Goal: Task Accomplishment & Management: Manage account settings

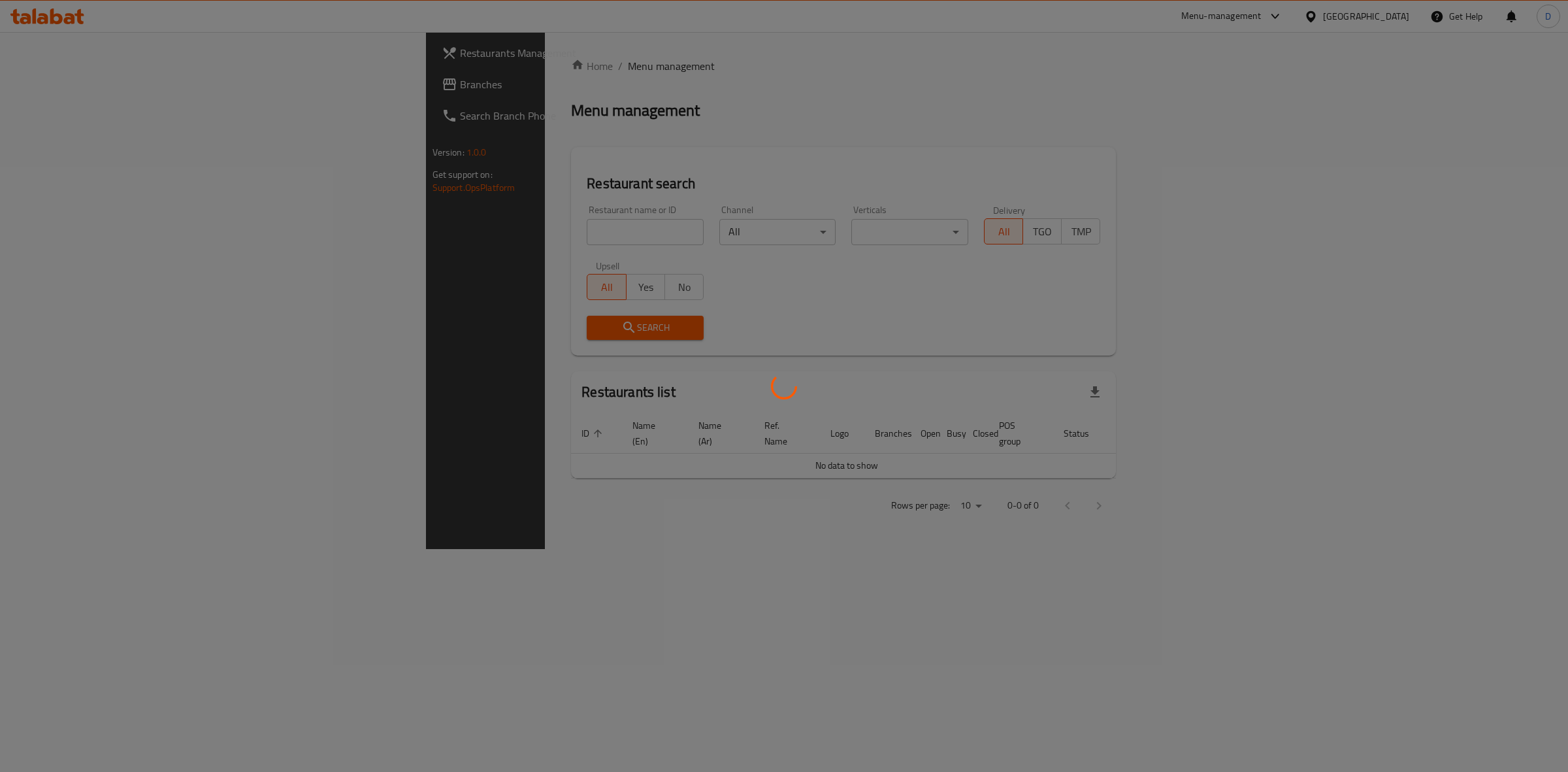
click at [461, 227] on div at bounding box center [784, 386] width 1568 height 772
click at [459, 229] on div at bounding box center [784, 386] width 1568 height 772
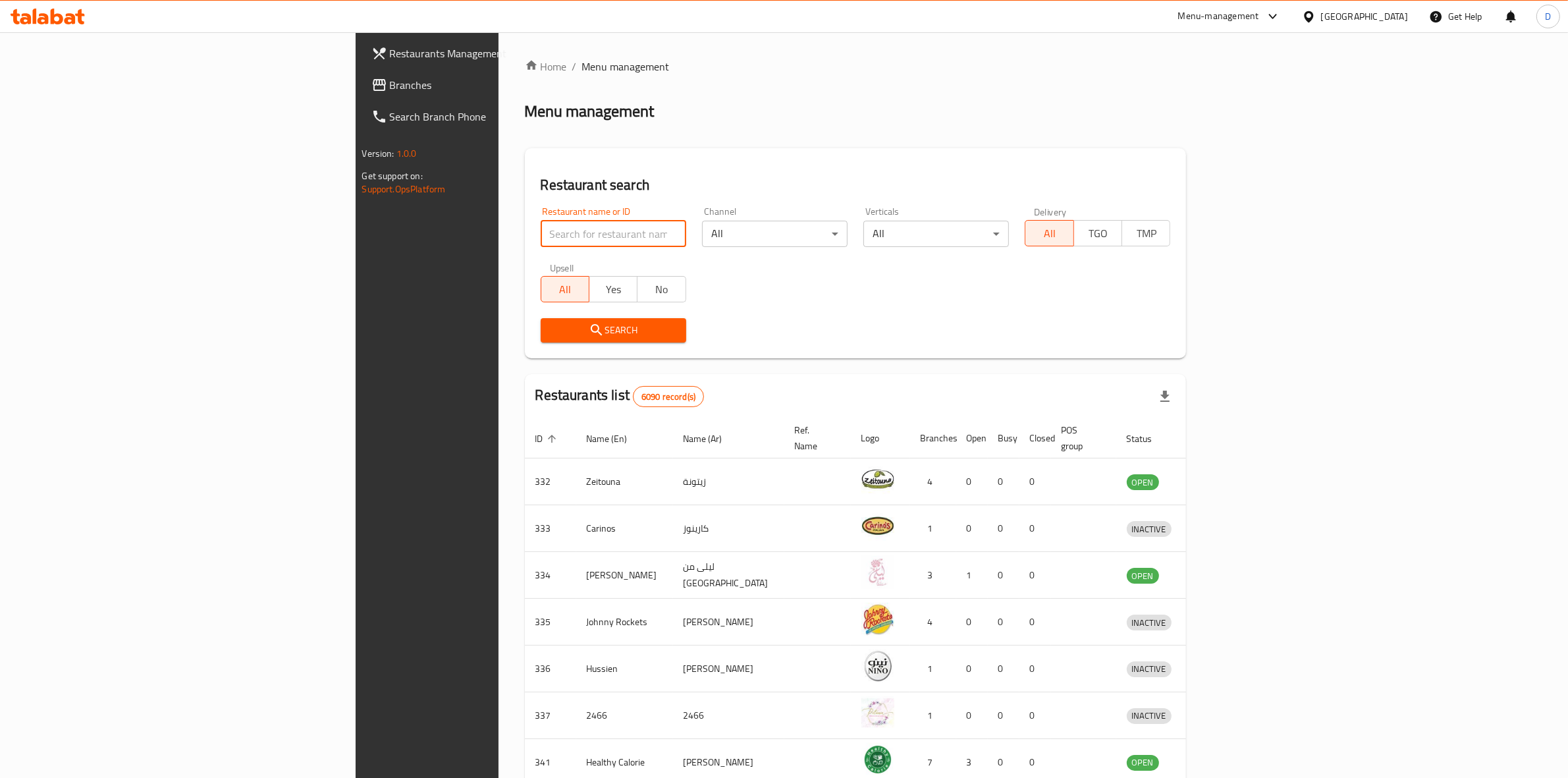
click at [541, 234] on input "search" at bounding box center [614, 233] width 146 height 26
click button "Search" at bounding box center [614, 330] width 146 height 25
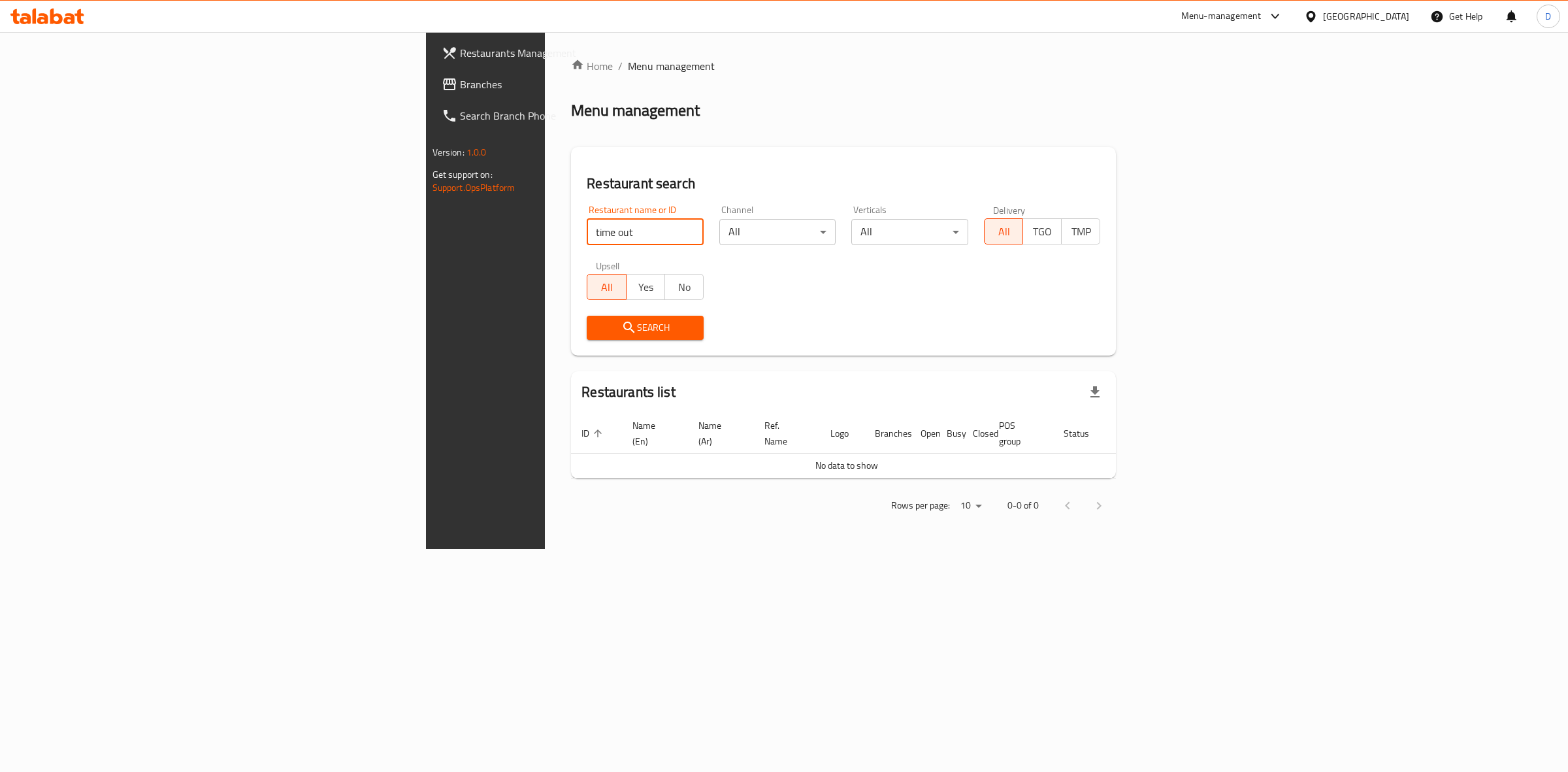
type input "time out"
click button "Search" at bounding box center [645, 327] width 117 height 24
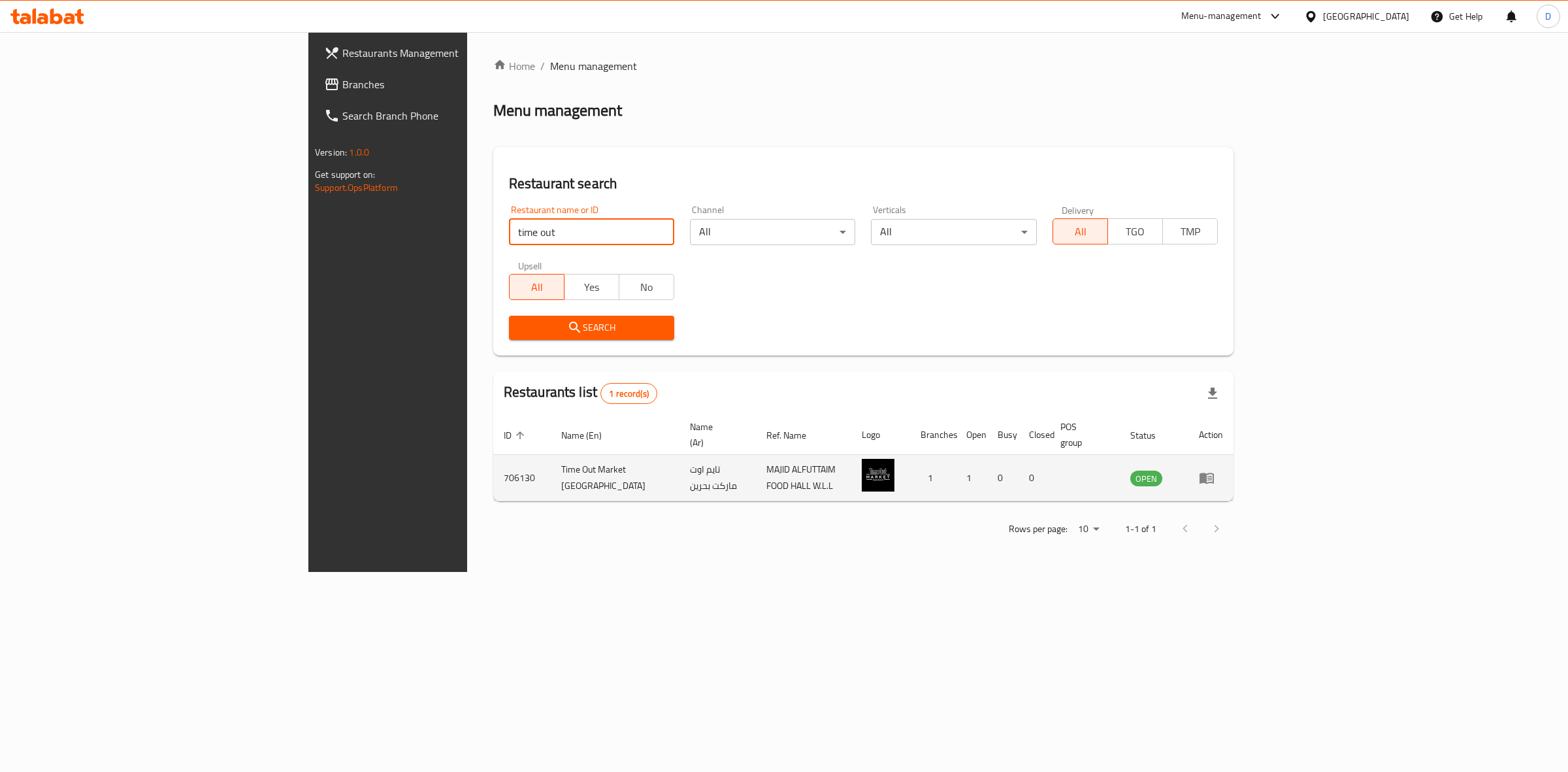
click at [1223, 470] on link "enhanced table" at bounding box center [1211, 478] width 24 height 16
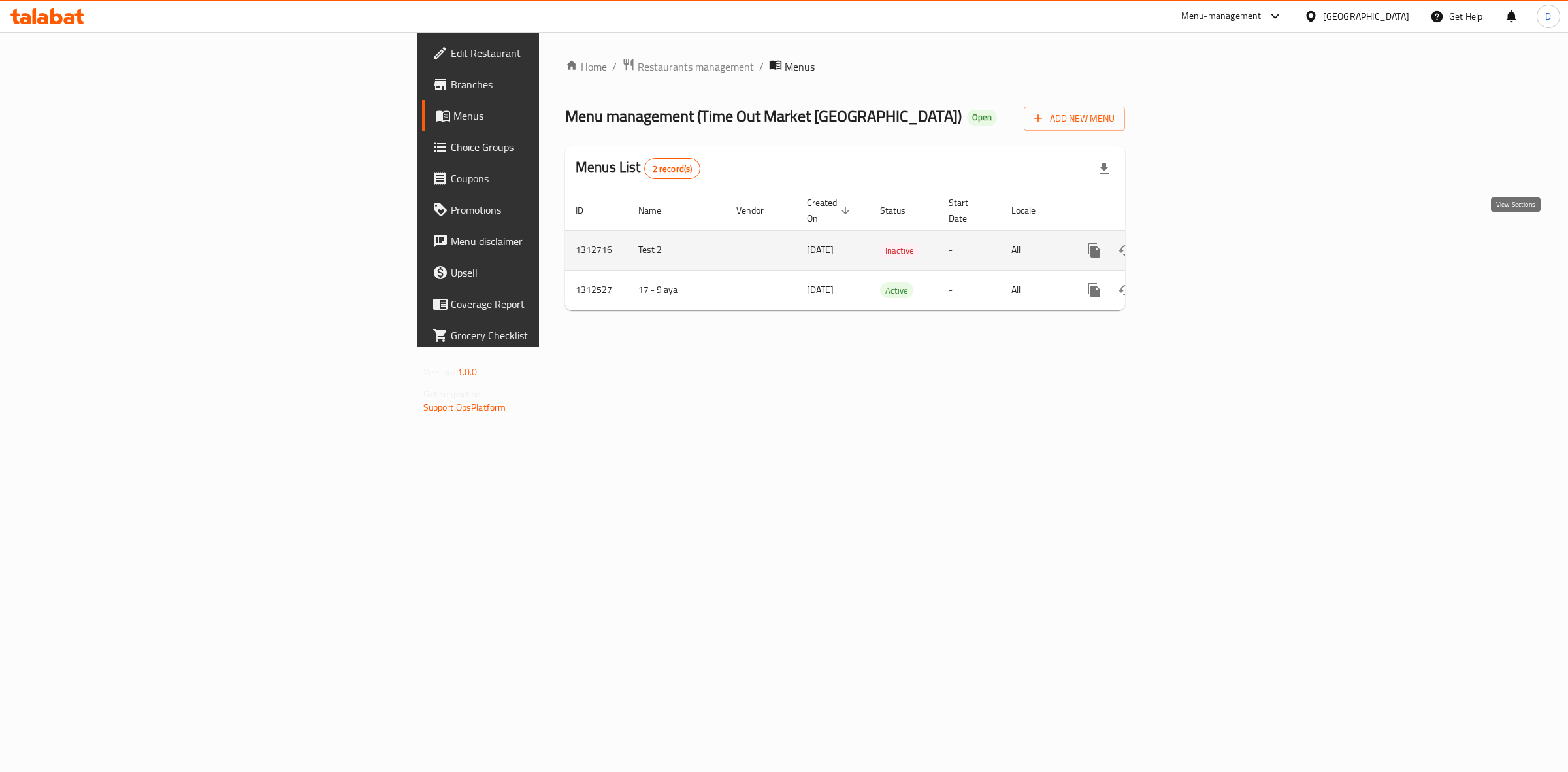
click at [1194, 245] on icon "enhanced table" at bounding box center [1188, 250] width 12 height 12
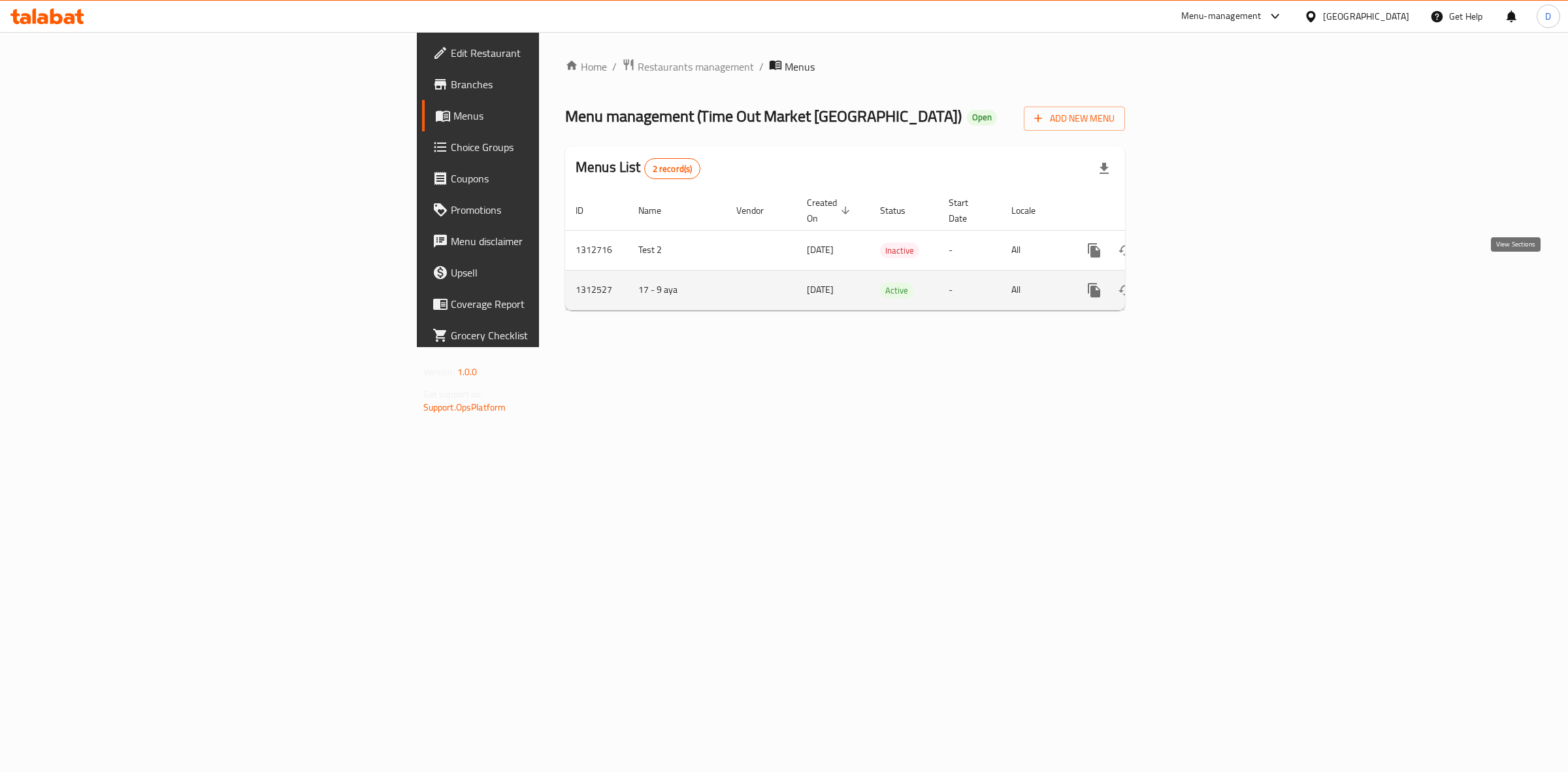
click at [1197, 283] on icon "enhanced table" at bounding box center [1189, 290] width 16 height 16
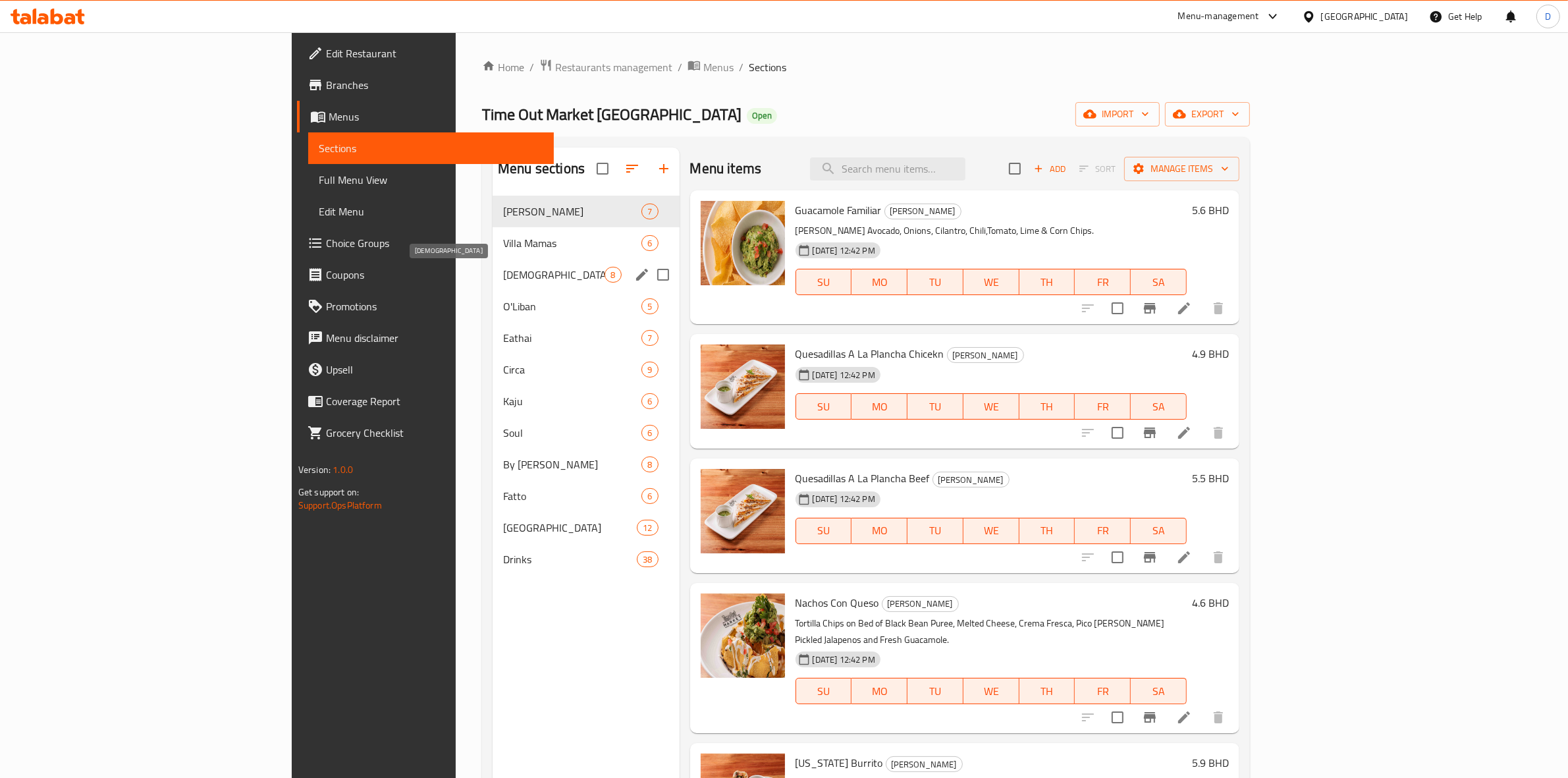
click at [503, 270] on span "[DEMOGRAPHIC_DATA]" at bounding box center [554, 274] width 101 height 16
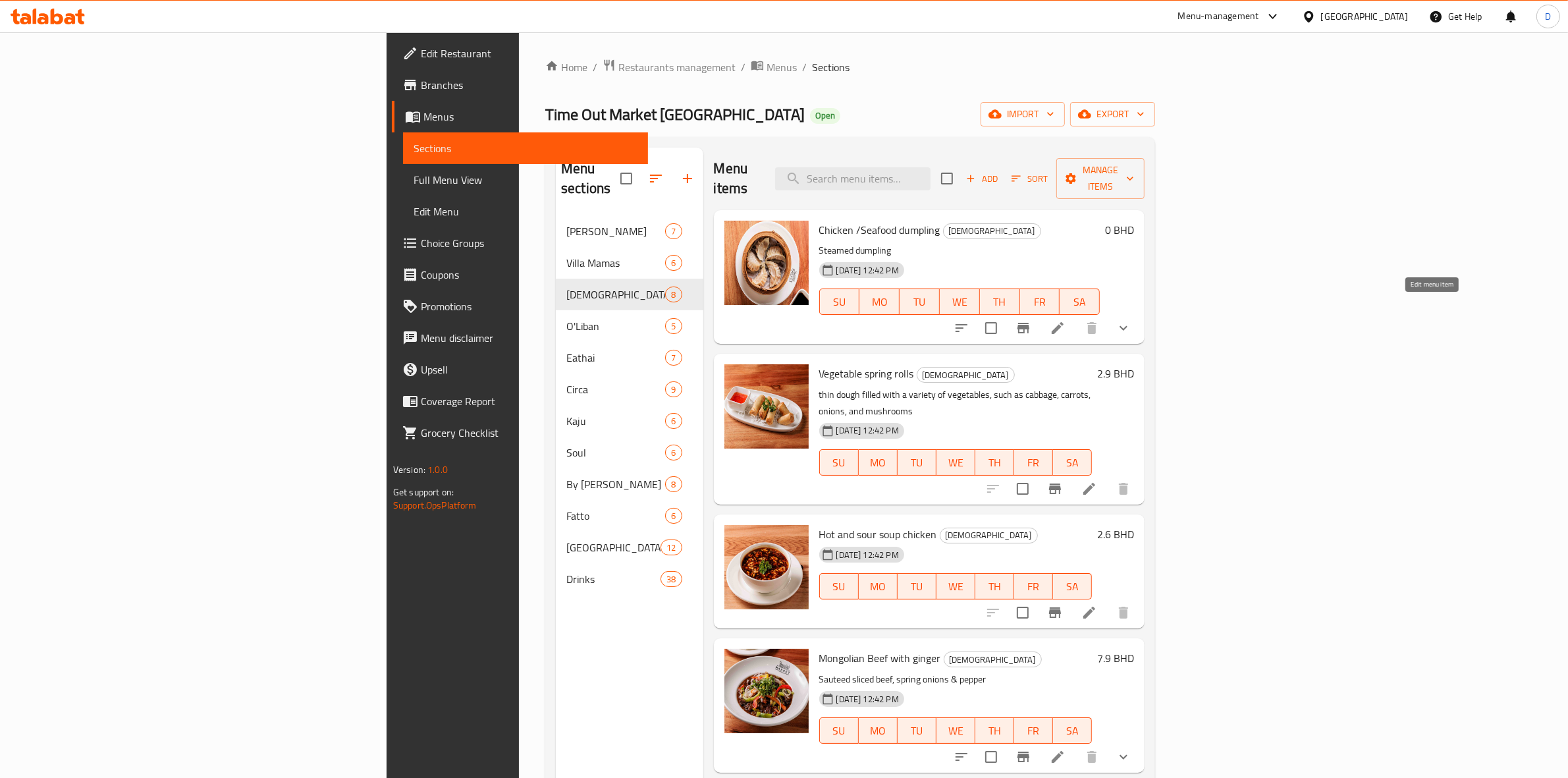
click at [1065, 320] on icon at bounding box center [1057, 328] width 16 height 16
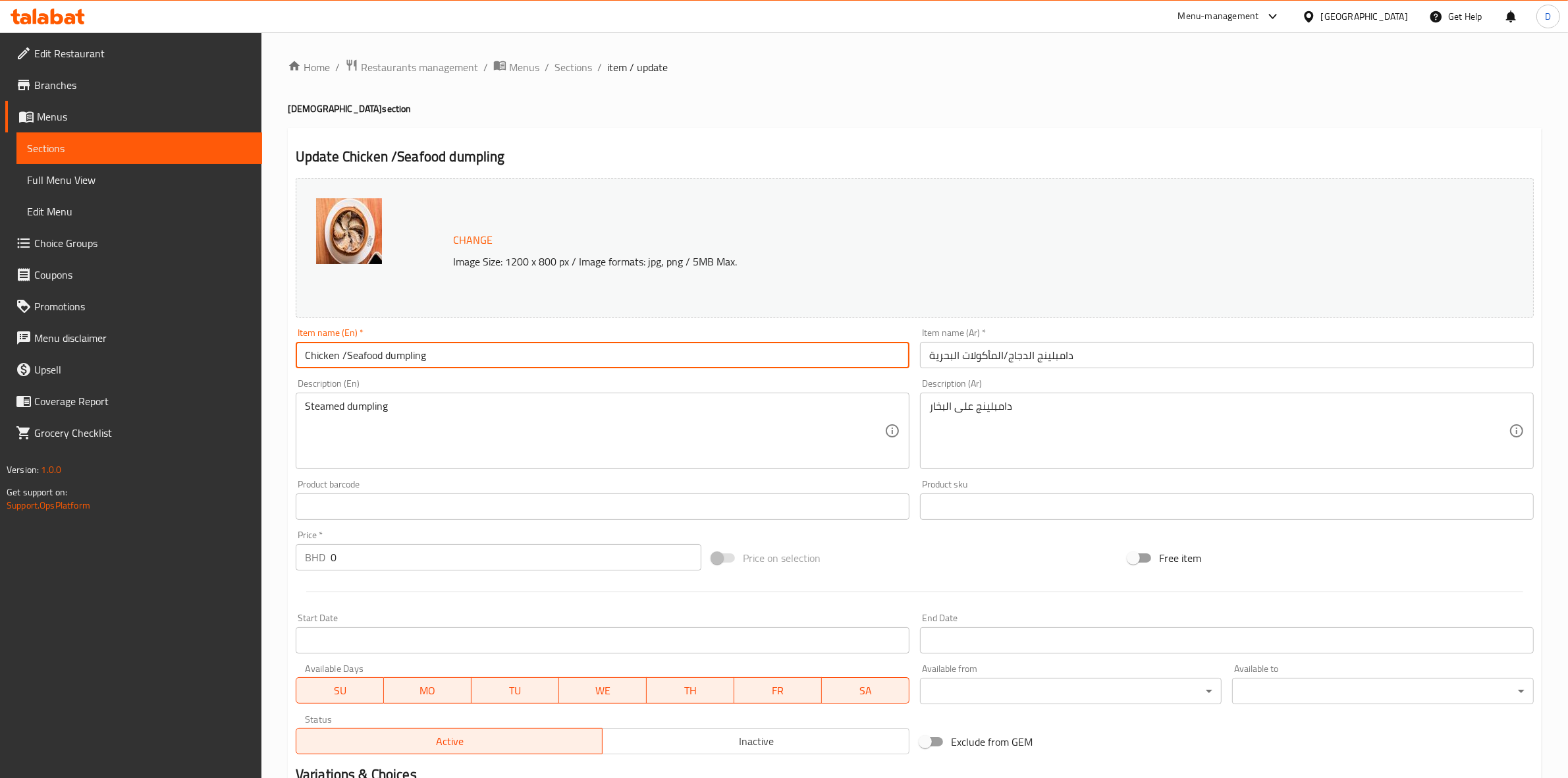
click at [391, 346] on input "Chicken /Seafood dumpling" at bounding box center [602, 355] width 614 height 26
drag, startPoint x: 385, startPoint y: 357, endPoint x: 280, endPoint y: 351, distance: 105.2
click at [280, 351] on div "Home / Restaurants management / Menus / Sections / item / update Zen section Up…" at bounding box center [915, 506] width 1306 height 947
click at [317, 355] on input "Dumplings" at bounding box center [602, 355] width 614 height 26
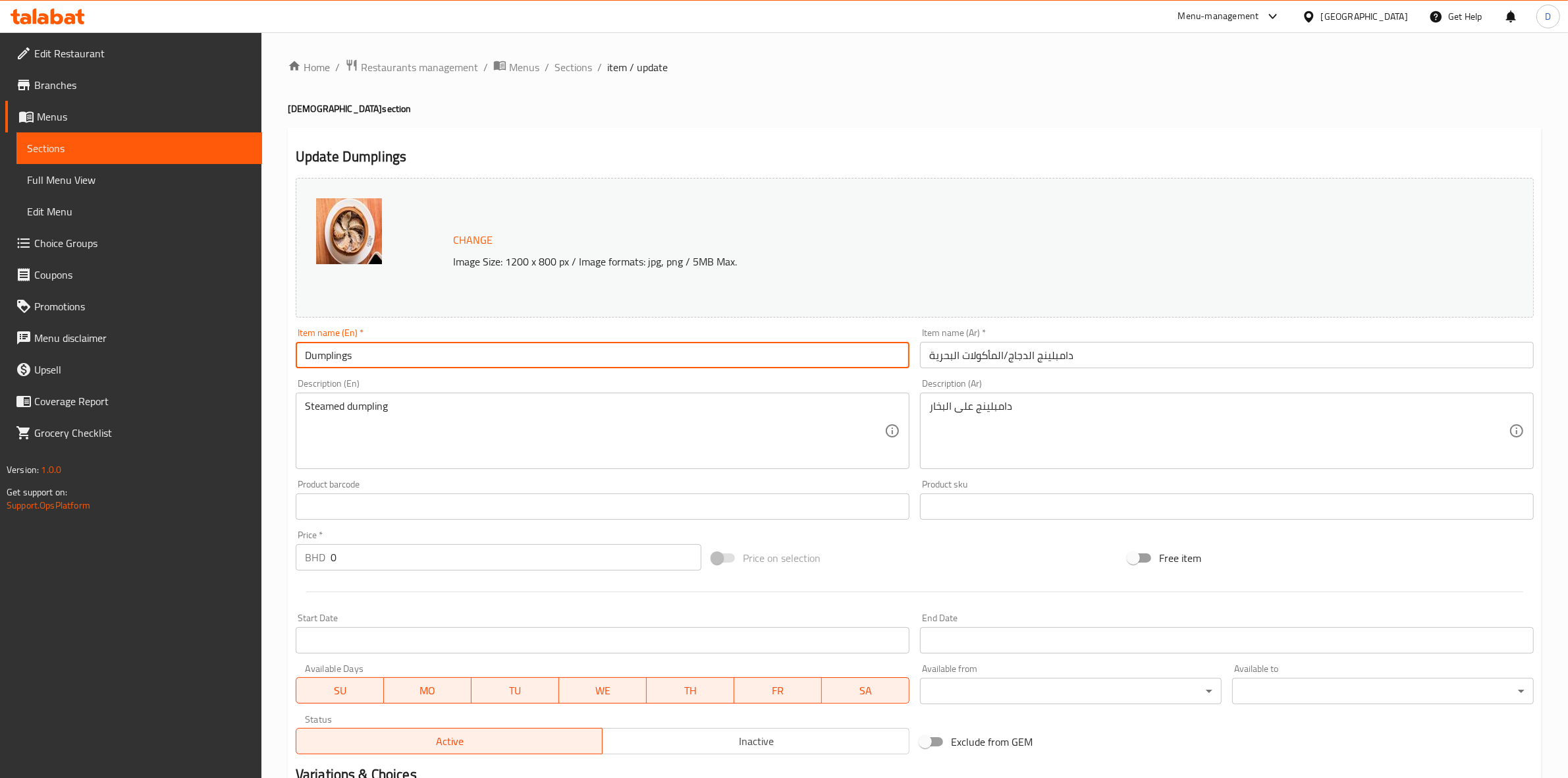
click at [317, 355] on input "Dumplings" at bounding box center [602, 355] width 614 height 26
type input "Dumplings"
click at [1037, 348] on input "دامبلينج الدجاج/المأكولات البحرية" at bounding box center [1226, 355] width 614 height 26
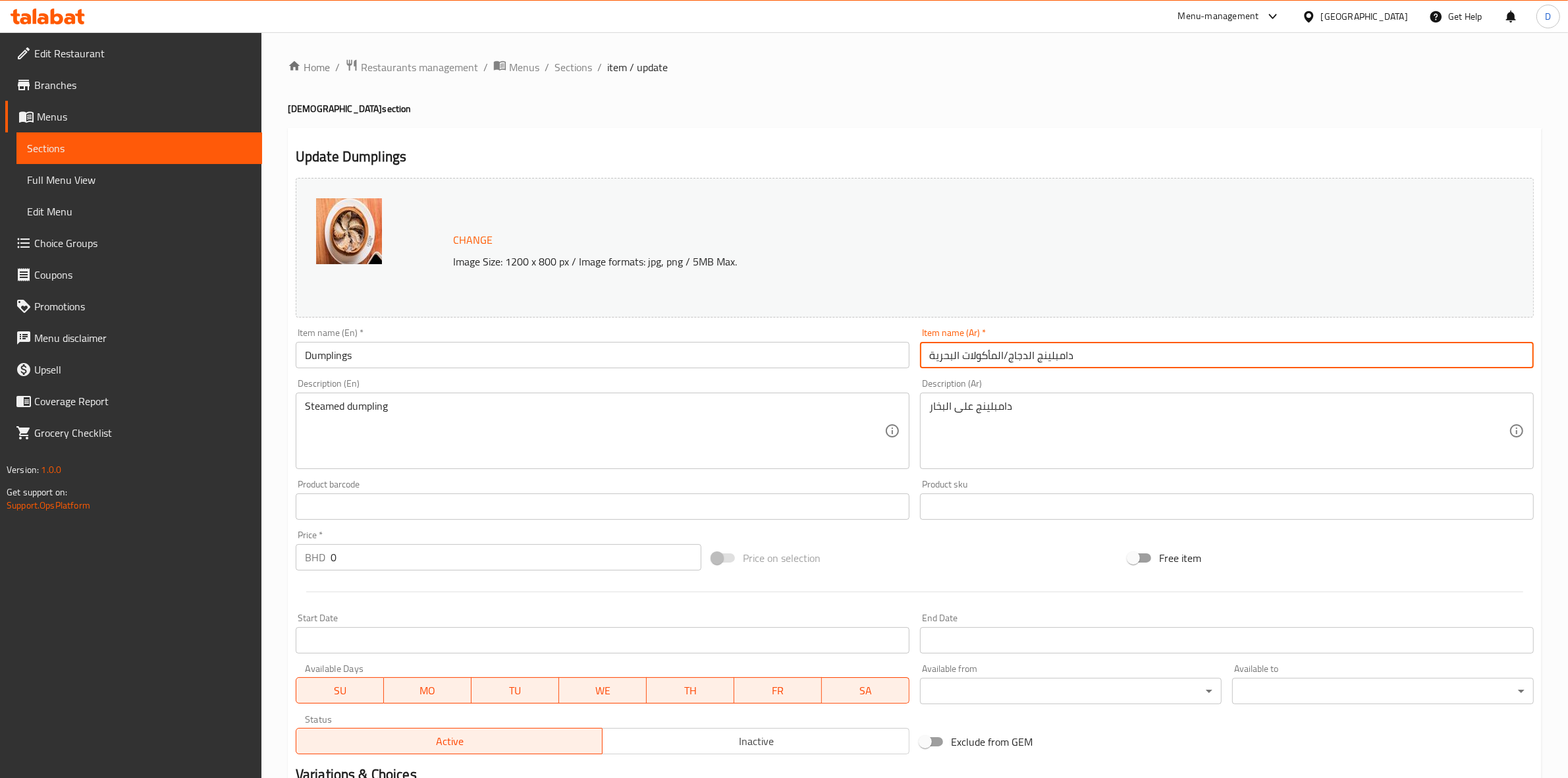
click at [1037, 348] on input "دامبلينج الدجاج/المأكولات البحرية" at bounding box center [1226, 355] width 614 height 26
paste input "لزلاب"
type input "الزلابية"
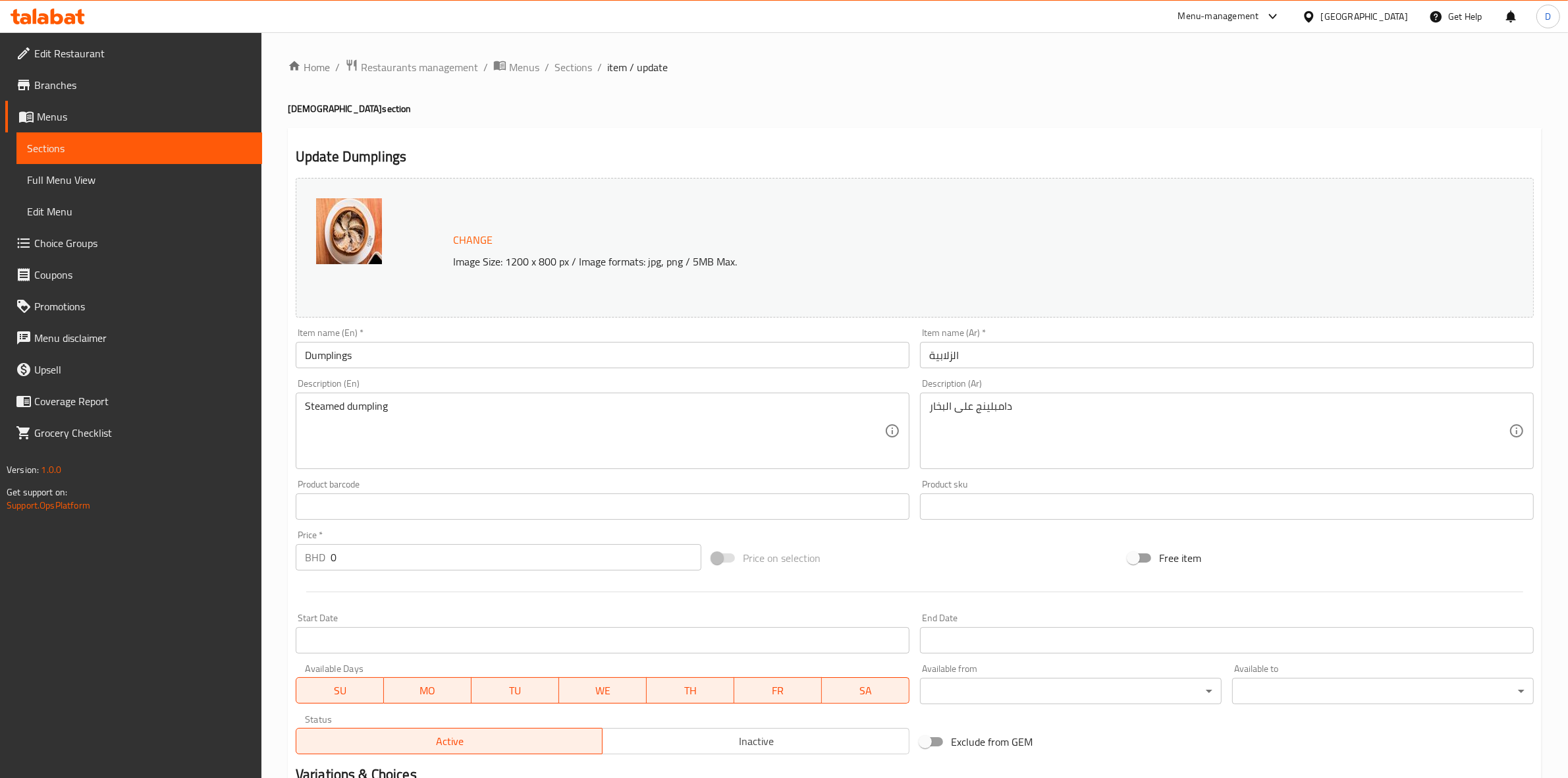
click at [1000, 535] on div "Change Image Size: 1200 x 800 px / Image formats: jpg, png / 5MB Max. Item name…" at bounding box center [914, 466] width 1249 height 587
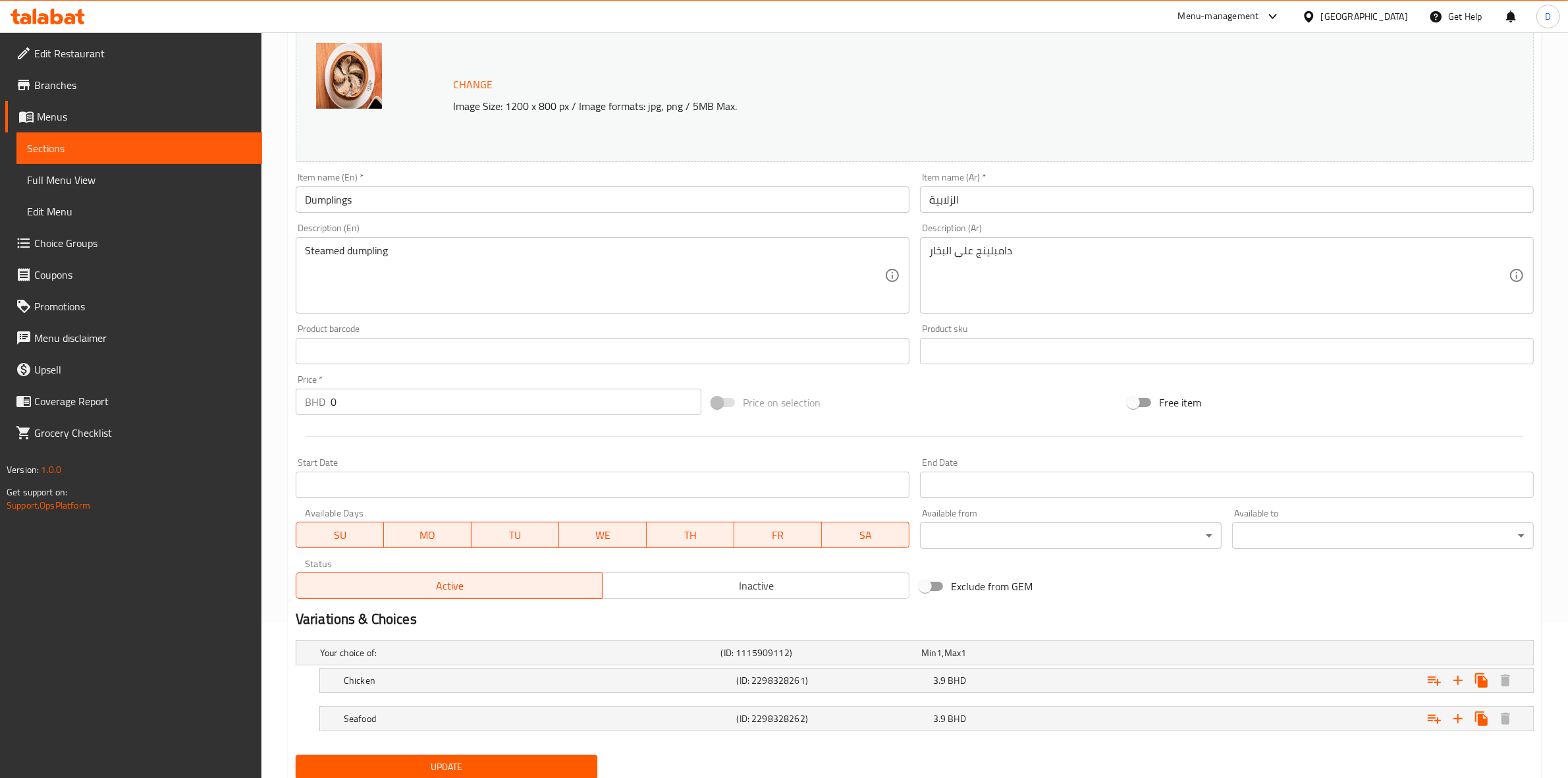
scroll to position [202, 0]
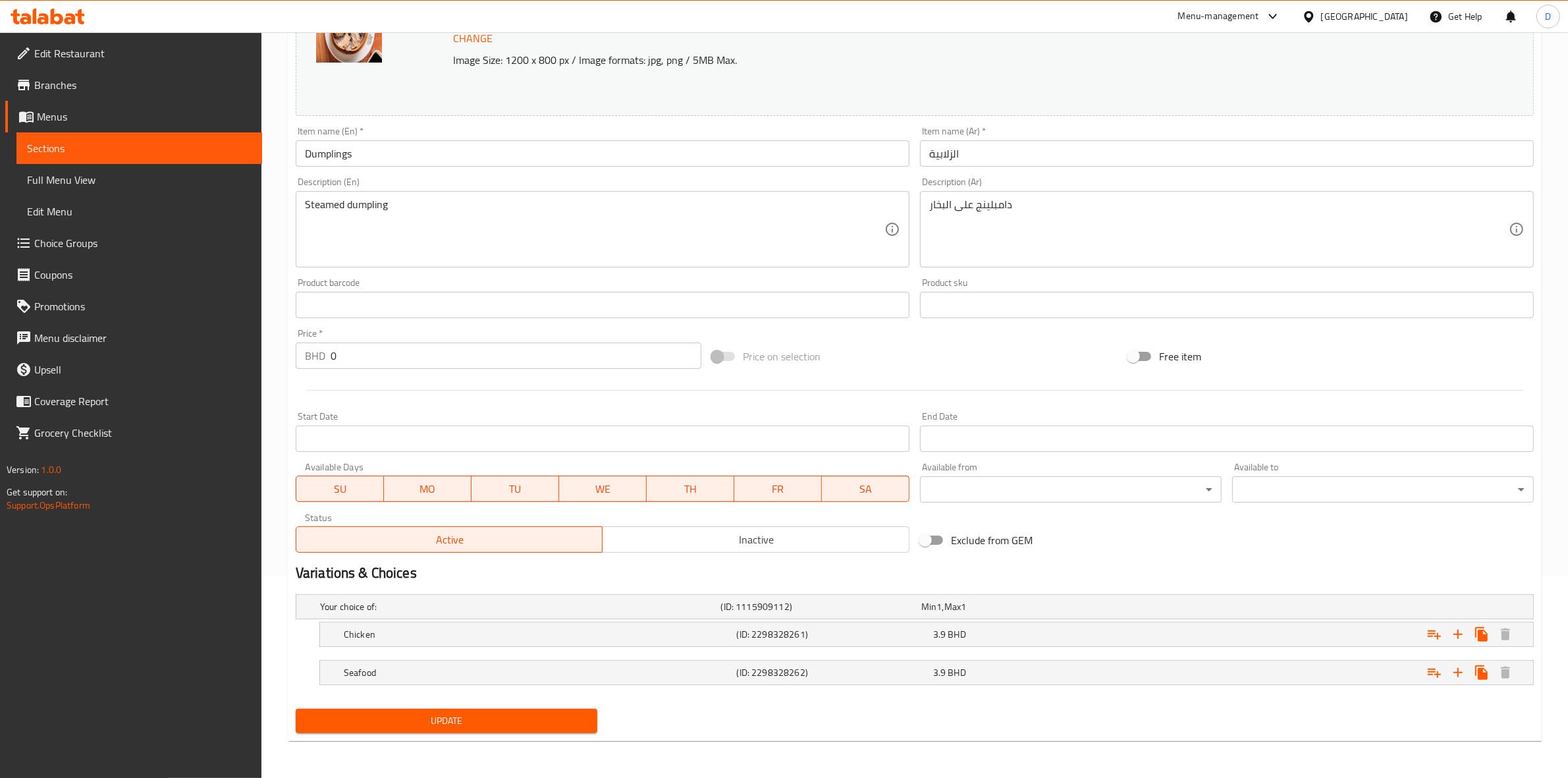
click at [563, 717] on span "Update" at bounding box center [446, 721] width 281 height 17
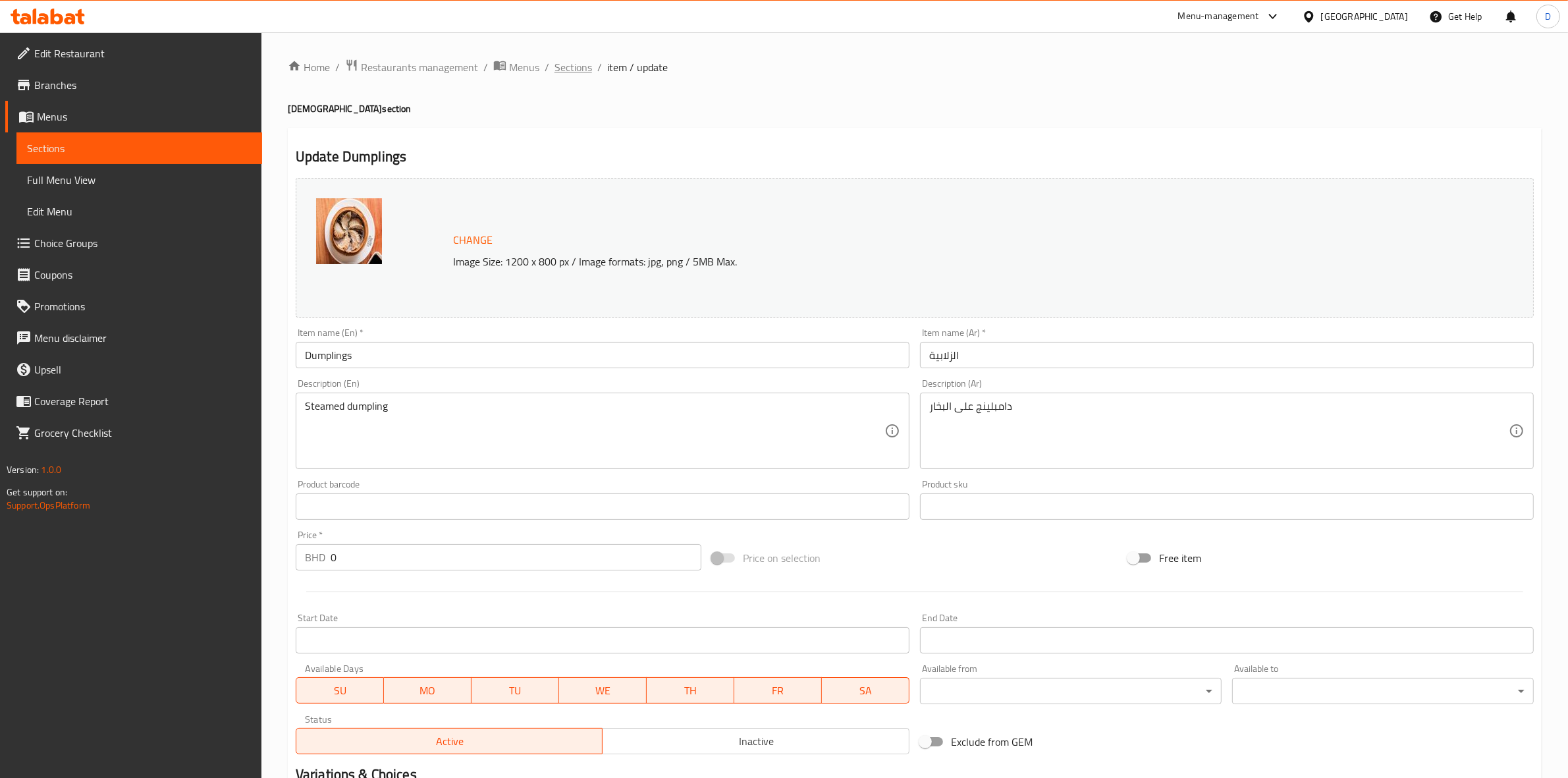
click at [576, 71] on span "Sections" at bounding box center [572, 67] width 37 height 16
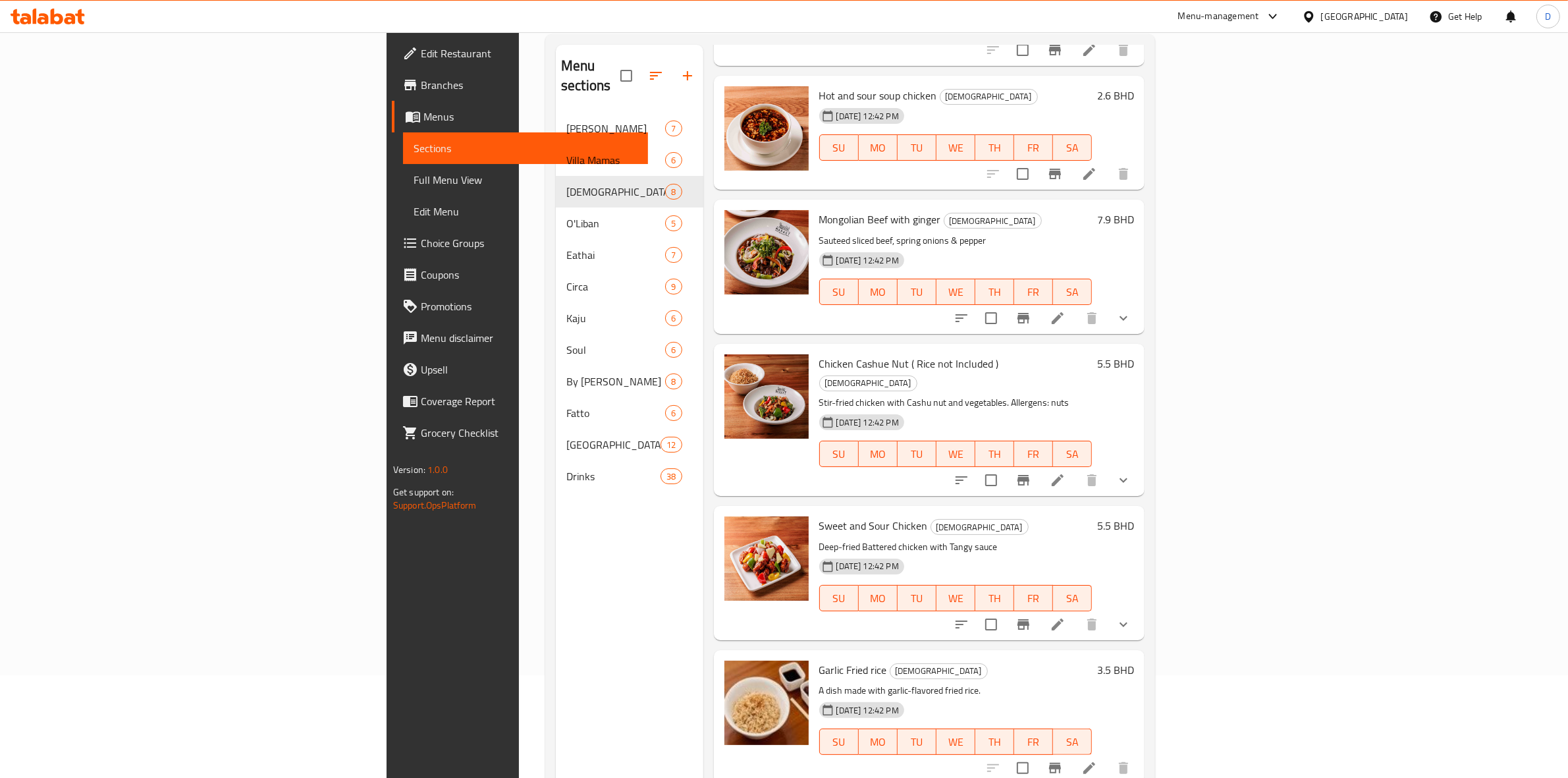
scroll to position [303, 0]
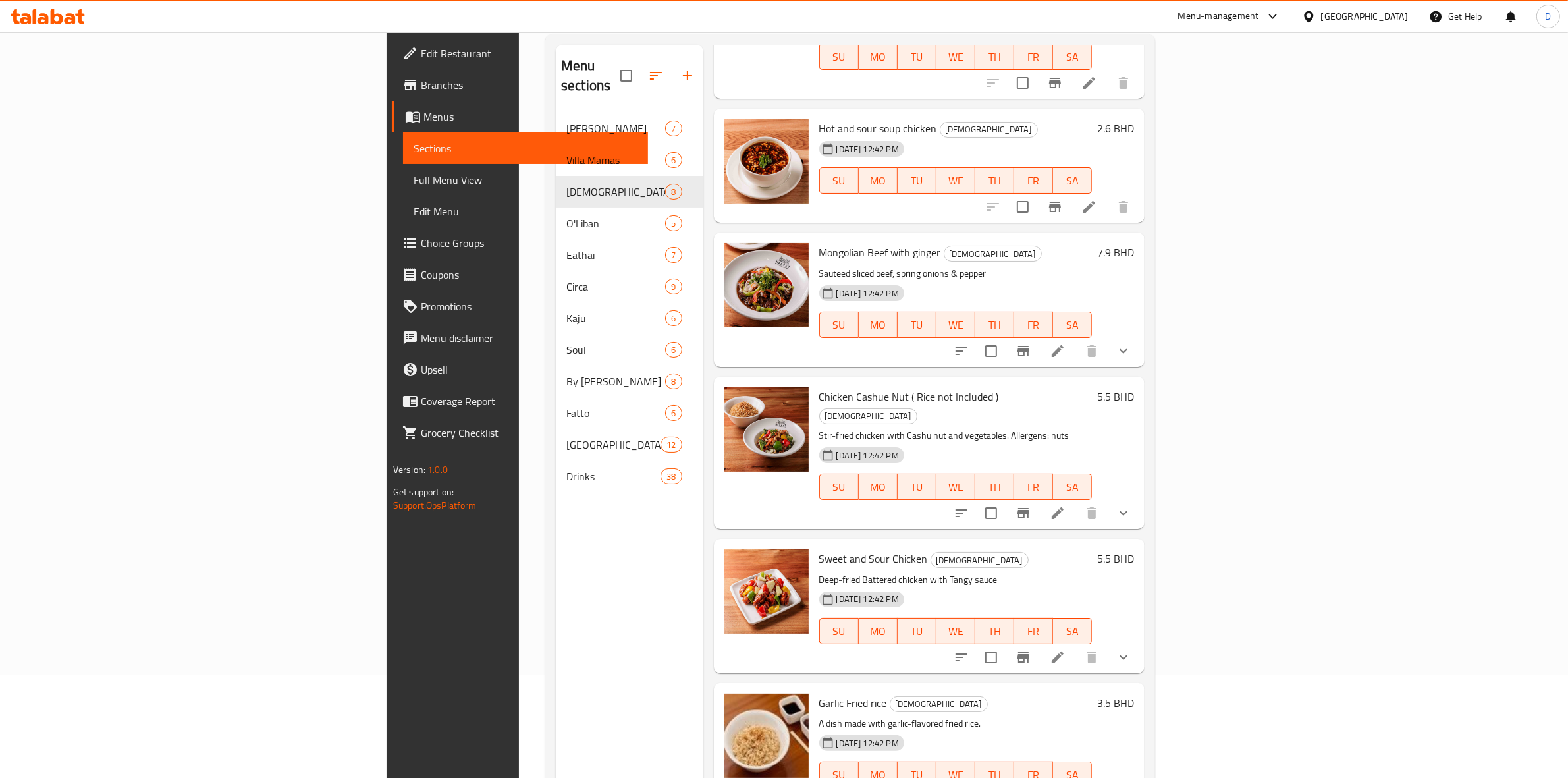
click at [392, 228] on link "Choice Groups" at bounding box center [520, 243] width 257 height 32
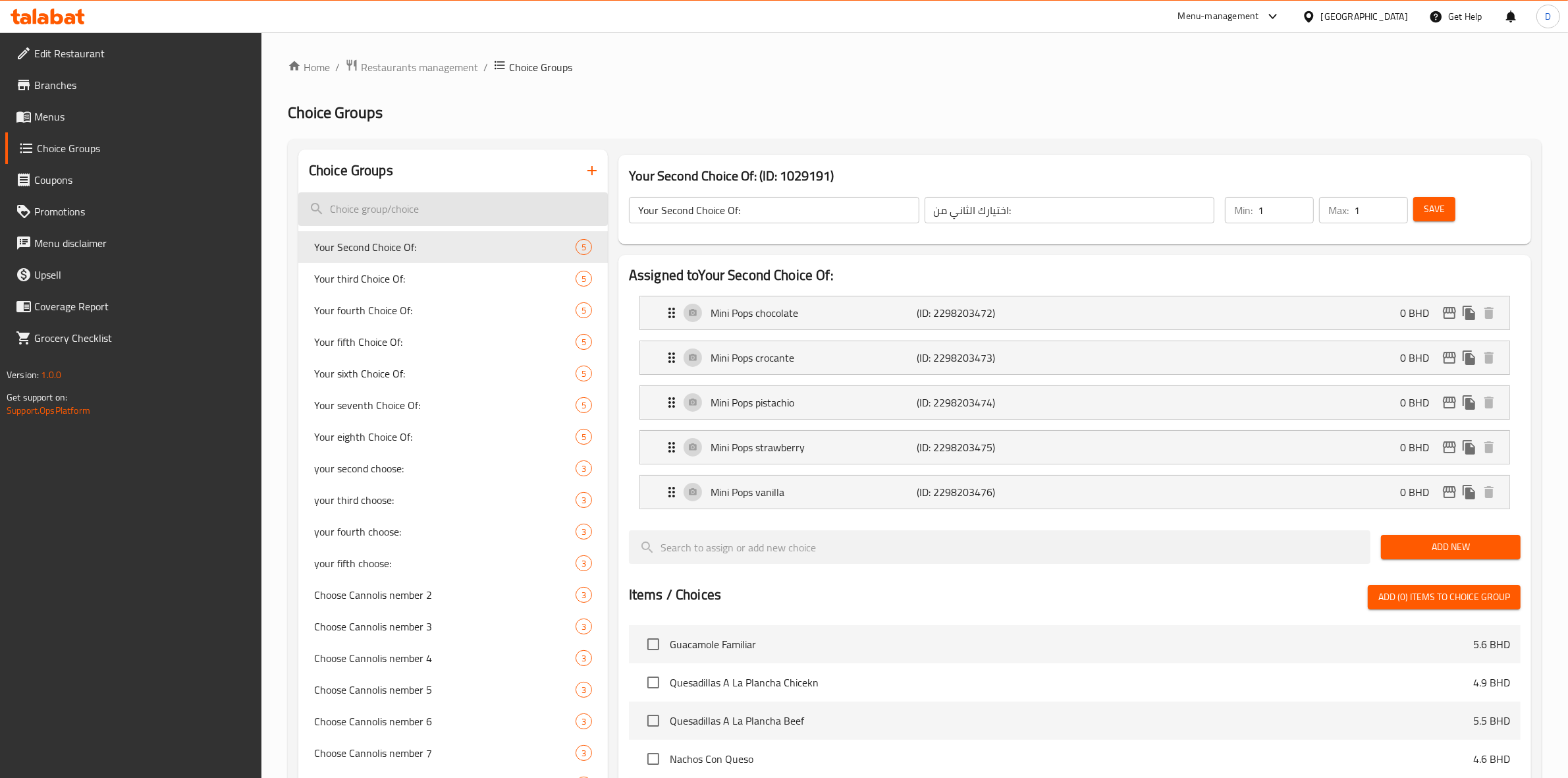
click at [454, 197] on input "search" at bounding box center [453, 209] width 309 height 33
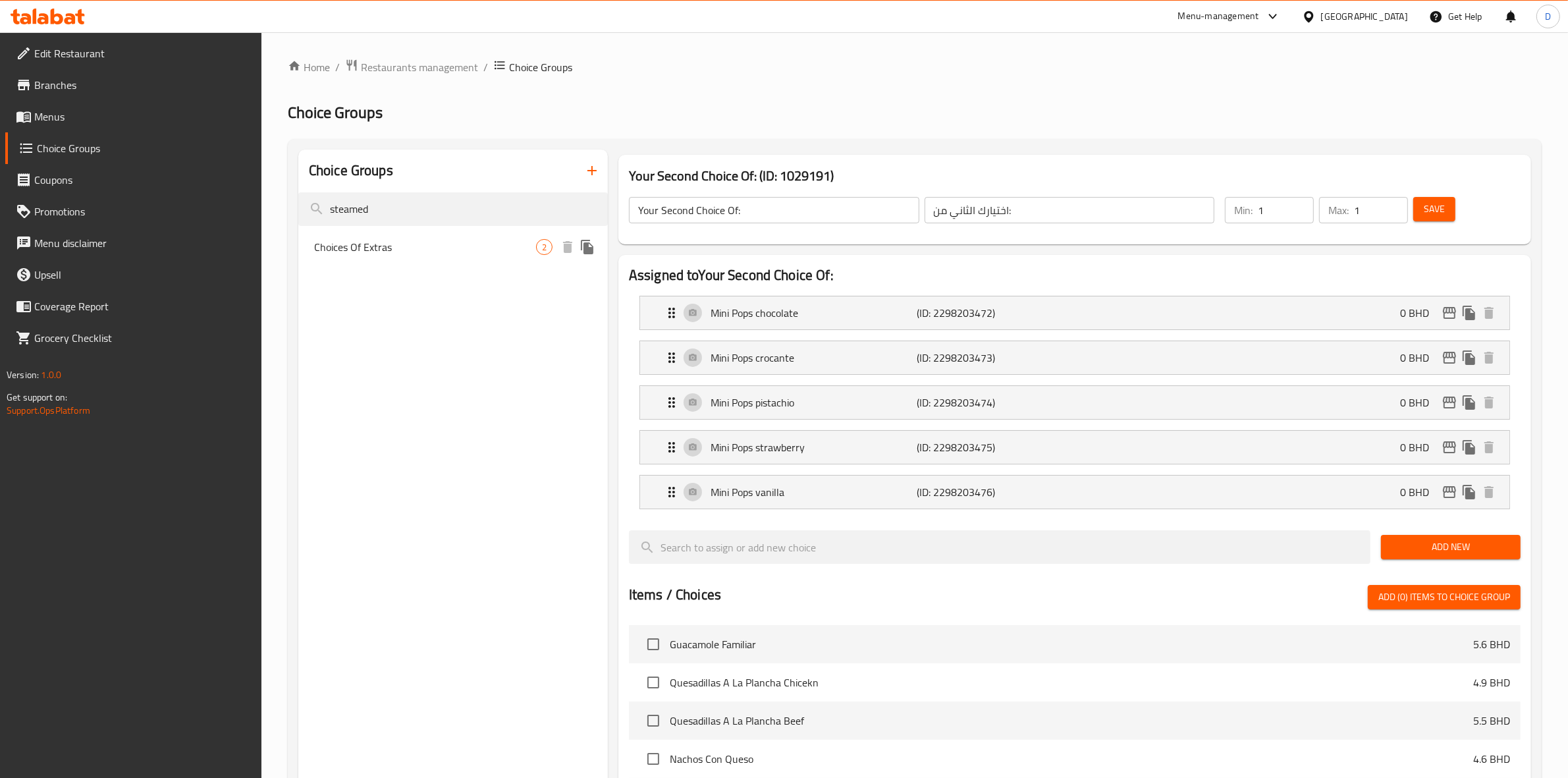
type input "steamed"
click at [445, 241] on span "Choices Of Extras" at bounding box center [425, 247] width 222 height 16
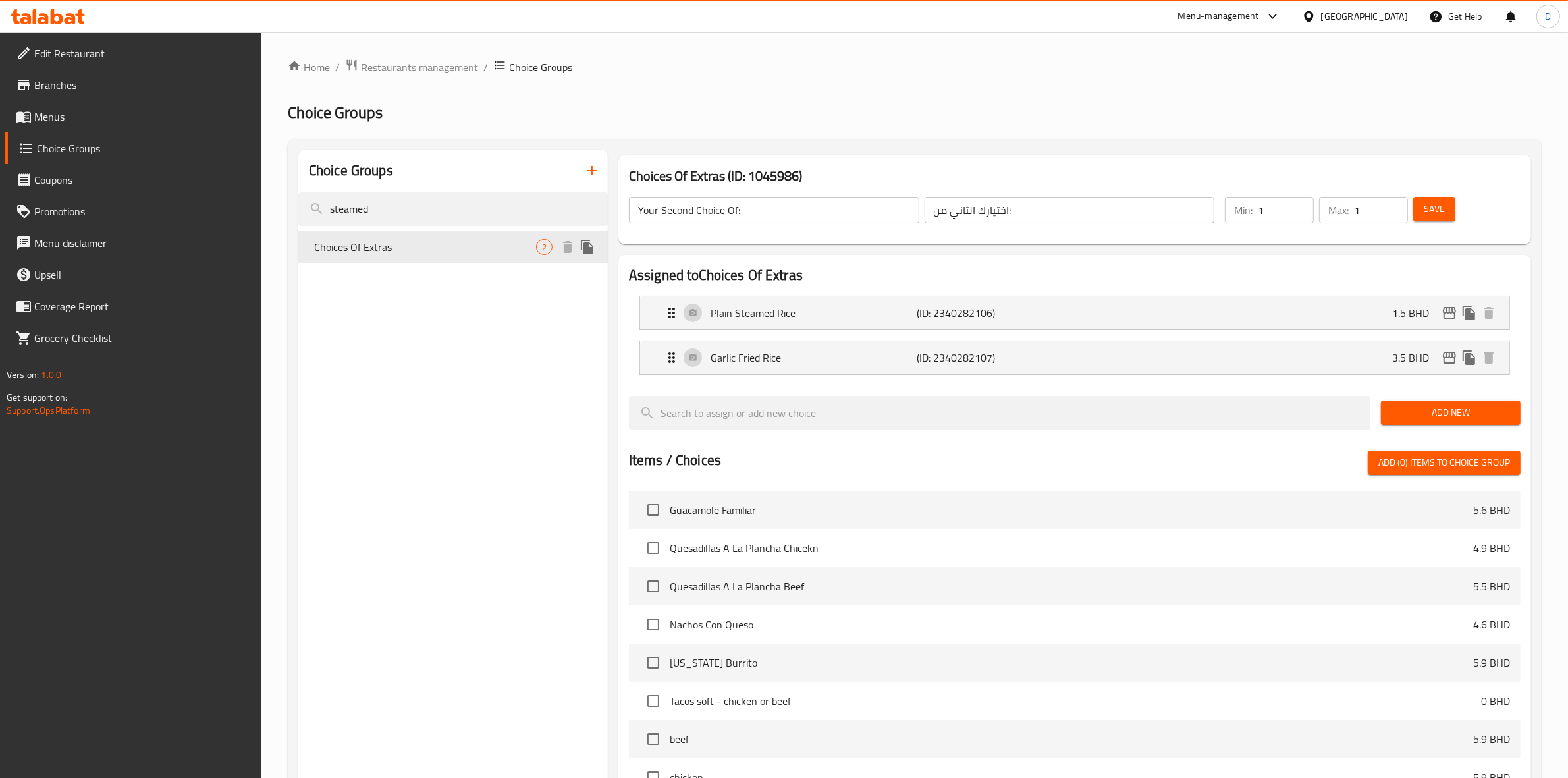
type input "Choices Of Extras"
type input "خيارات الإضافات"
type input "0"
type input "2"
click at [534, 205] on input "steamed" at bounding box center [453, 209] width 309 height 33
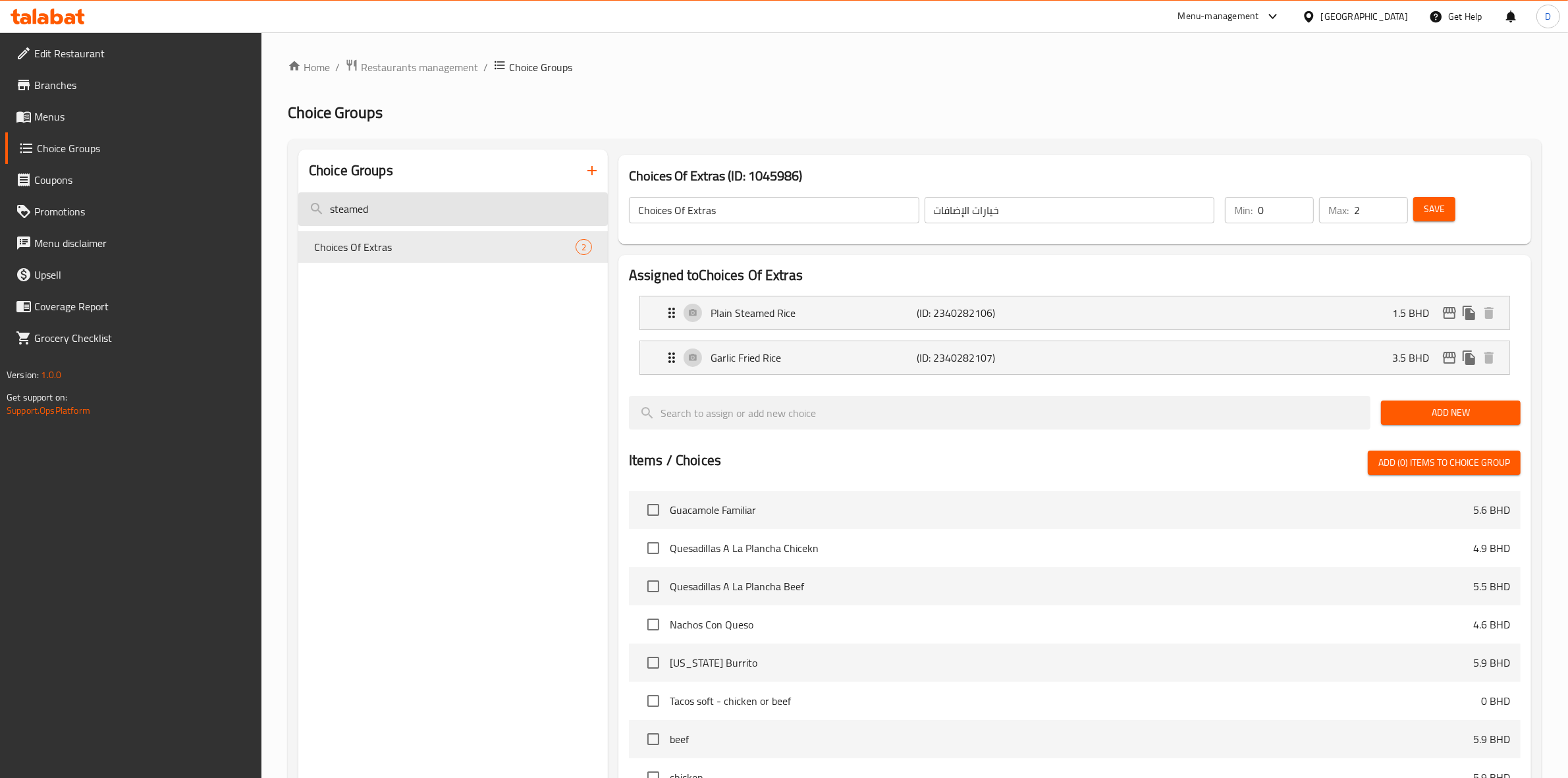
click at [534, 205] on input "steamed" at bounding box center [453, 209] width 309 height 33
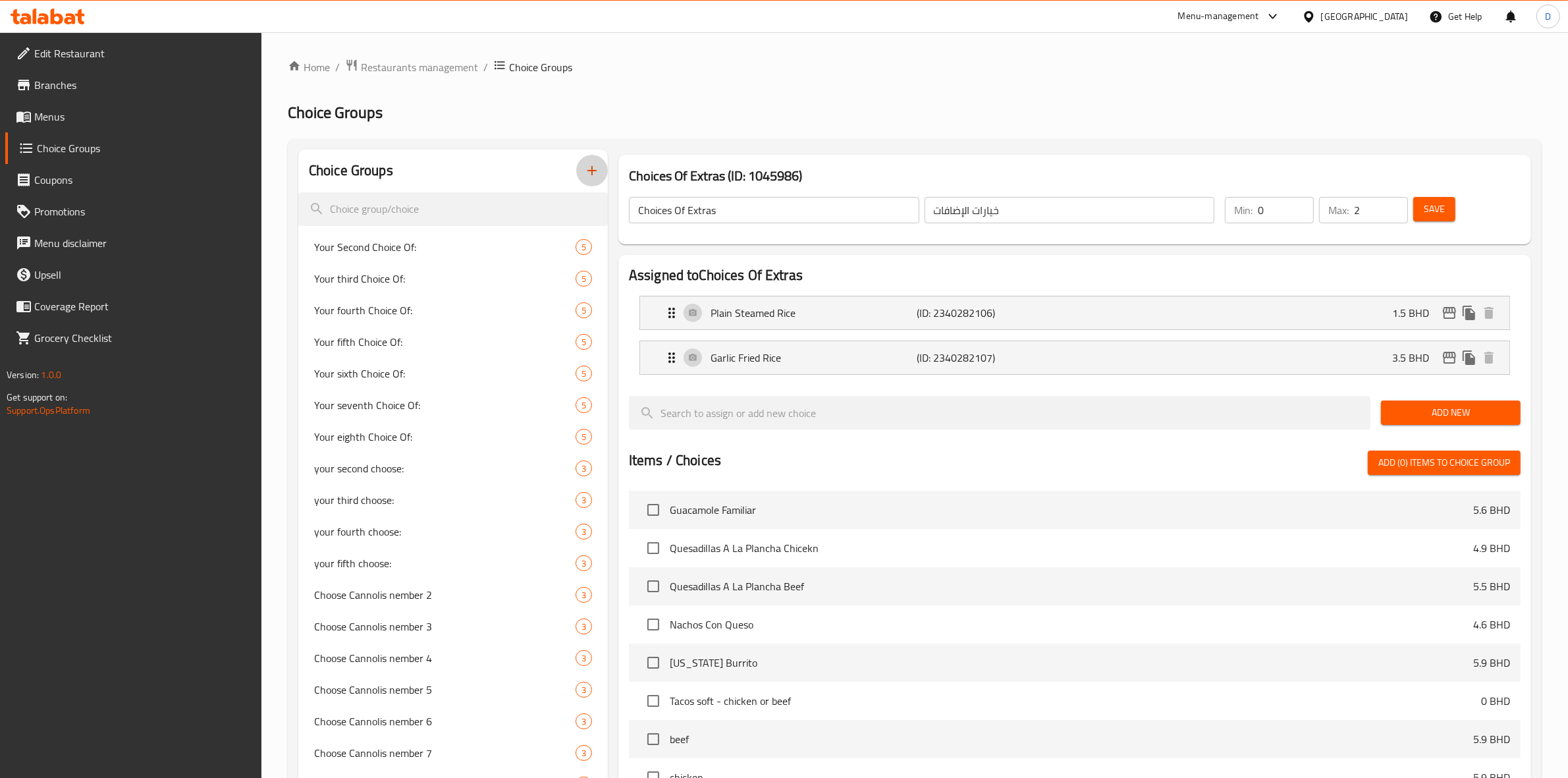
click at [585, 171] on icon "button" at bounding box center [592, 171] width 16 height 16
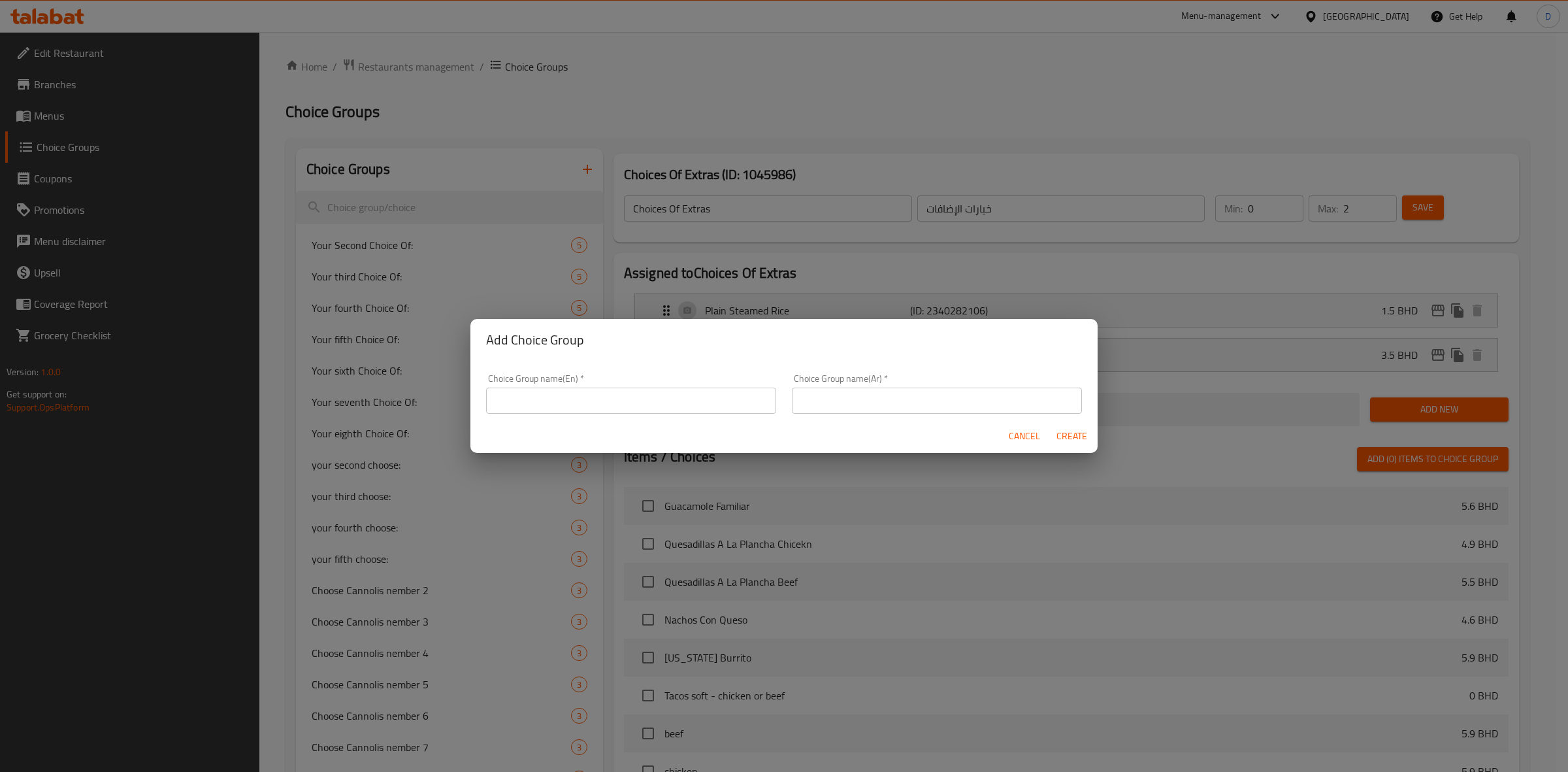
click at [687, 386] on div "Choice Group name(En)   * Choice Group name(En) *" at bounding box center [631, 393] width 290 height 40
click at [681, 392] on input "text" at bounding box center [631, 401] width 290 height 26
click at [680, 392] on input "text" at bounding box center [631, 401] width 290 height 26
type input "Choice of extra"
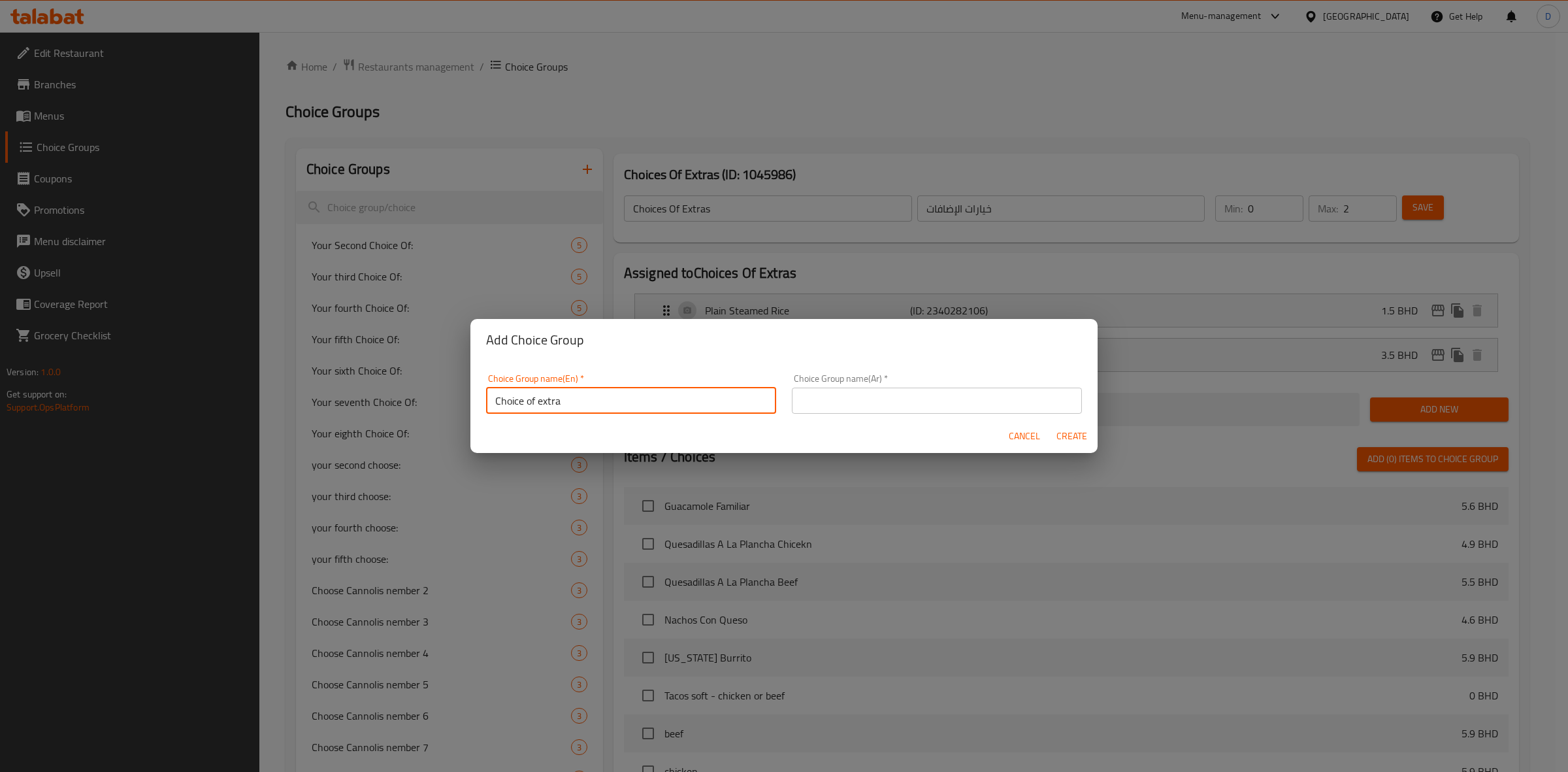
click at [615, 360] on div "Add Choice Group" at bounding box center [784, 339] width 627 height 42
click at [580, 394] on input "Choice of extra" at bounding box center [631, 401] width 290 height 26
click at [583, 396] on input "Choice of extra" at bounding box center [631, 401] width 290 height 26
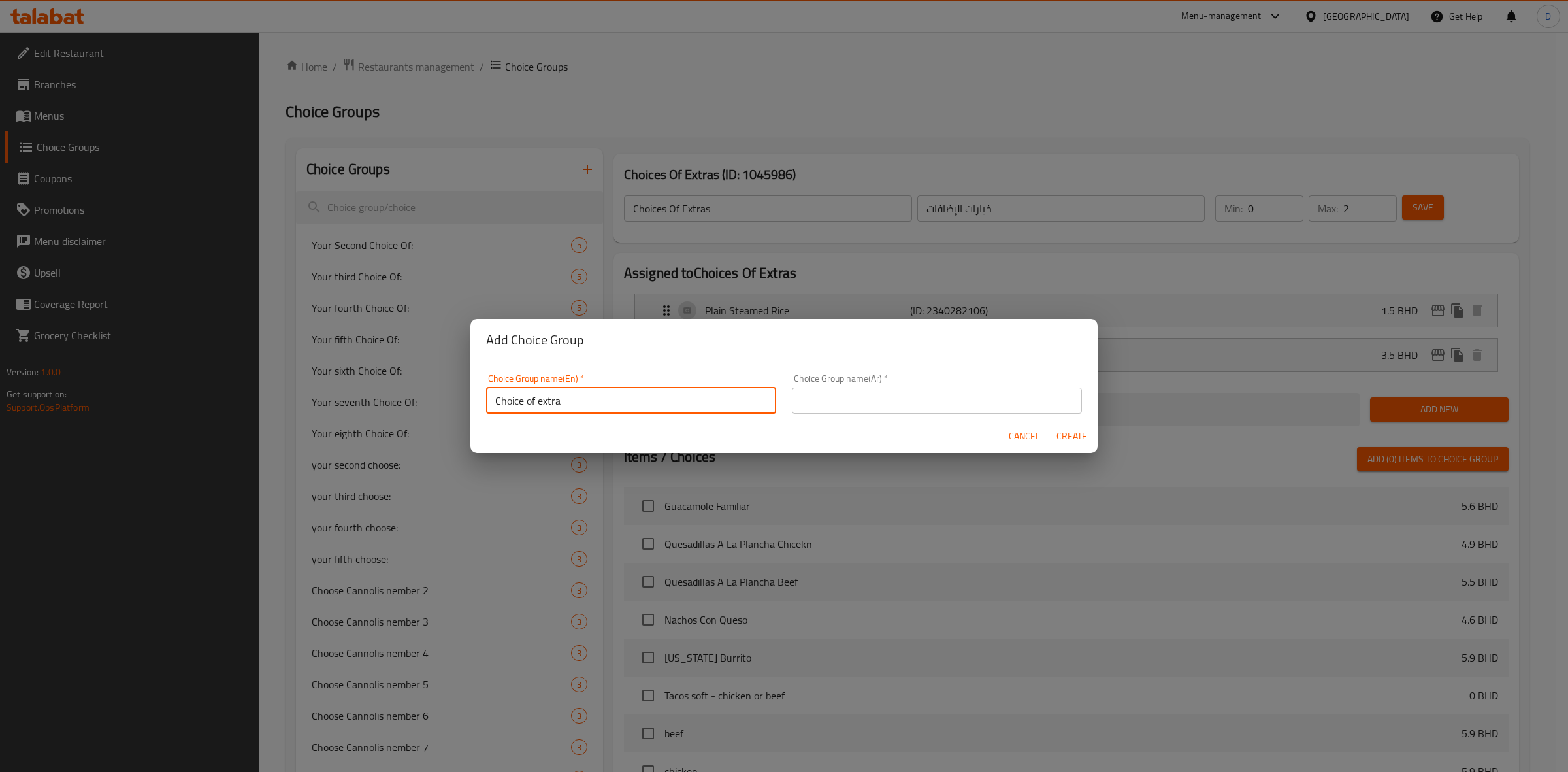
click at [583, 396] on input "Choice of extra" at bounding box center [631, 401] width 290 height 26
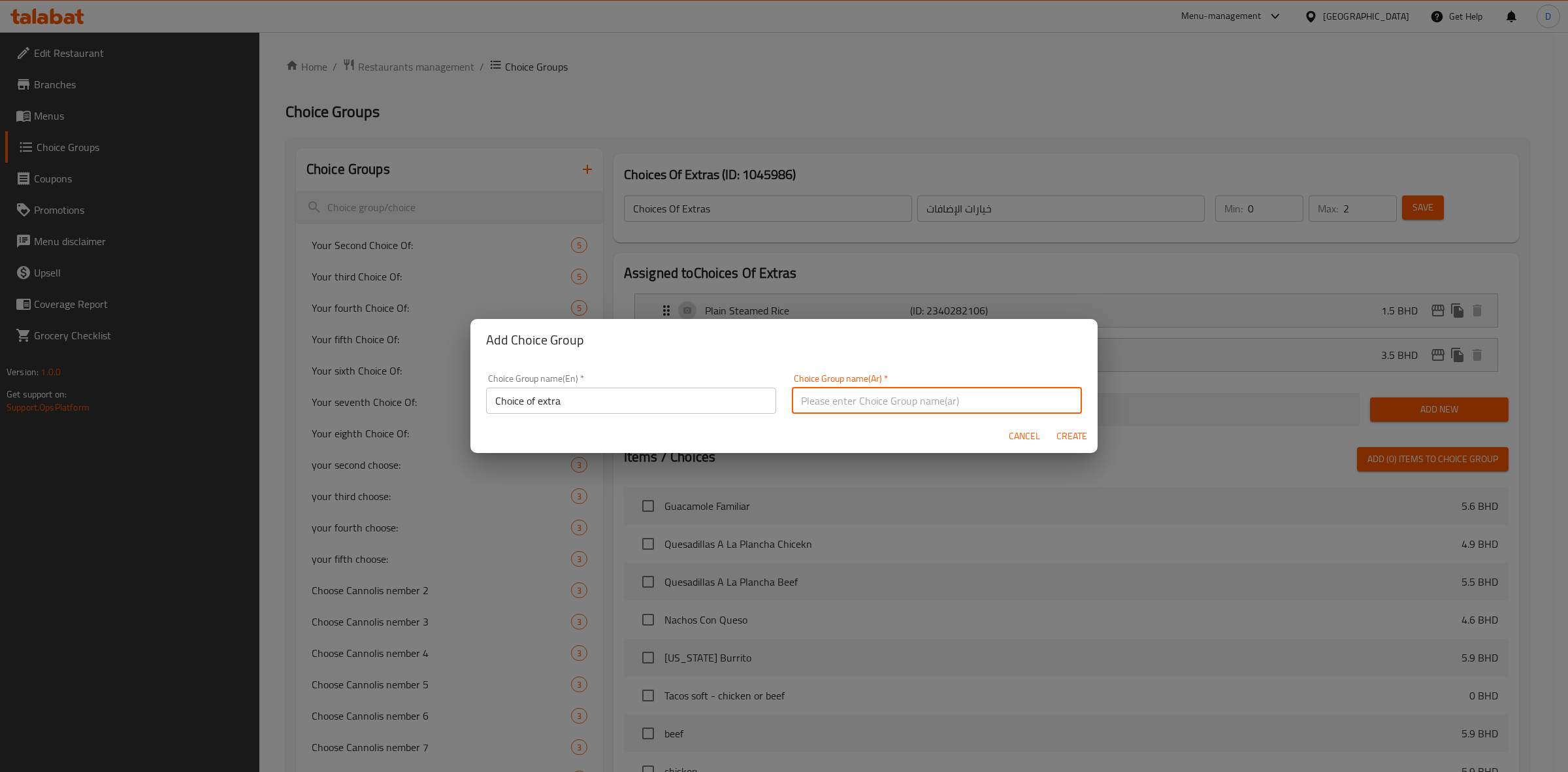
click at [879, 393] on input "text" at bounding box center [937, 401] width 290 height 26
paste input "اختيار اضافية"
type input "اختيار اضافية"
click at [1073, 431] on span "Create" at bounding box center [1072, 436] width 31 height 17
type input "Choice of extra"
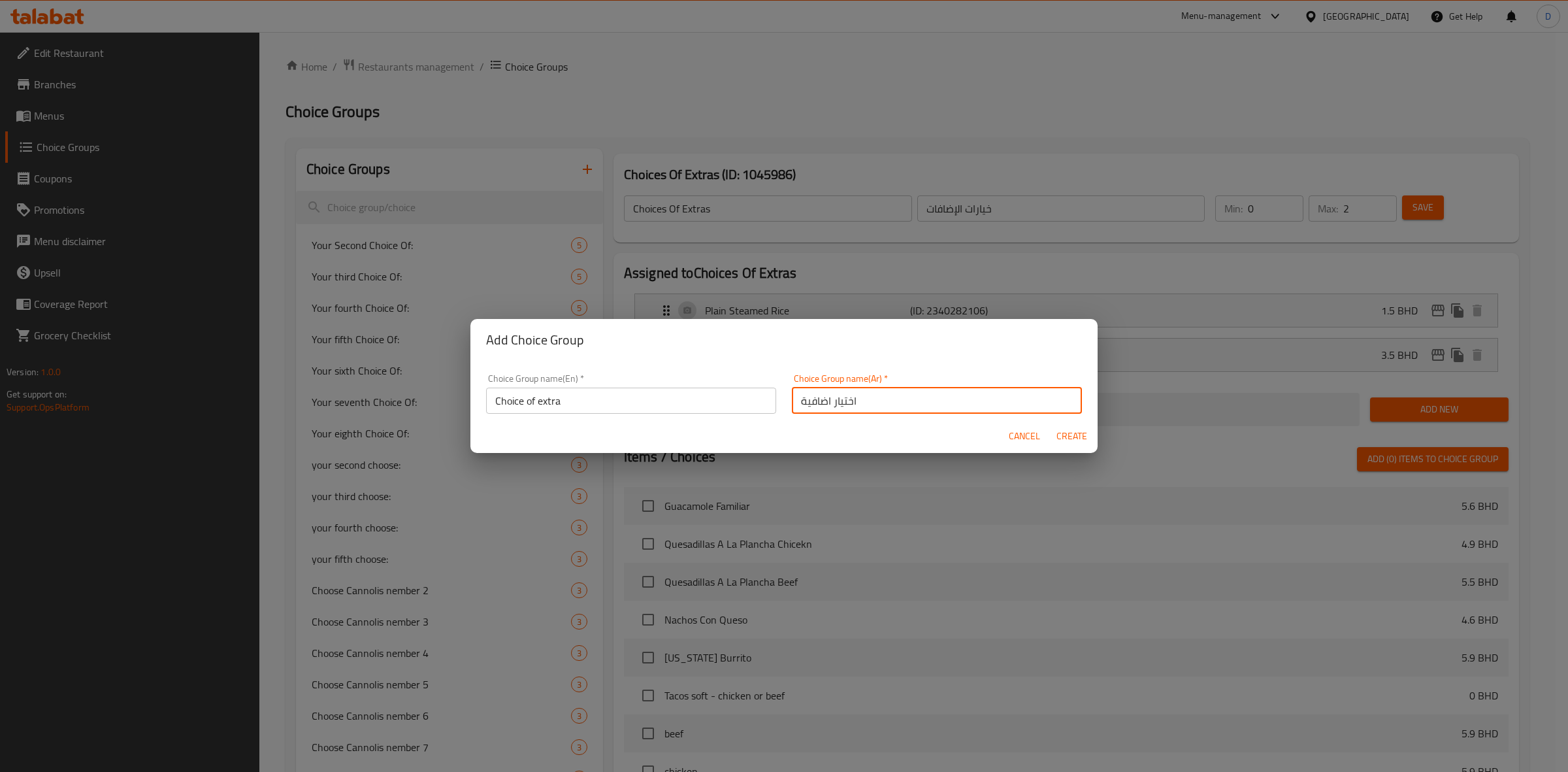
type input "اختيار اضافية"
type input "0"
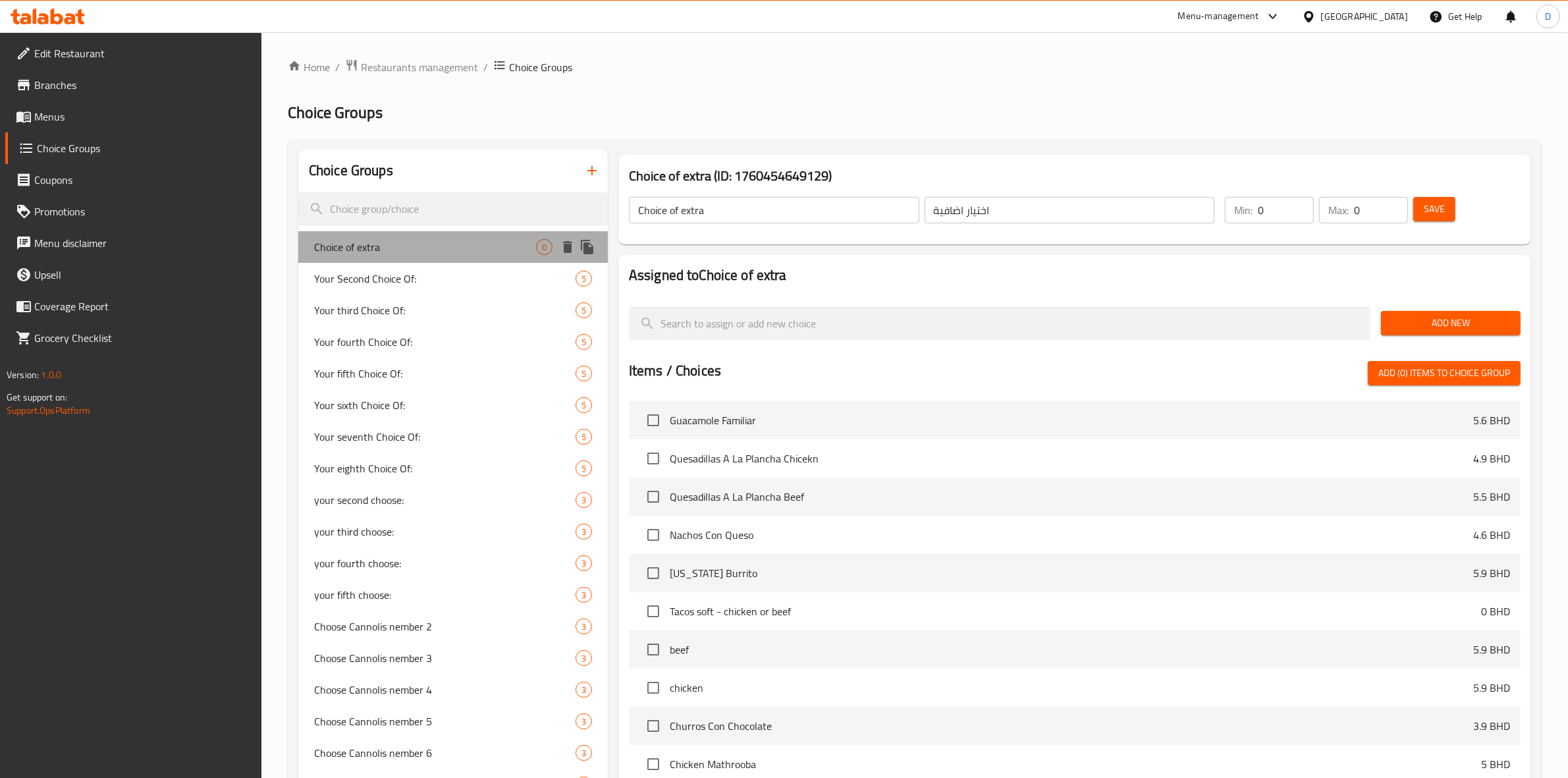
click at [461, 254] on span "Choice of extra" at bounding box center [425, 247] width 222 height 16
click at [1394, 324] on span "Add New" at bounding box center [1451, 323] width 119 height 17
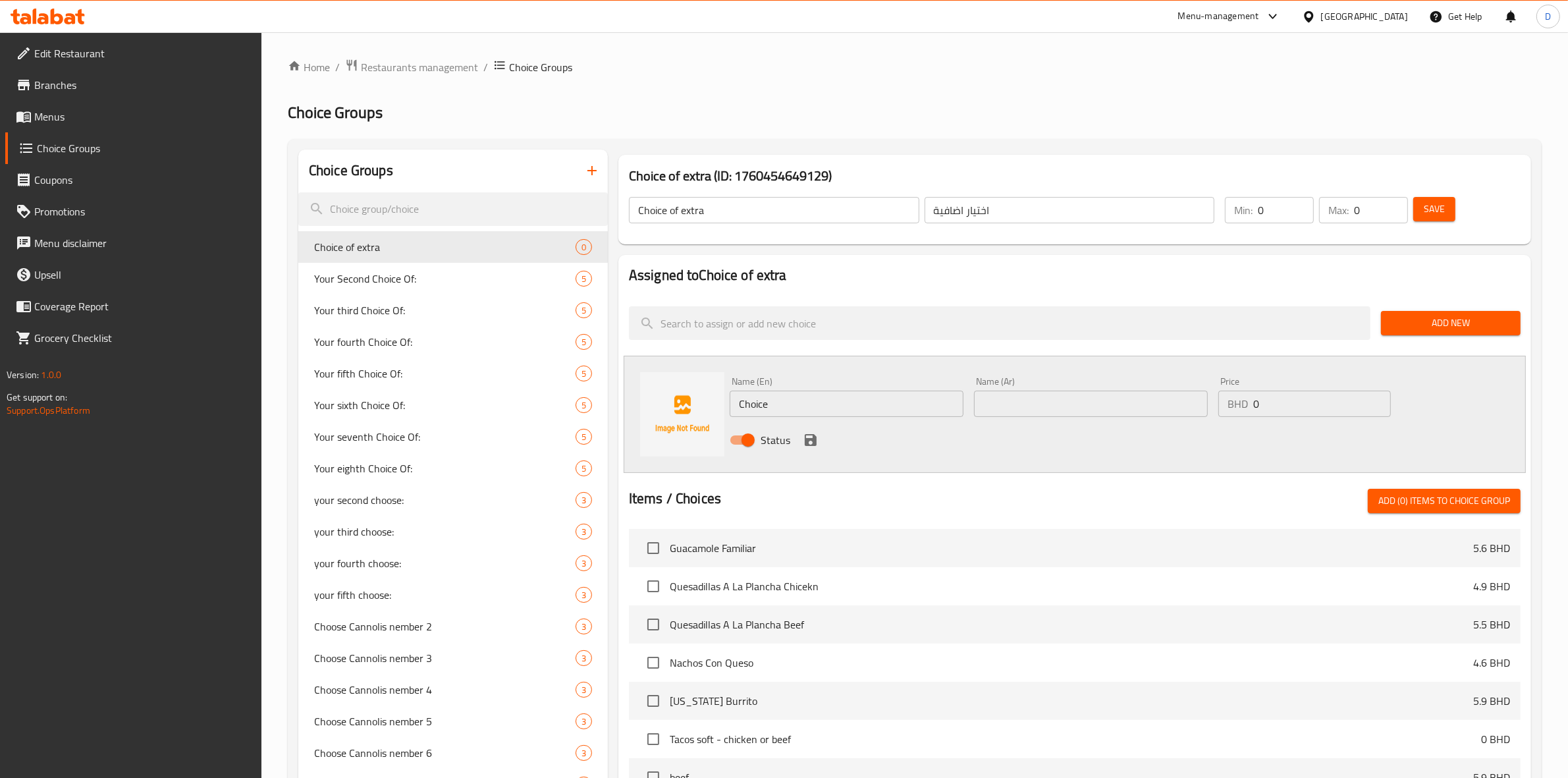
click at [878, 403] on input "Choice" at bounding box center [846, 404] width 234 height 26
click at [879, 400] on input "Choice" at bounding box center [846, 404] width 234 height 26
click at [879, 400] on input "Plain Steamed Rice" at bounding box center [846, 404] width 234 height 26
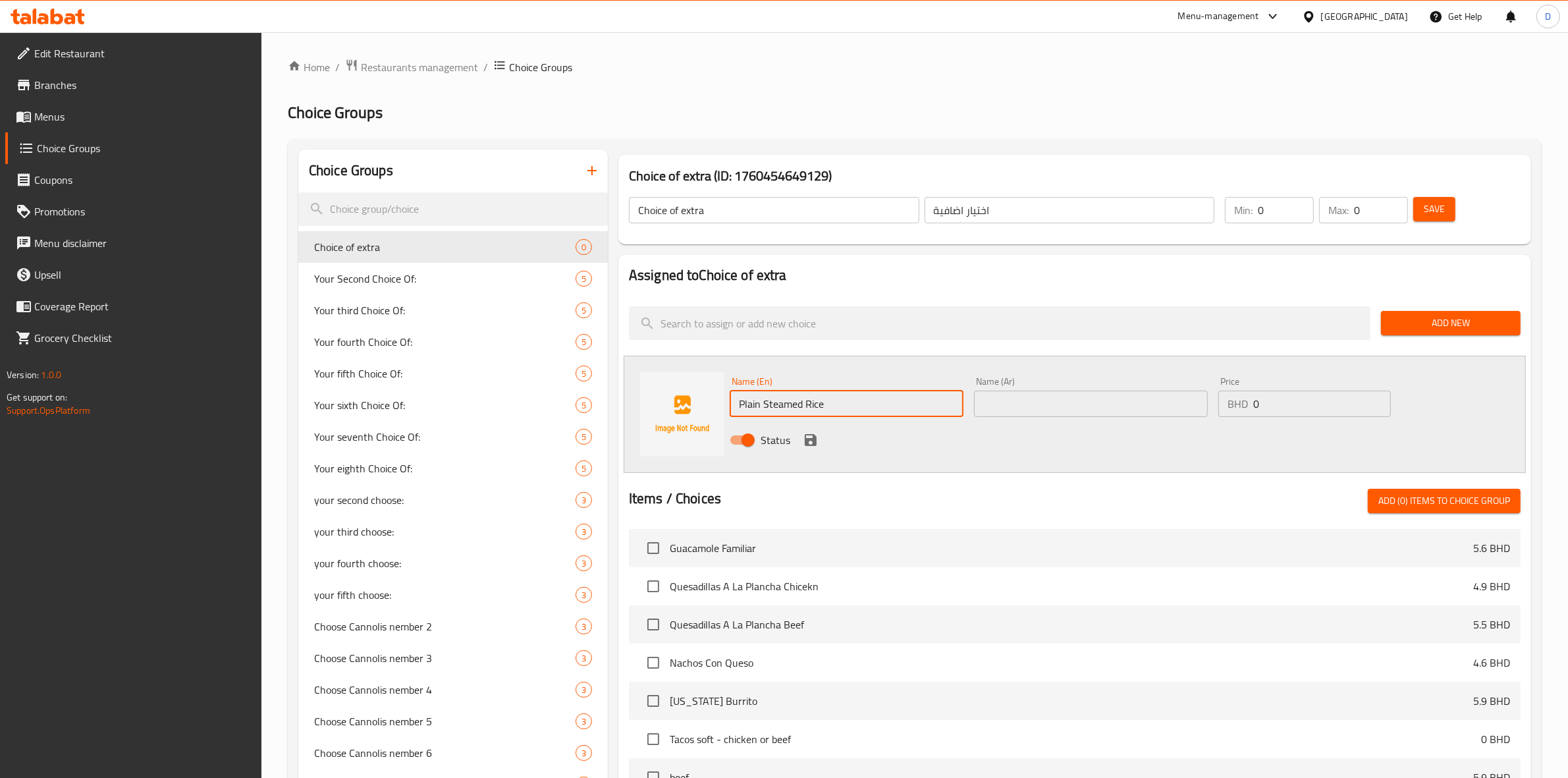
type input "Plain Steamed Rice"
click at [1115, 416] on input "text" at bounding box center [1090, 404] width 234 height 26
paste input "أرز مطهو على البخار"
type input "أرز مطهو على البخار"
click at [1312, 409] on input "0" at bounding box center [1322, 404] width 138 height 26
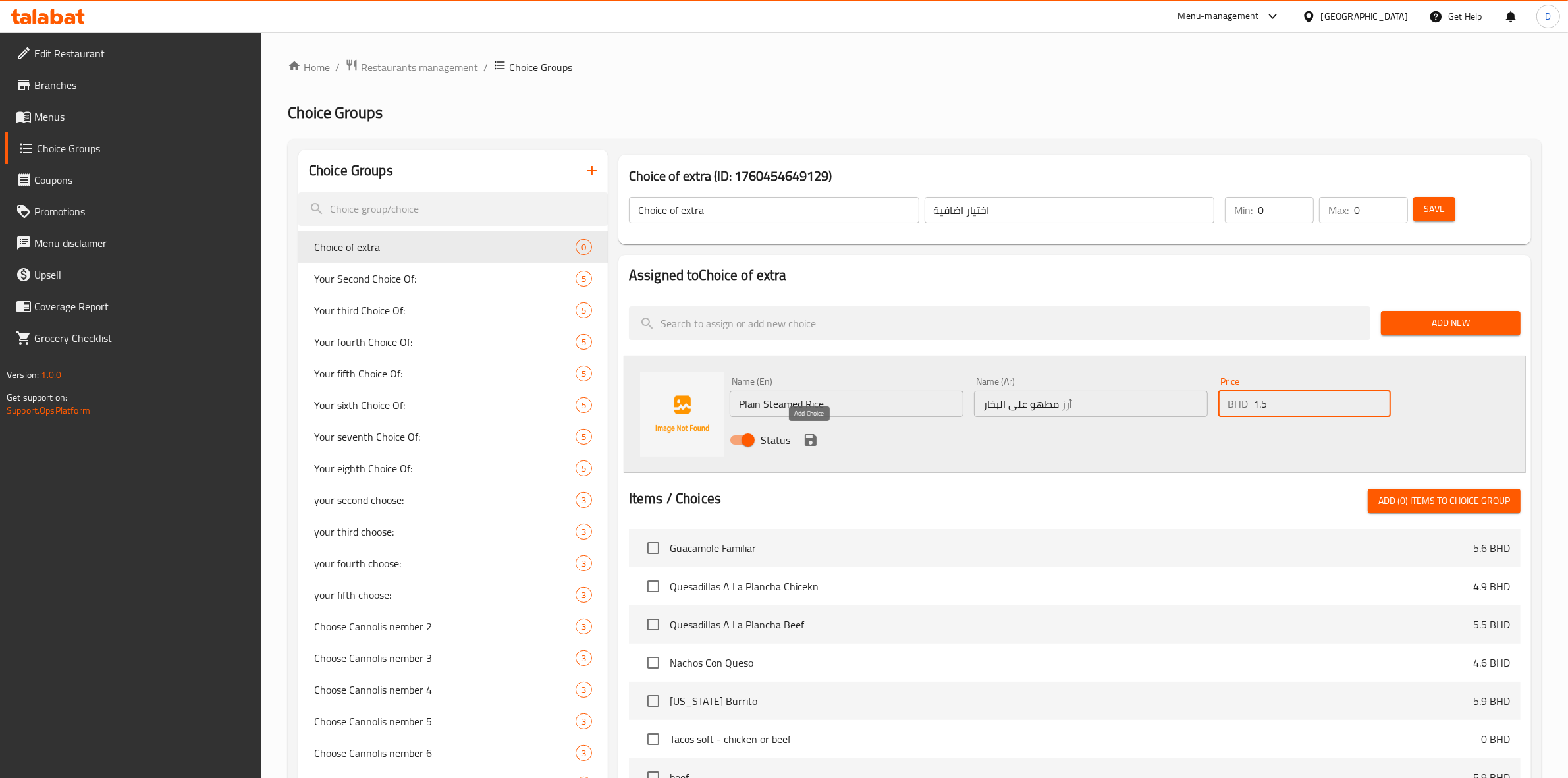
type input "1.5"
click at [809, 440] on icon "save" at bounding box center [810, 439] width 12 height 12
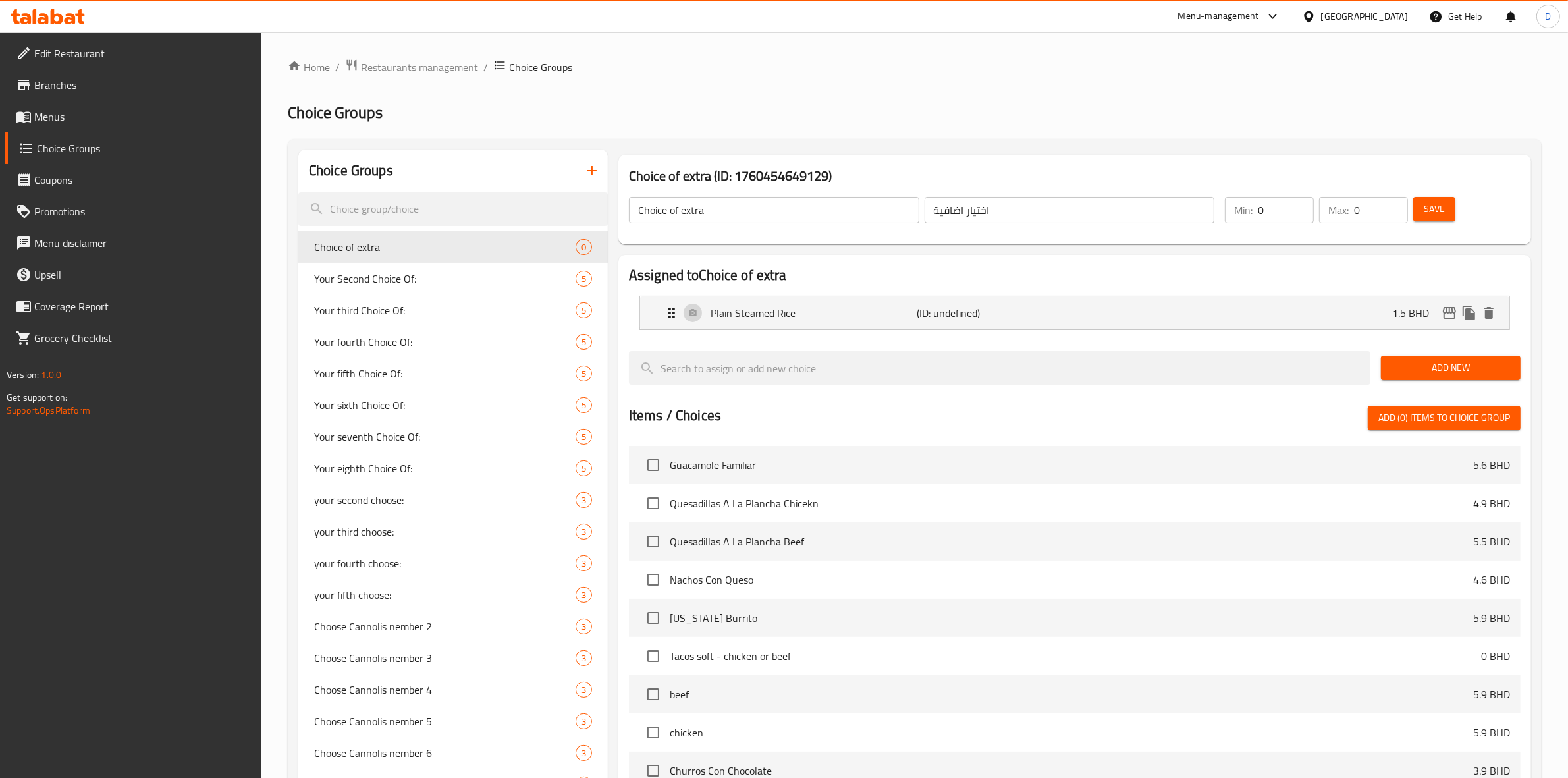
click at [1398, 363] on span "Add New" at bounding box center [1451, 368] width 119 height 17
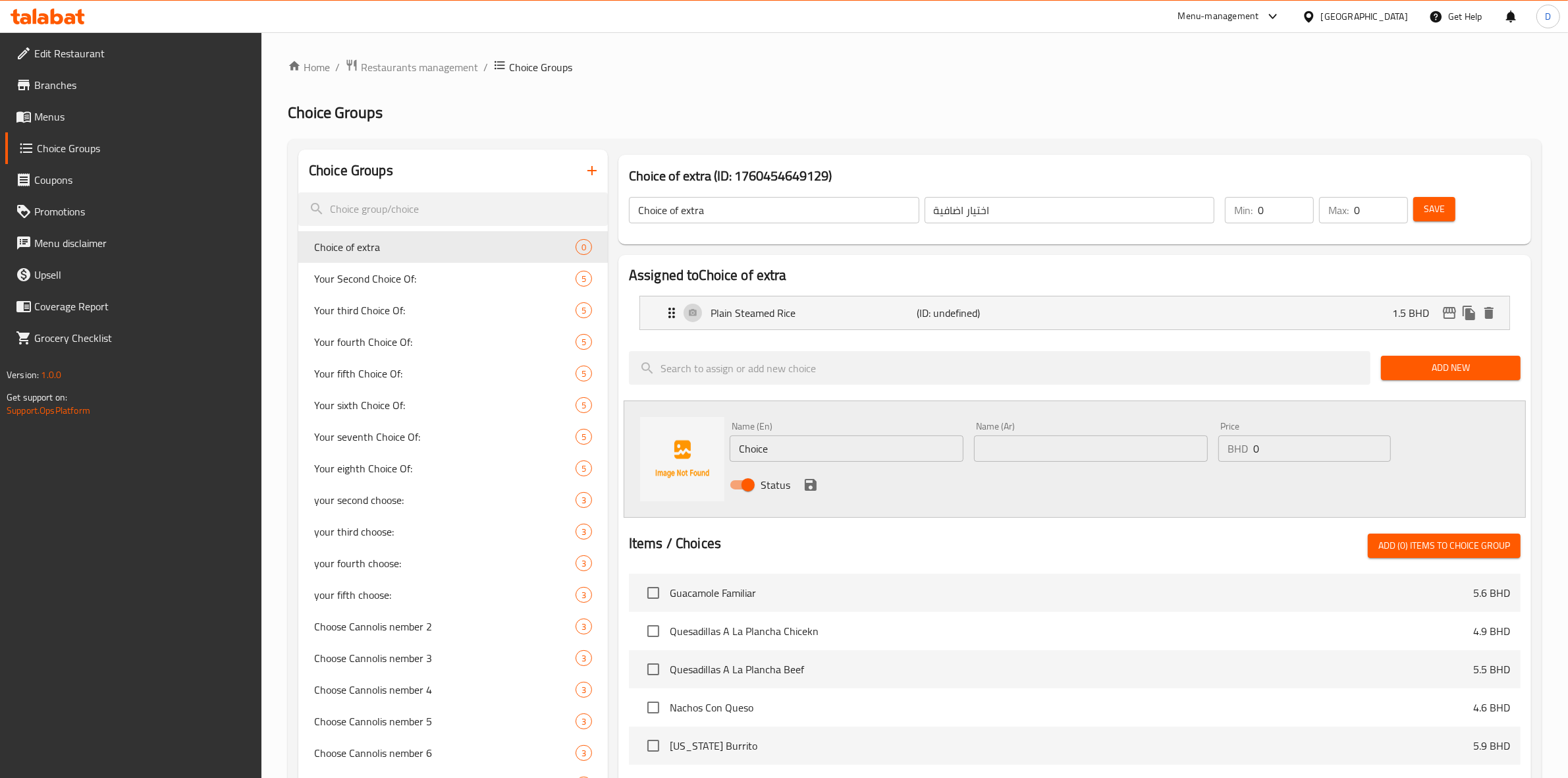
click at [787, 443] on input "Choice" at bounding box center [846, 448] width 234 height 26
click at [790, 458] on input "Plain naan bread" at bounding box center [846, 448] width 234 height 26
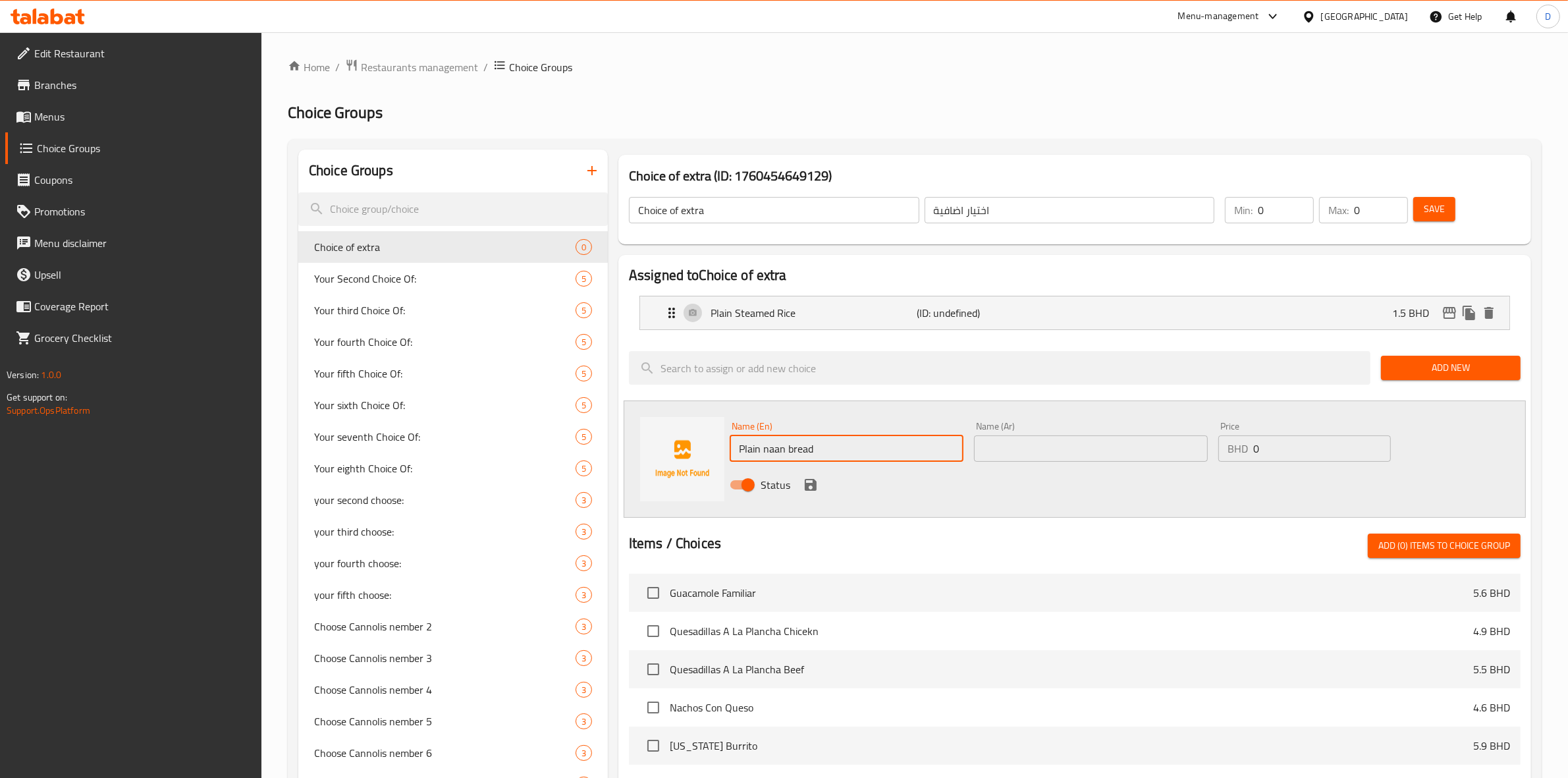
click at [790, 458] on input "Plain naan bread" at bounding box center [846, 448] width 234 height 26
type input "Plain naan bread"
click at [1072, 445] on input "text" at bounding box center [1090, 448] width 234 height 26
paste input "خبز نان عادي"
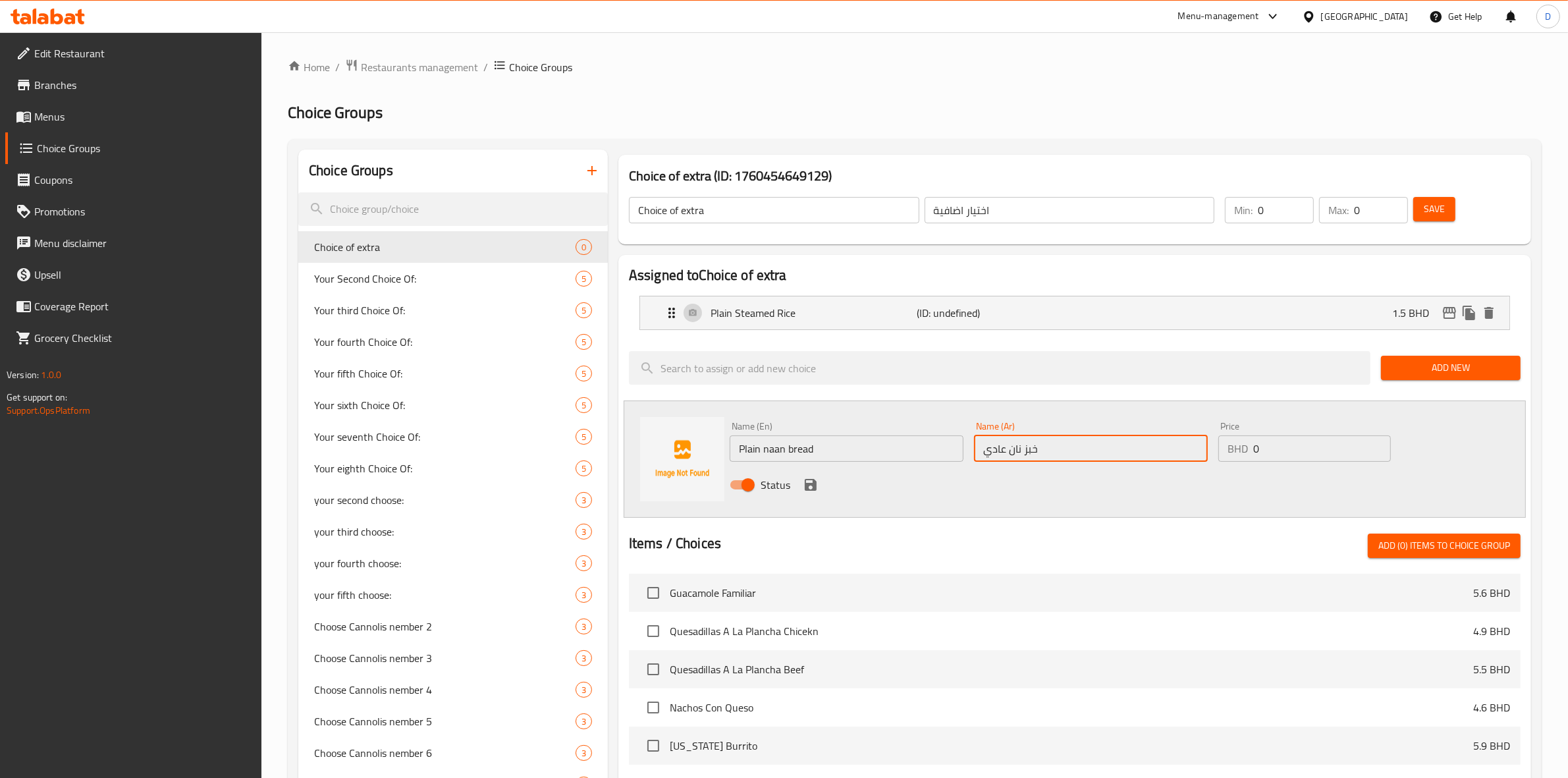
type input "خبز نان عادي"
click at [1293, 446] on input "0" at bounding box center [1322, 448] width 138 height 26
drag, startPoint x: 1293, startPoint y: 446, endPoint x: 1220, endPoint y: 437, distance: 73.6
click at [1220, 437] on div "BHD 0 Price" at bounding box center [1305, 448] width 173 height 26
type input ".7"
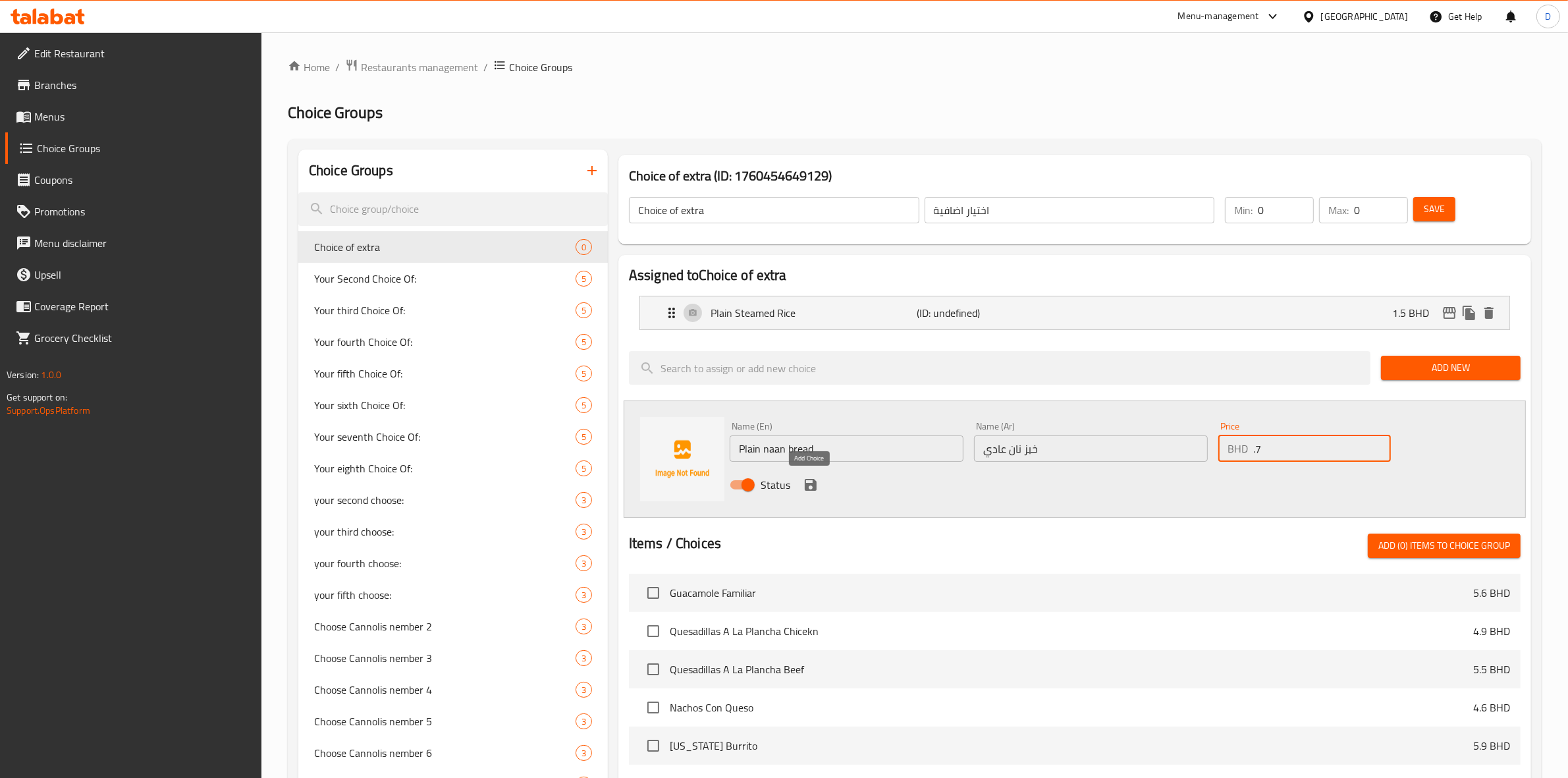
click at [810, 483] on icon "save" at bounding box center [810, 485] width 12 height 12
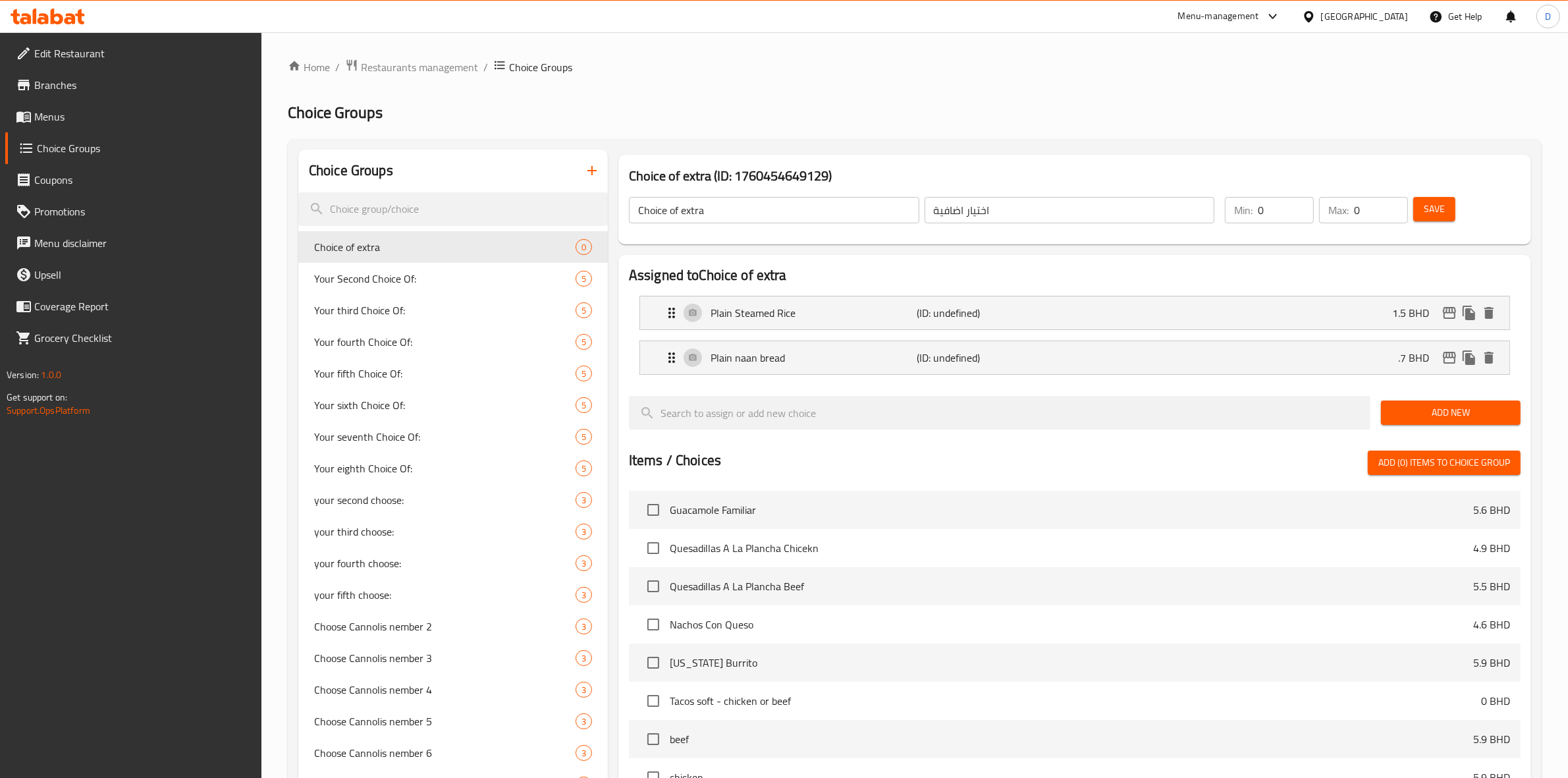
click at [1419, 410] on span "Add New" at bounding box center [1451, 412] width 119 height 17
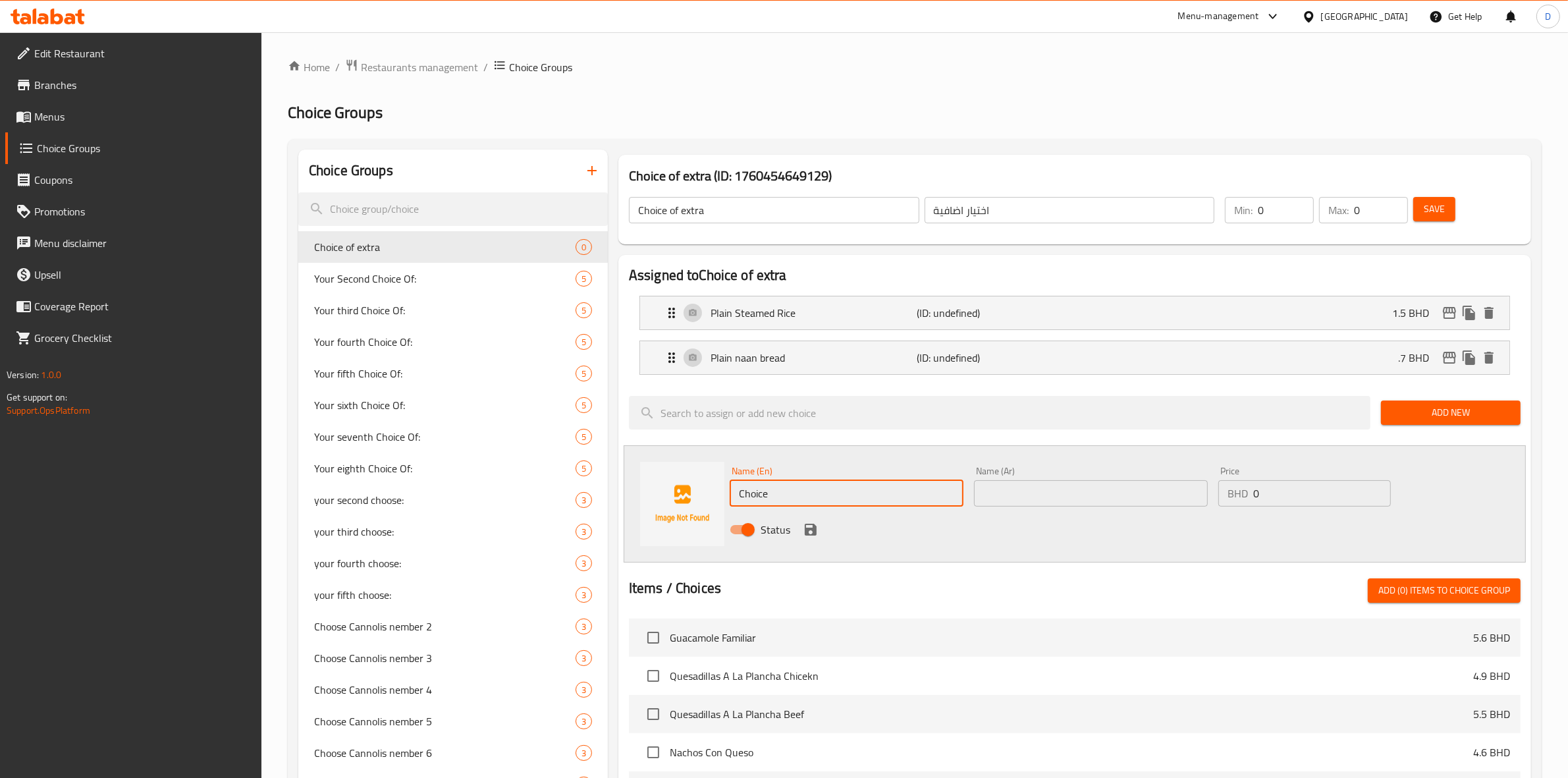
click at [818, 488] on input "Choice" at bounding box center [846, 493] width 234 height 26
click at [818, 488] on input "Butter naan bread" at bounding box center [846, 493] width 234 height 26
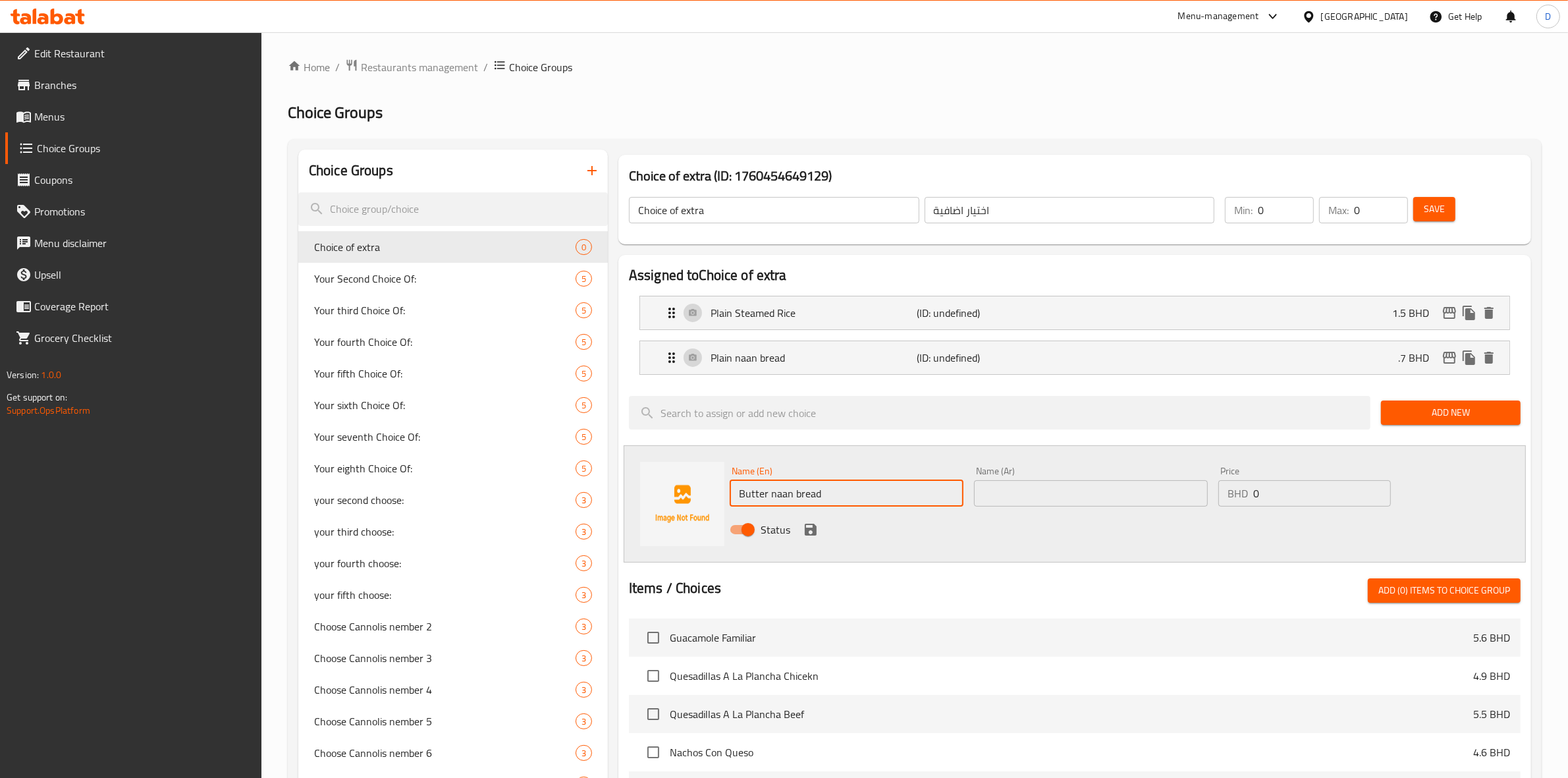
click at [818, 488] on input "Butter naan bread" at bounding box center [846, 493] width 234 height 26
type input "Butter naan bread"
click at [1039, 485] on input "text" at bounding box center [1090, 493] width 234 height 26
paste input "خبز النان بالزبدة"
type input "خبز النان بالزبدة"
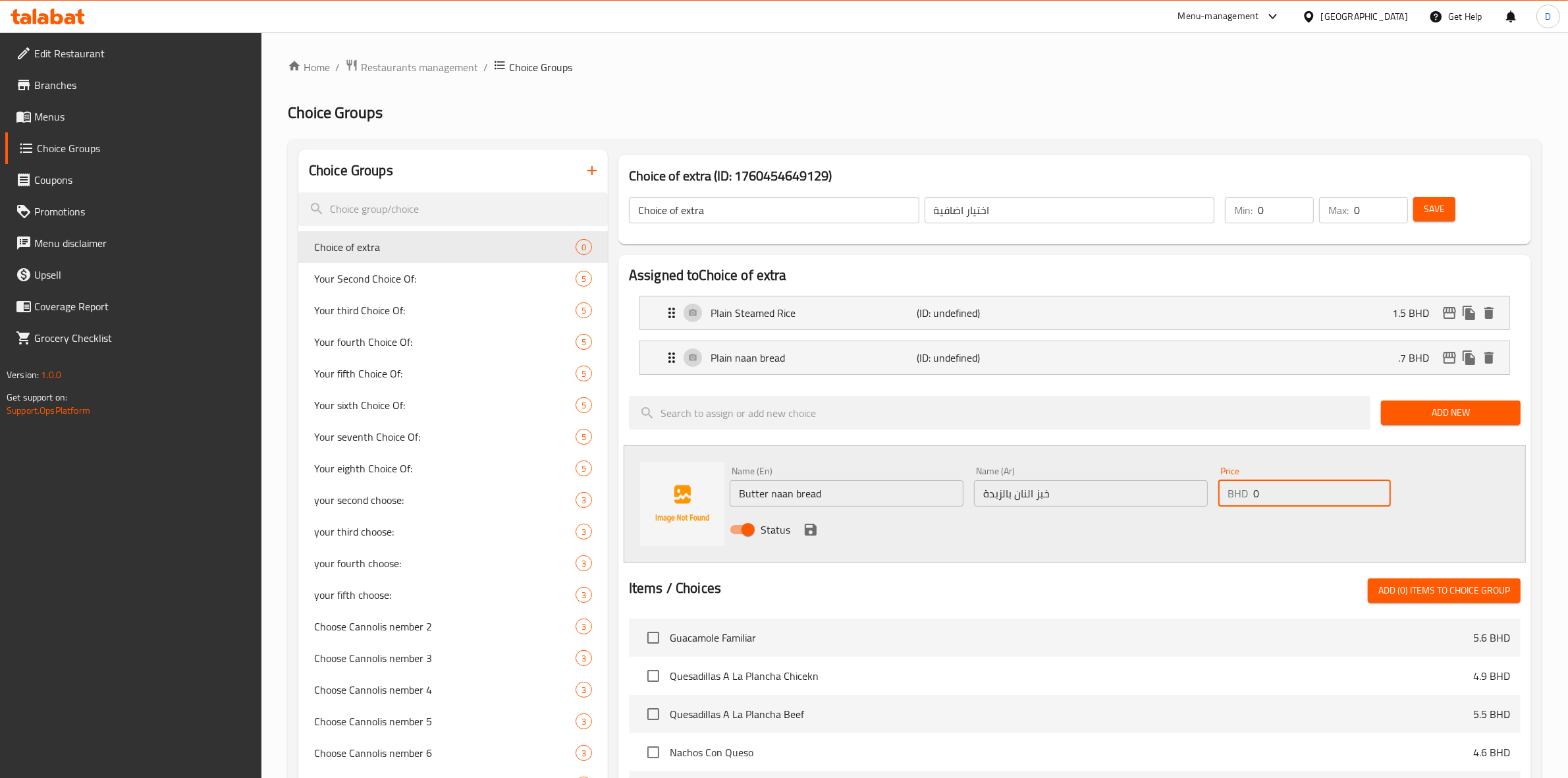
click at [1298, 496] on input "0" at bounding box center [1322, 493] width 138 height 26
type input "0.8"
click at [810, 531] on icon "save" at bounding box center [811, 530] width 16 height 16
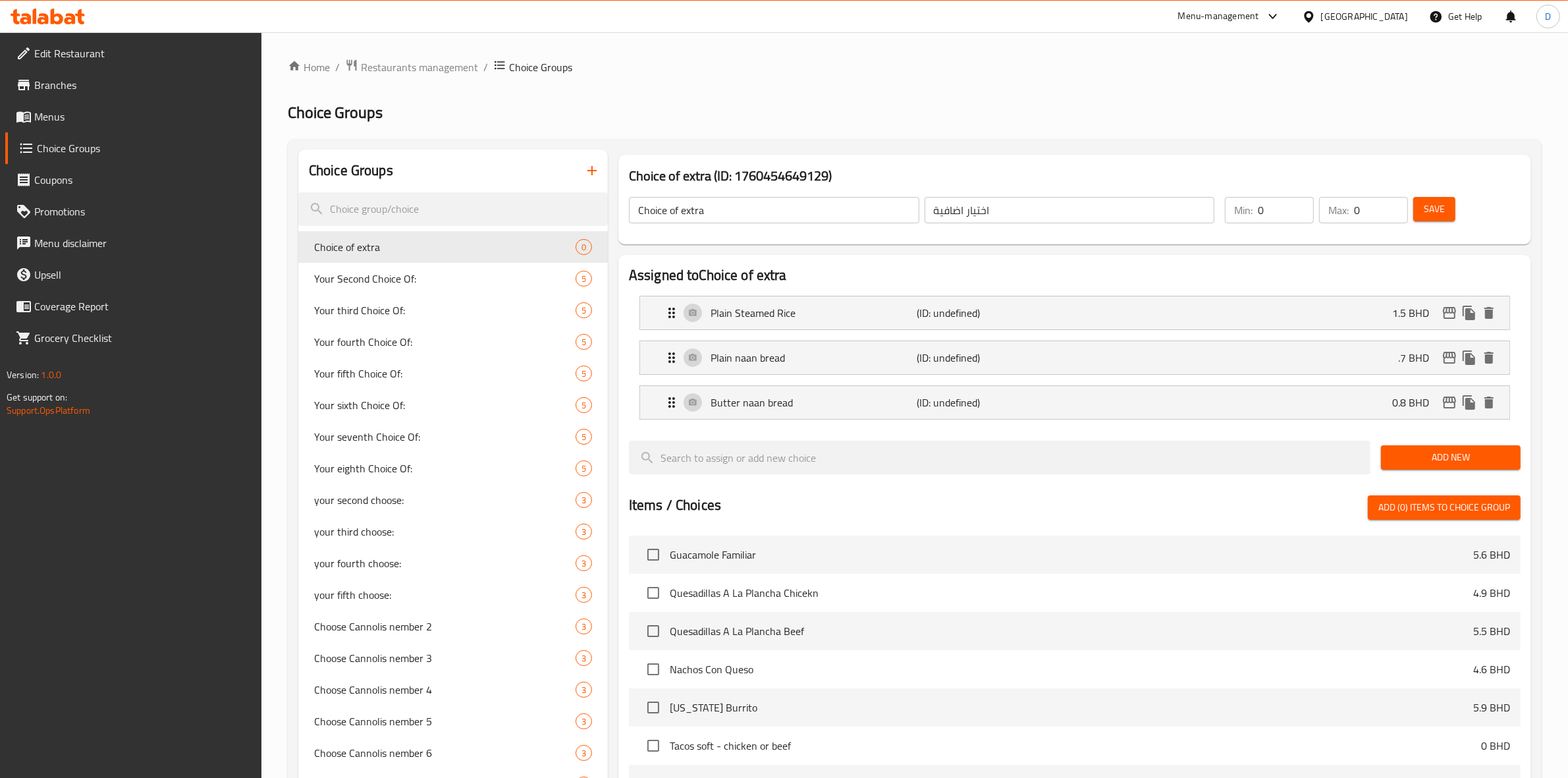
click at [1413, 453] on span "Add New" at bounding box center [1451, 457] width 119 height 17
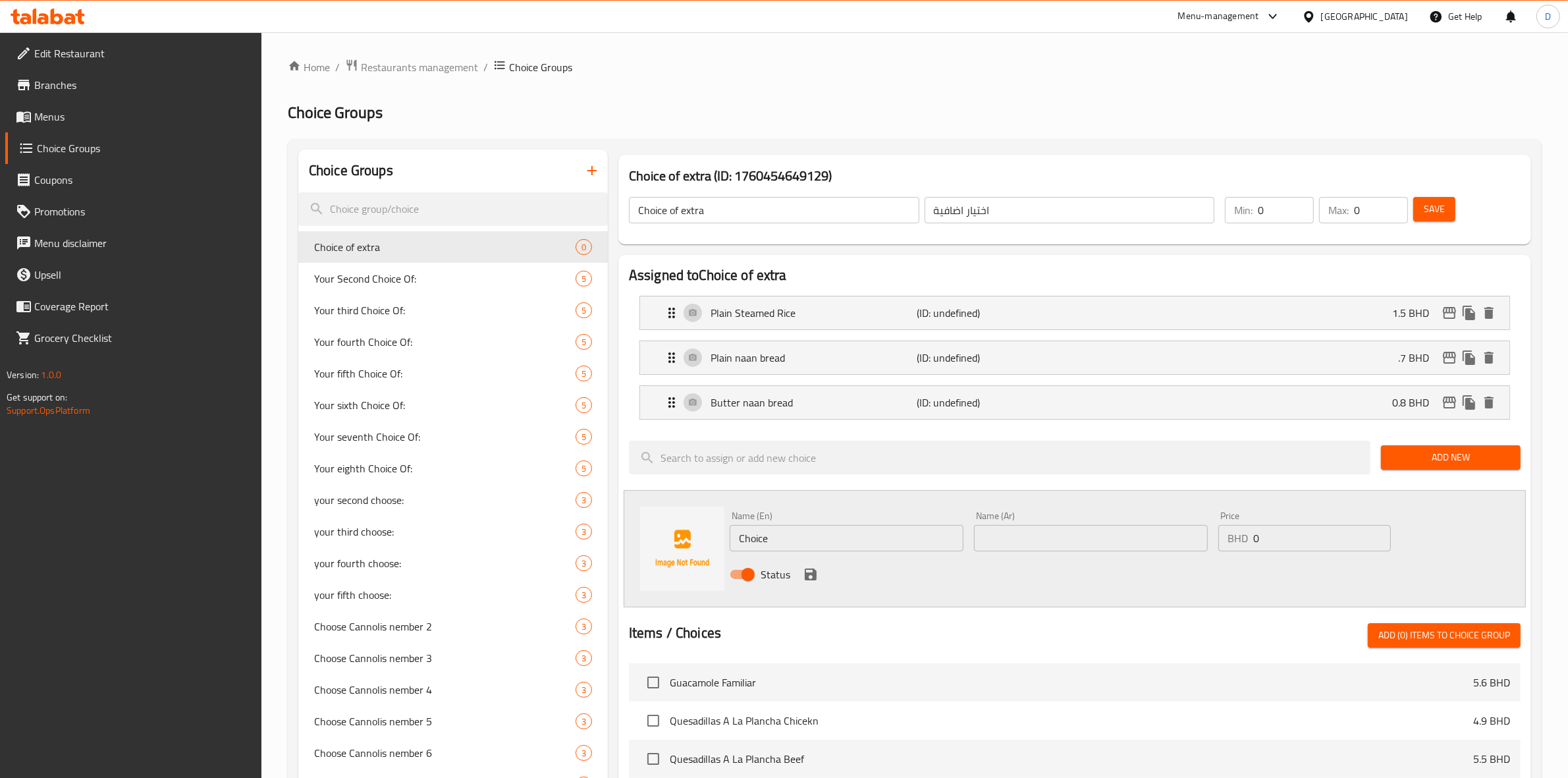
click at [804, 542] on input "Choice" at bounding box center [846, 538] width 234 height 26
click at [802, 542] on input "Garlic naan bread" at bounding box center [846, 538] width 234 height 26
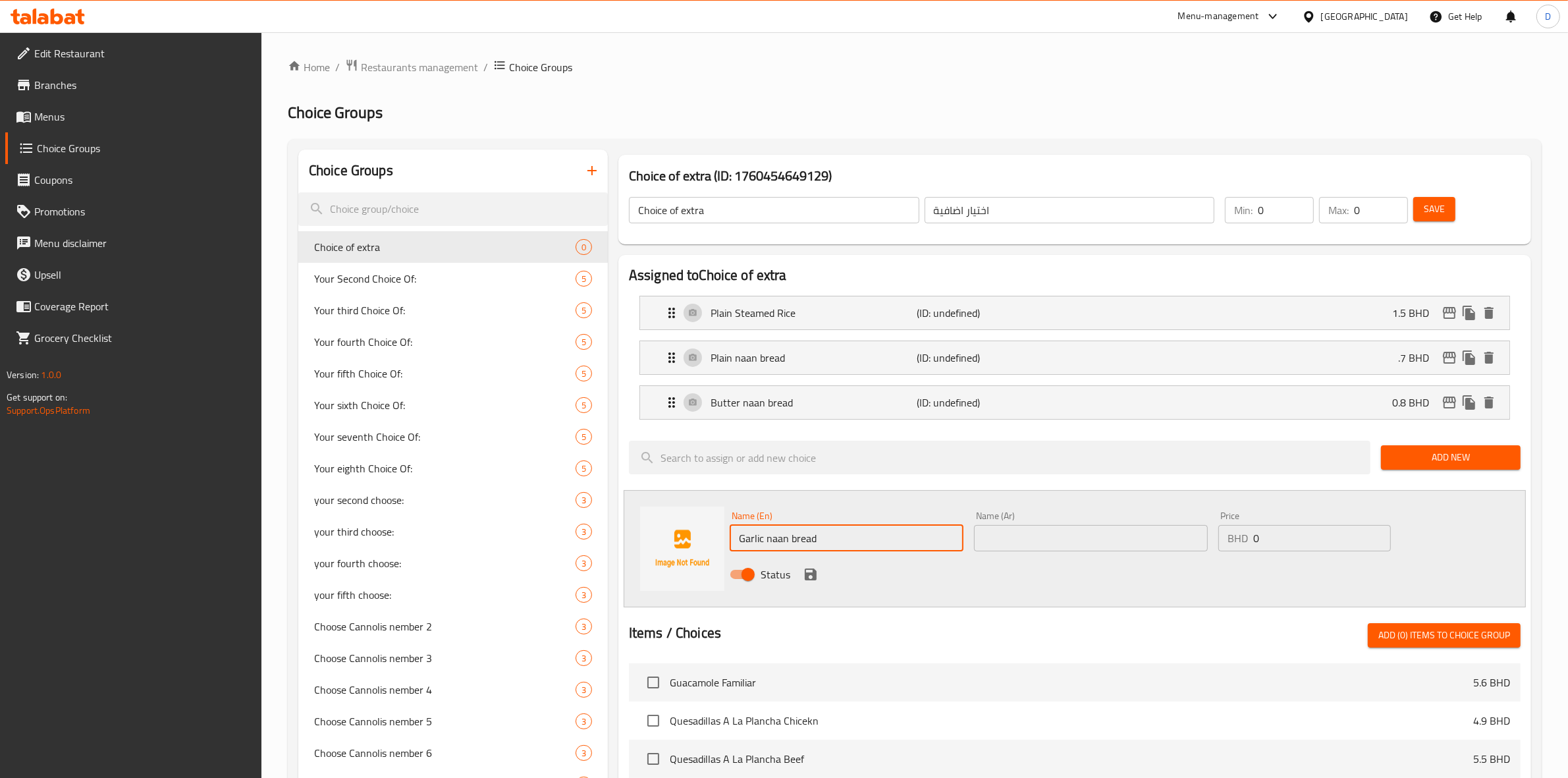
type input "Garlic naan bread"
click at [1002, 529] on input "text" at bounding box center [1090, 538] width 234 height 26
paste input "خبز النان بالثوم"
type input "خبز النان بالثوم"
click at [1328, 554] on div "Price BHD 0 Price" at bounding box center [1304, 531] width 183 height 51
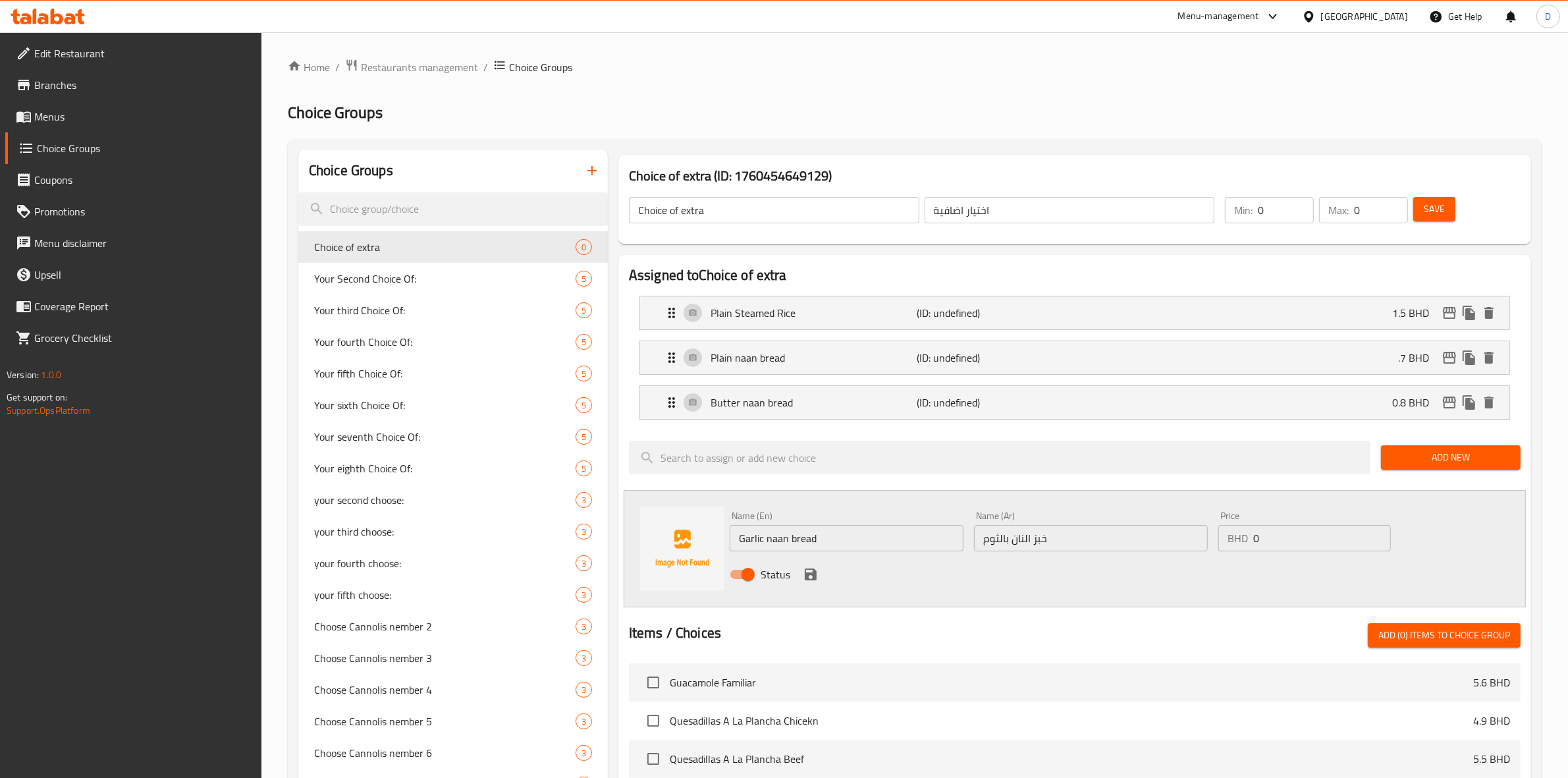
click at [1311, 541] on input "0" at bounding box center [1322, 538] width 138 height 26
type input "0.8"
click at [809, 569] on icon "save" at bounding box center [811, 574] width 16 height 16
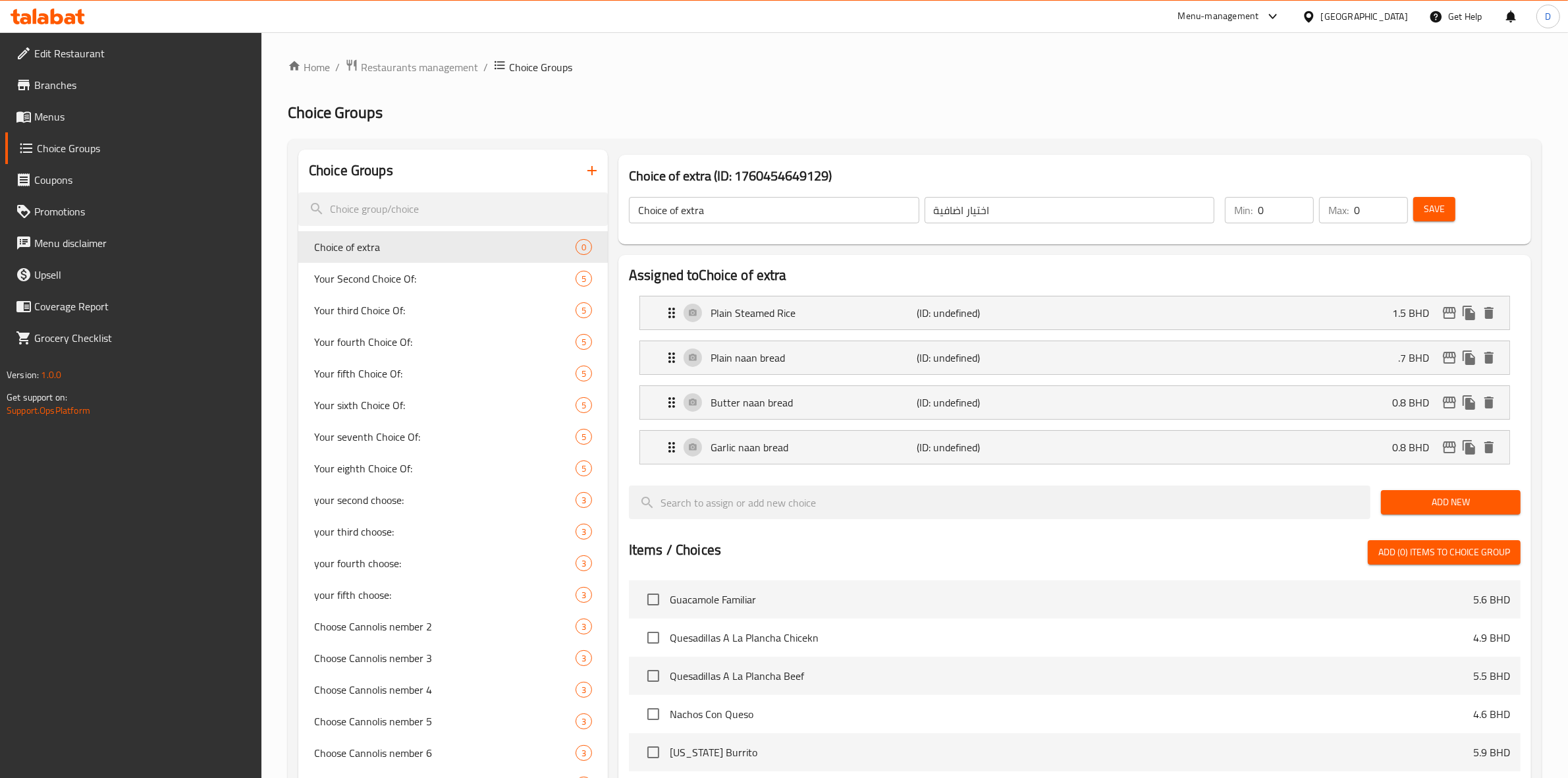
click at [1425, 212] on span "Save" at bounding box center [1434, 209] width 21 height 17
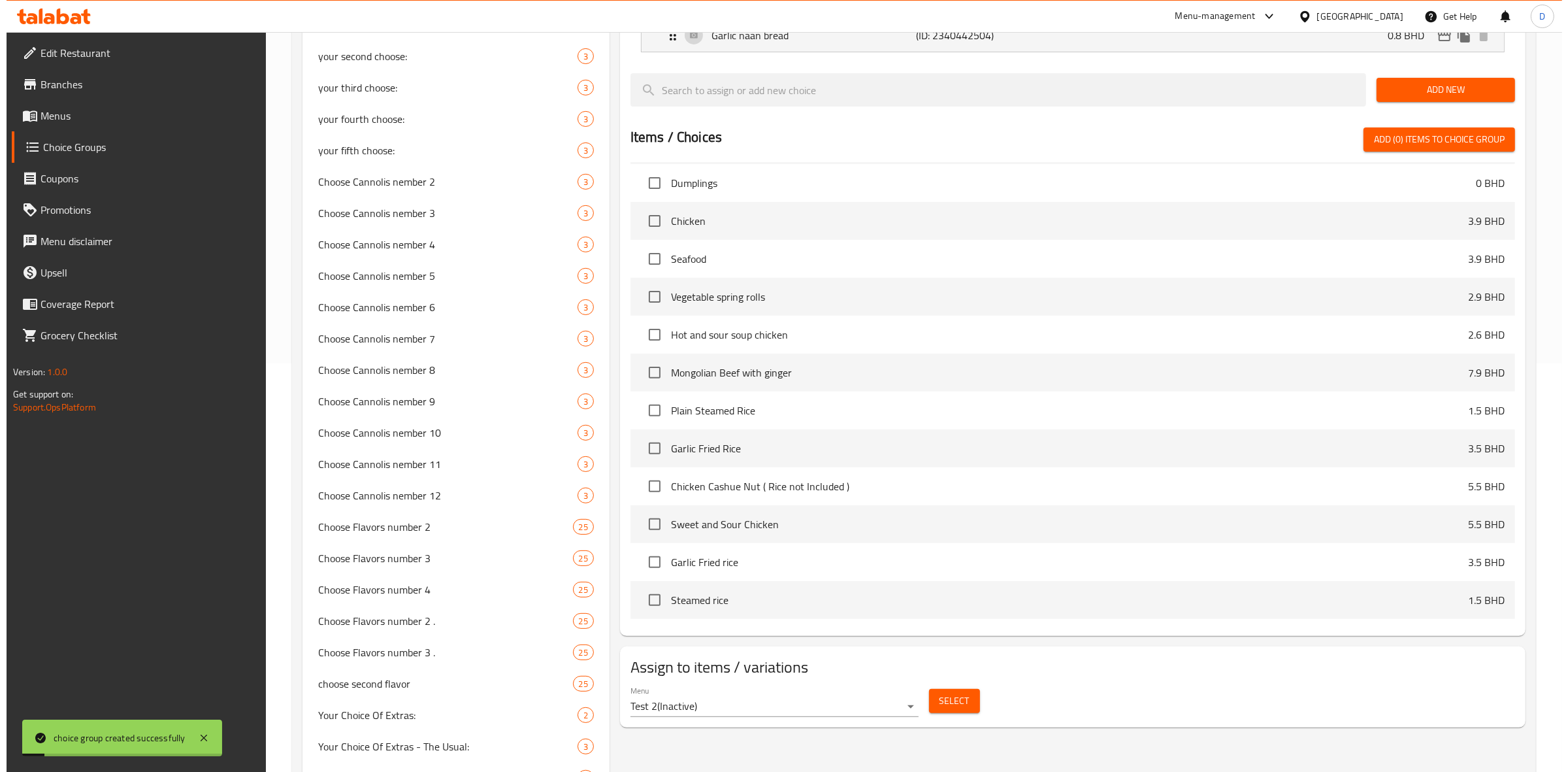
scroll to position [899, 0]
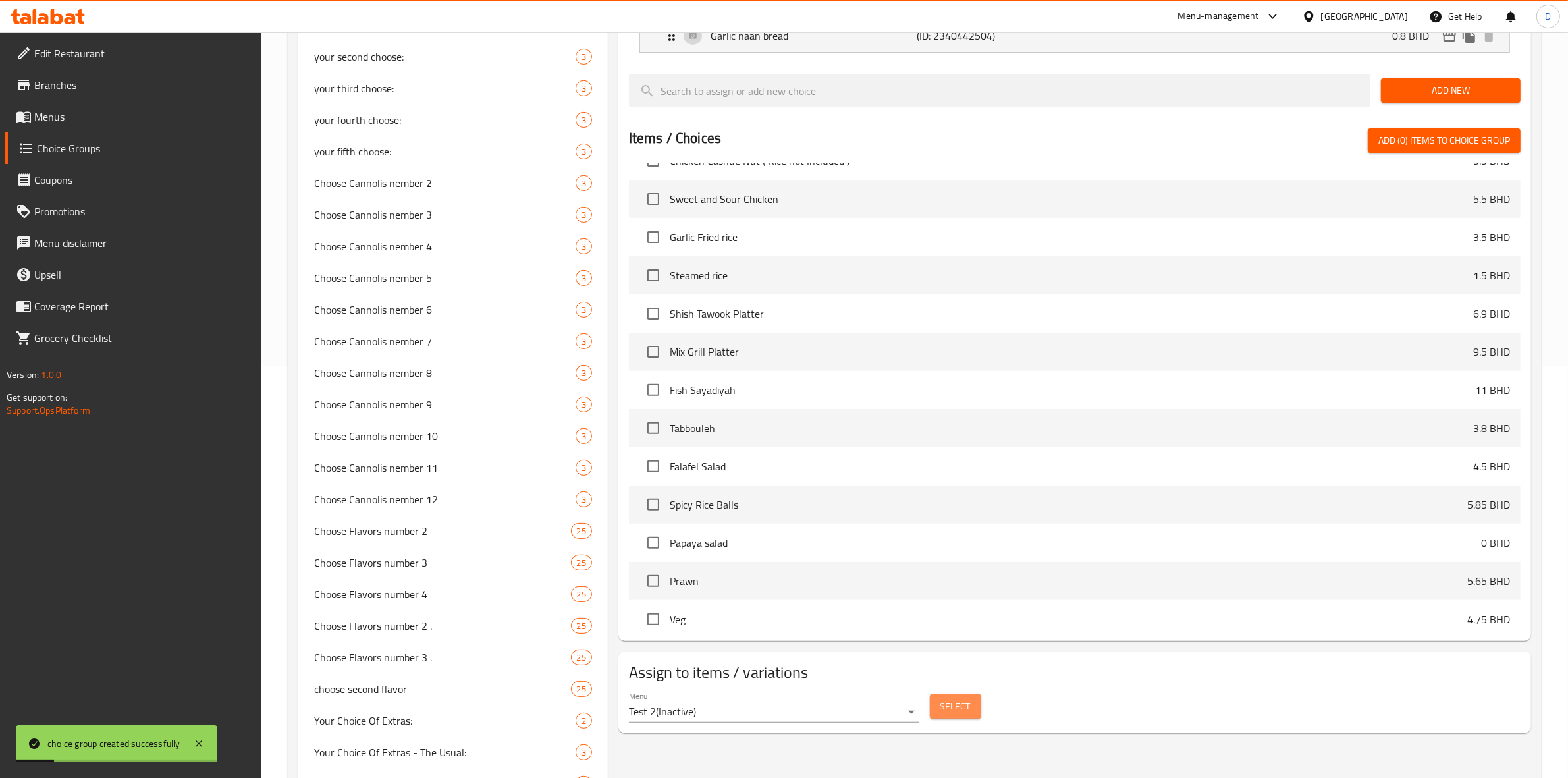
click at [960, 706] on span "Select" at bounding box center [955, 706] width 30 height 17
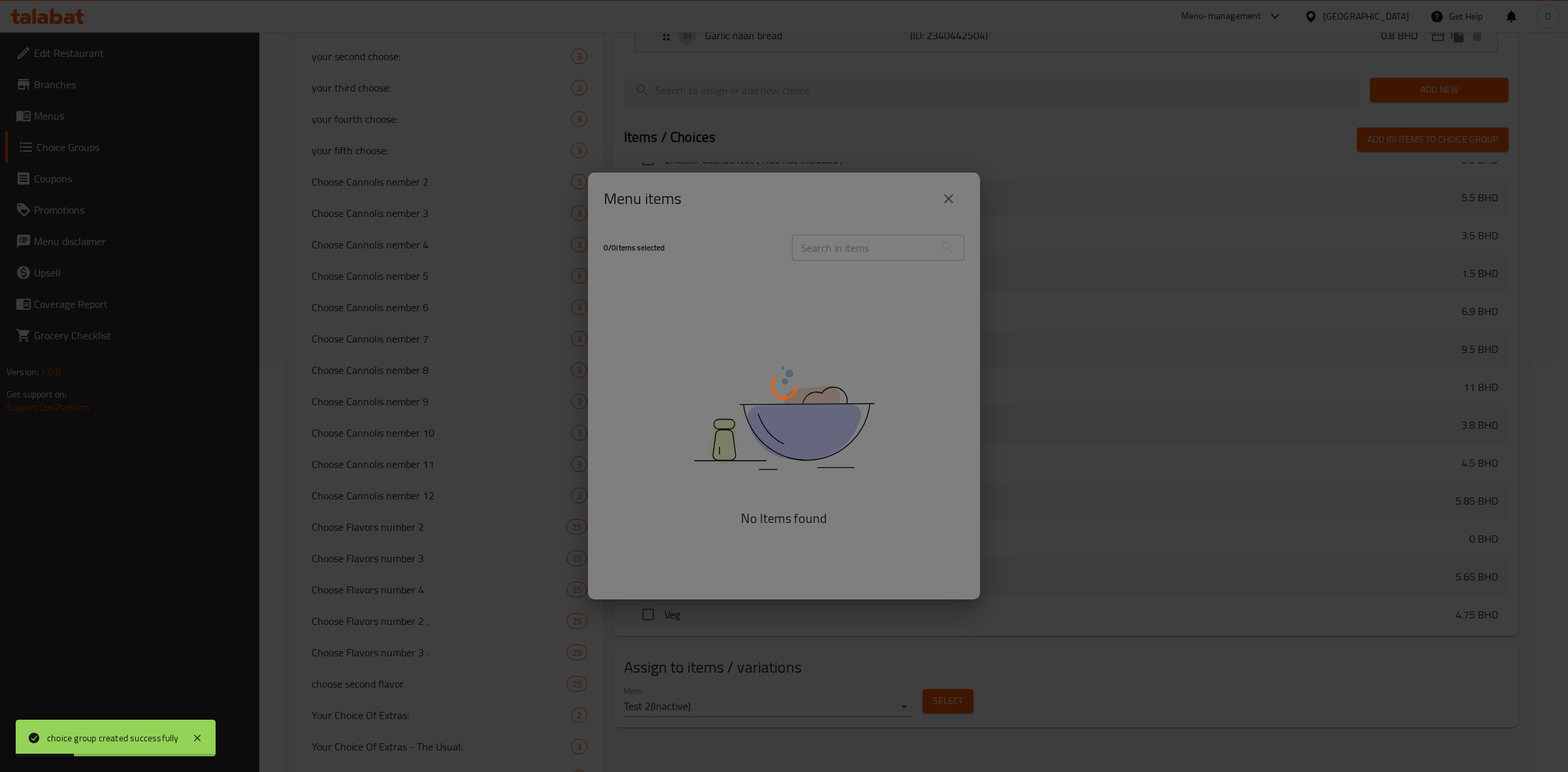
click at [1031, 662] on div at bounding box center [784, 386] width 1568 height 772
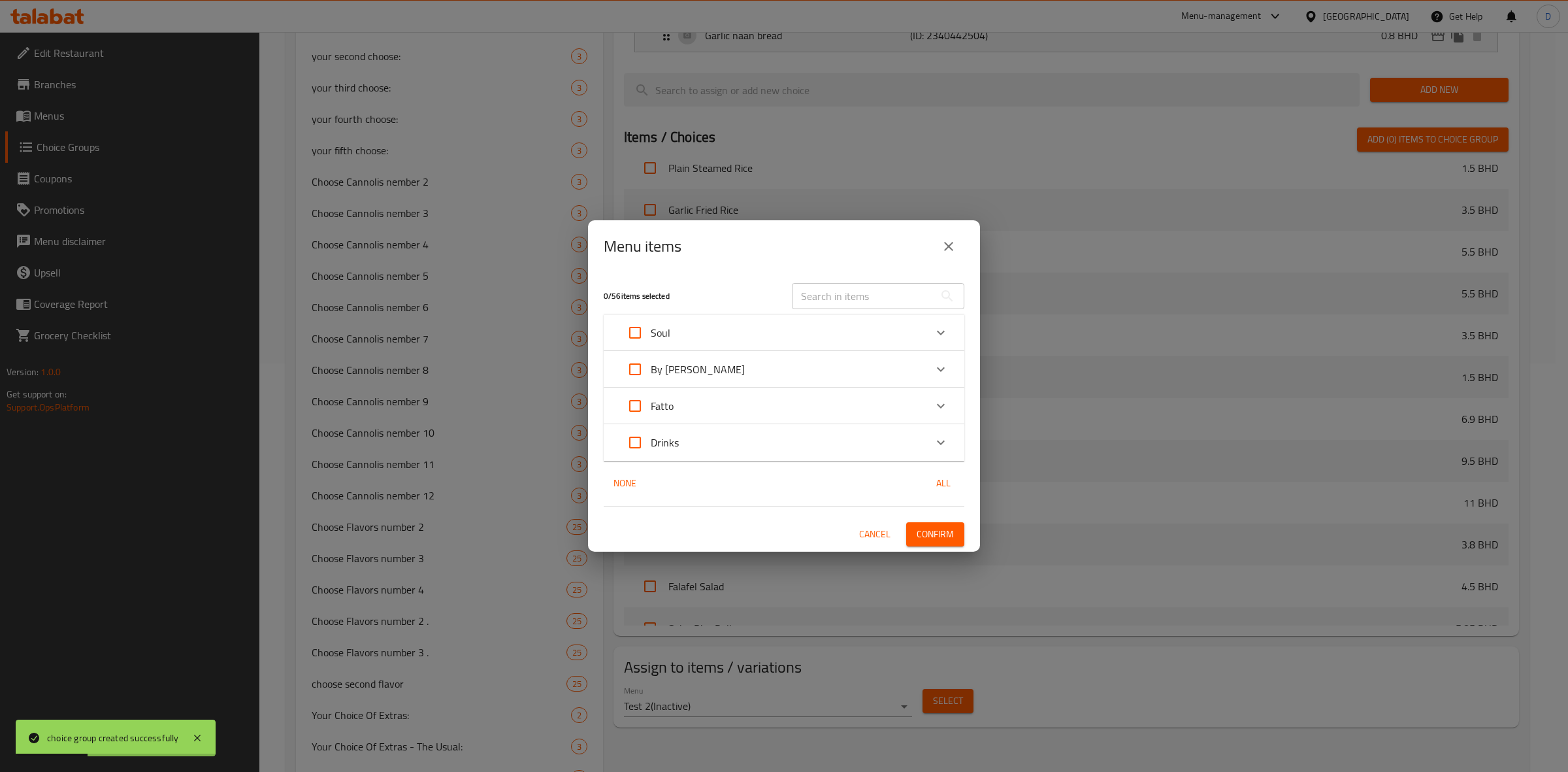
click at [893, 706] on div "Menu items 0 / 56 items selected ​ Soul The Butter Milk 4.2 BHD The Spicy 4.2 B…" at bounding box center [784, 386] width 1568 height 772
click at [884, 526] on span "Cancel" at bounding box center [875, 534] width 31 height 17
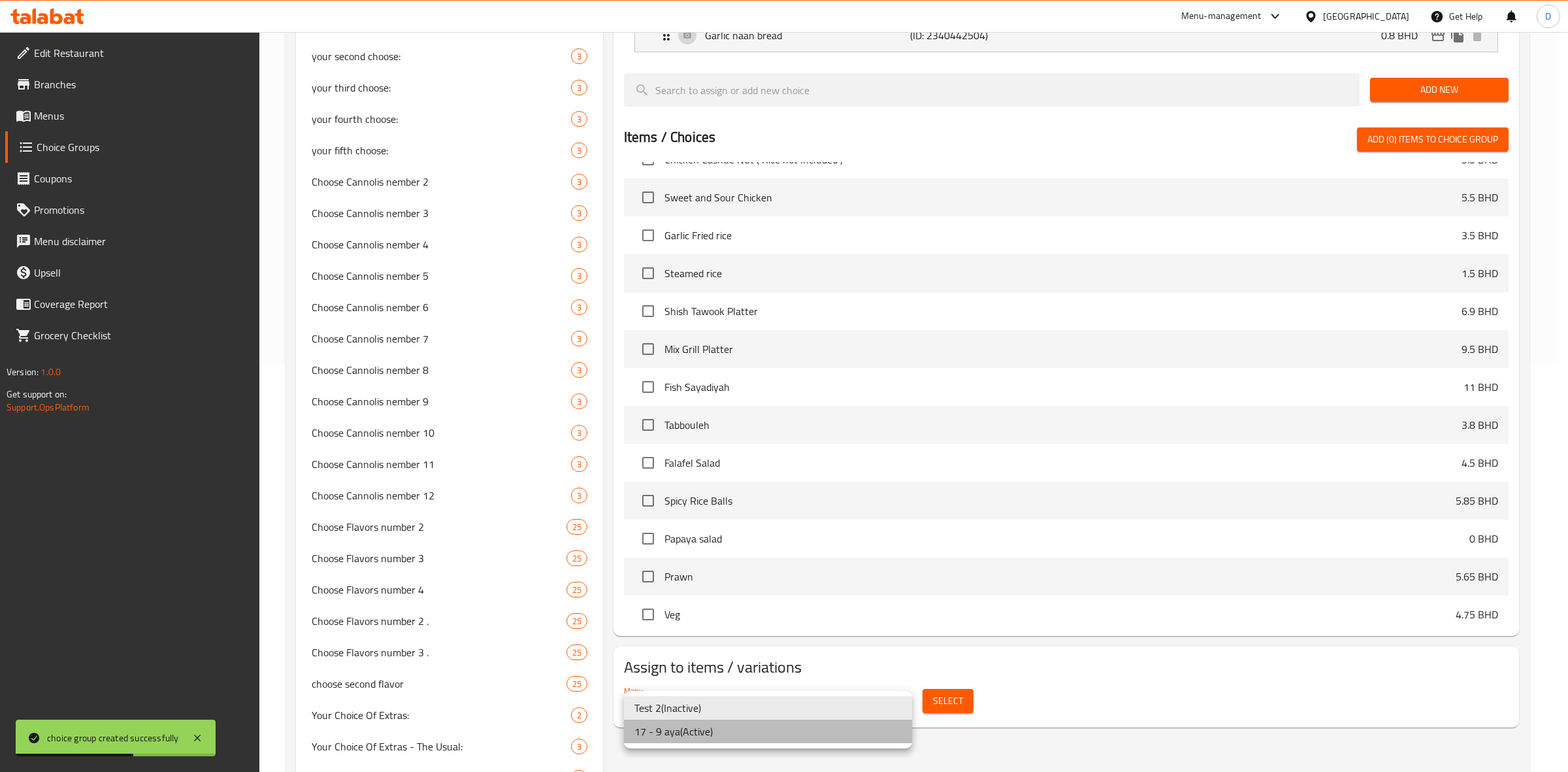
click at [771, 724] on li "17 - 9 aya ( Active )" at bounding box center [768, 732] width 288 height 24
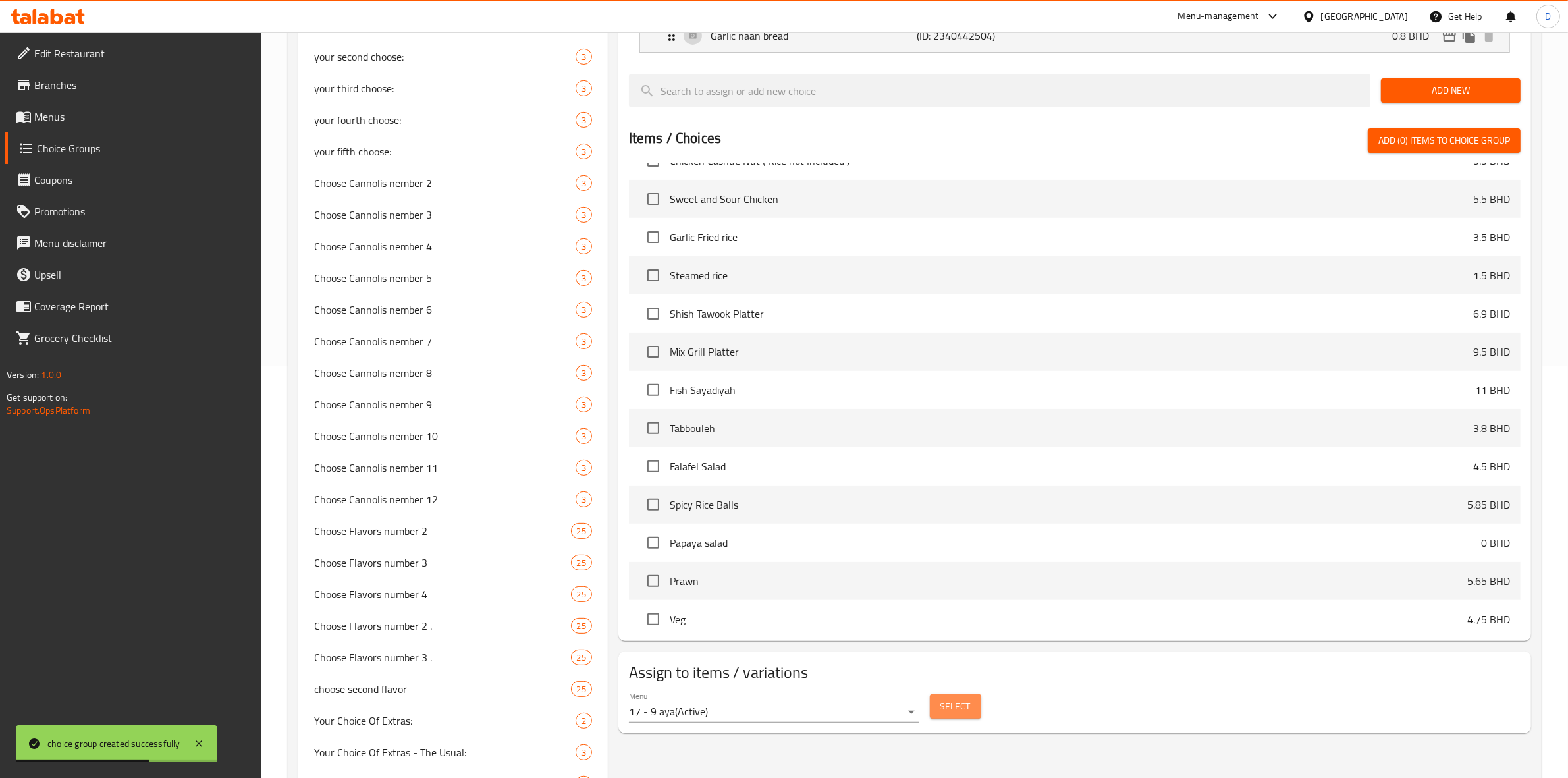
click at [957, 706] on span "Select" at bounding box center [955, 706] width 30 height 17
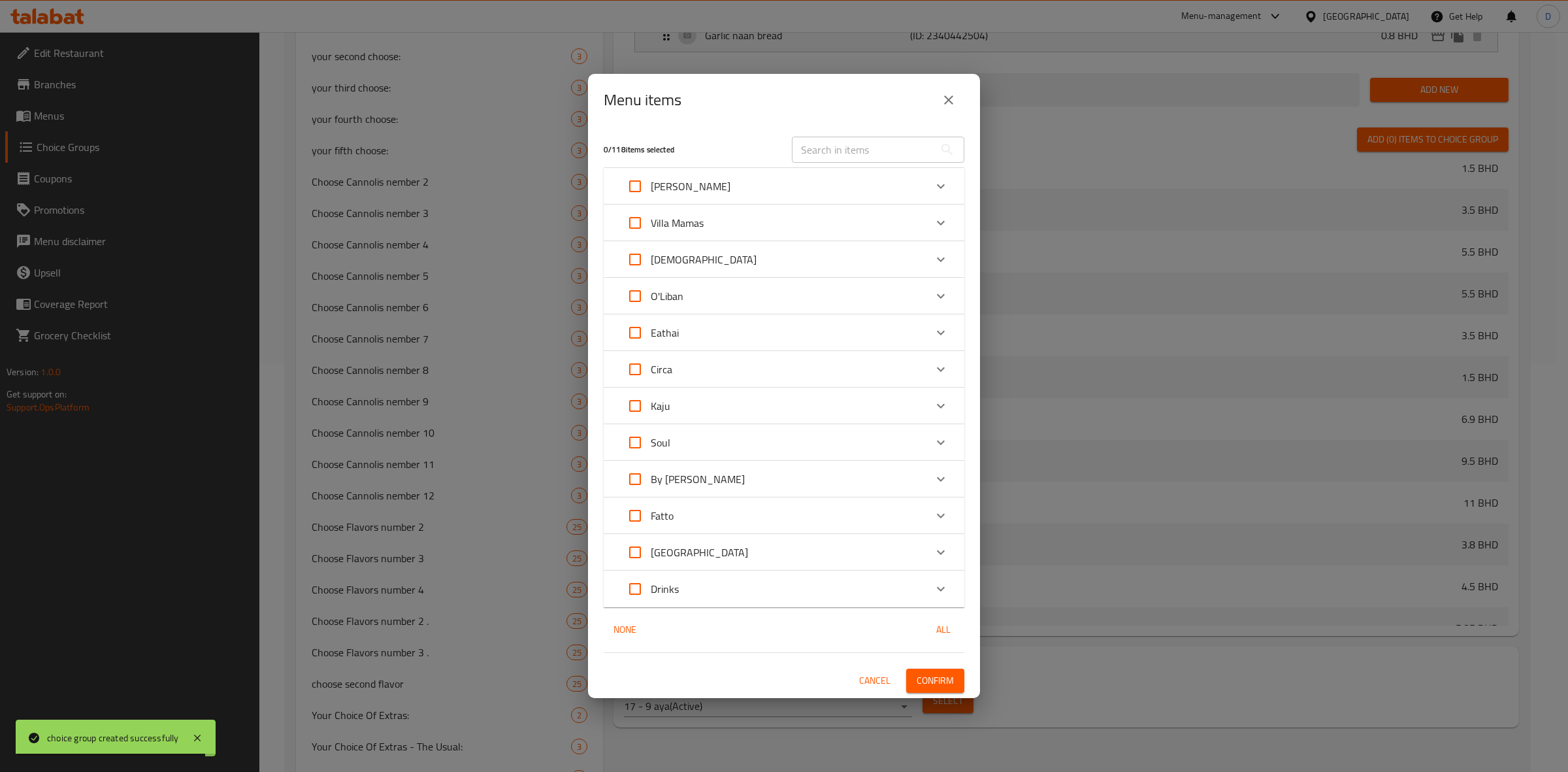
click at [704, 400] on div "Kaju" at bounding box center [772, 406] width 306 height 31
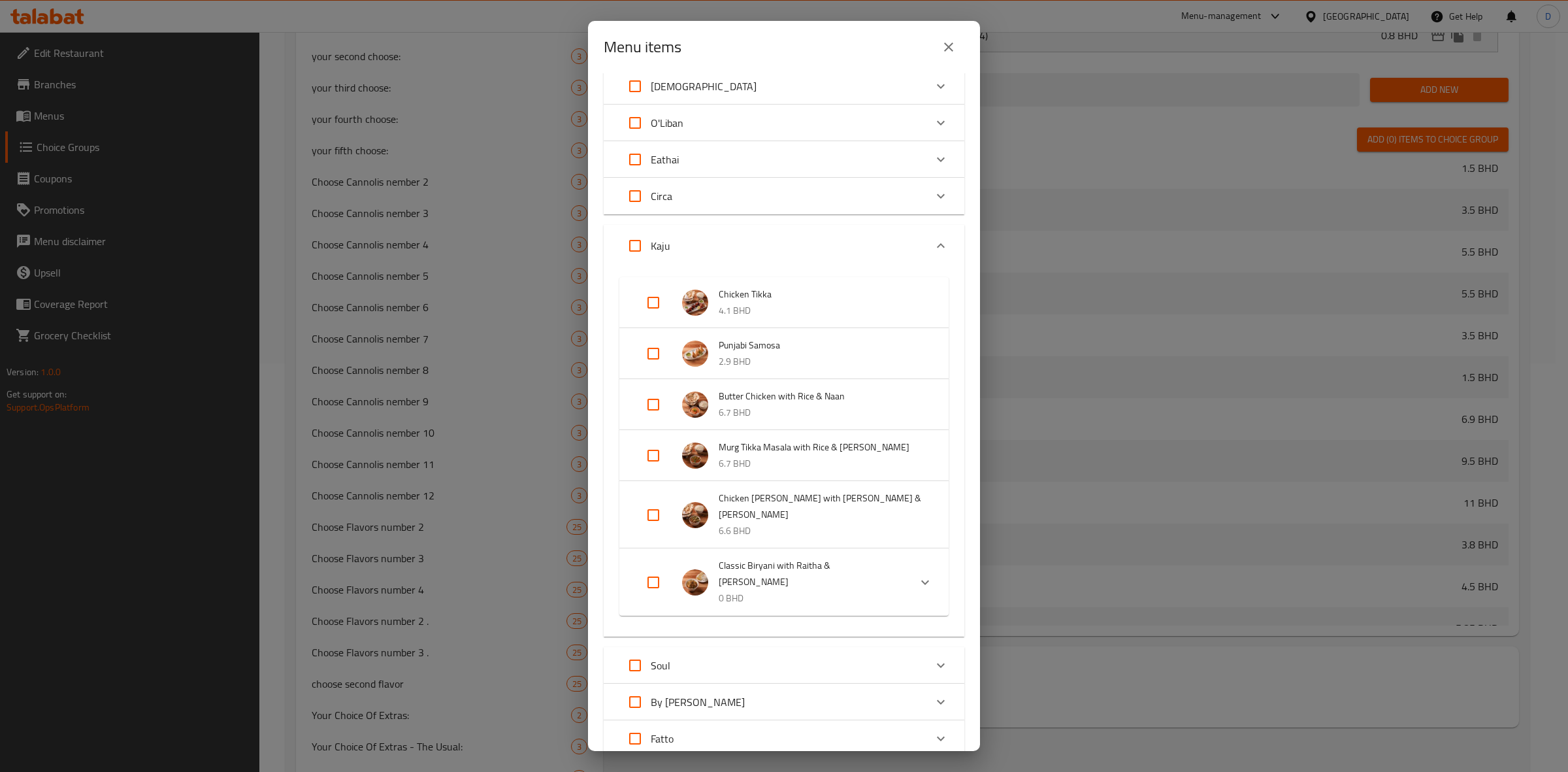
scroll to position [164, 0]
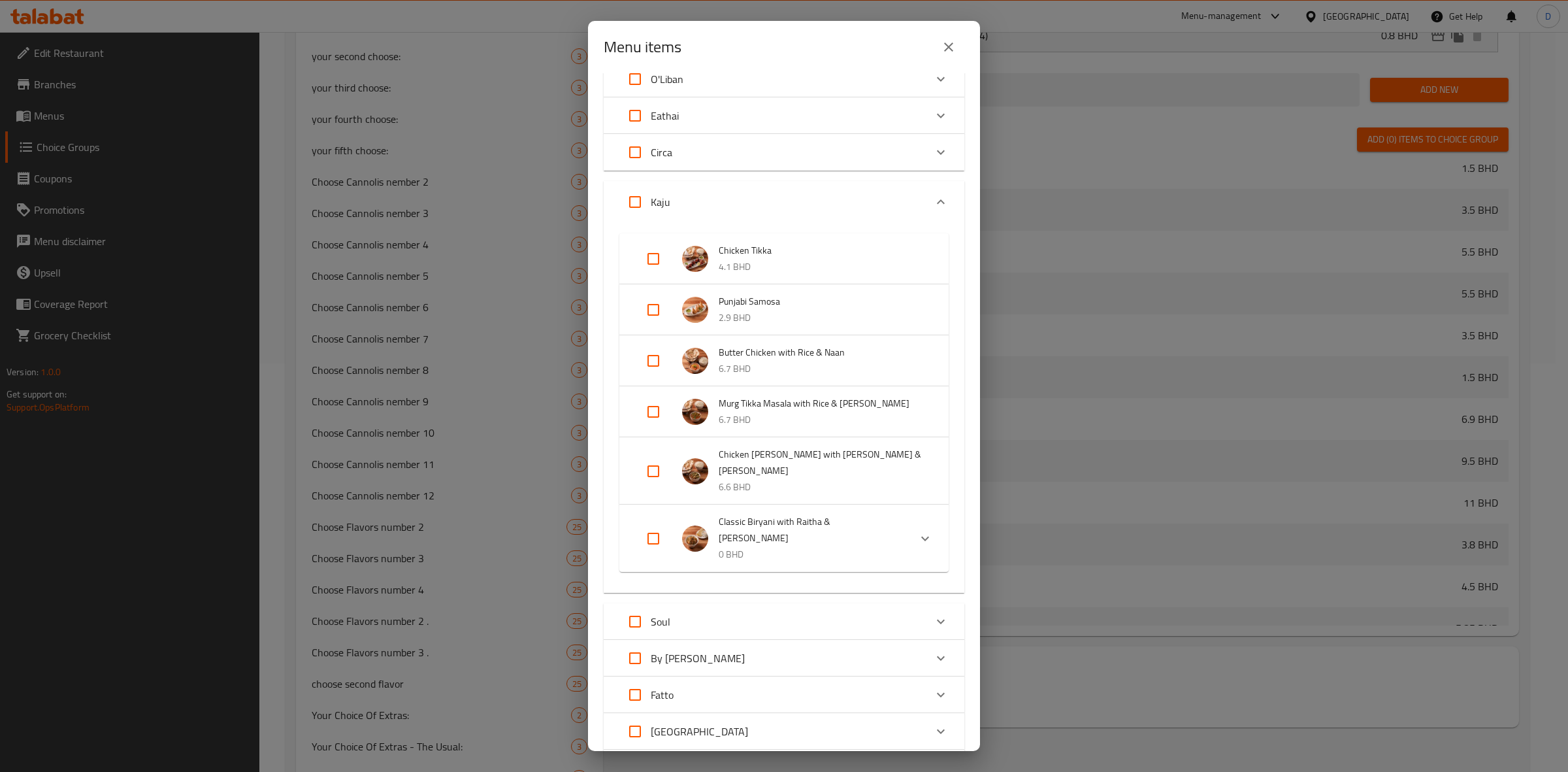
click at [657, 259] on input "Expand" at bounding box center [654, 259] width 31 height 31
checkbox input "true"
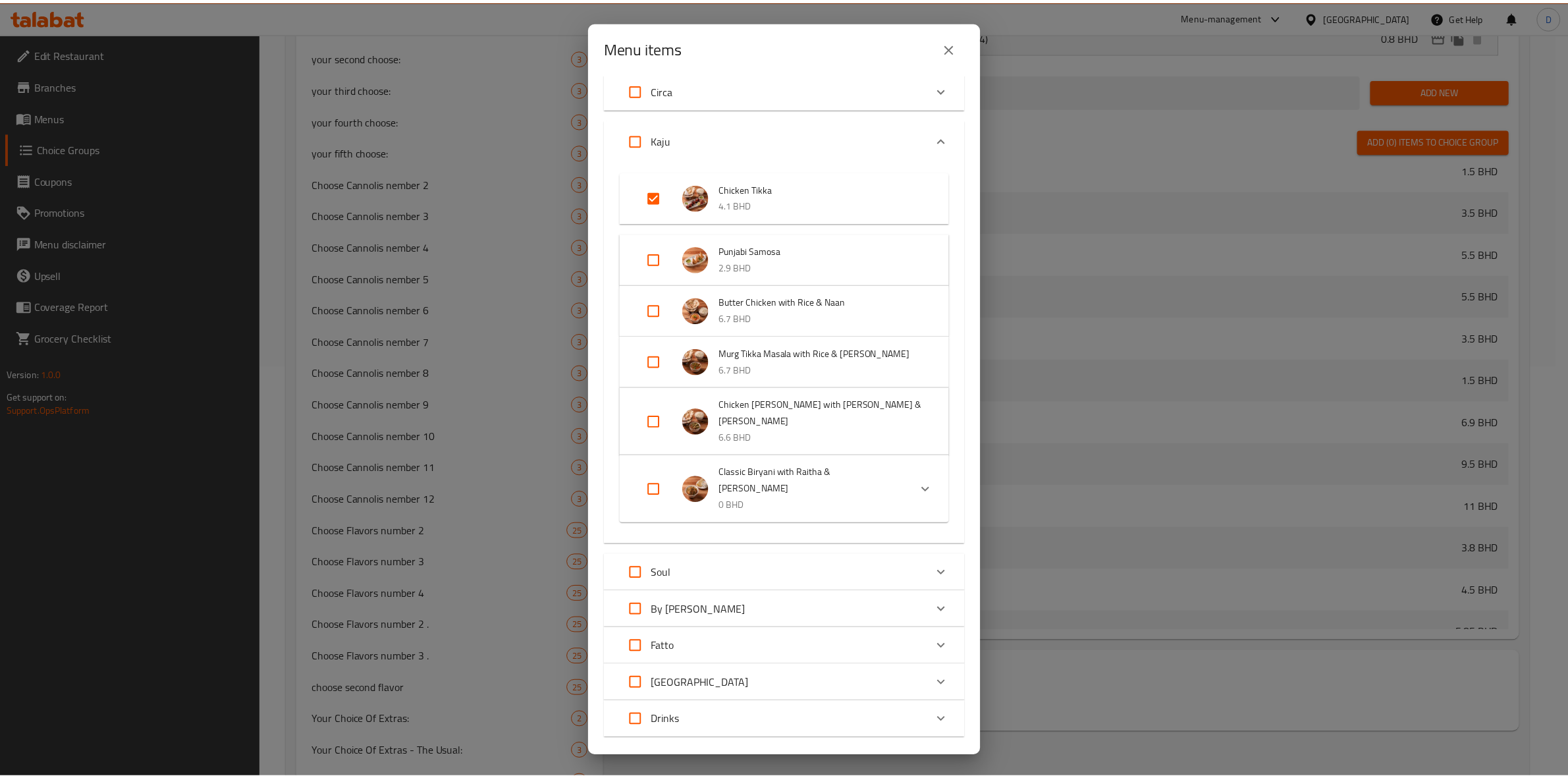
scroll to position [268, 0]
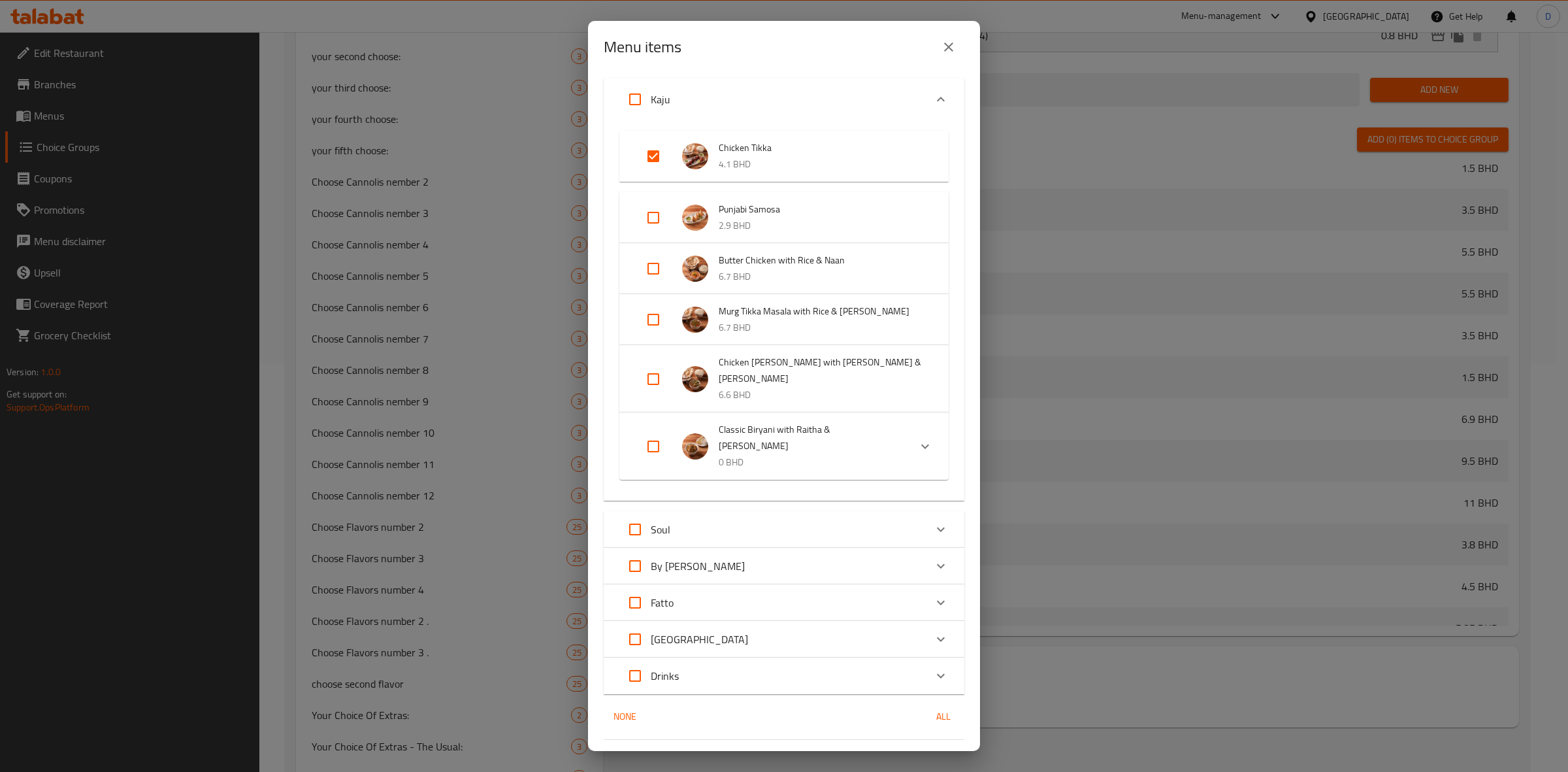
click at [933, 759] on span "Confirm" at bounding box center [935, 767] width 37 height 17
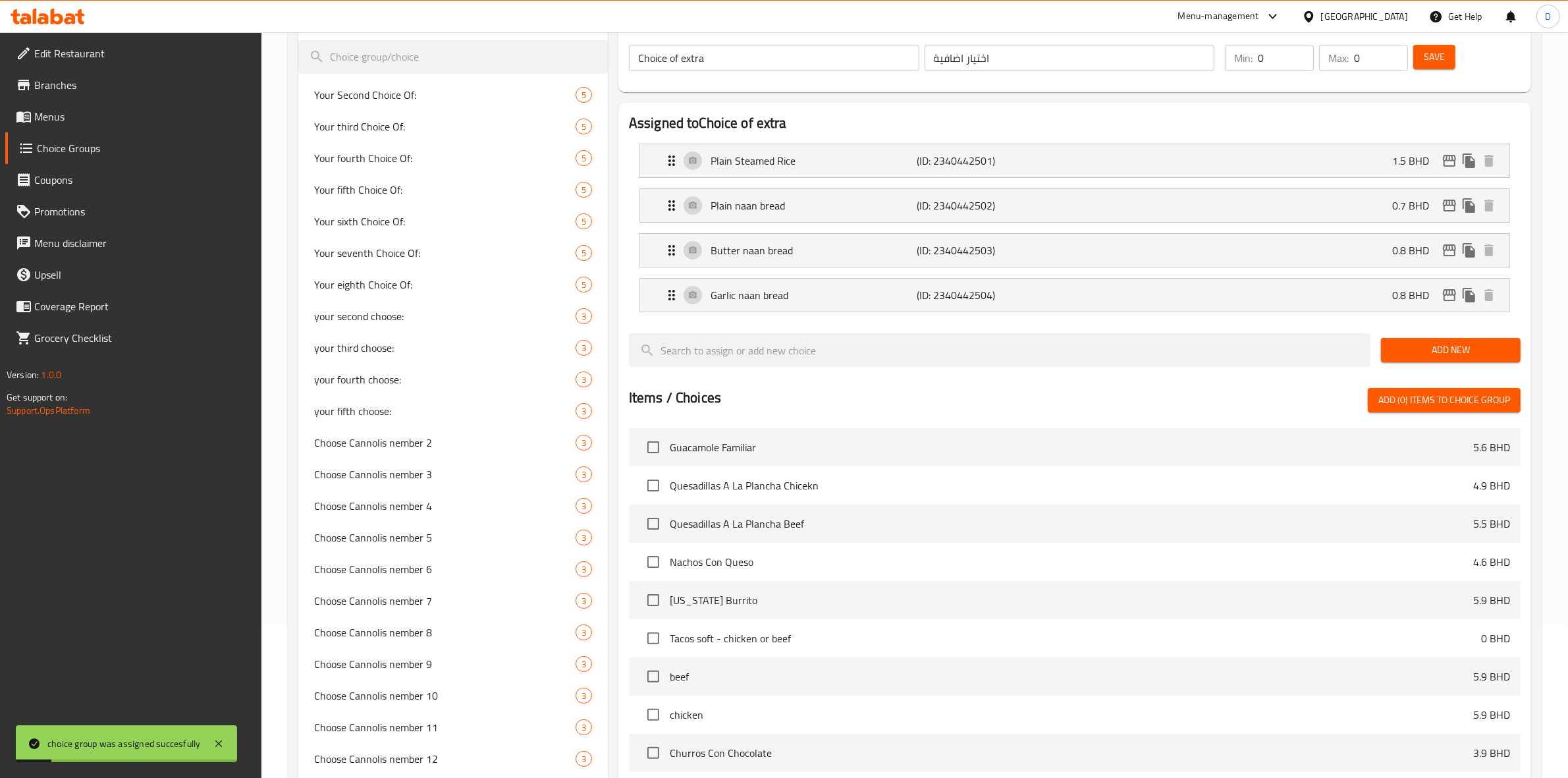
scroll to position [0, 0]
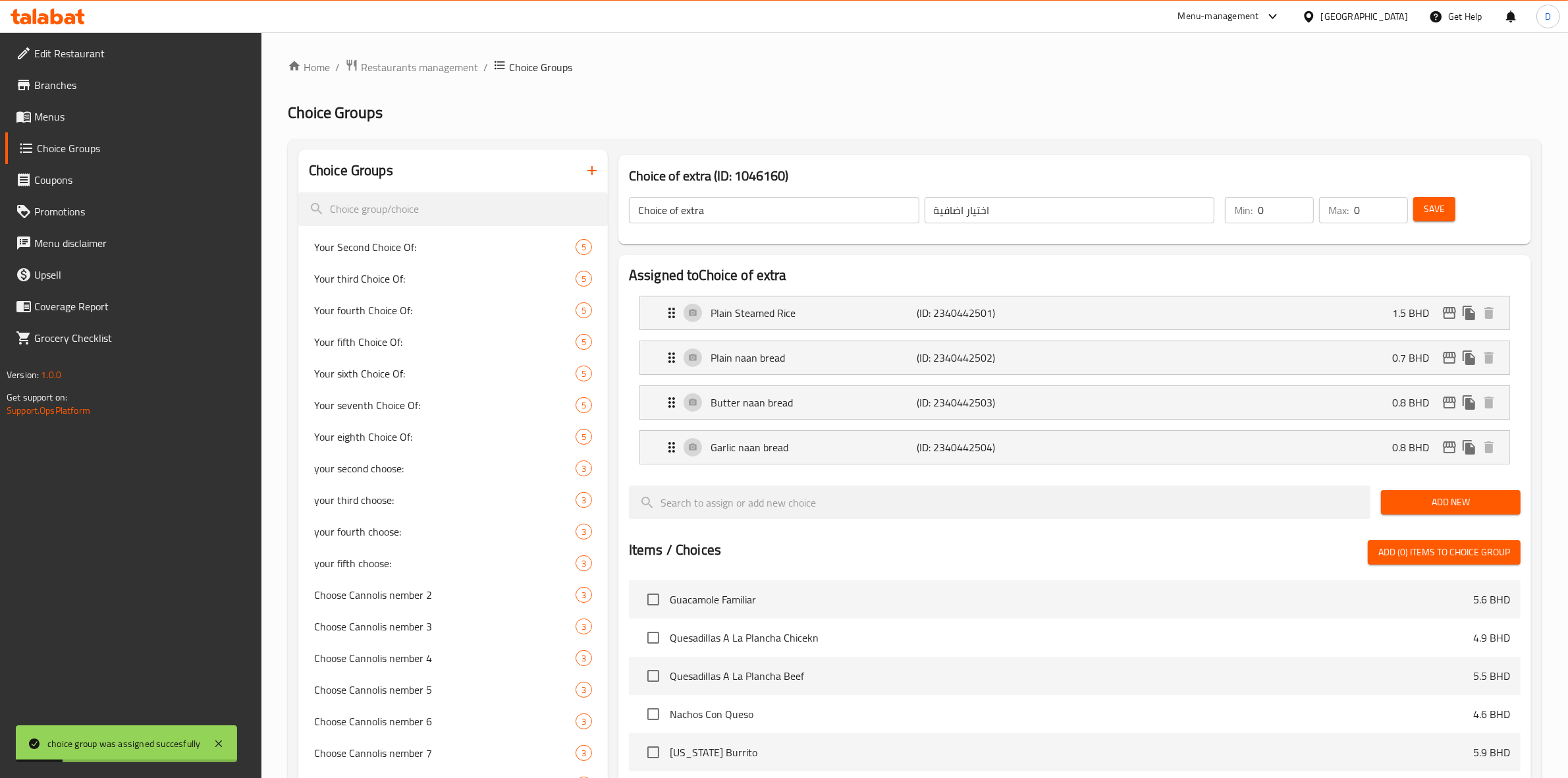
click at [1449, 212] on button "Save" at bounding box center [1434, 209] width 42 height 25
click at [396, 67] on span "Restaurants management" at bounding box center [419, 67] width 117 height 16
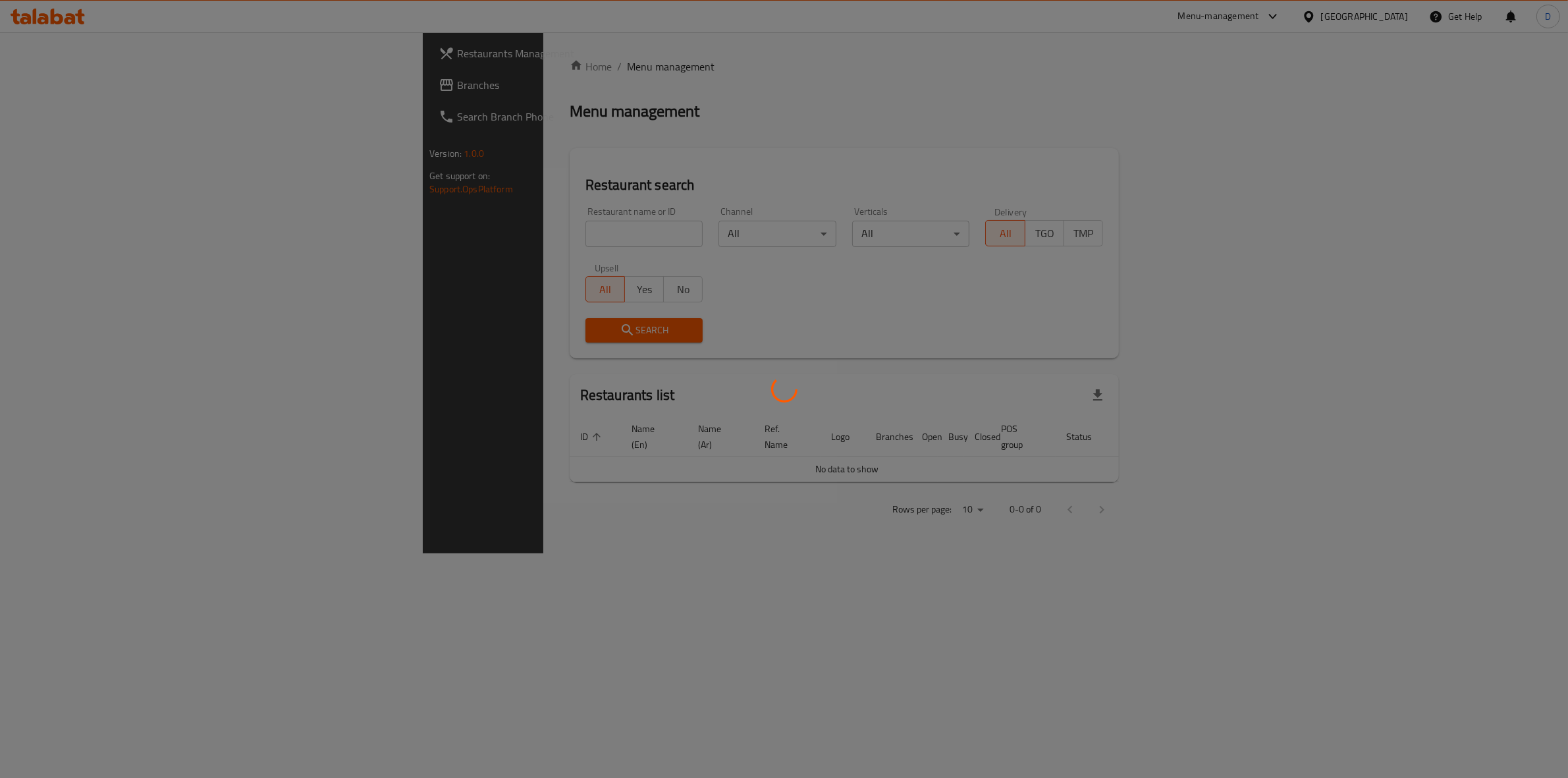
click at [503, 234] on div at bounding box center [784, 389] width 1568 height 778
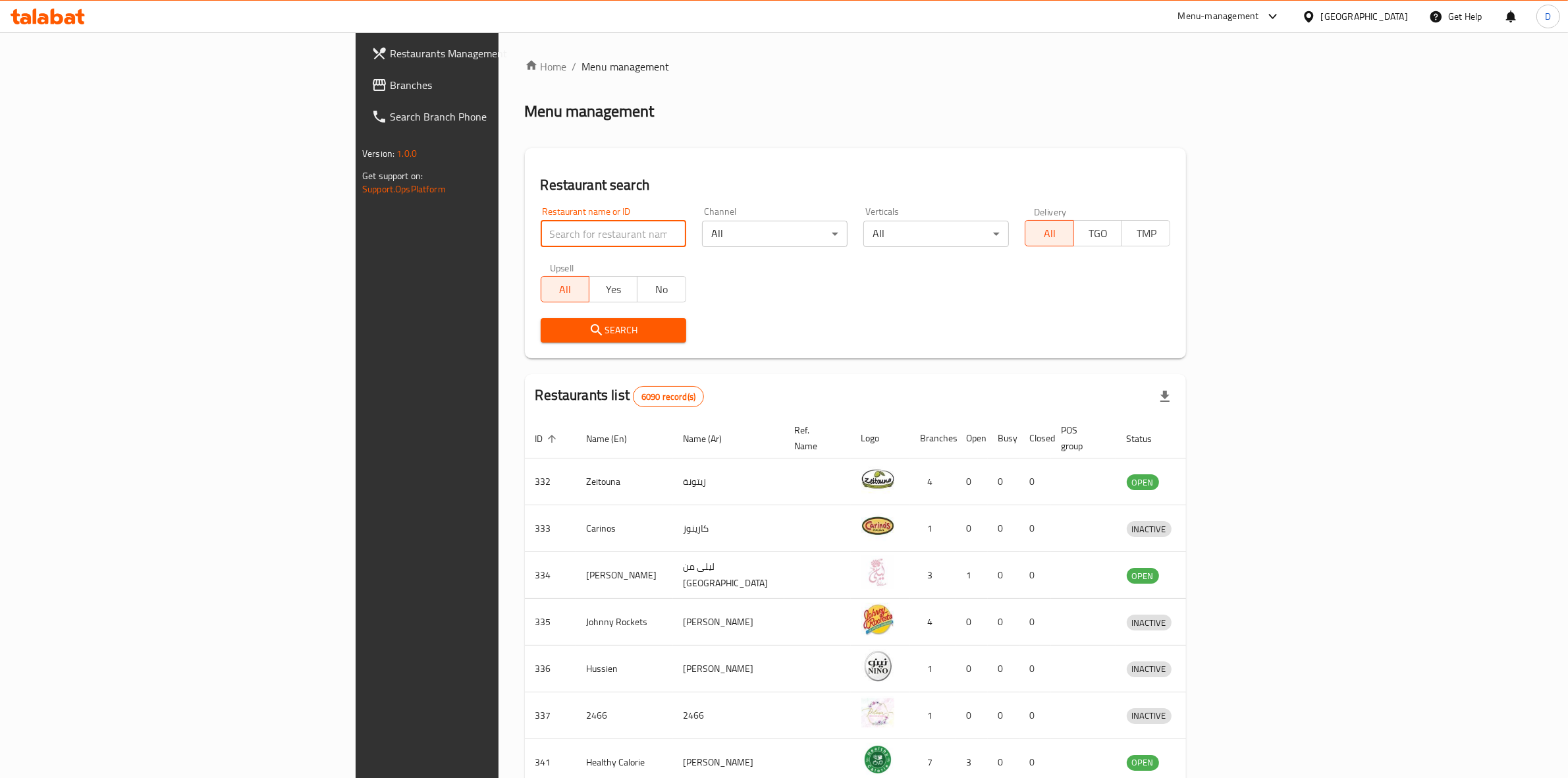
click at [541, 234] on input "search" at bounding box center [614, 233] width 146 height 26
type input "clever"
click at [589, 332] on icon "submit" at bounding box center [597, 330] width 16 height 16
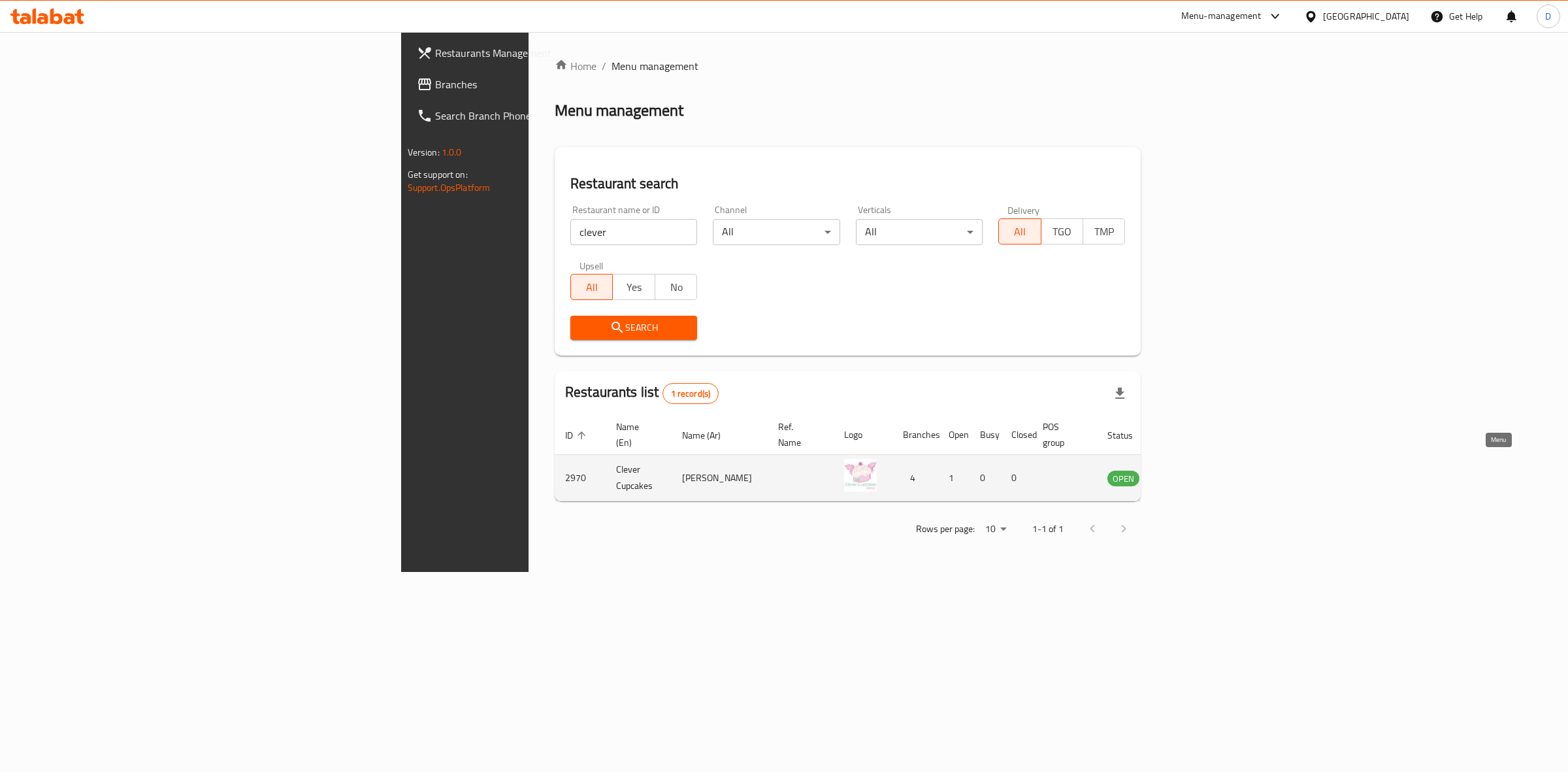
click at [1192, 470] on icon "enhanced table" at bounding box center [1184, 478] width 16 height 16
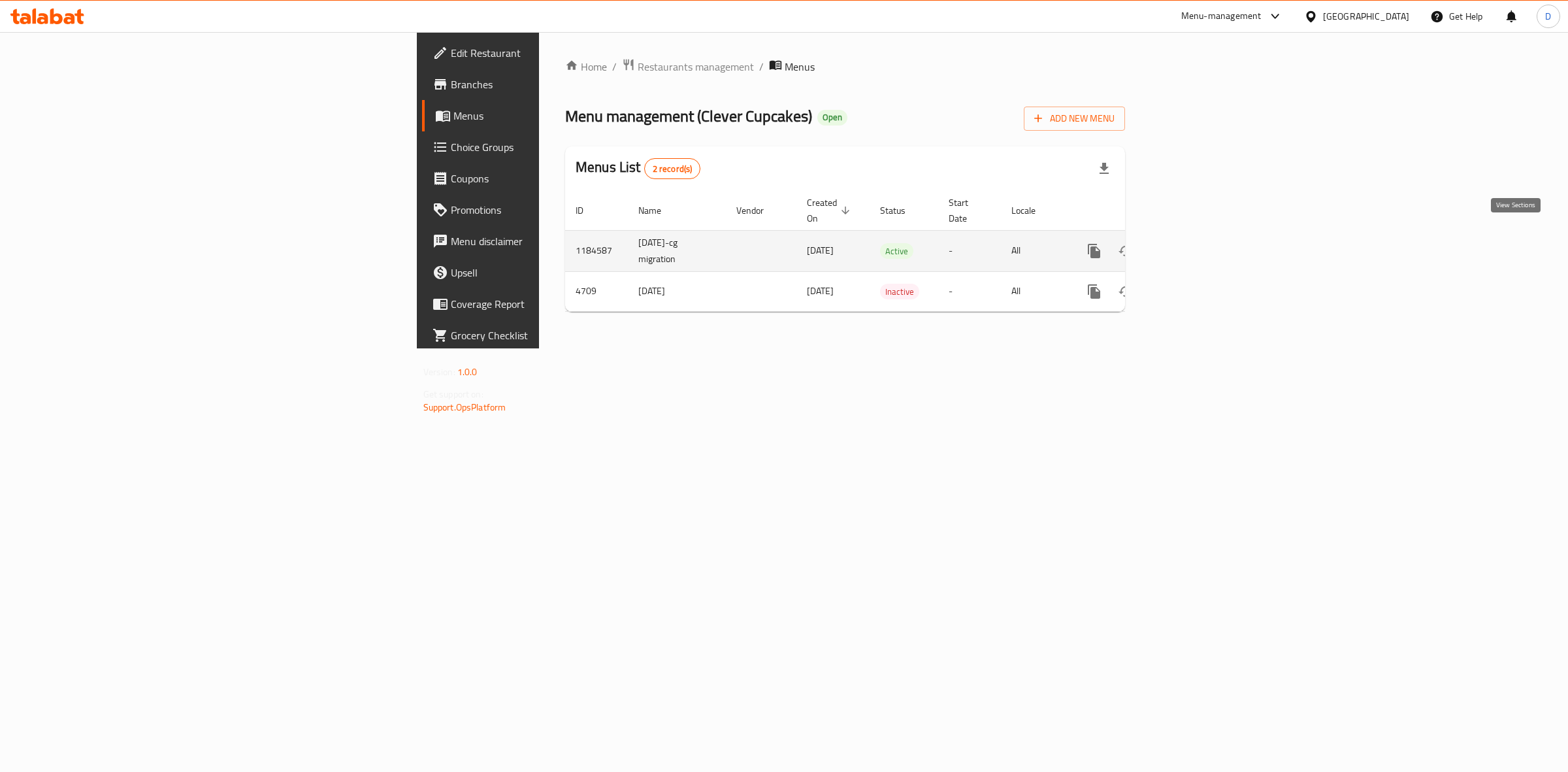
click at [1205, 241] on link "enhanced table" at bounding box center [1189, 251] width 31 height 31
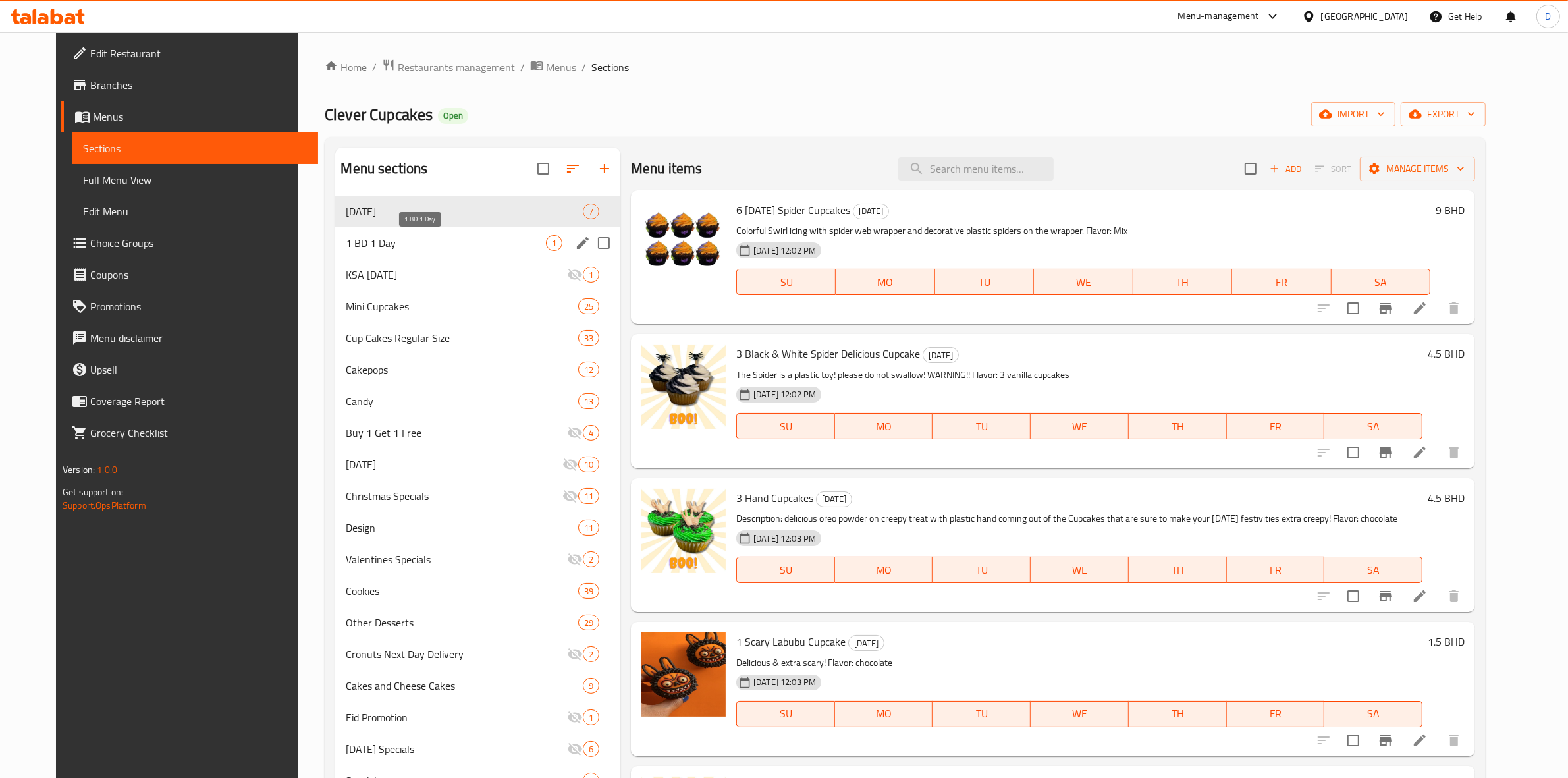
click at [410, 239] on span "1 BD 1 Day" at bounding box center [446, 243] width 201 height 16
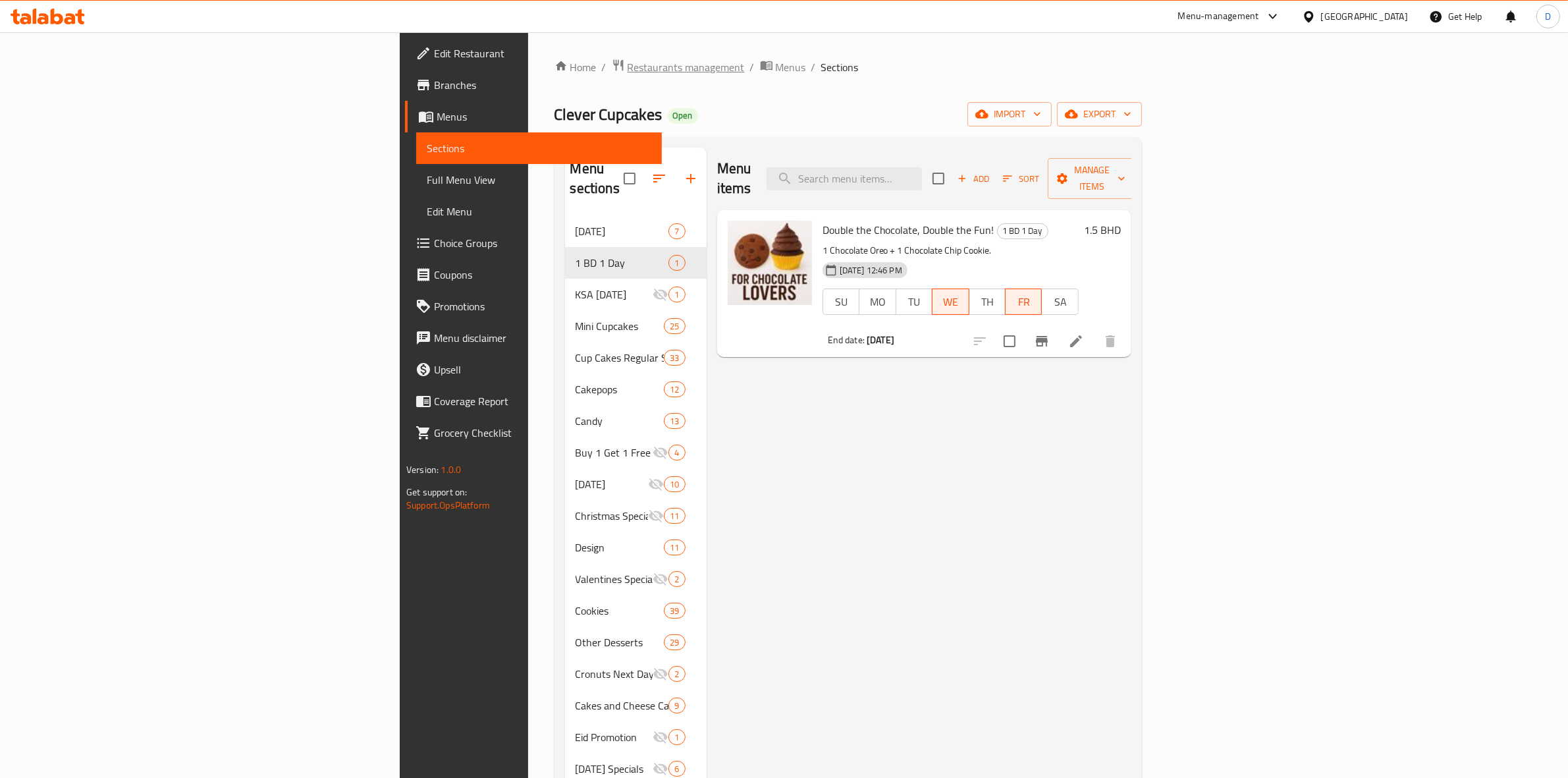
click at [628, 64] on span "Restaurants management" at bounding box center [686, 67] width 117 height 16
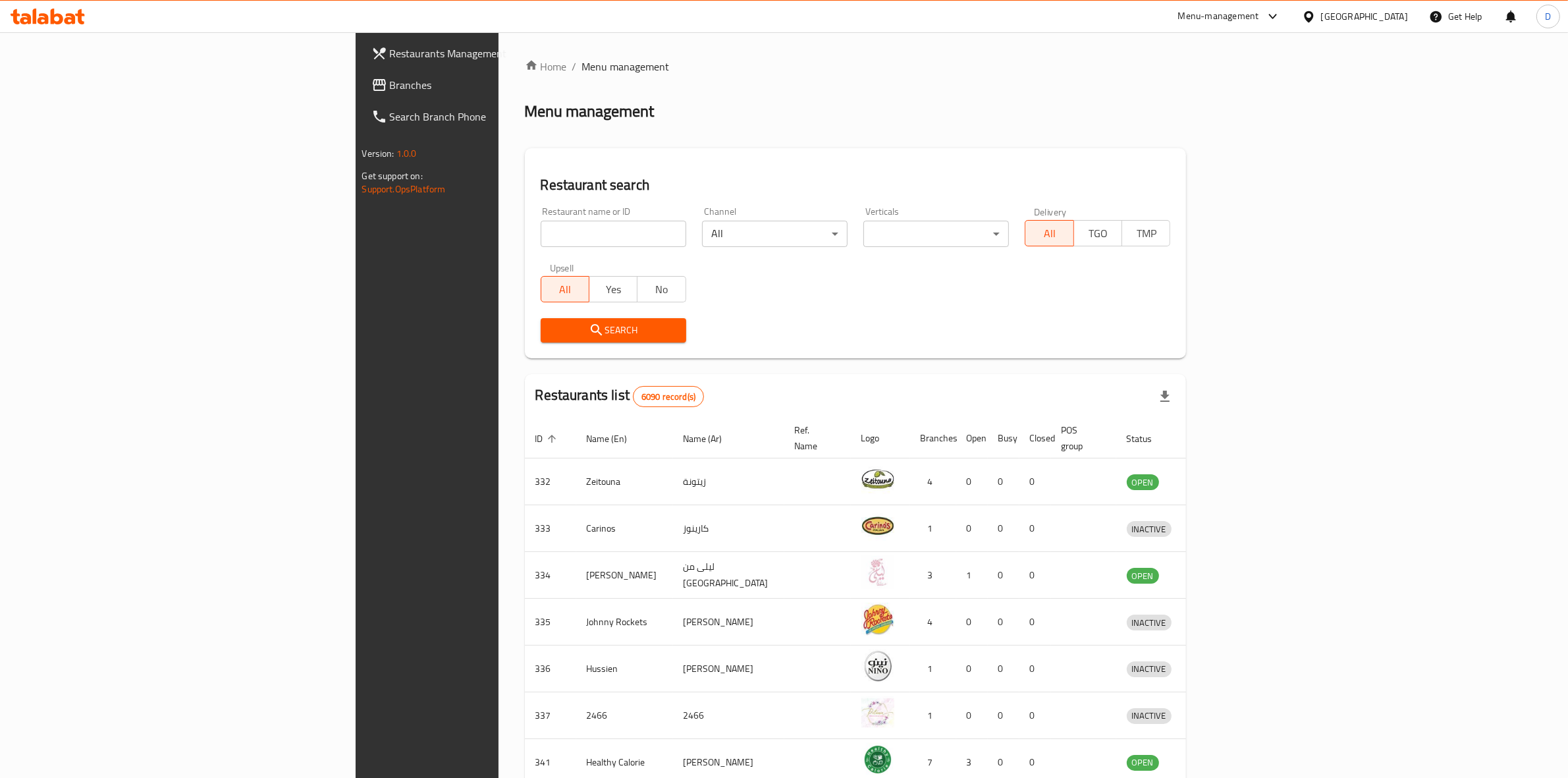
click at [438, 232] on div at bounding box center [784, 389] width 1568 height 778
click at [541, 232] on input "search" at bounding box center [614, 233] width 146 height 26
type input "time out"
click button "Search" at bounding box center [614, 330] width 146 height 25
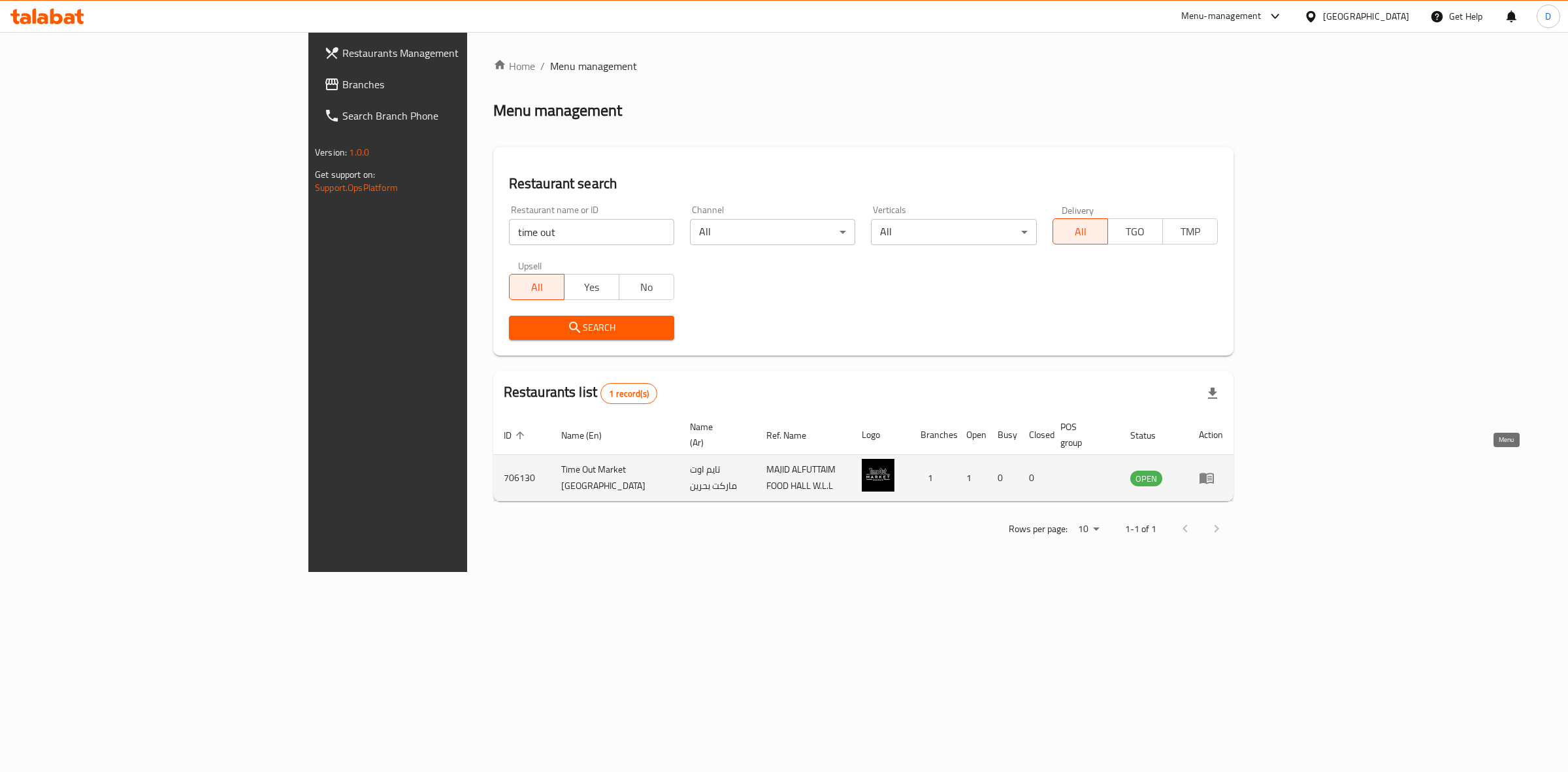
click at [1223, 470] on link "enhanced table" at bounding box center [1211, 478] width 24 height 16
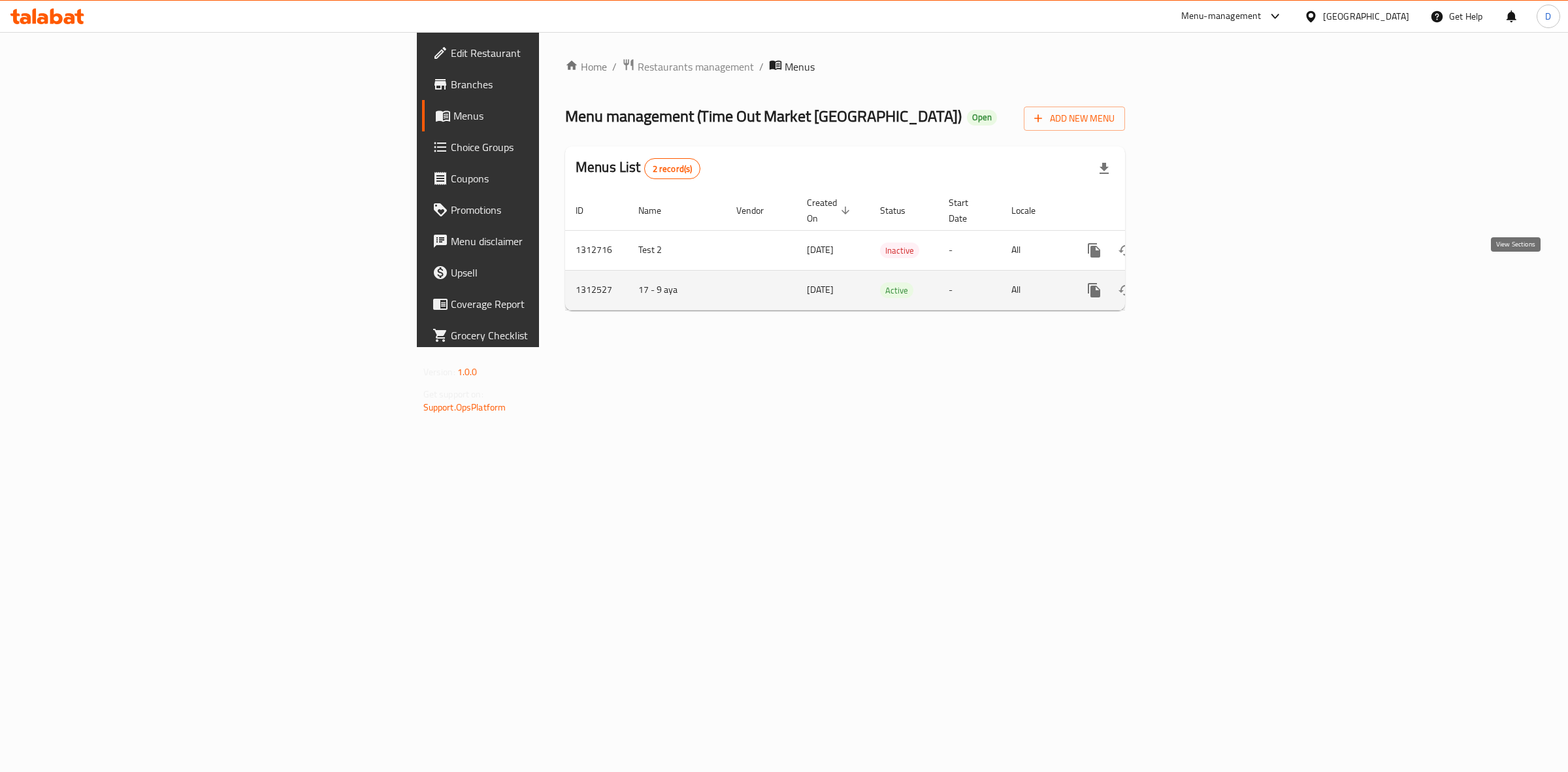
click at [1194, 284] on icon "enhanced table" at bounding box center [1188, 290] width 12 height 12
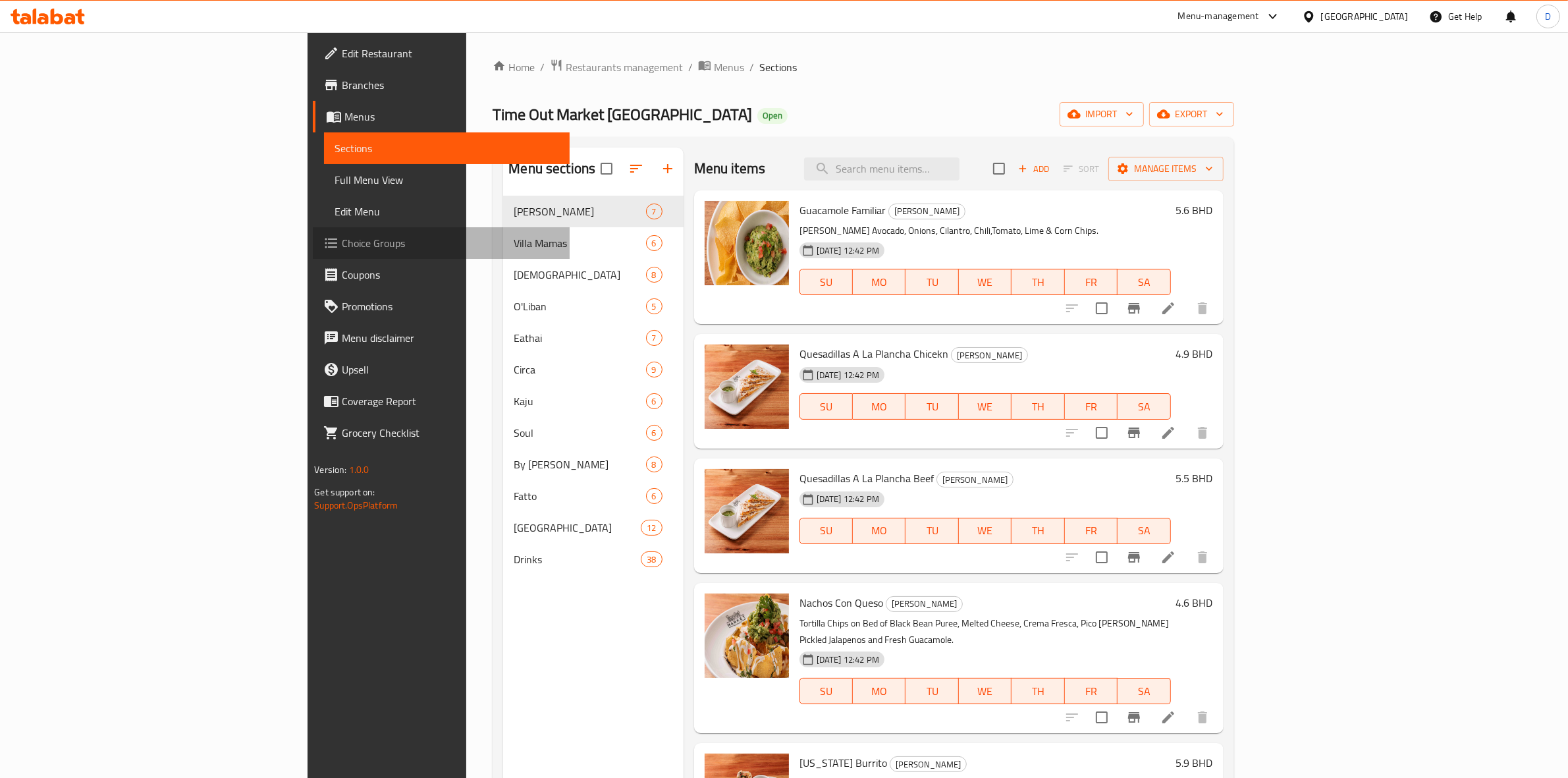
click at [342, 247] on span "Choice Groups" at bounding box center [450, 243] width 217 height 16
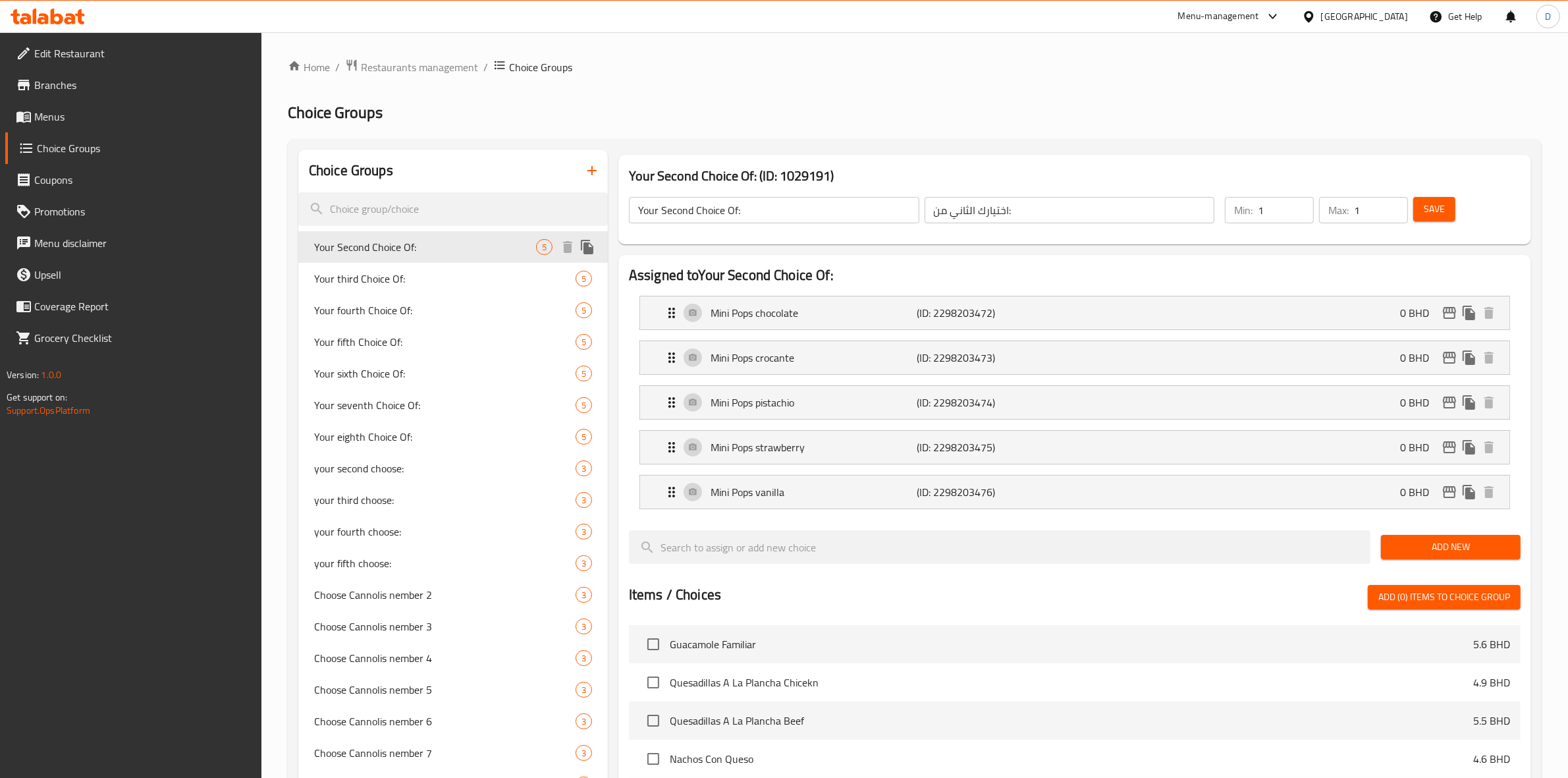
click at [384, 232] on div "Your Second Choice Of: 5" at bounding box center [453, 247] width 309 height 32
click at [390, 211] on input "search" at bounding box center [453, 209] width 309 height 33
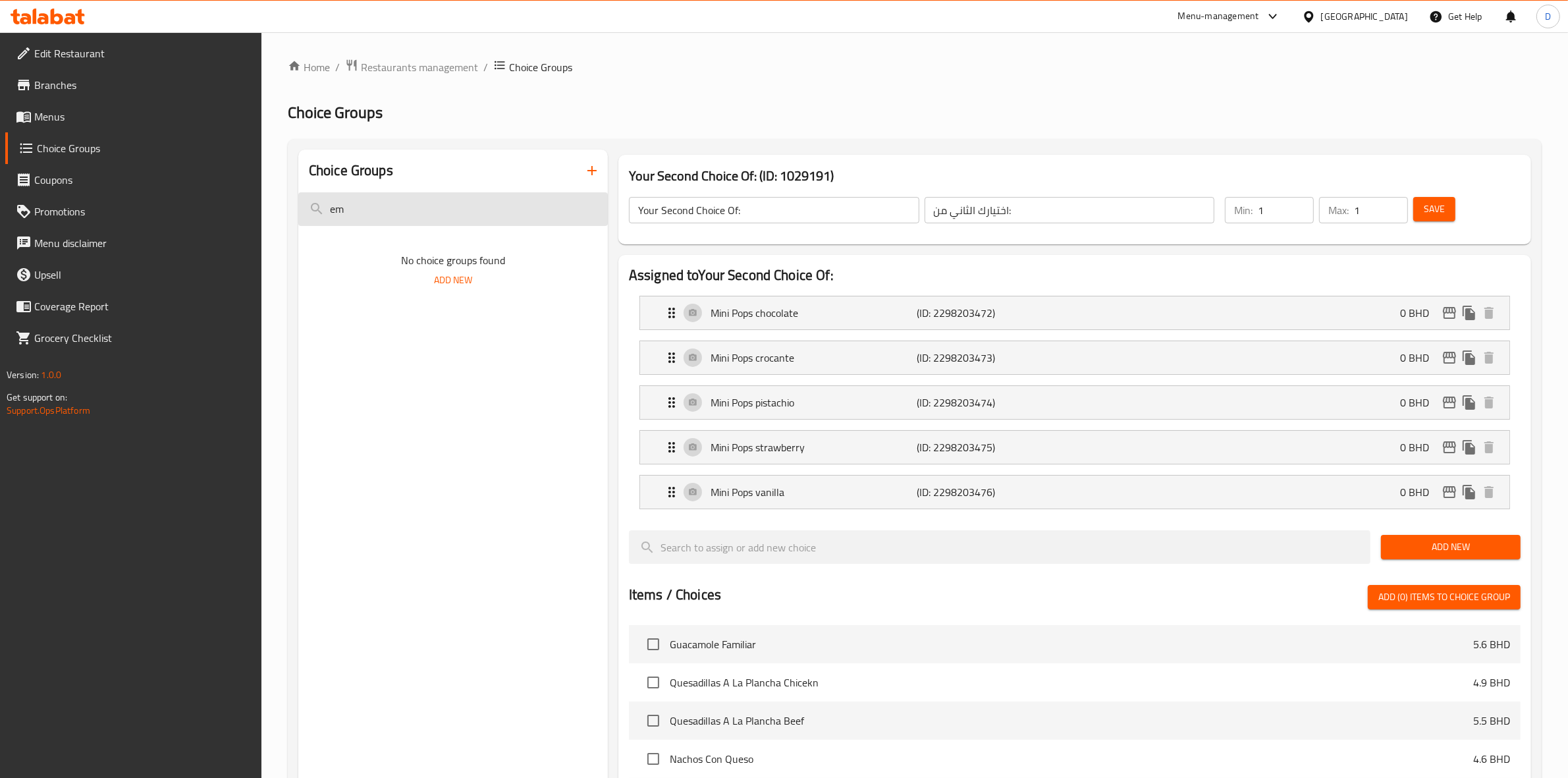
type input "e"
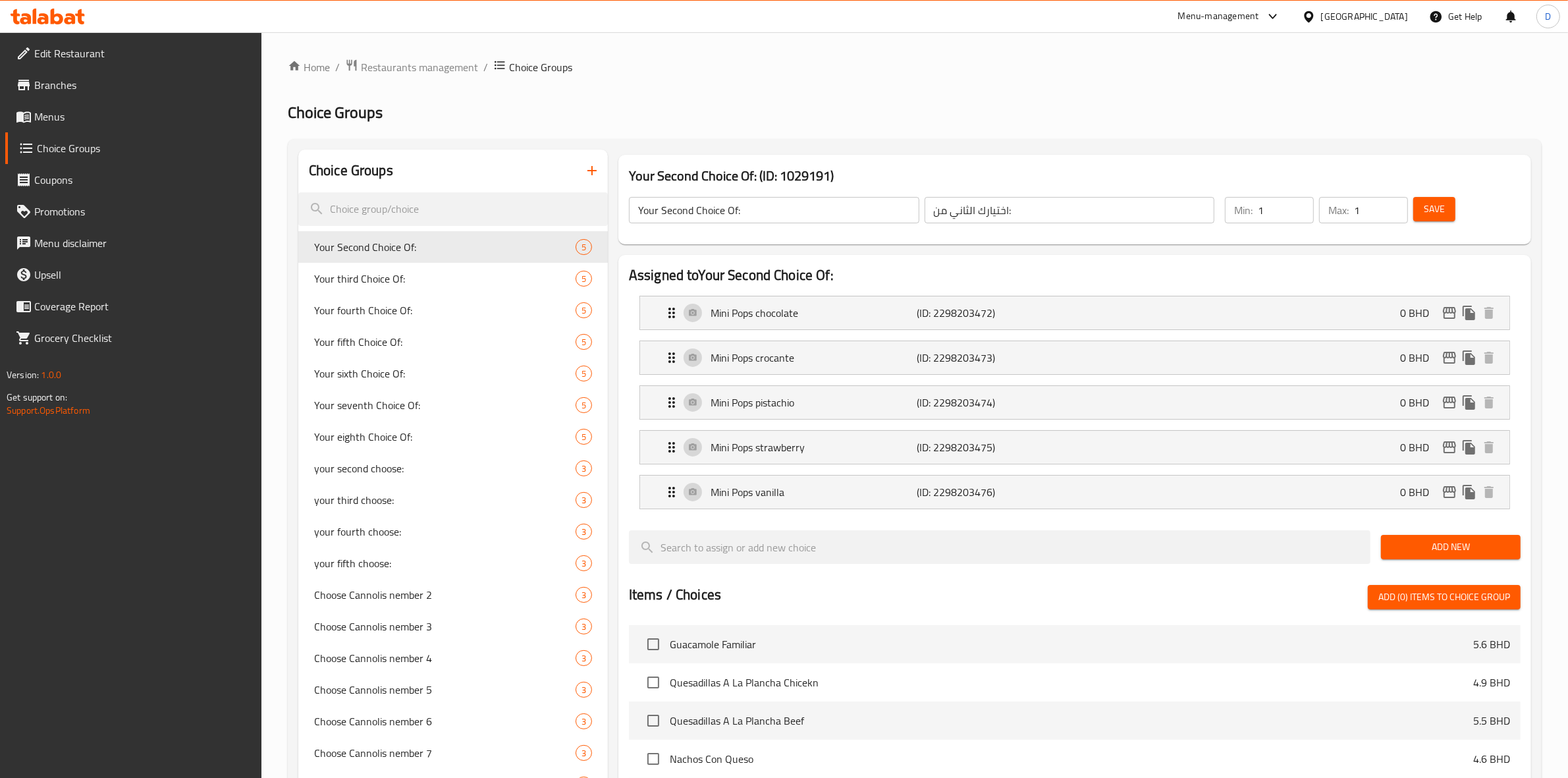
click at [597, 165] on icon "button" at bounding box center [592, 171] width 16 height 16
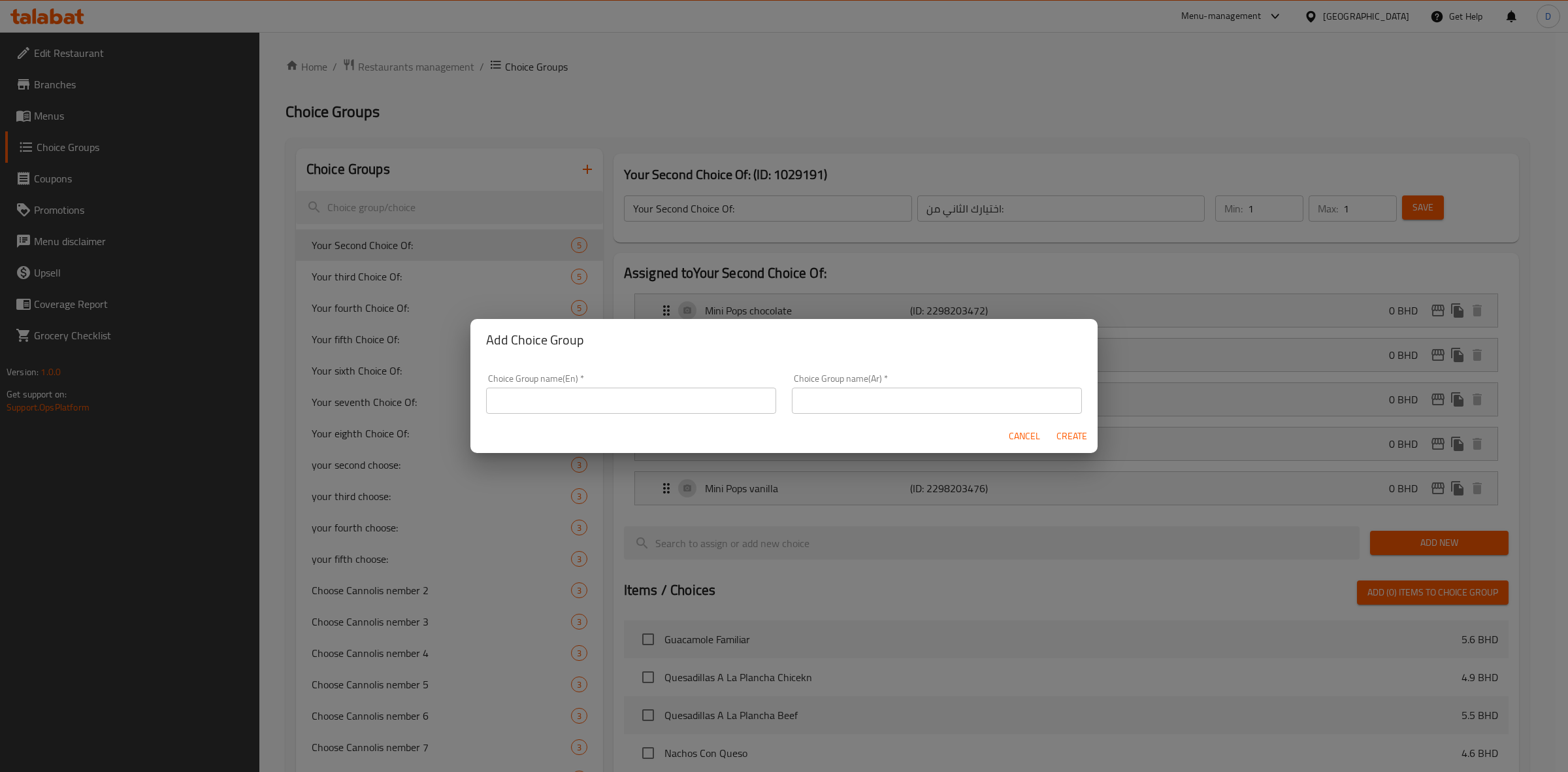
click at [572, 405] on input "text" at bounding box center [631, 401] width 290 height 26
click at [572, 405] on input "Your choice of-" at bounding box center [631, 401] width 290 height 26
type input "Your choice of-"
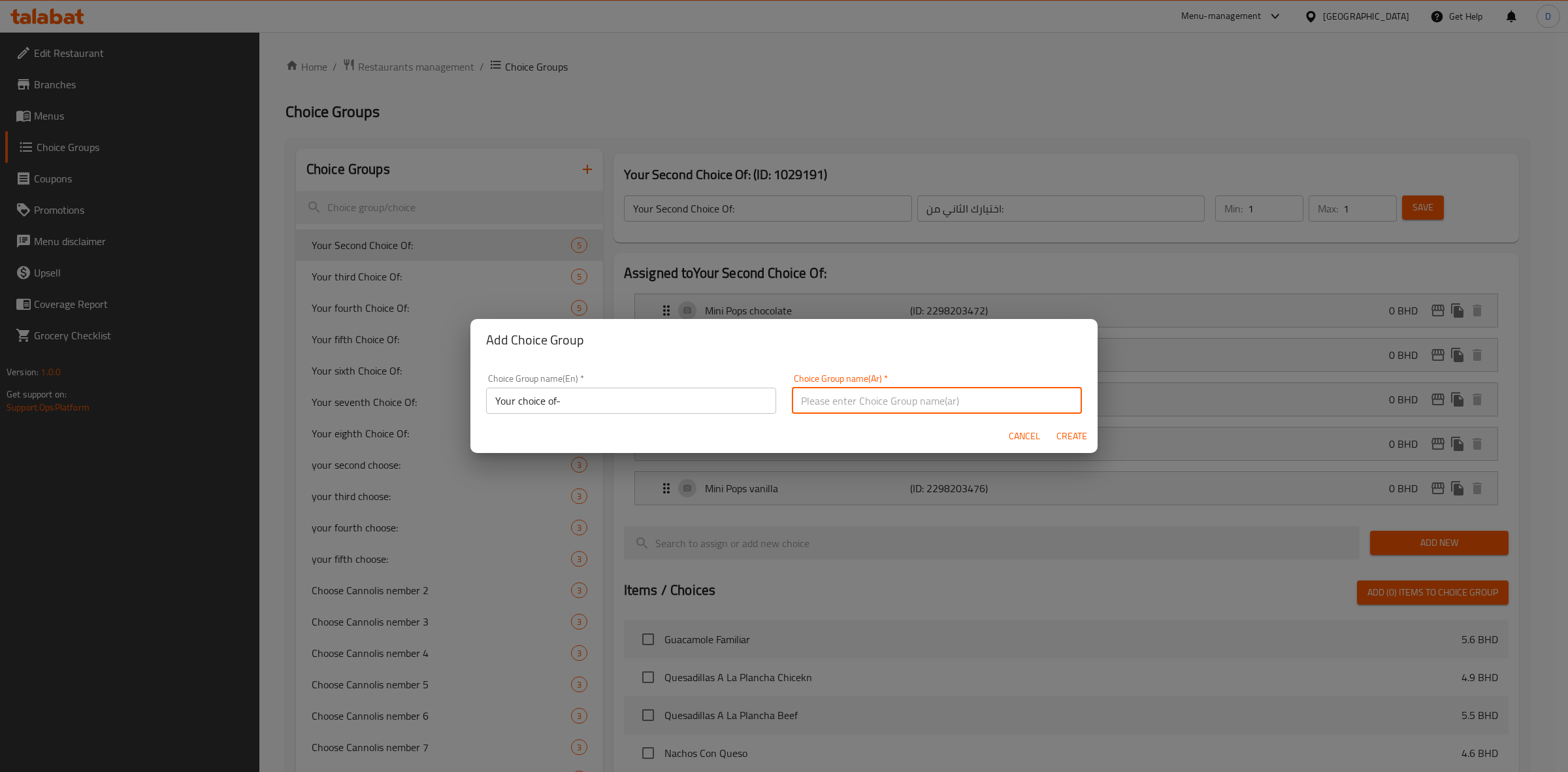
click at [864, 403] on input "text" at bounding box center [937, 401] width 290 height 26
paste input "اختيارك ل-"
type input "اختيارك ل-"
click at [1076, 434] on span "Create" at bounding box center [1072, 436] width 31 height 17
type input "Your choice of-"
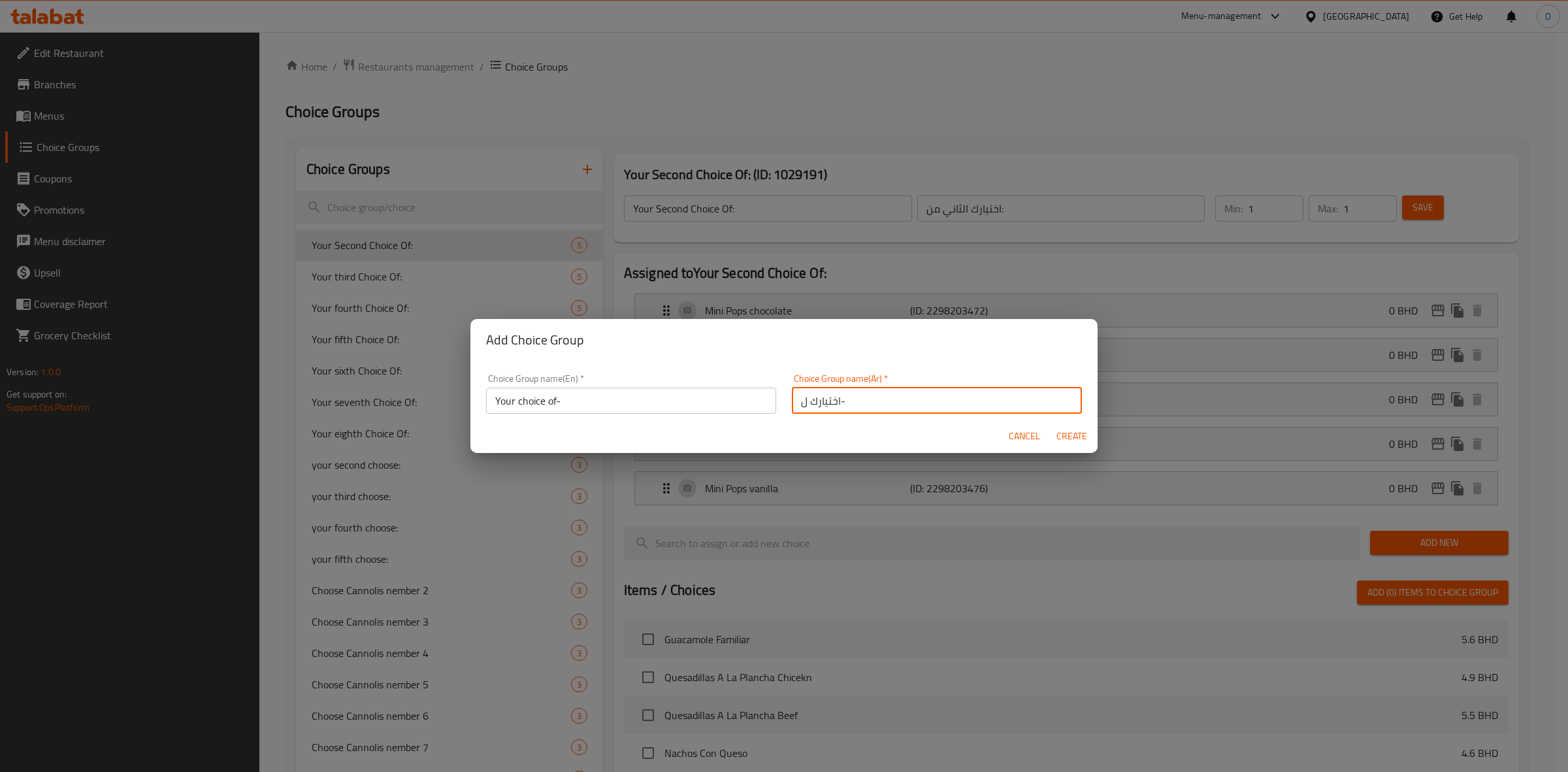
type input "اختيارك ل-"
type input "0"
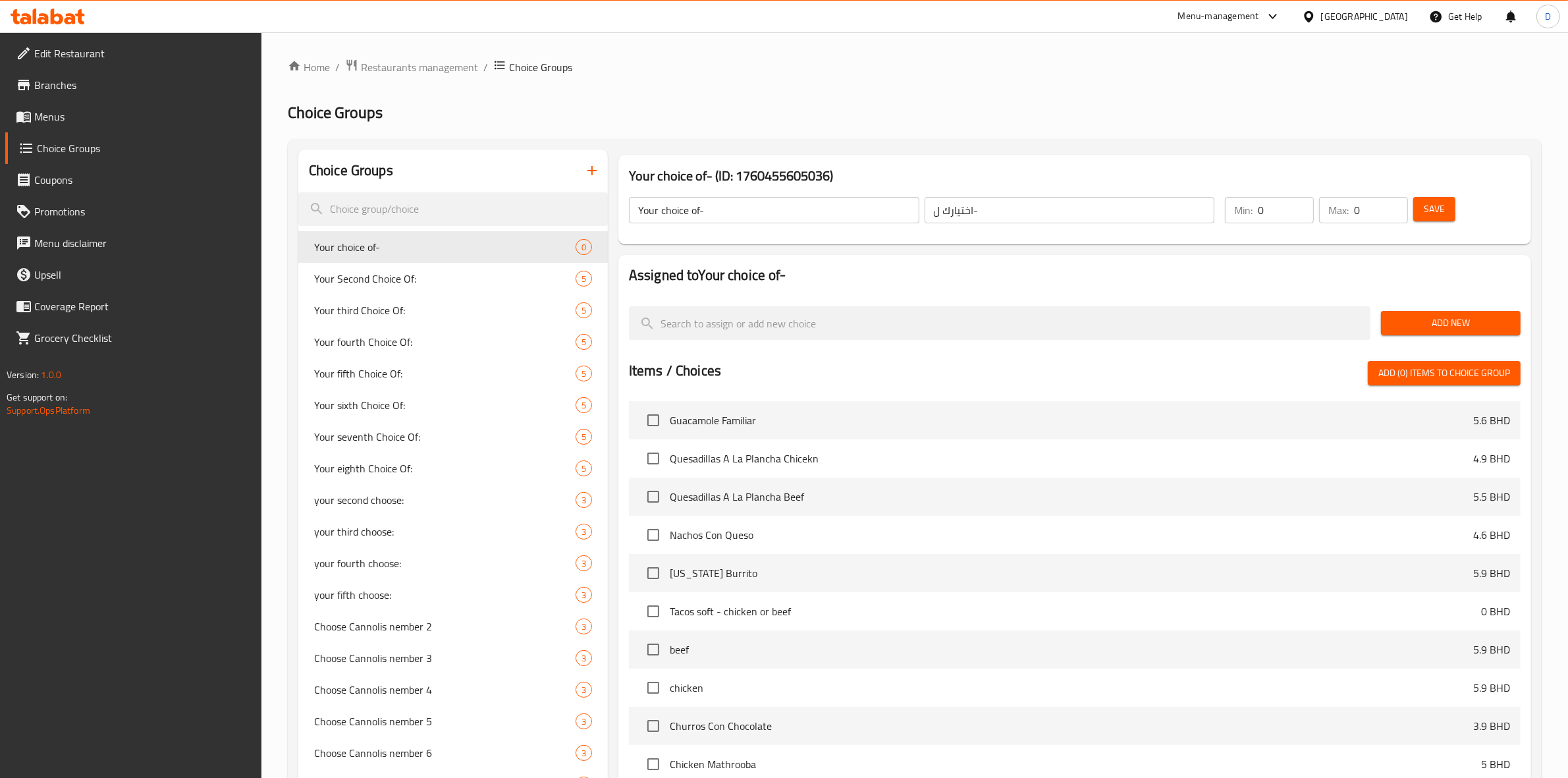
click at [1416, 333] on button "Add New" at bounding box center [1451, 323] width 140 height 25
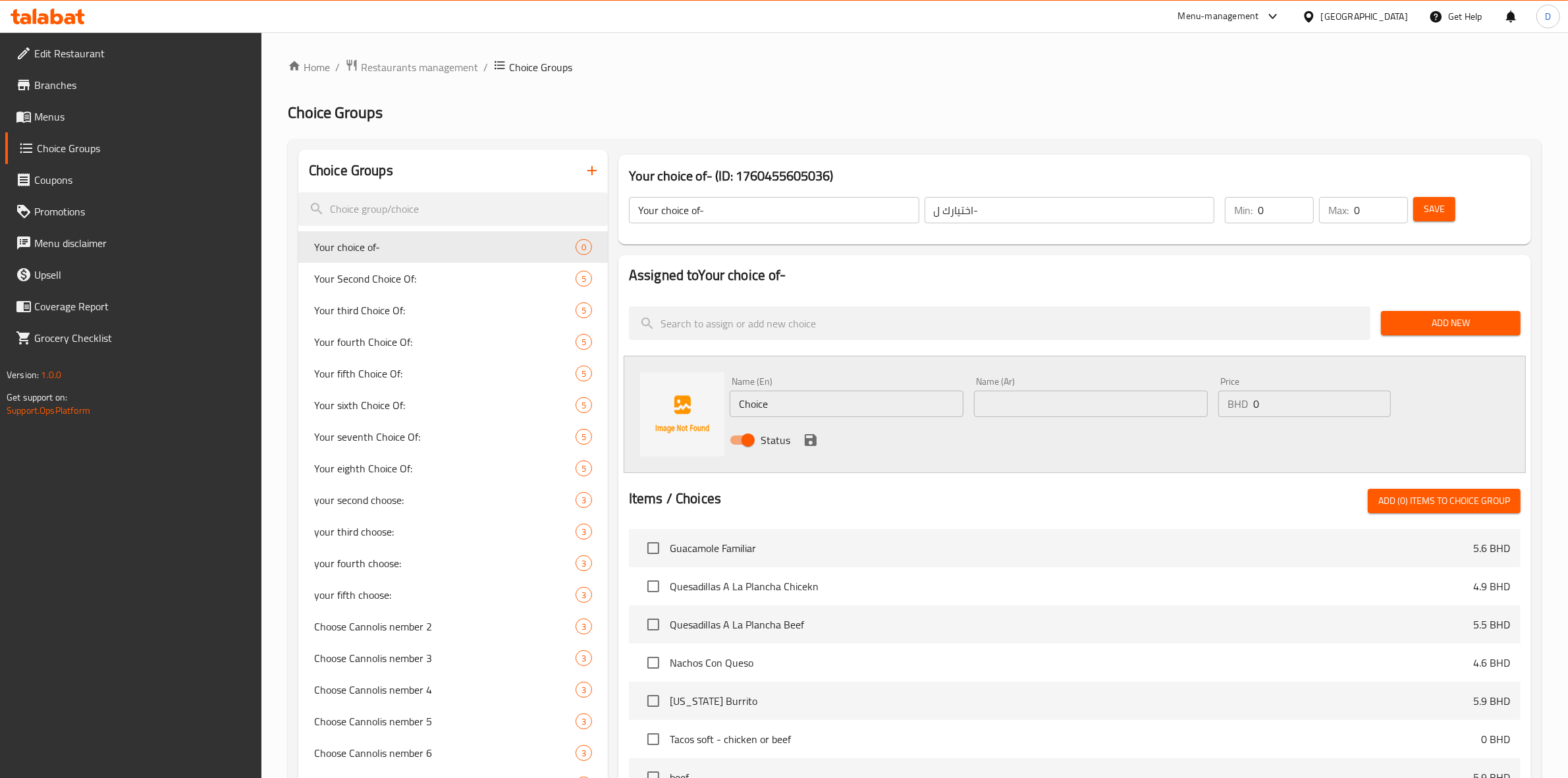
click at [835, 408] on input "Choice" at bounding box center [846, 404] width 234 height 26
click at [837, 405] on input "Beef Empanada" at bounding box center [846, 404] width 234 height 26
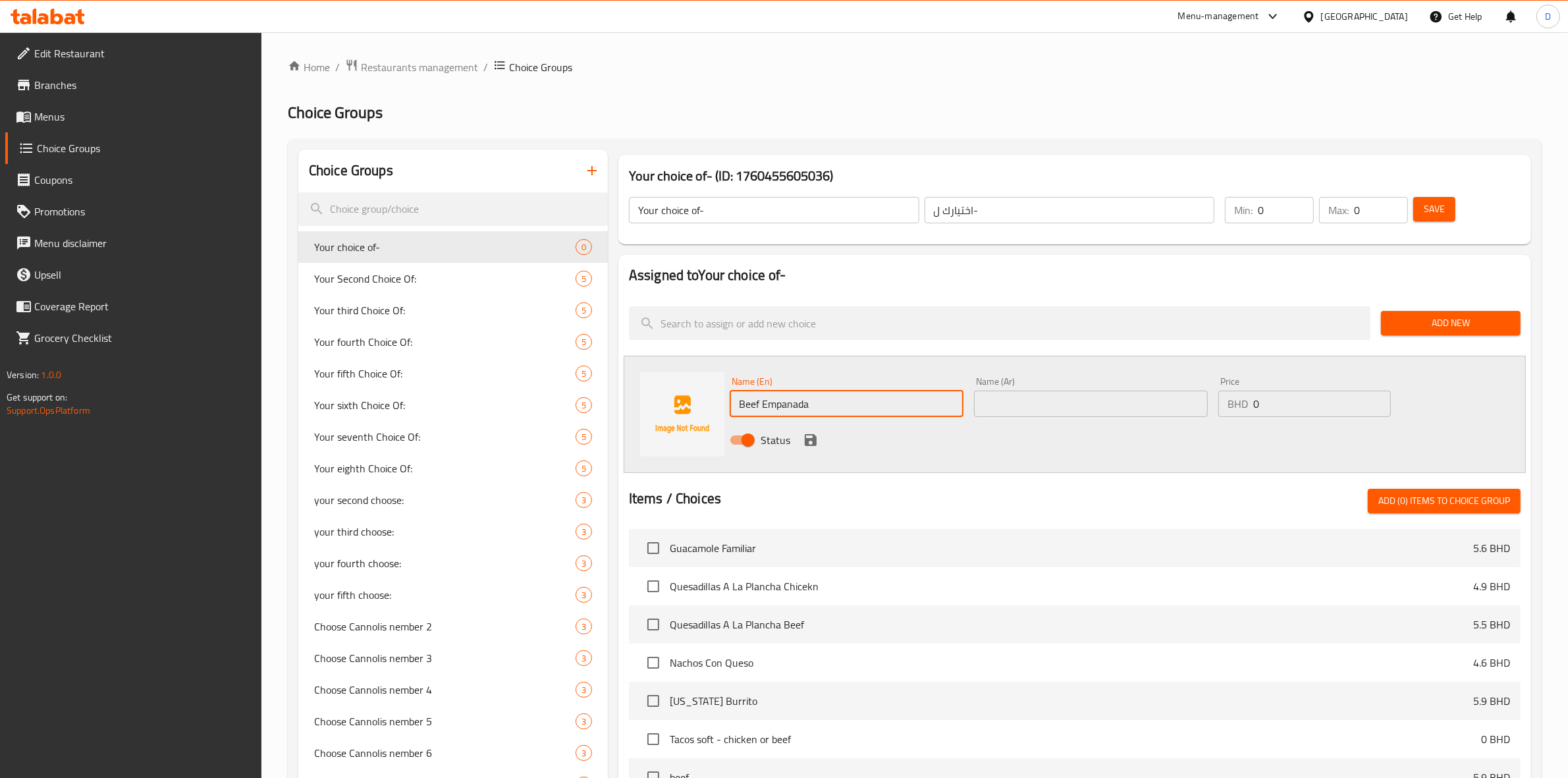
click at [837, 405] on input "Beef Empanada" at bounding box center [846, 404] width 234 height 26
type input "Beef Empanada"
click at [1018, 410] on input "text" at bounding box center [1090, 404] width 234 height 26
paste input "إمبانادا لحم البقر"
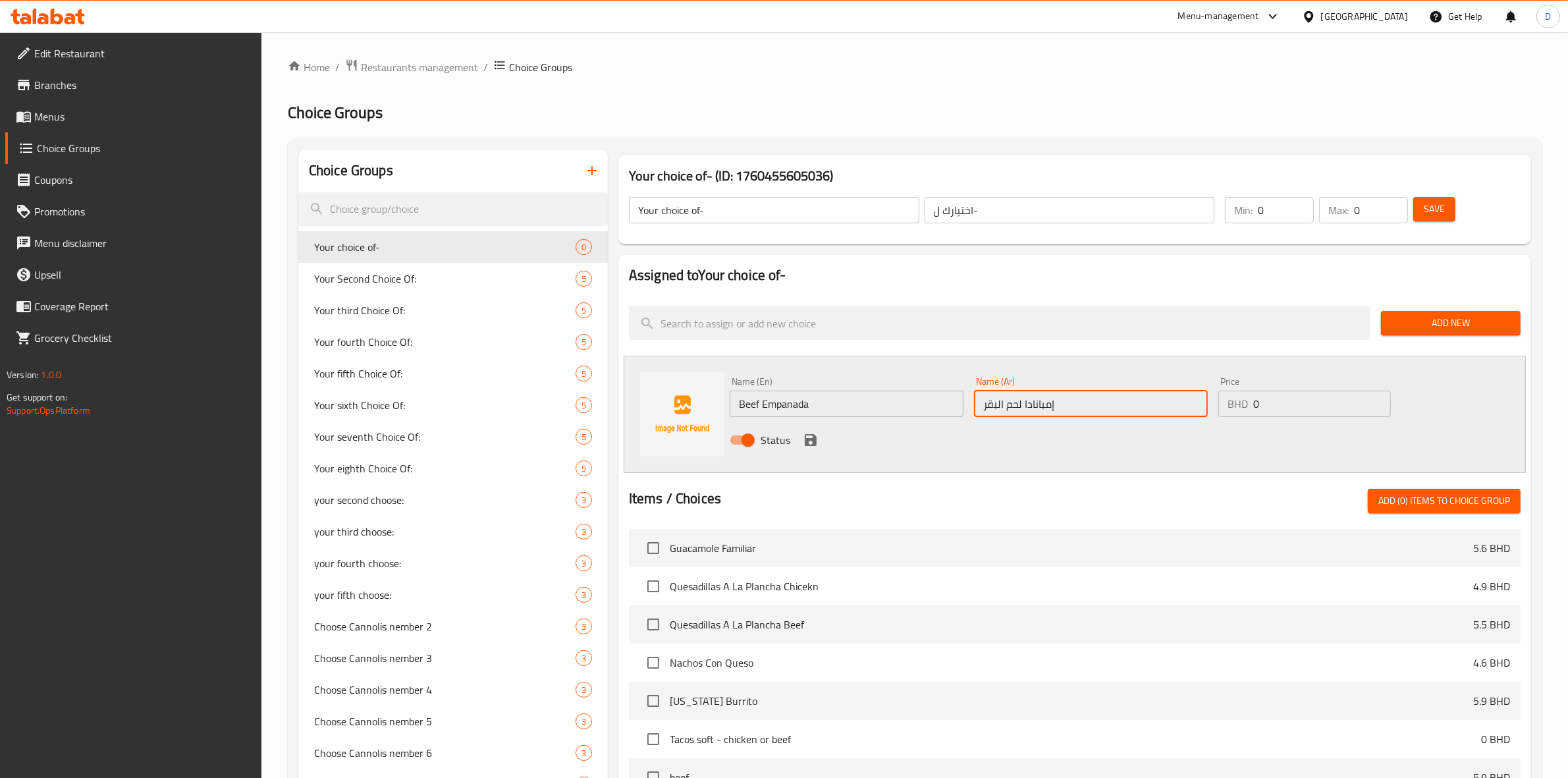
type input "إمبانادا لحم البقر"
click at [1331, 410] on input "0" at bounding box center [1322, 404] width 138 height 26
click at [1328, 406] on input "0" at bounding box center [1322, 404] width 138 height 26
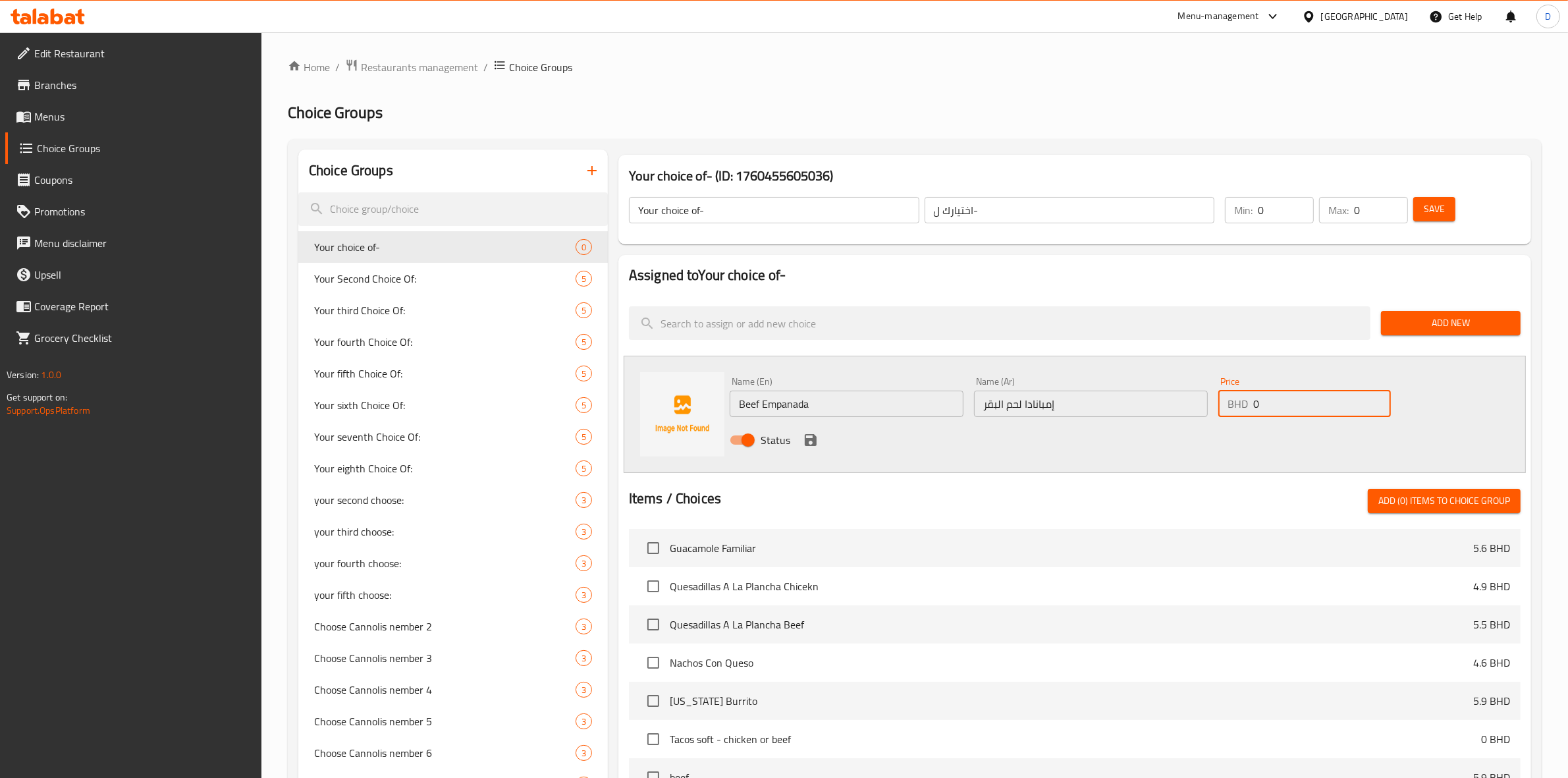
click at [1328, 406] on input "0" at bounding box center [1322, 404] width 138 height 26
click at [1223, 435] on div "Status" at bounding box center [1091, 439] width 732 height 36
click at [807, 437] on icon "save" at bounding box center [811, 440] width 16 height 16
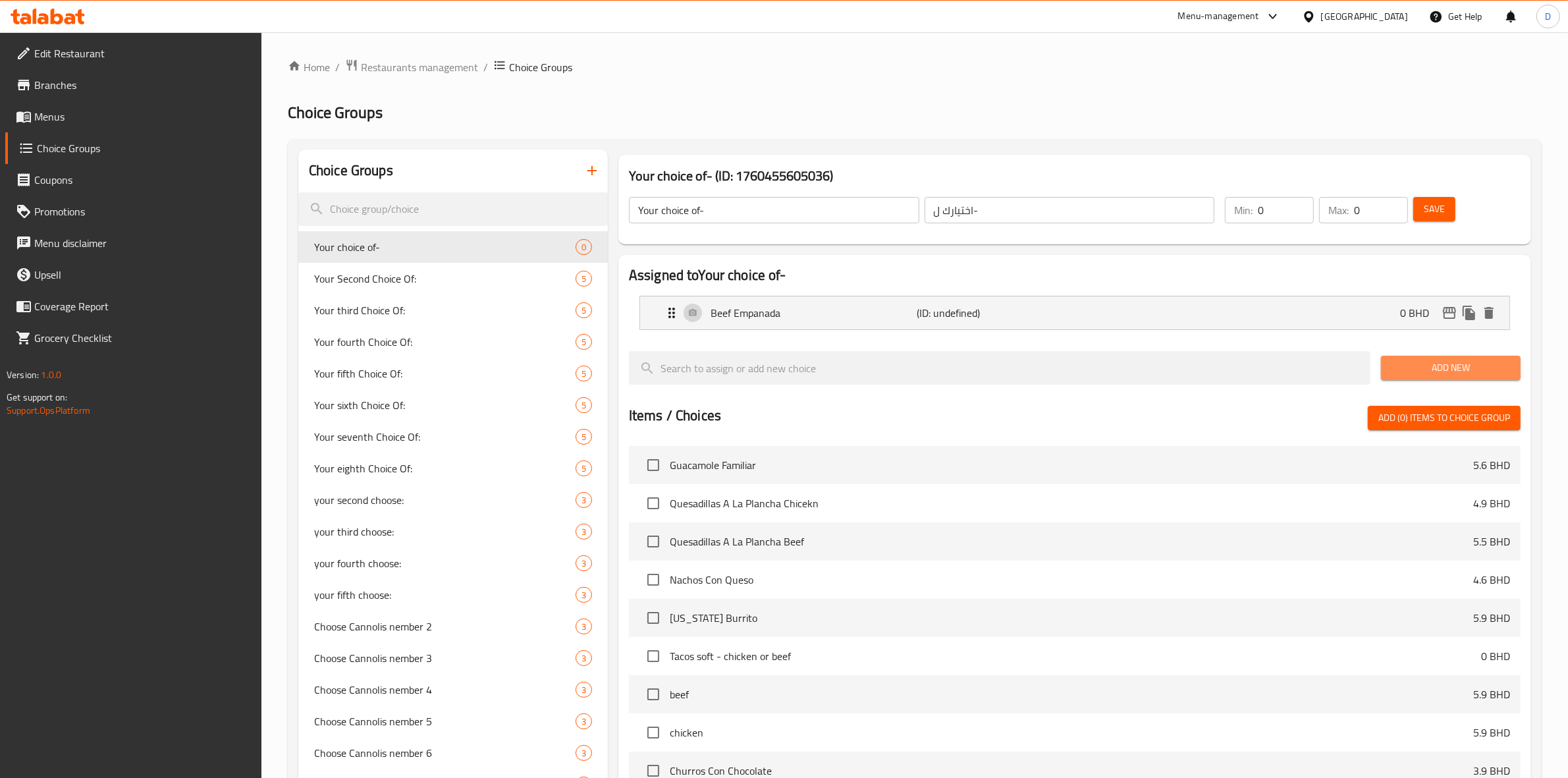
click at [1388, 367] on button "Add New" at bounding box center [1451, 368] width 140 height 25
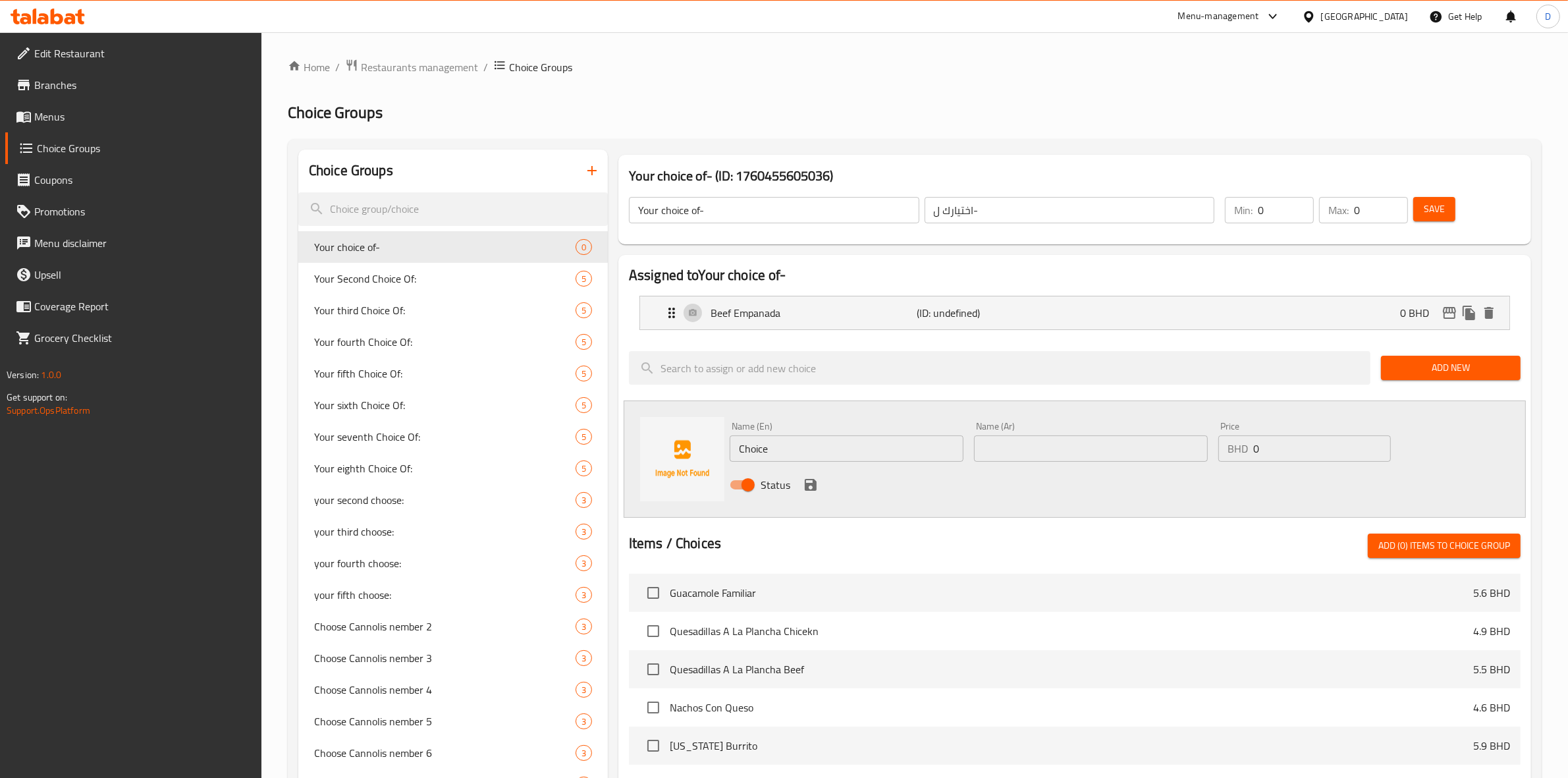
click at [834, 451] on input "Choice" at bounding box center [846, 448] width 234 height 26
click at [834, 451] on input "Mushroom Empanada" at bounding box center [846, 448] width 234 height 26
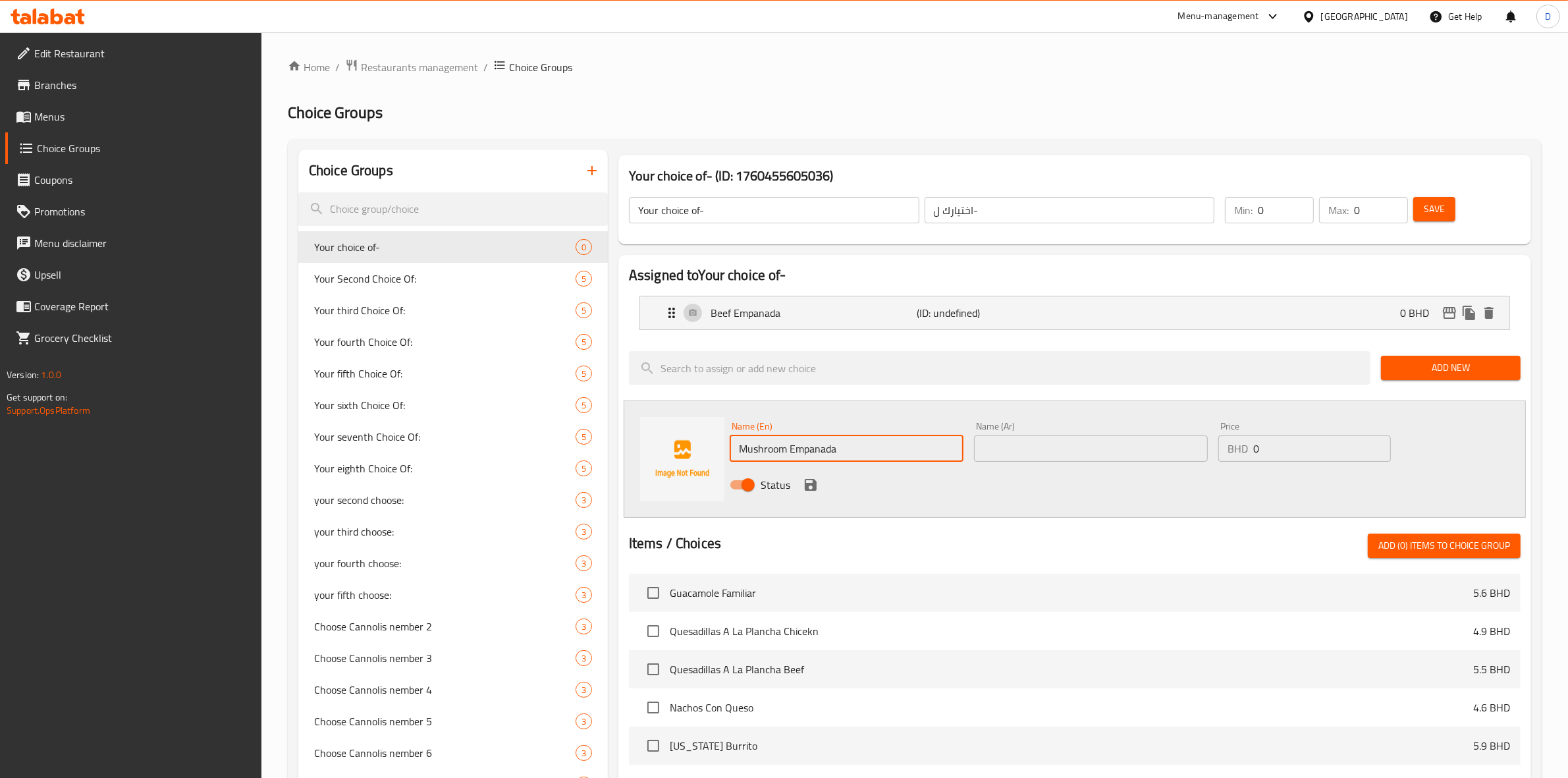
type input "Mushroom Empanada"
click at [1014, 435] on input "text" at bounding box center [1090, 448] width 234 height 26
paste input "إمبانادا الفطر"
type input "إمبانادا الفطر"
click at [1265, 446] on input "0" at bounding box center [1322, 448] width 138 height 26
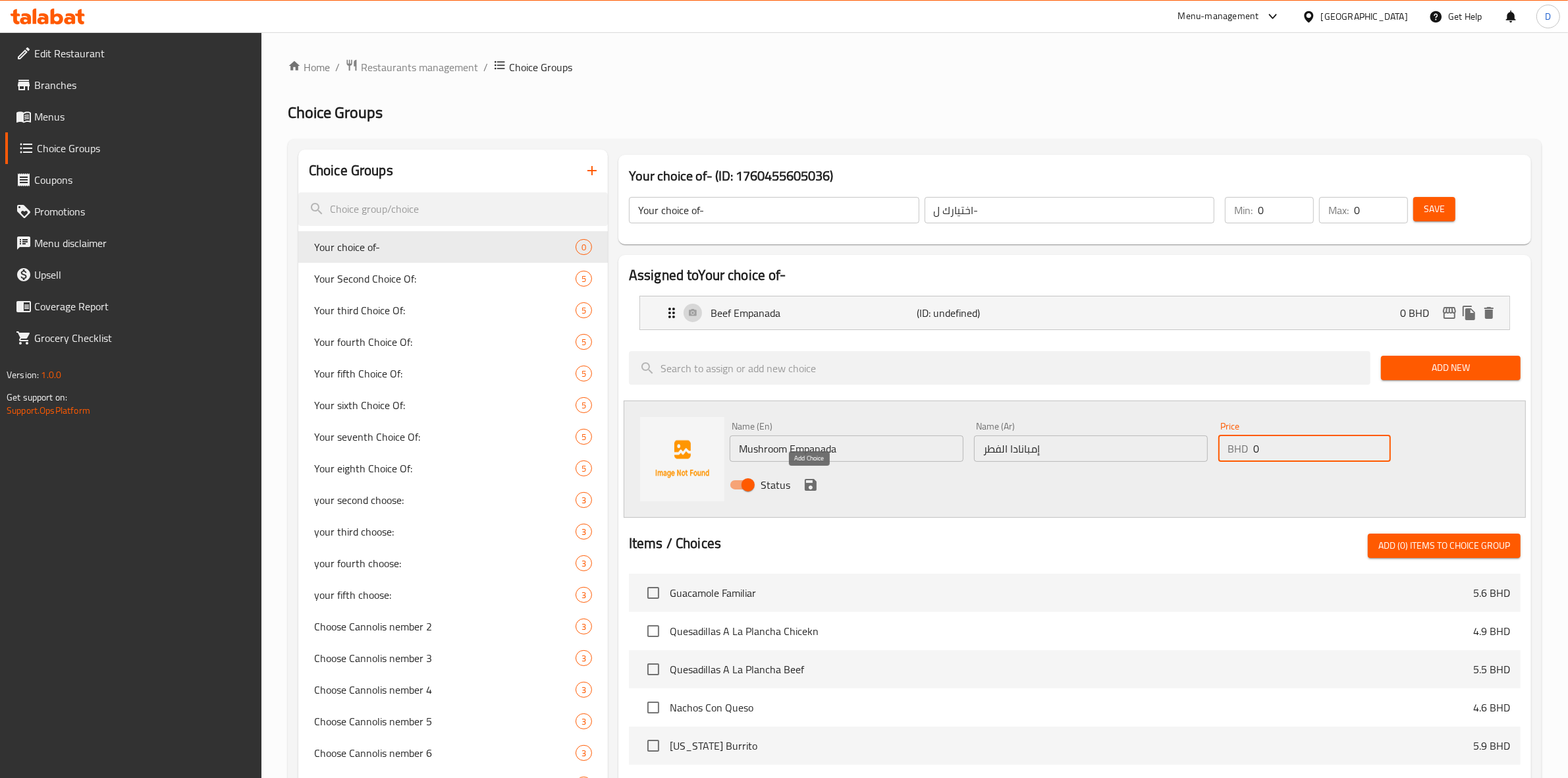
click at [811, 492] on icon "save" at bounding box center [811, 485] width 16 height 16
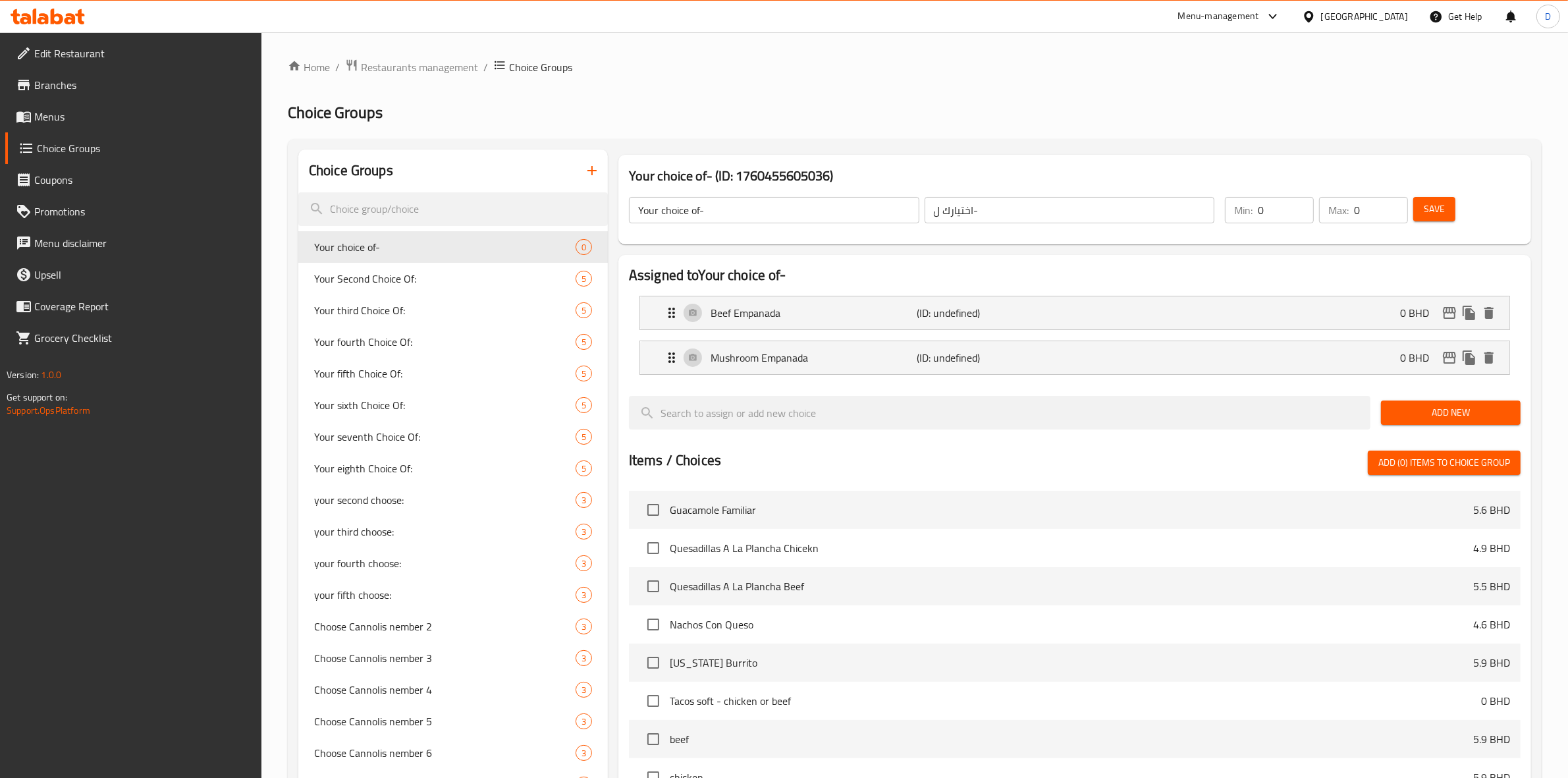
click at [1455, 200] on button "Save" at bounding box center [1434, 209] width 42 height 25
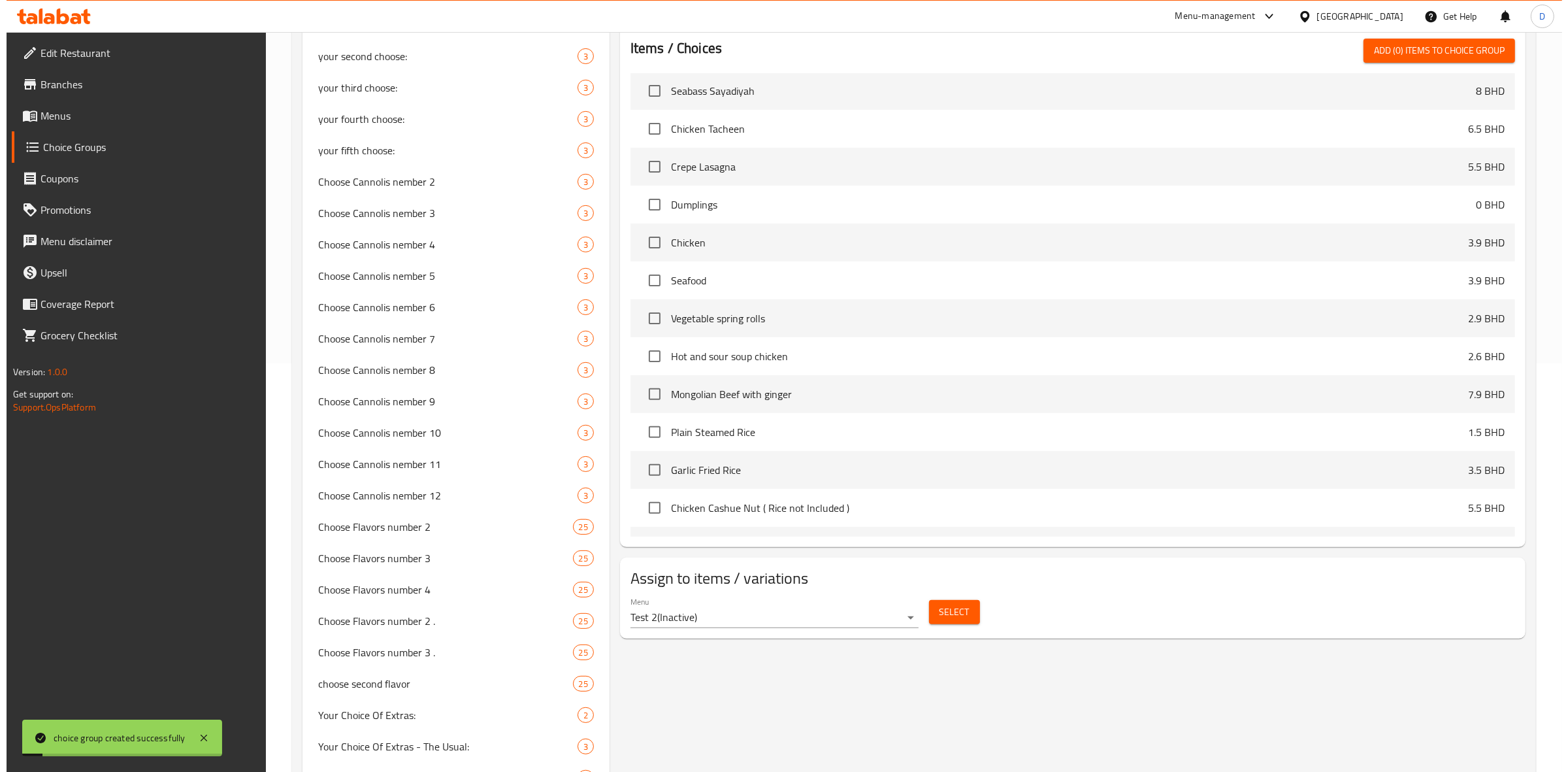
scroll to position [572, 0]
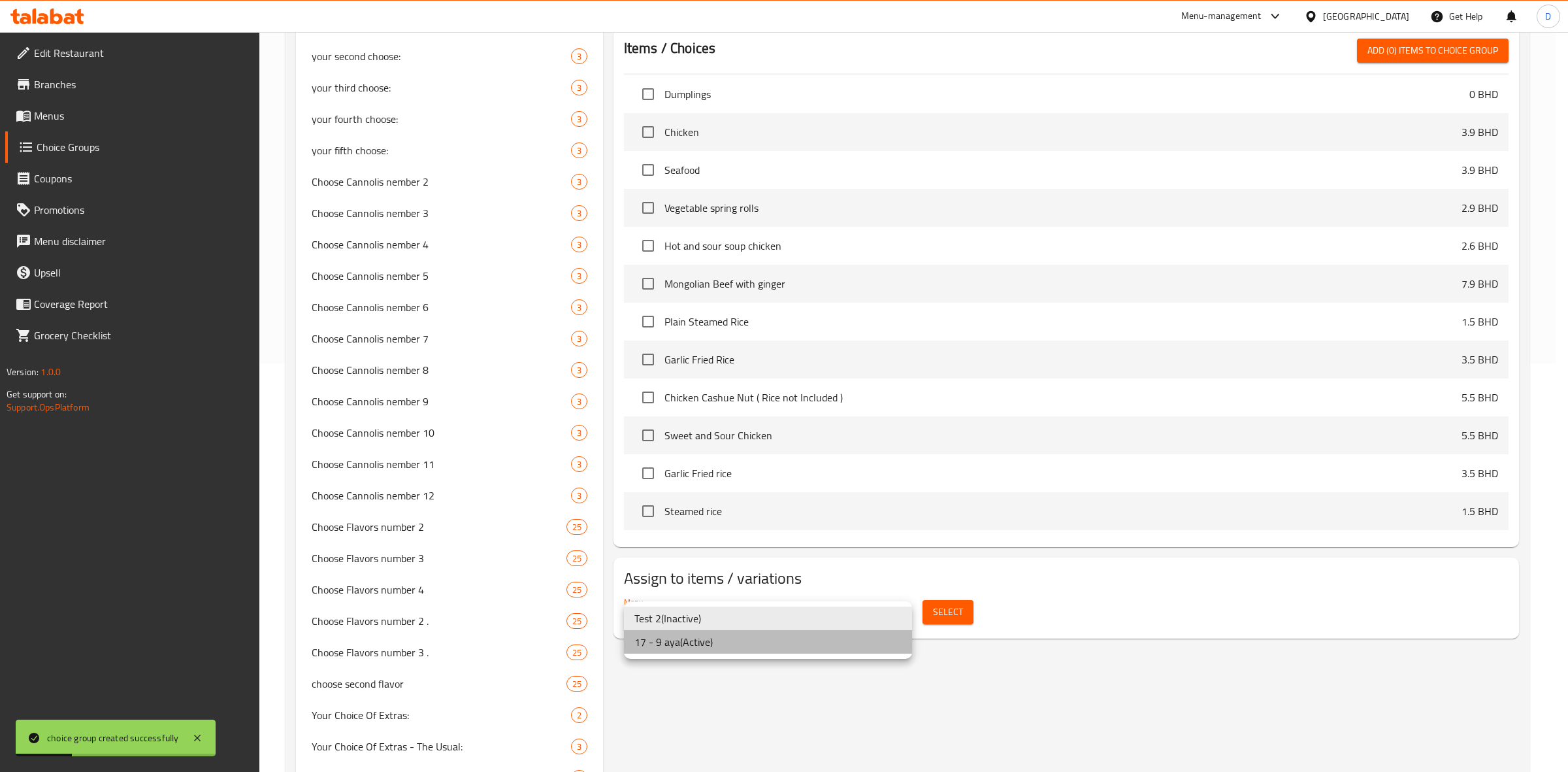
click at [727, 636] on li "17 - 9 aya ( Active )" at bounding box center [768, 642] width 288 height 24
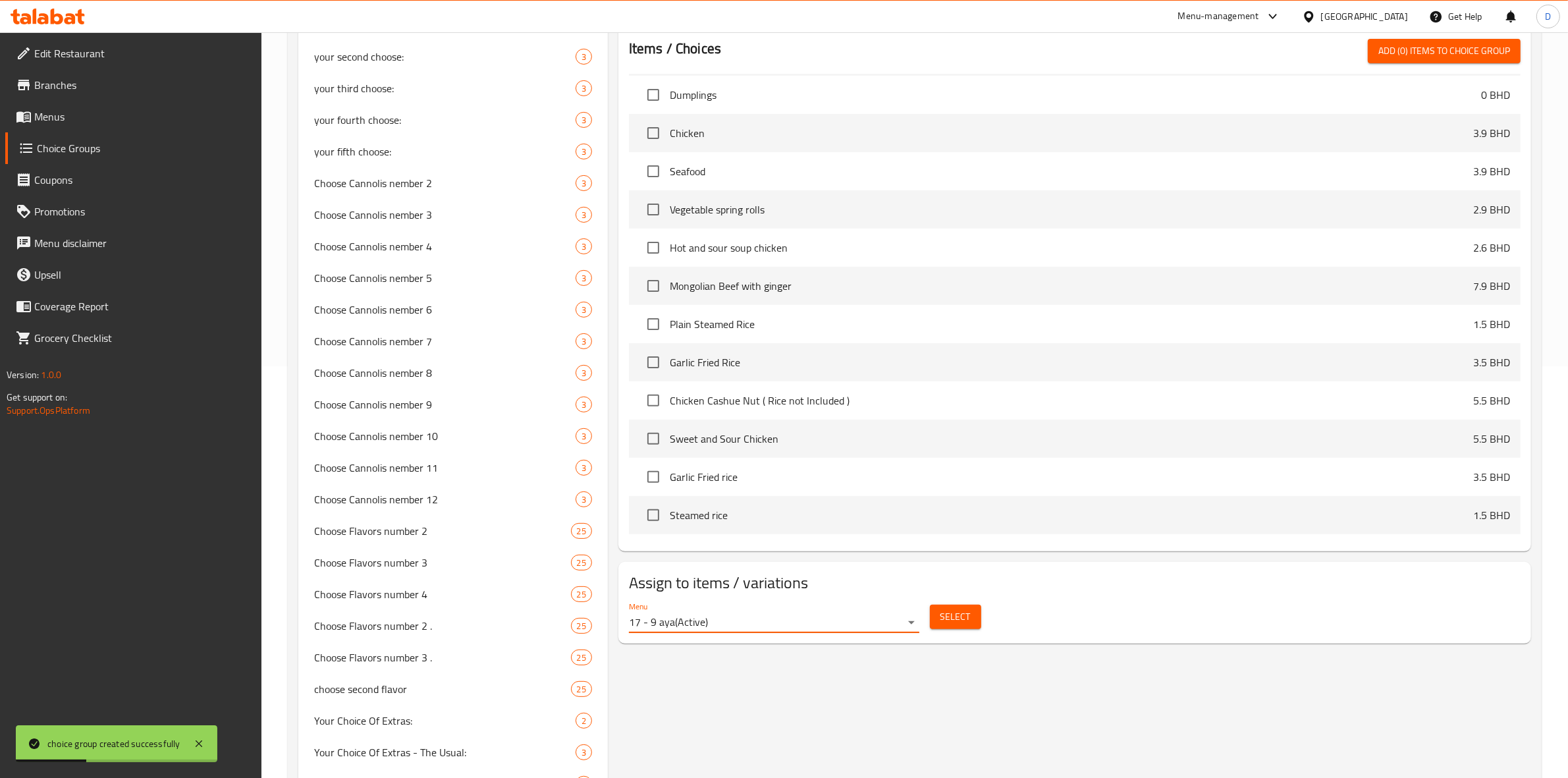
click at [947, 608] on span "Select" at bounding box center [955, 616] width 30 height 17
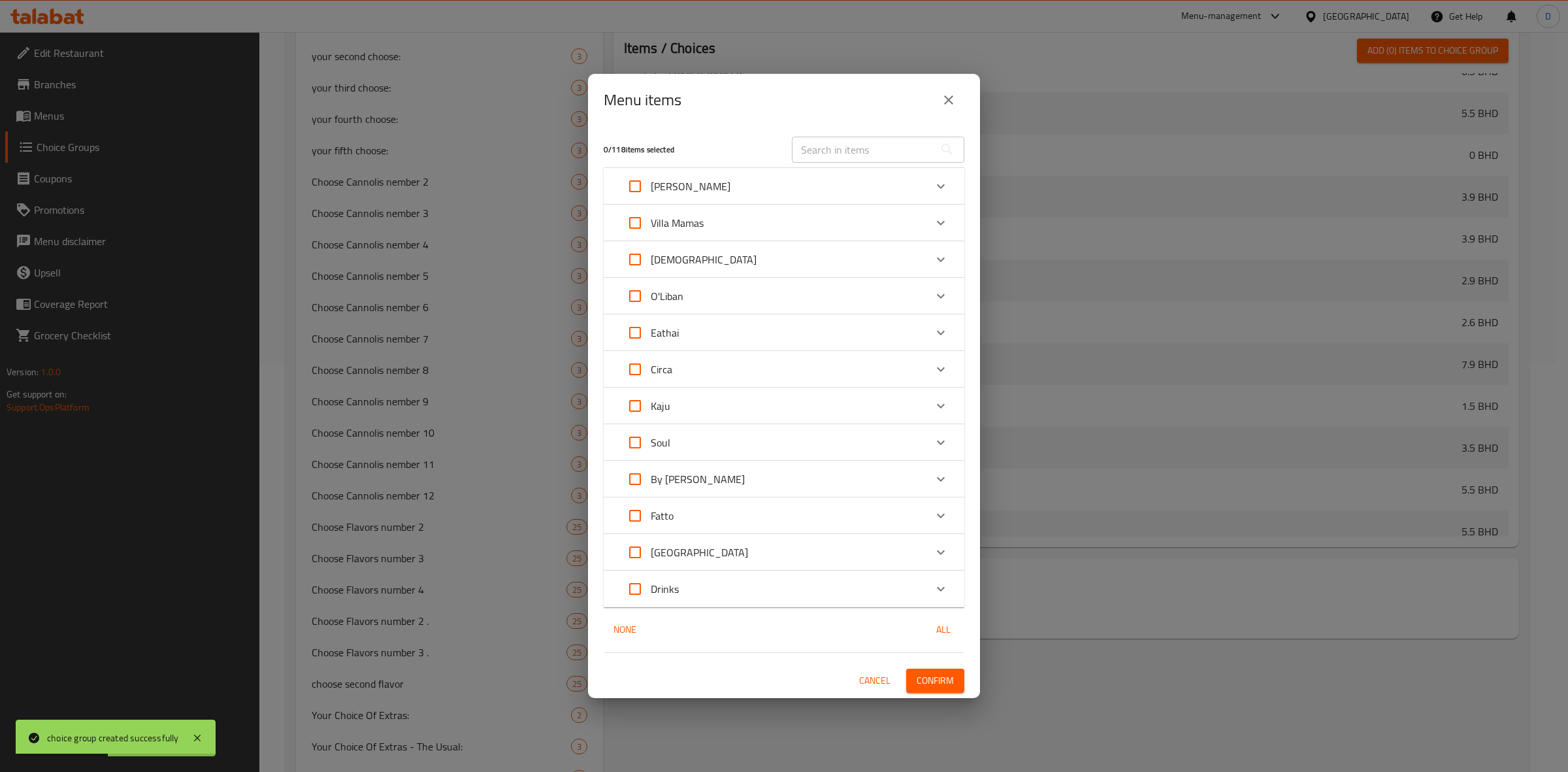
scroll to position [627, 0]
click at [720, 379] on div "Circa" at bounding box center [772, 369] width 306 height 31
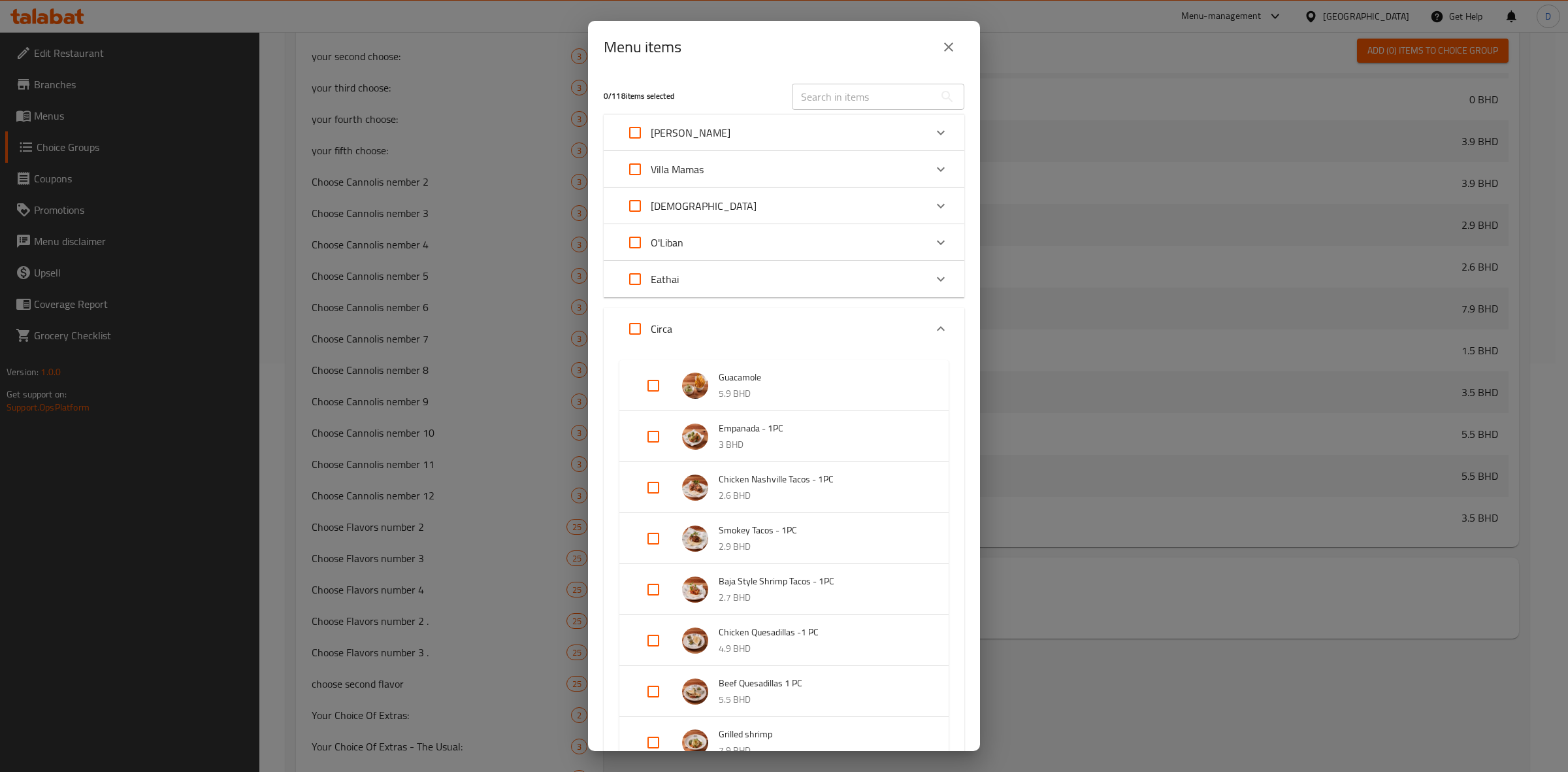
click at [645, 434] on input "Expand" at bounding box center [654, 437] width 31 height 31
checkbox input "true"
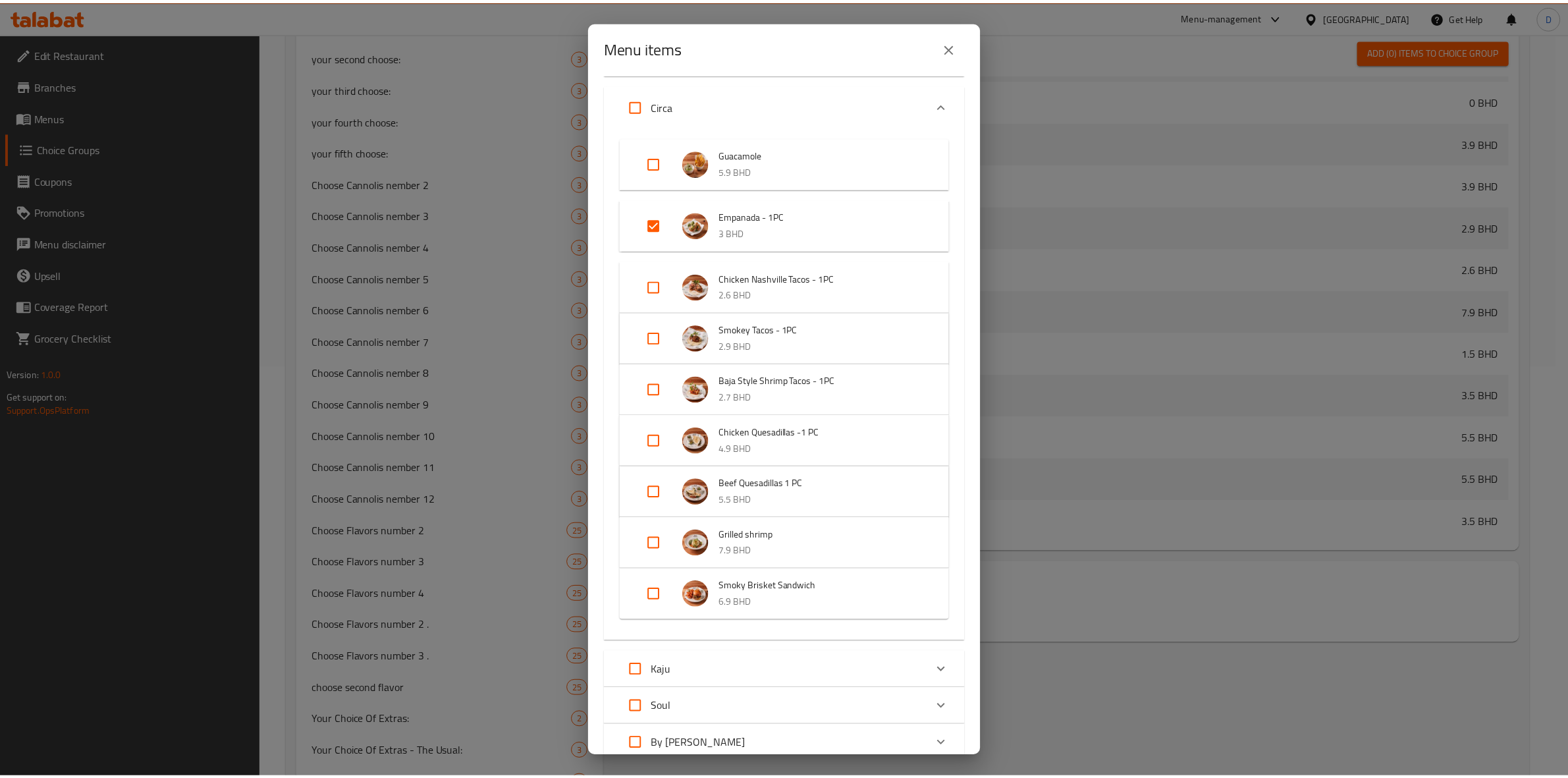
scroll to position [433, 0]
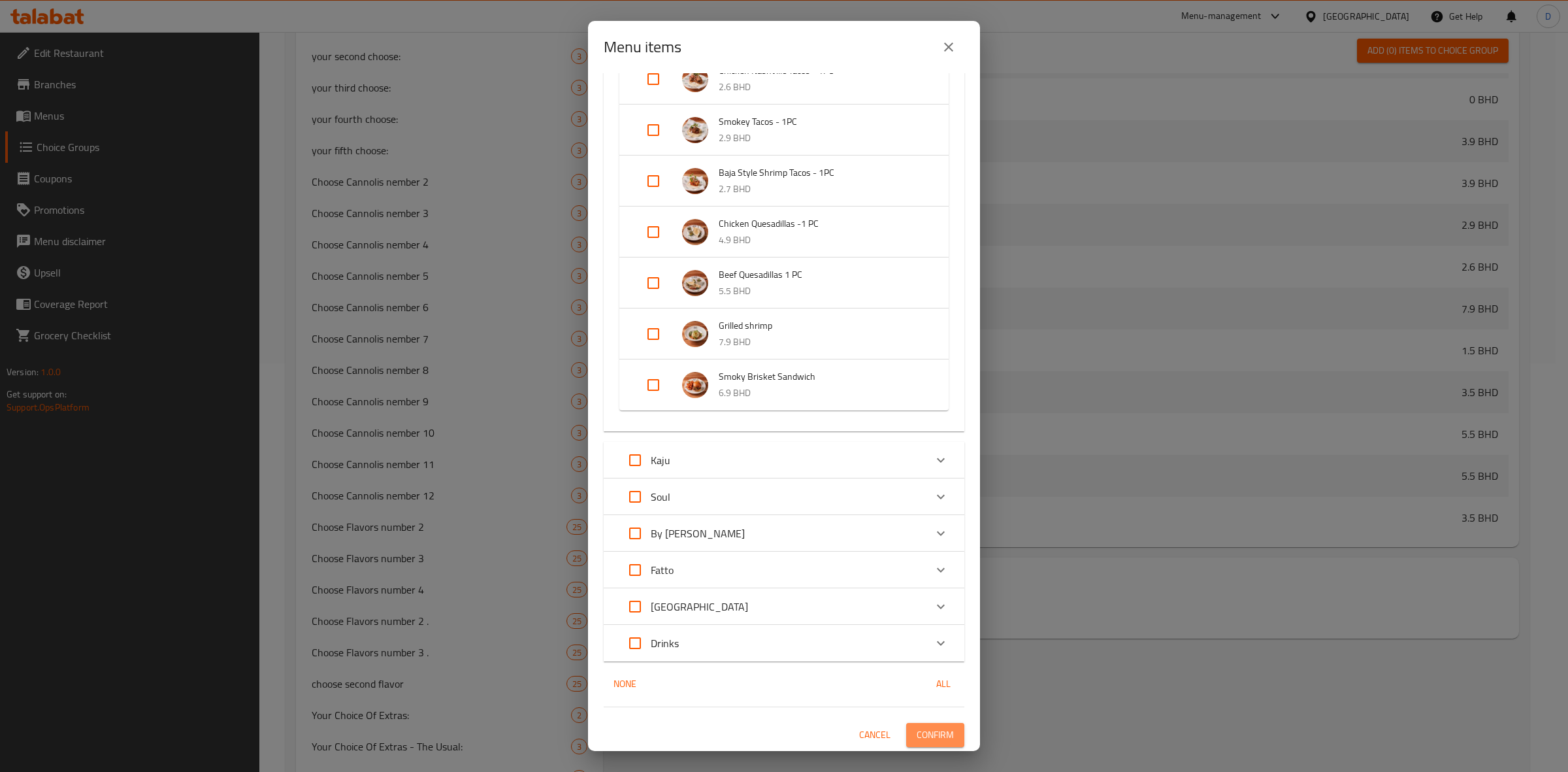
click at [928, 732] on span "Confirm" at bounding box center [935, 735] width 37 height 17
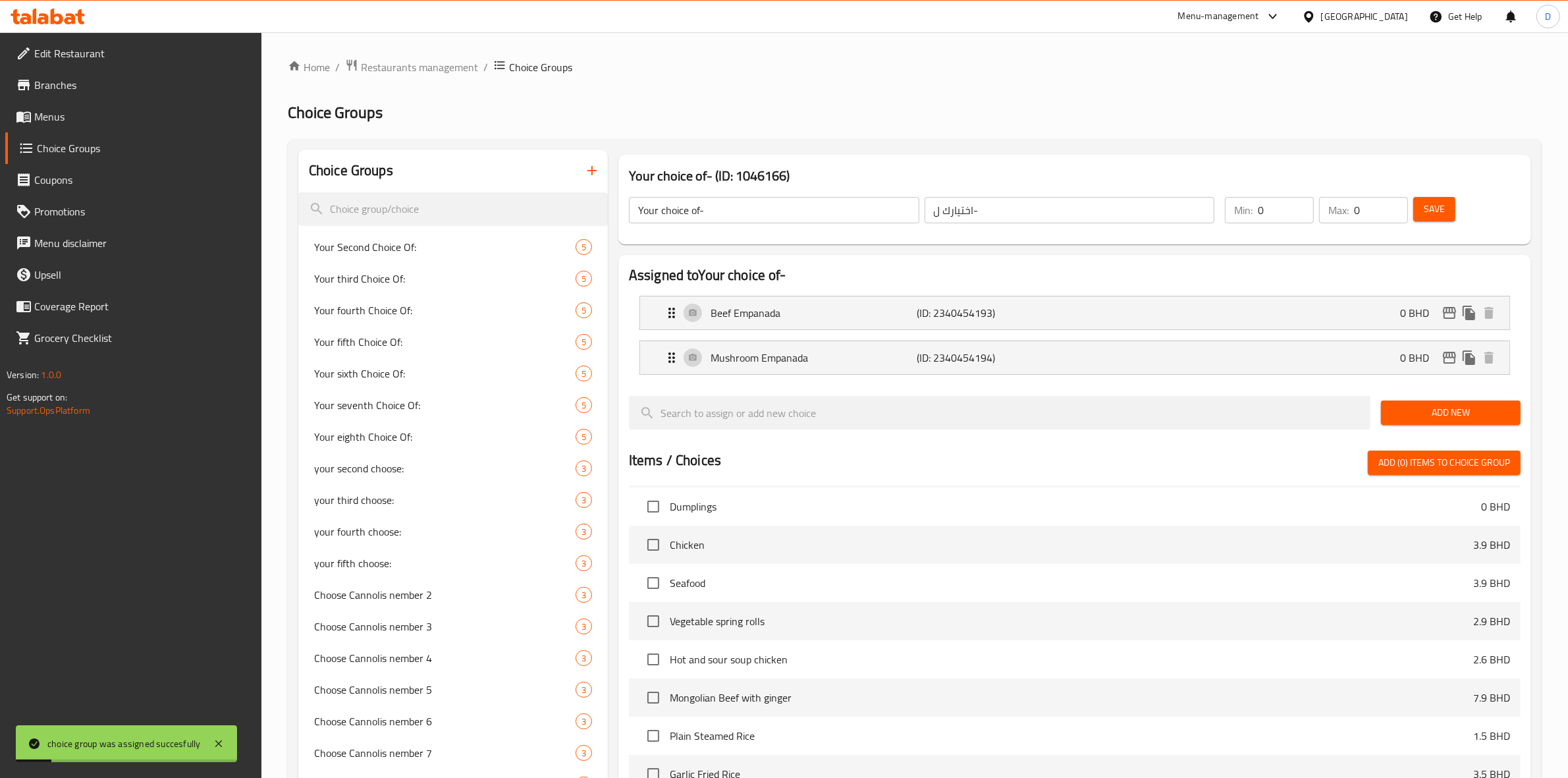
scroll to position [247, 0]
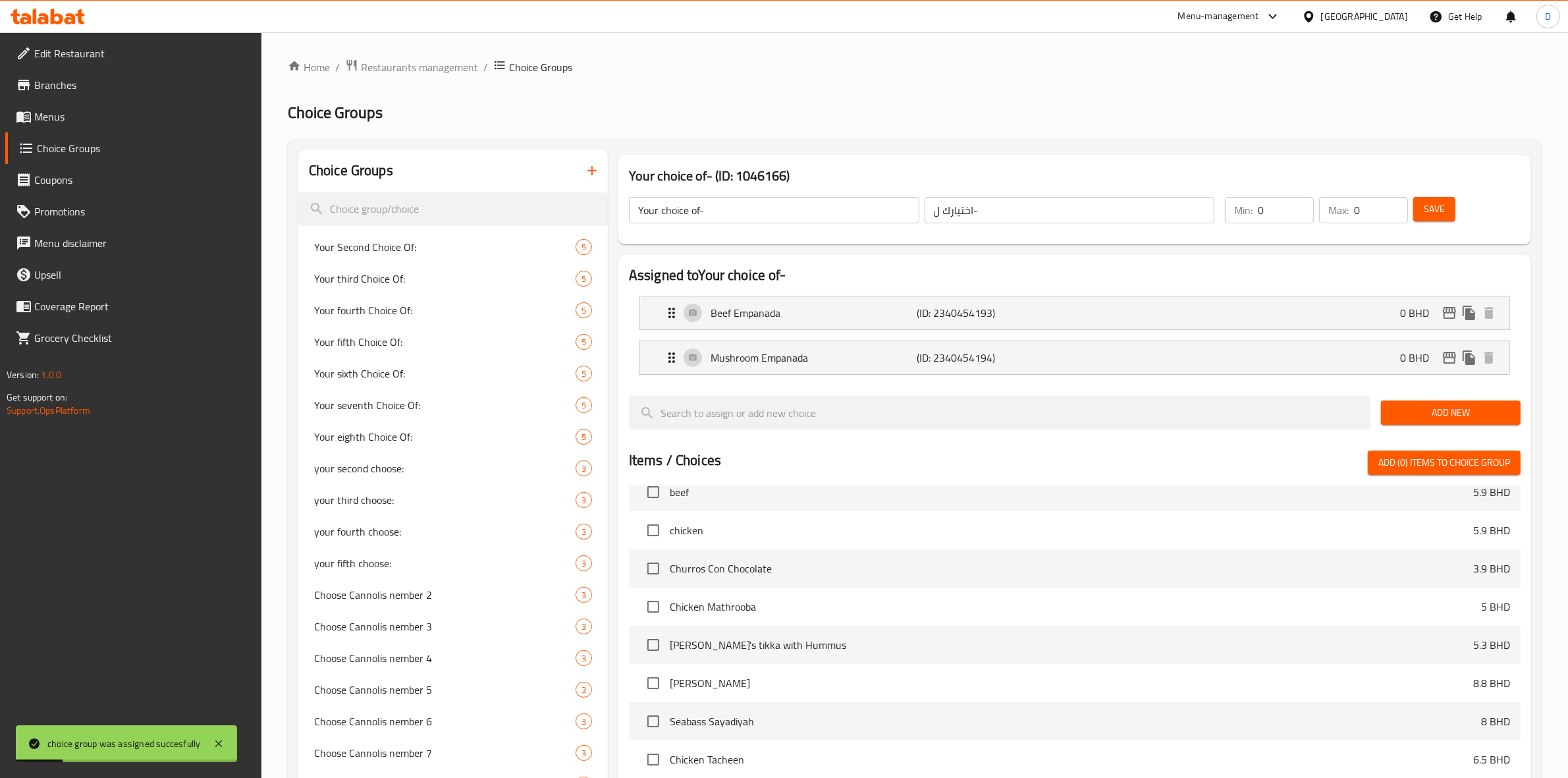
click at [1436, 201] on span "Save" at bounding box center [1434, 209] width 21 height 17
click at [1437, 198] on button "Save" at bounding box center [1434, 209] width 42 height 25
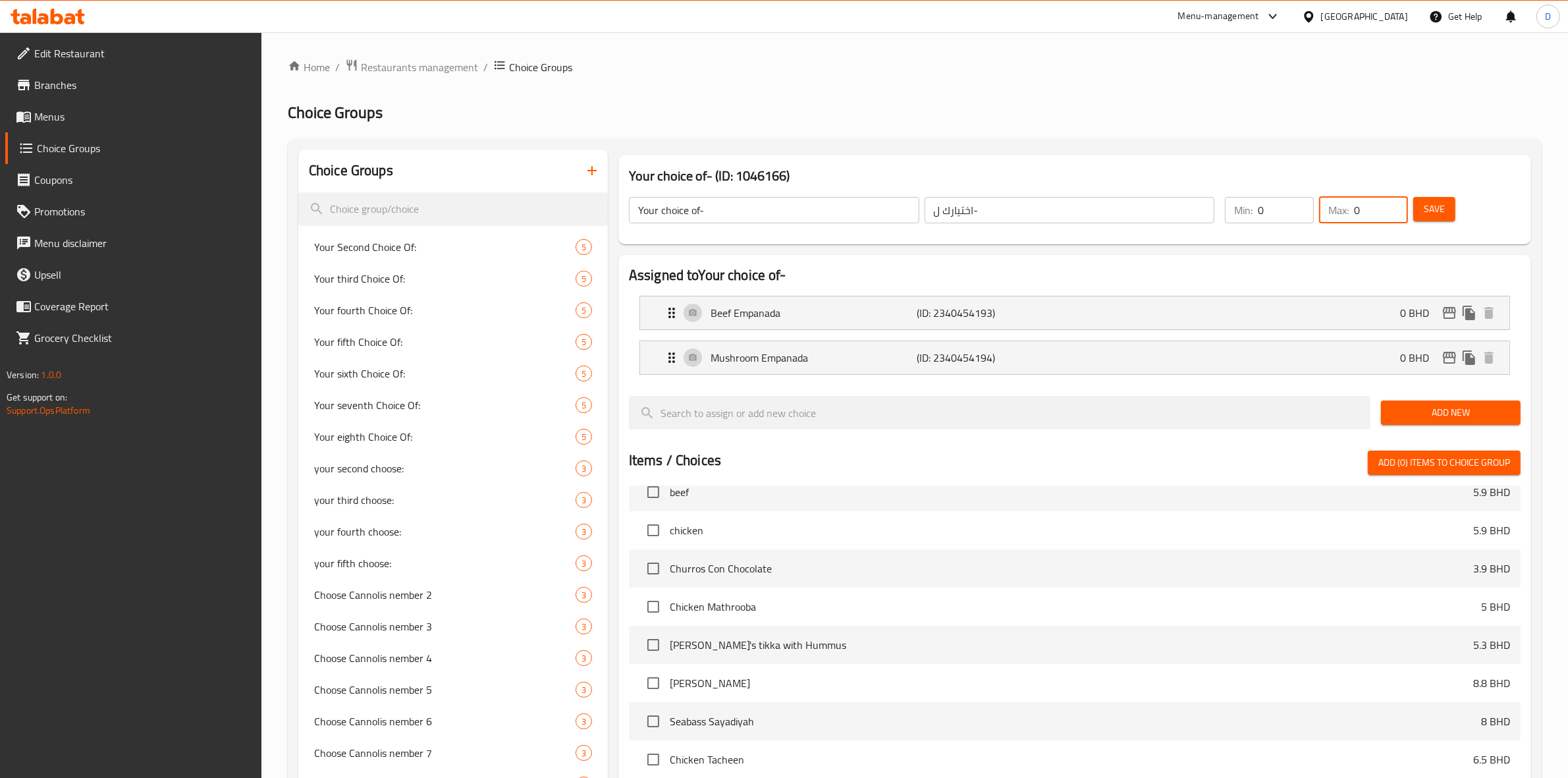
drag, startPoint x: 1359, startPoint y: 214, endPoint x: 1309, endPoint y: 222, distance: 50.6
click at [1310, 222] on div "Min: 0 ​ Max: 0 ​" at bounding box center [1316, 210] width 193 height 37
type input "1"
click at [1428, 208] on span "Save" at bounding box center [1434, 209] width 21 height 17
click at [457, 213] on input "search" at bounding box center [453, 209] width 309 height 33
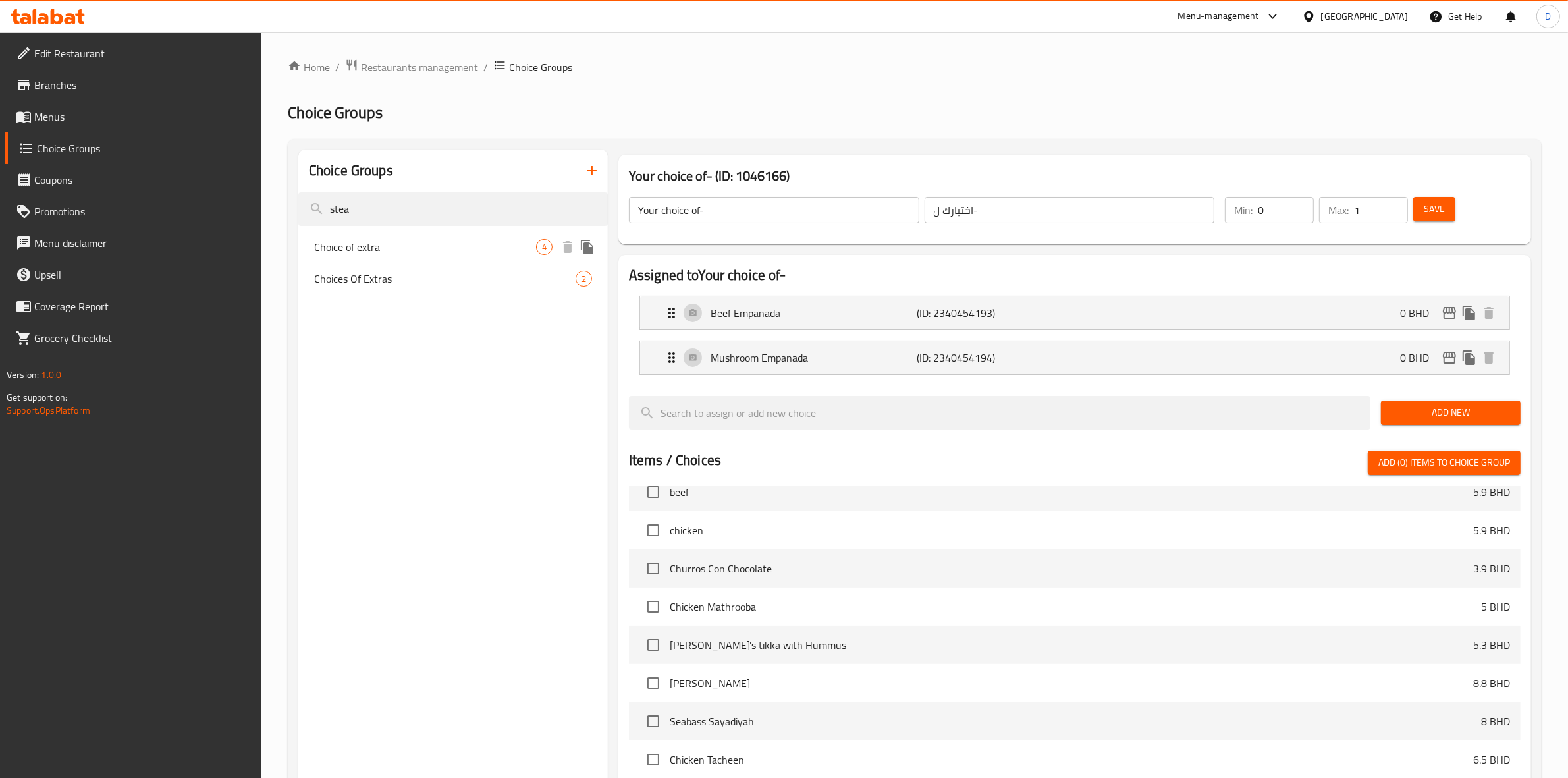
type input "stea"
click at [465, 251] on span "Choice of extra" at bounding box center [425, 247] width 222 height 16
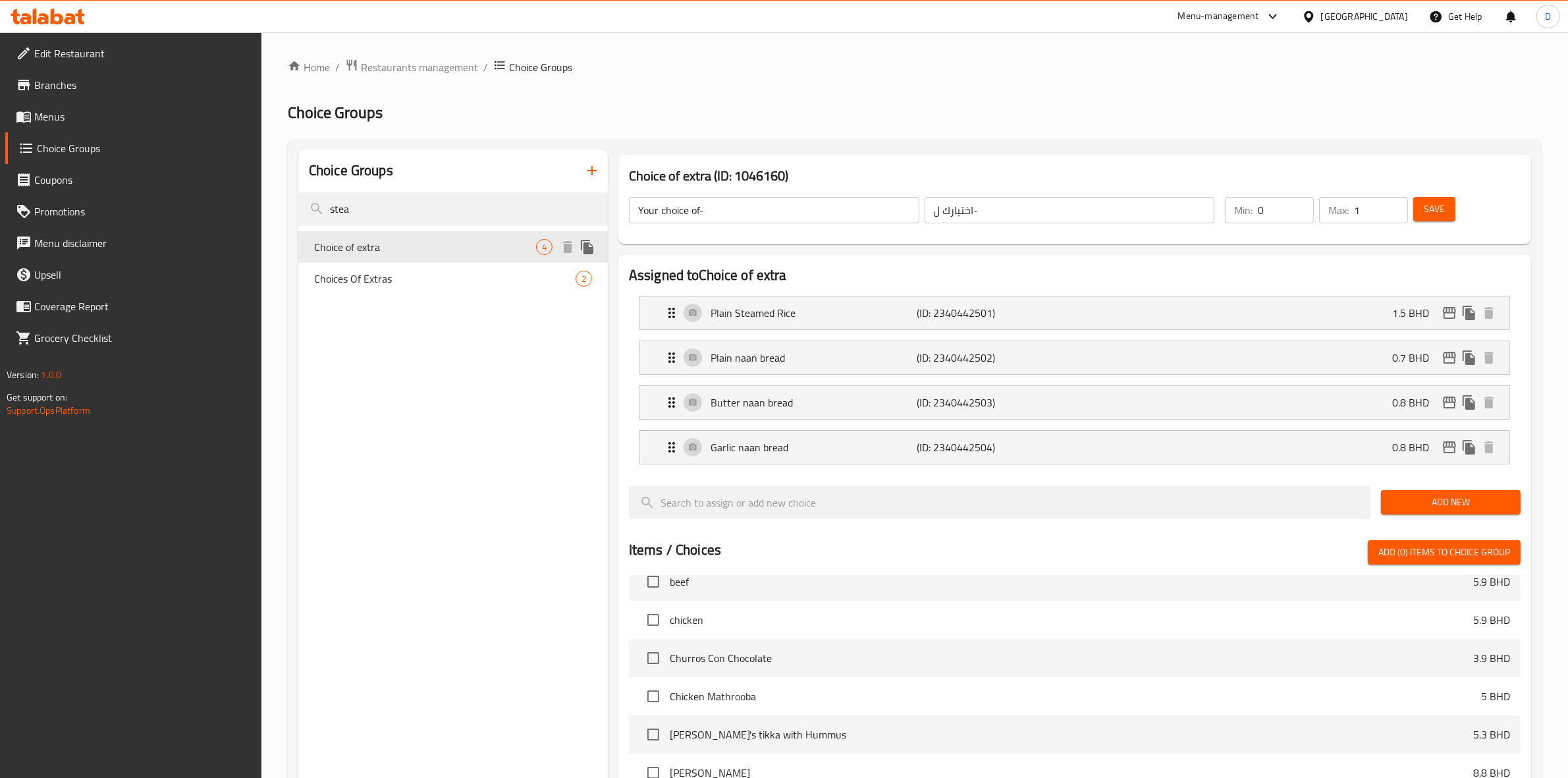
type input "Choice of extra"
type input "اختيار اضافية"
type input "0"
click at [810, 304] on div "Plain Steamed Rice (ID: 2340442501) 1.5 BHD" at bounding box center [1078, 313] width 830 height 33
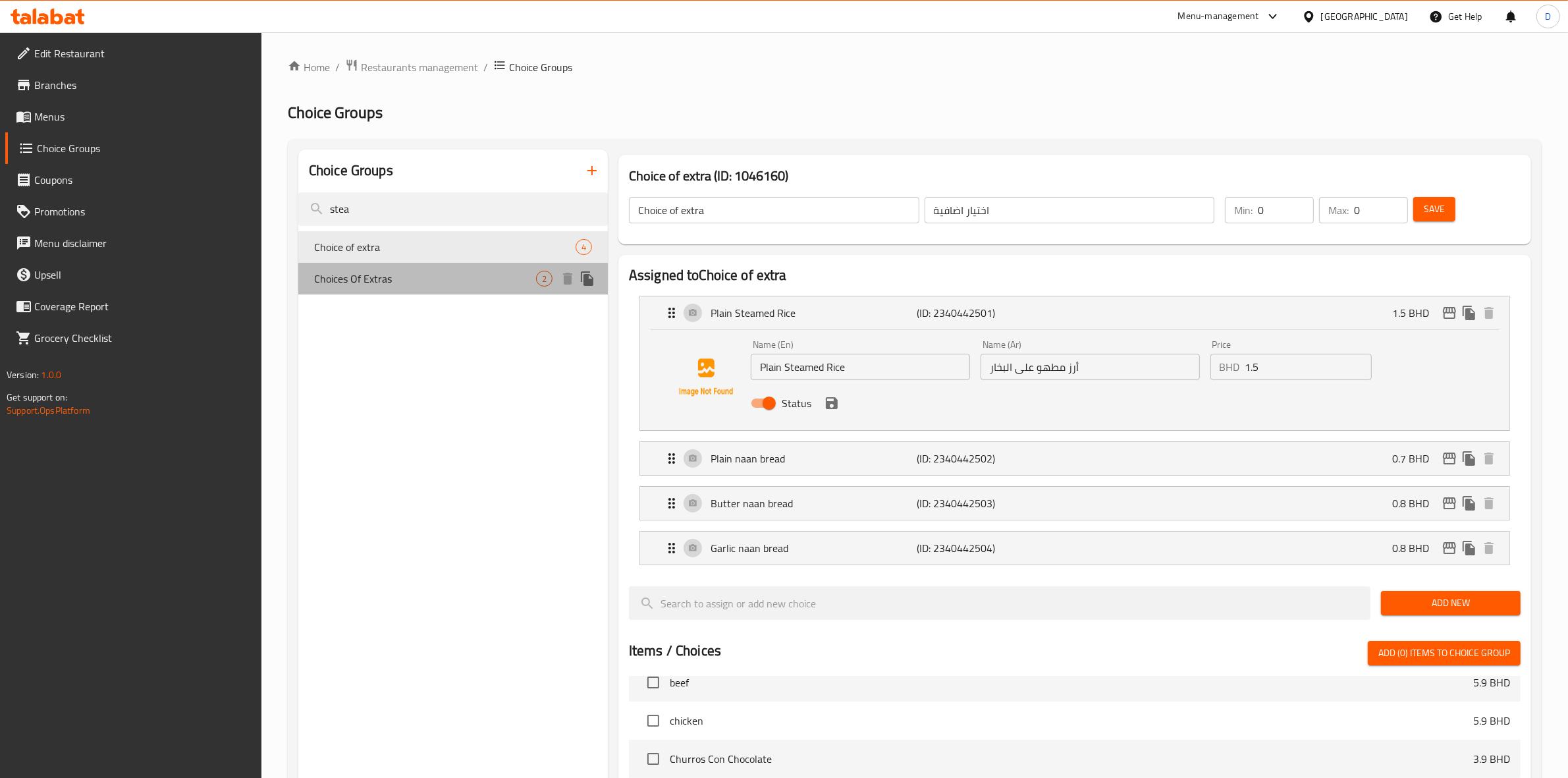
click at [428, 274] on span "Choices Of Extras" at bounding box center [425, 278] width 222 height 16
type input "Choices Of Extras"
type input "خيارات الإضافات"
type input "2"
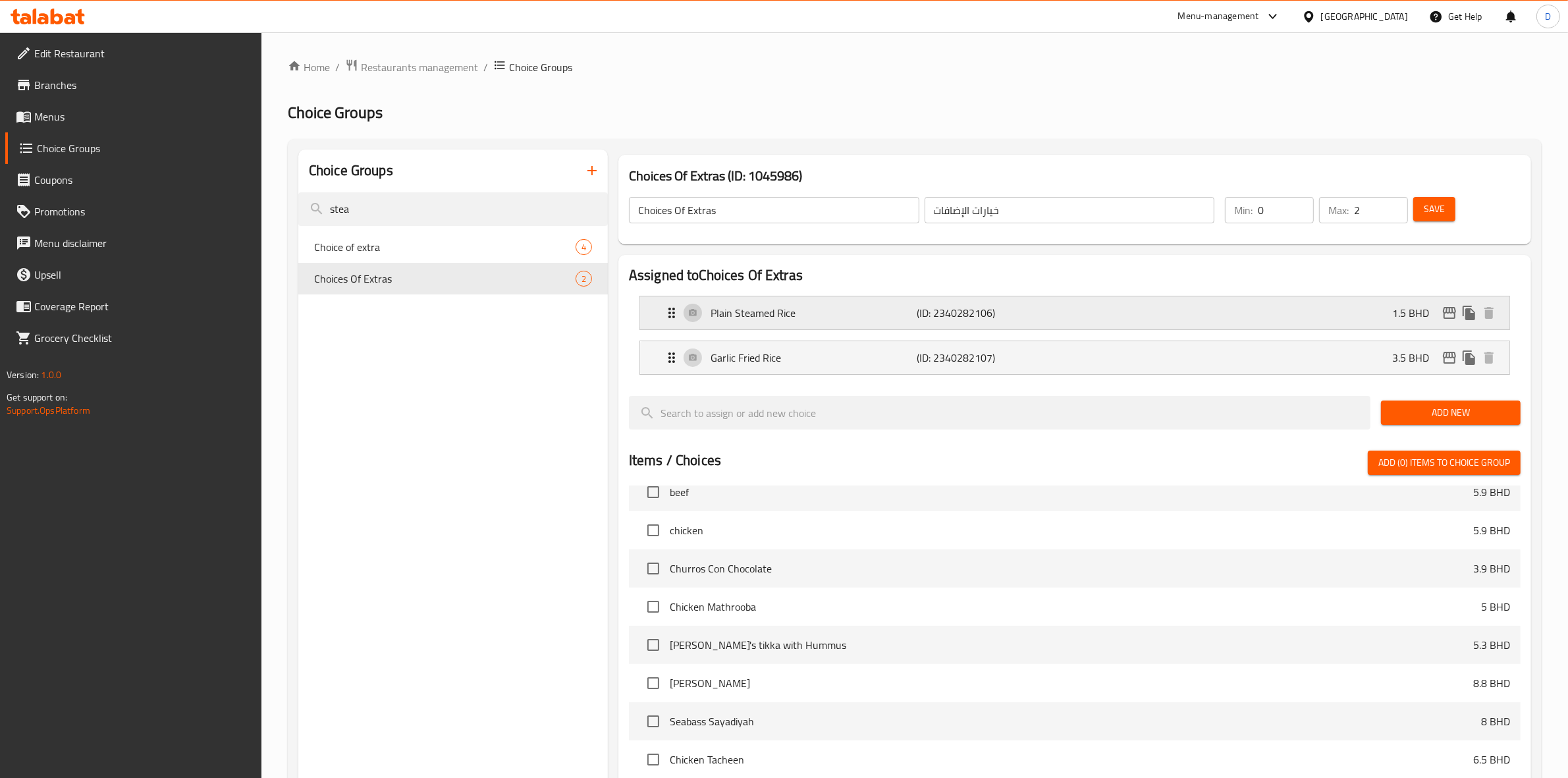
click at [756, 309] on p "Plain Steamed Rice" at bounding box center [813, 313] width 207 height 16
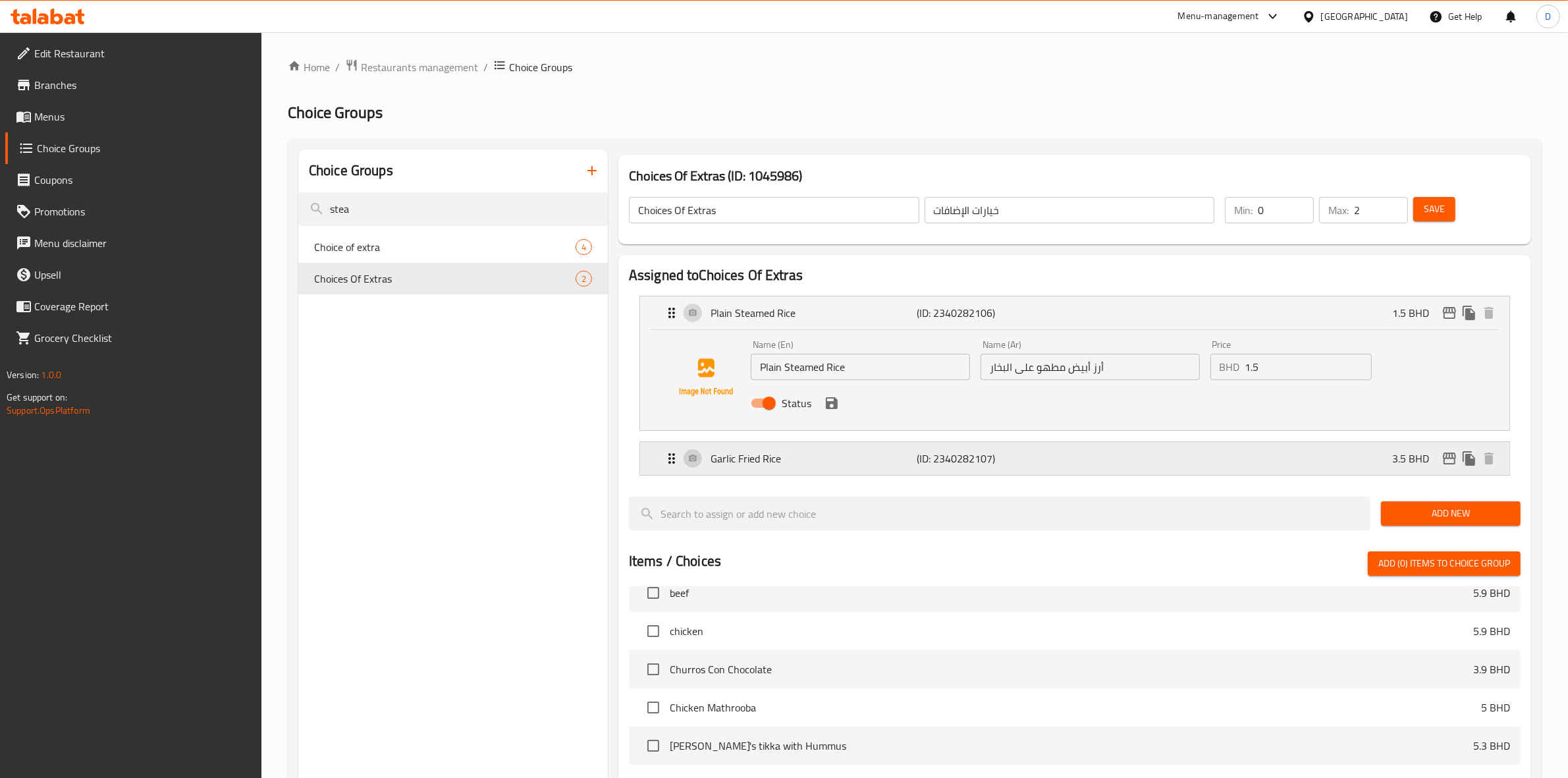
click at [749, 465] on p "Garlic Fried Rice" at bounding box center [813, 458] width 207 height 16
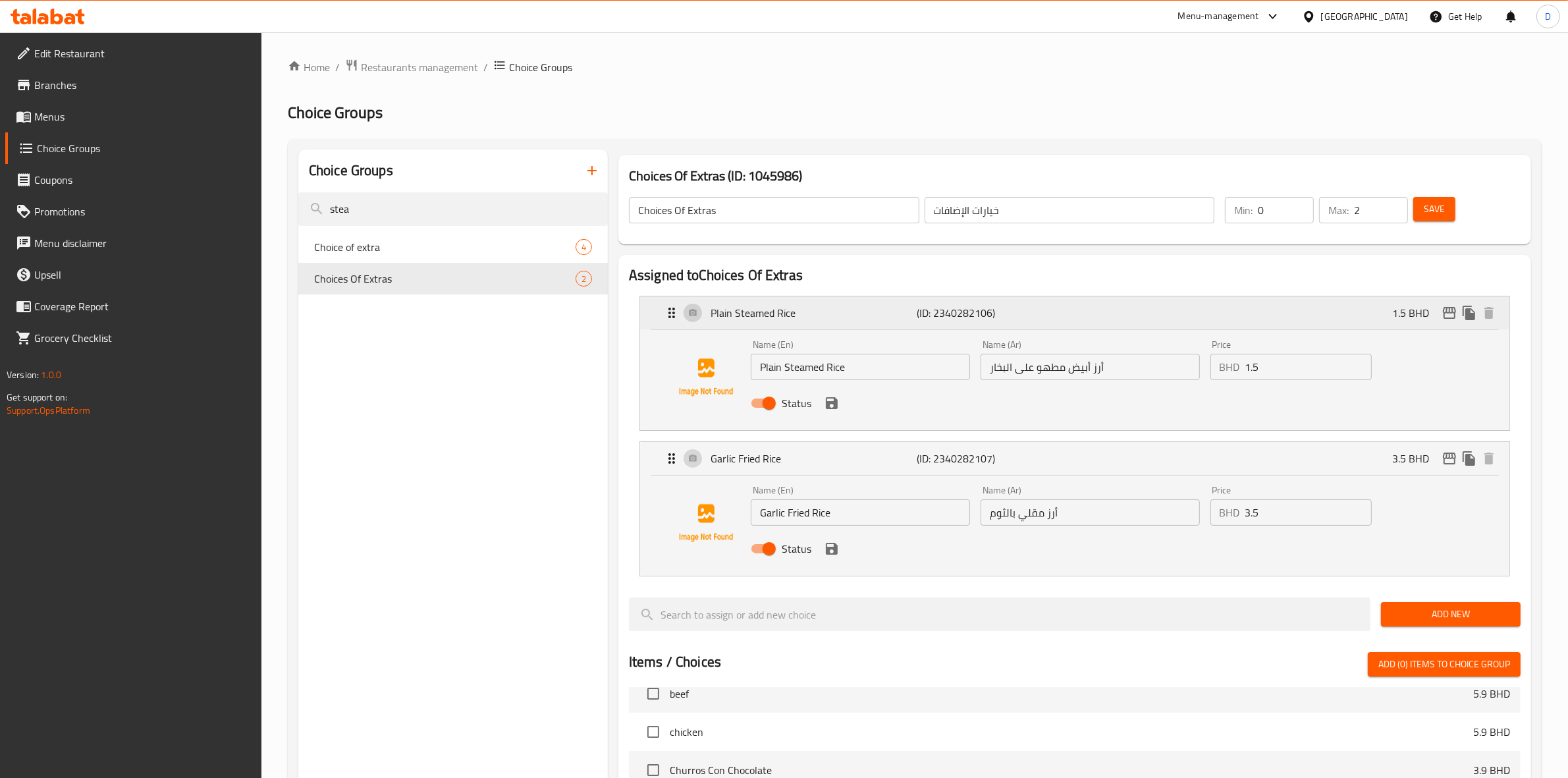
click at [1447, 327] on div "Plain Steamed Rice (ID: 2340282106) 1.5 BHD" at bounding box center [1078, 313] width 830 height 33
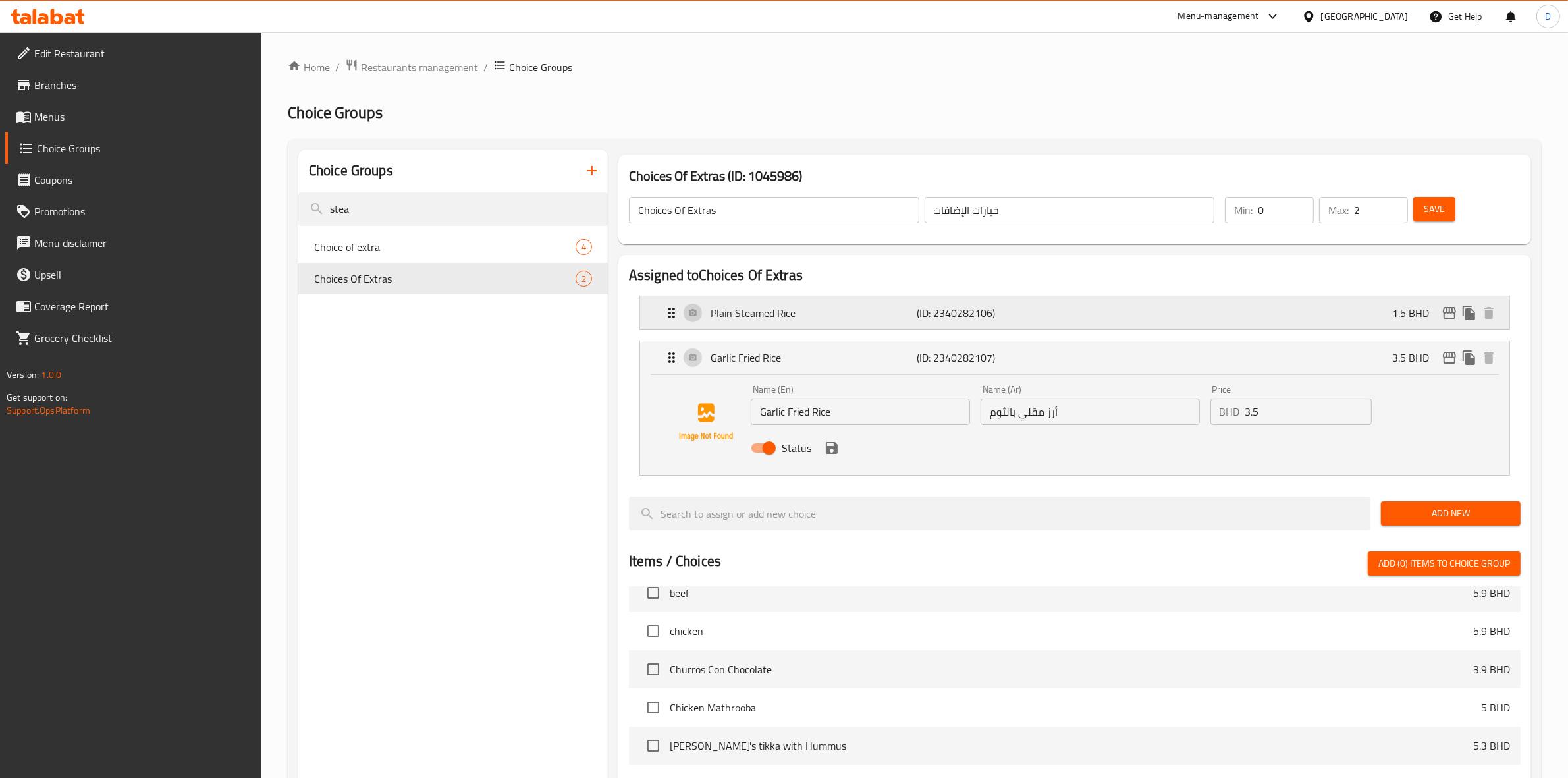
click at [1447, 315] on icon "edit" at bounding box center [1449, 313] width 16 height 16
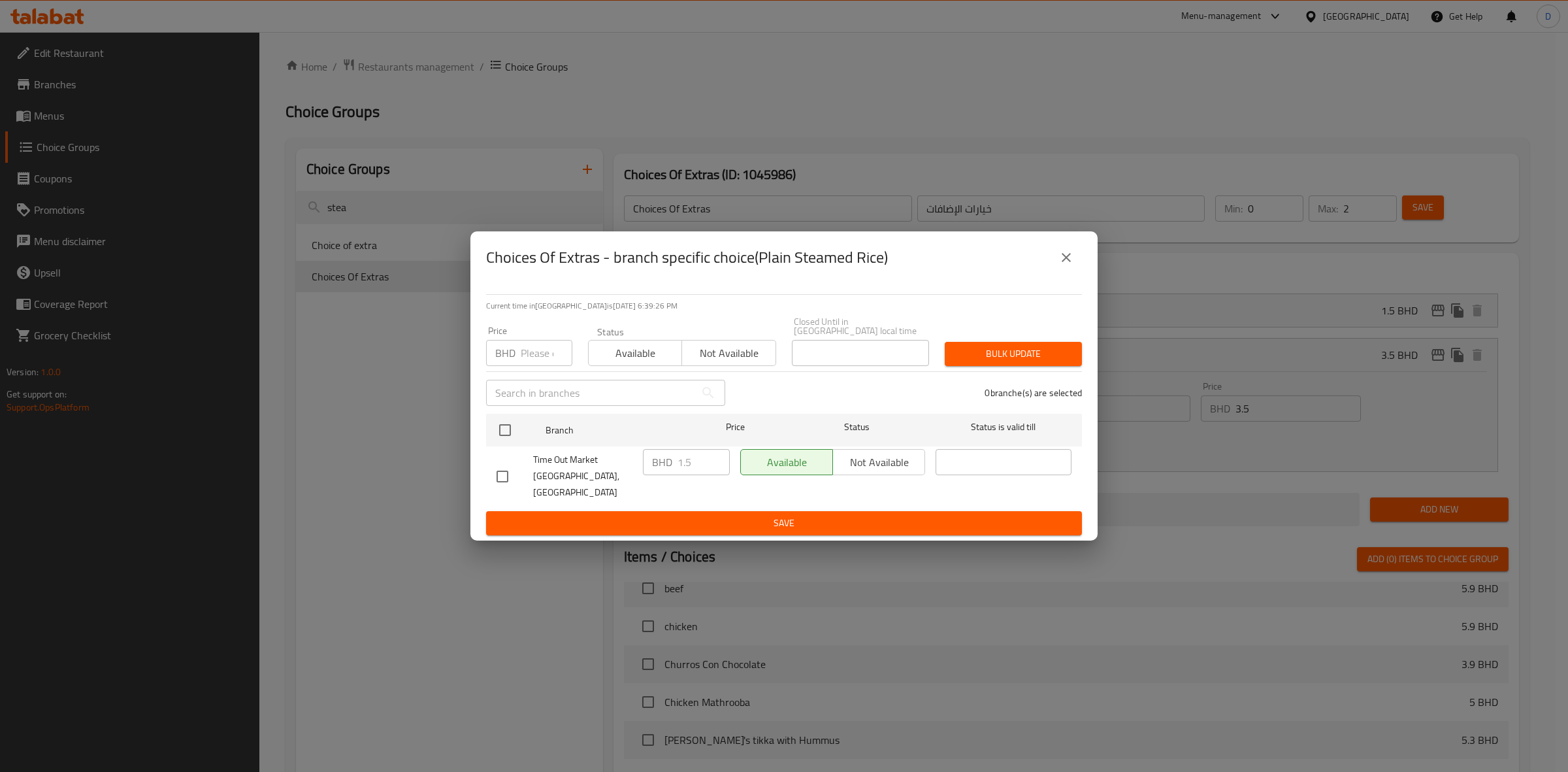
click at [1054, 272] on button "close" at bounding box center [1067, 257] width 31 height 31
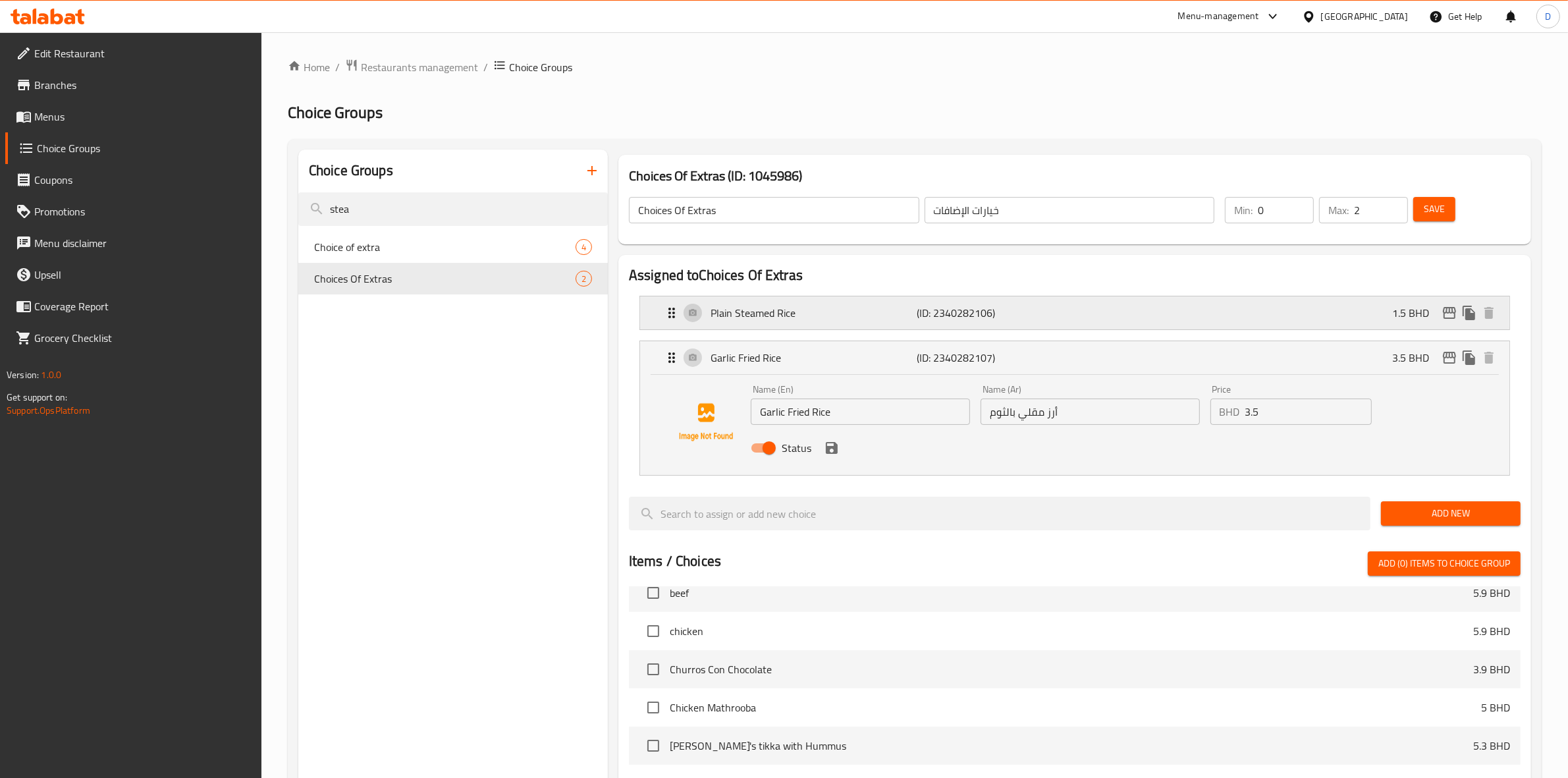
click at [1029, 316] on p "(ID: 2340282106)" at bounding box center [986, 313] width 138 height 16
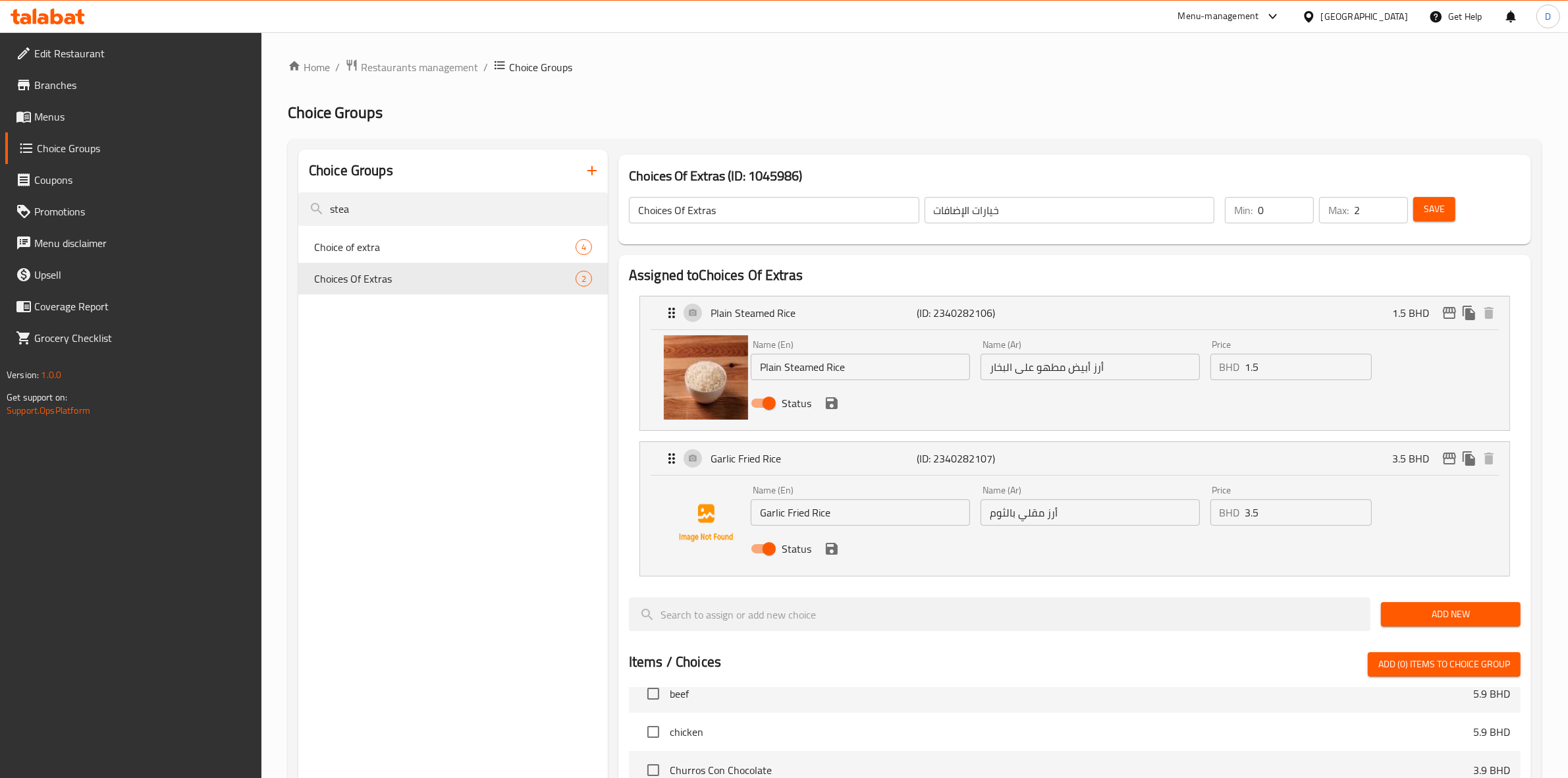
click at [826, 403] on icon "save" at bounding box center [832, 403] width 12 height 12
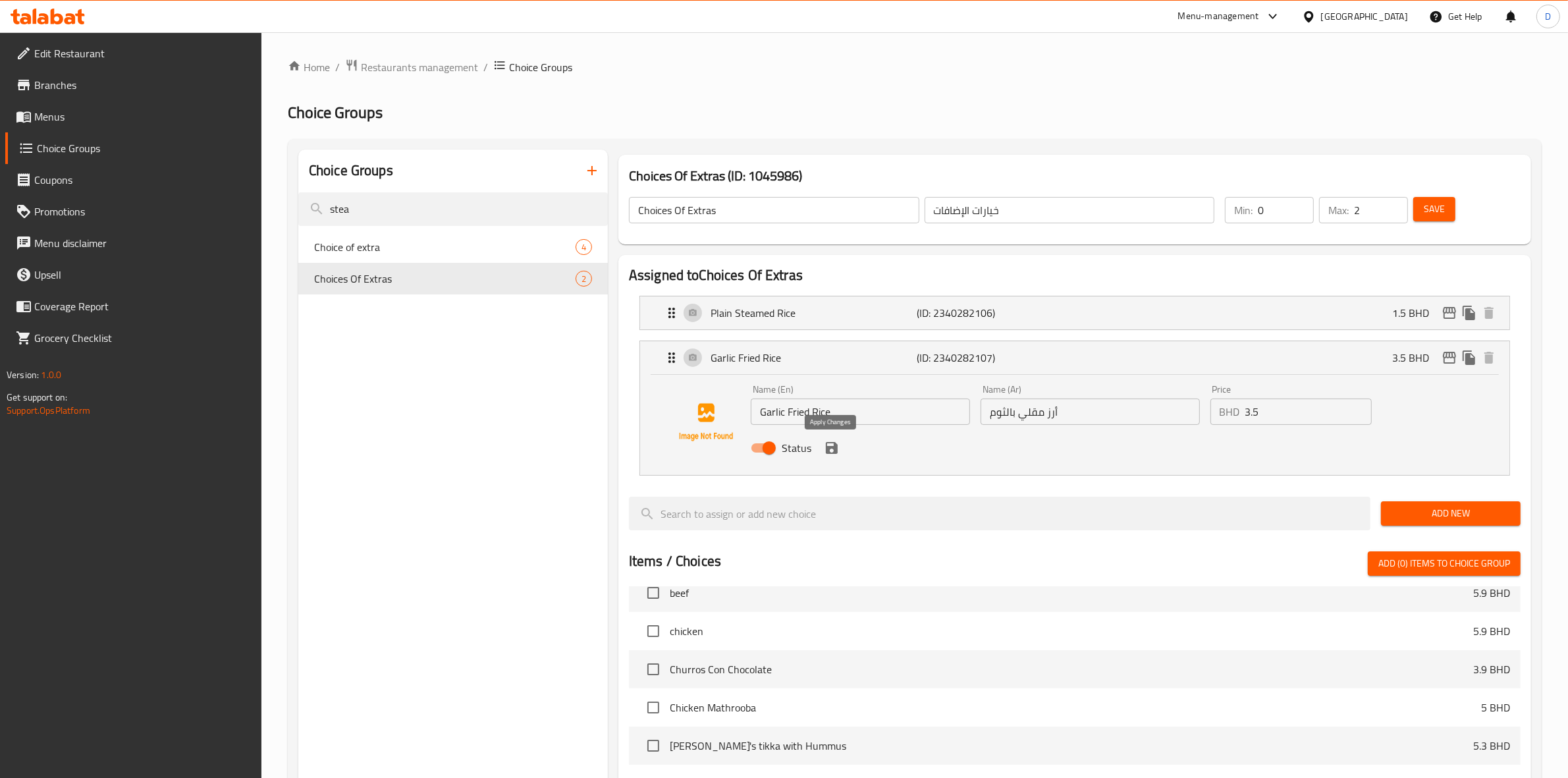
click at [831, 443] on icon "save" at bounding box center [832, 448] width 16 height 16
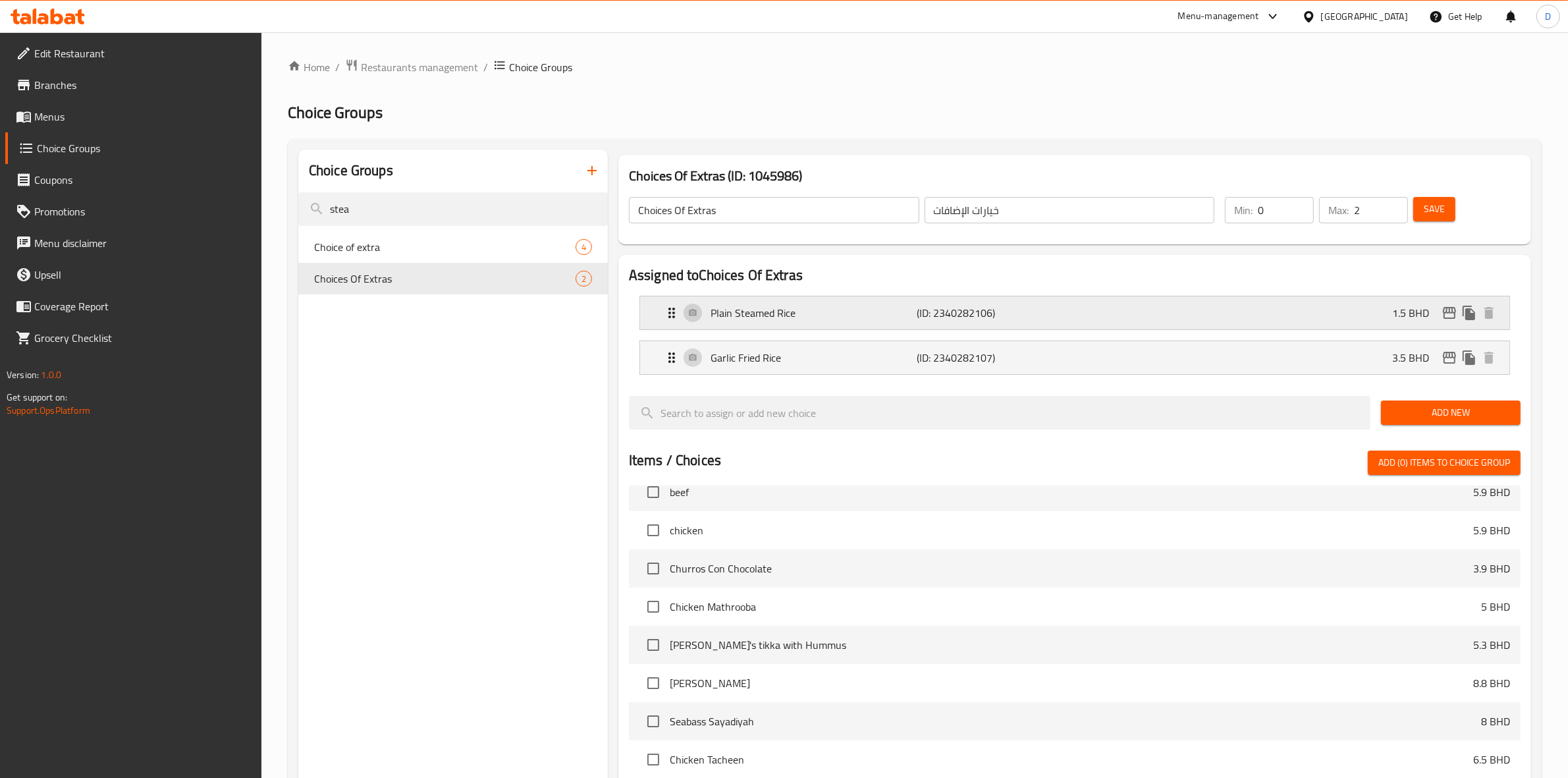
click at [690, 305] on div "Plain Steamed Rice (ID: 2340282106) 1.5 BHD" at bounding box center [1078, 313] width 830 height 33
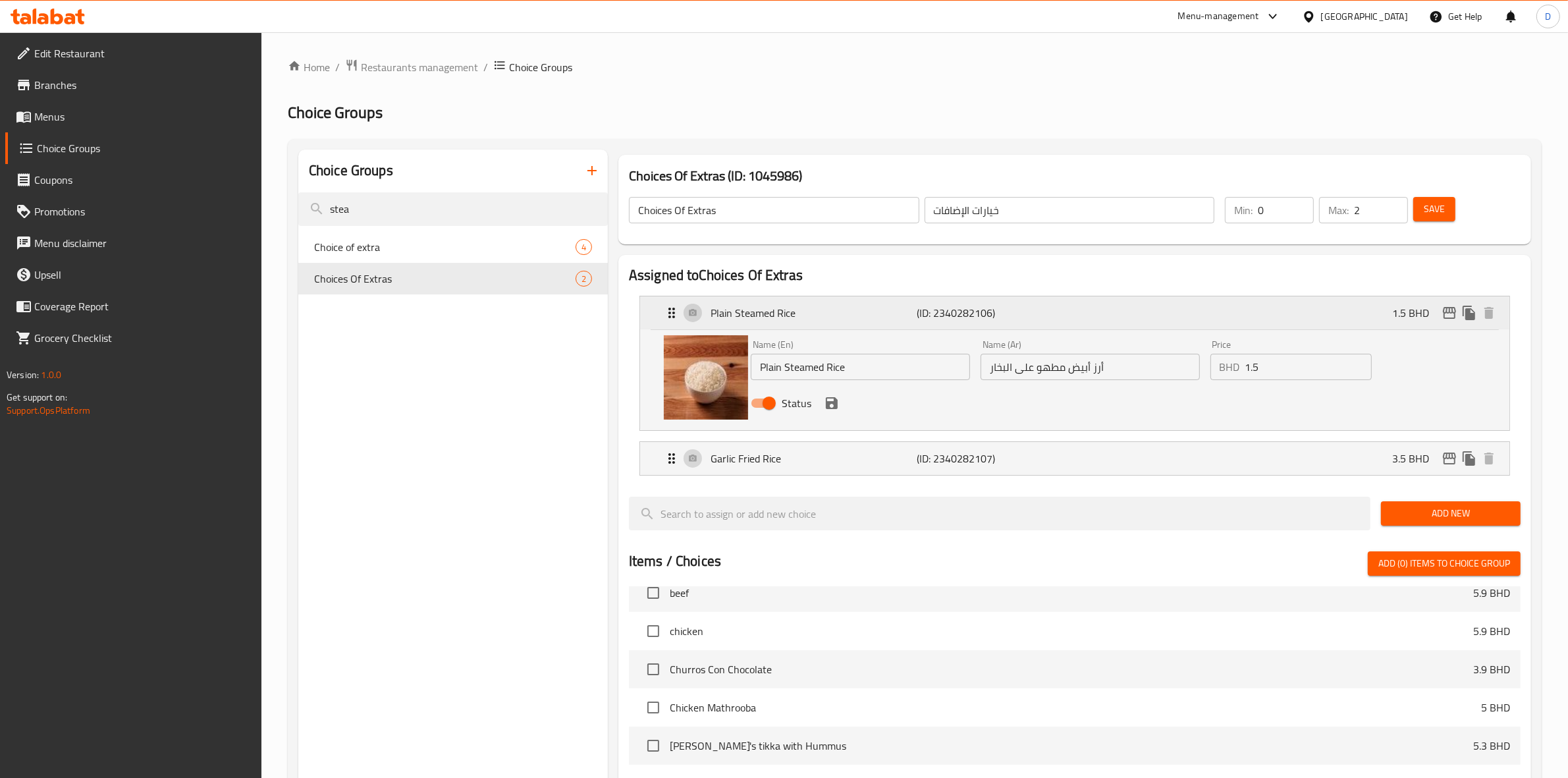
click at [691, 305] on div "Plain Steamed Rice (ID: 2340282106) 1.5 BHD" at bounding box center [1078, 313] width 830 height 33
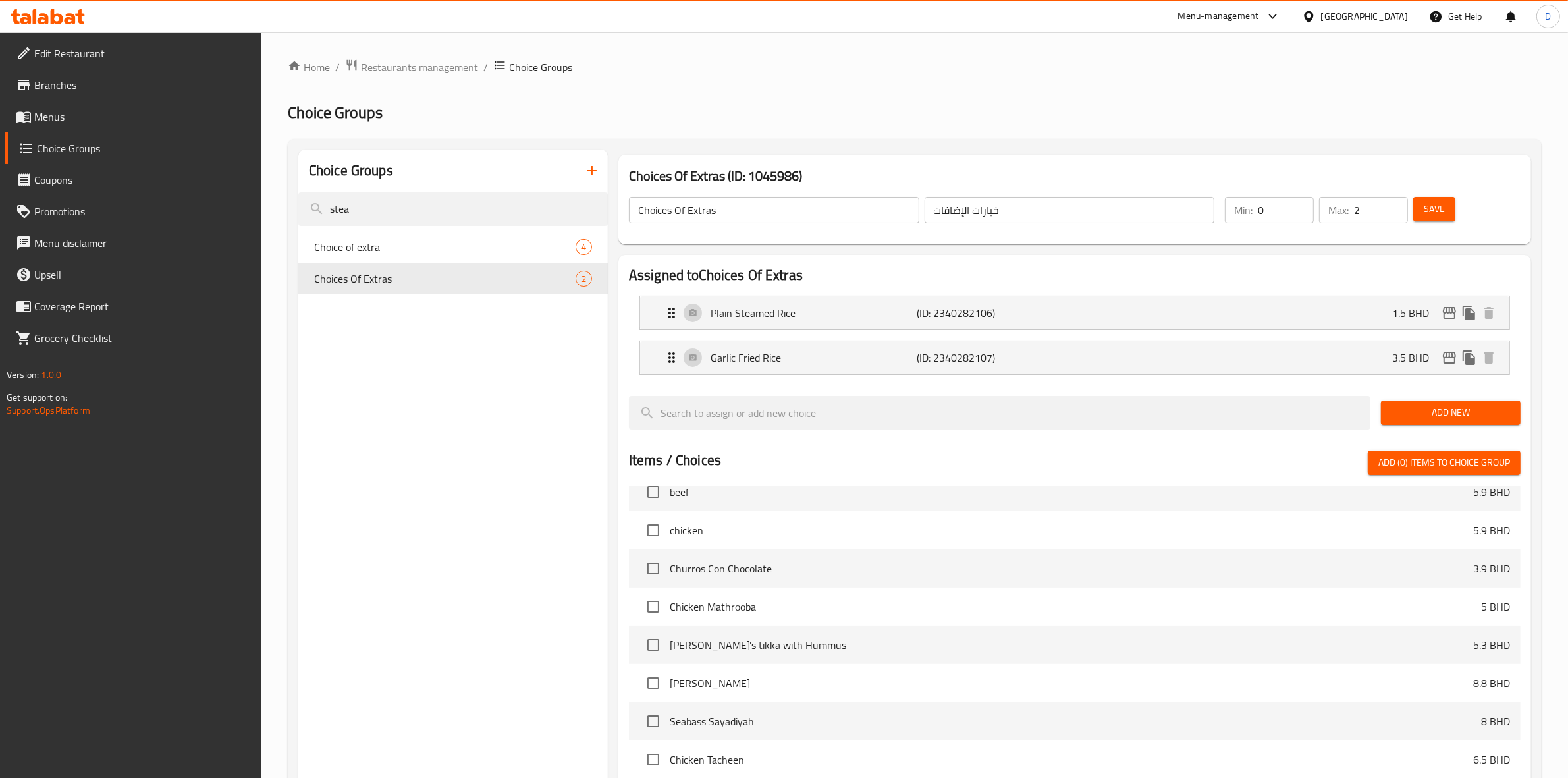
click at [1431, 206] on span "Save" at bounding box center [1434, 209] width 21 height 17
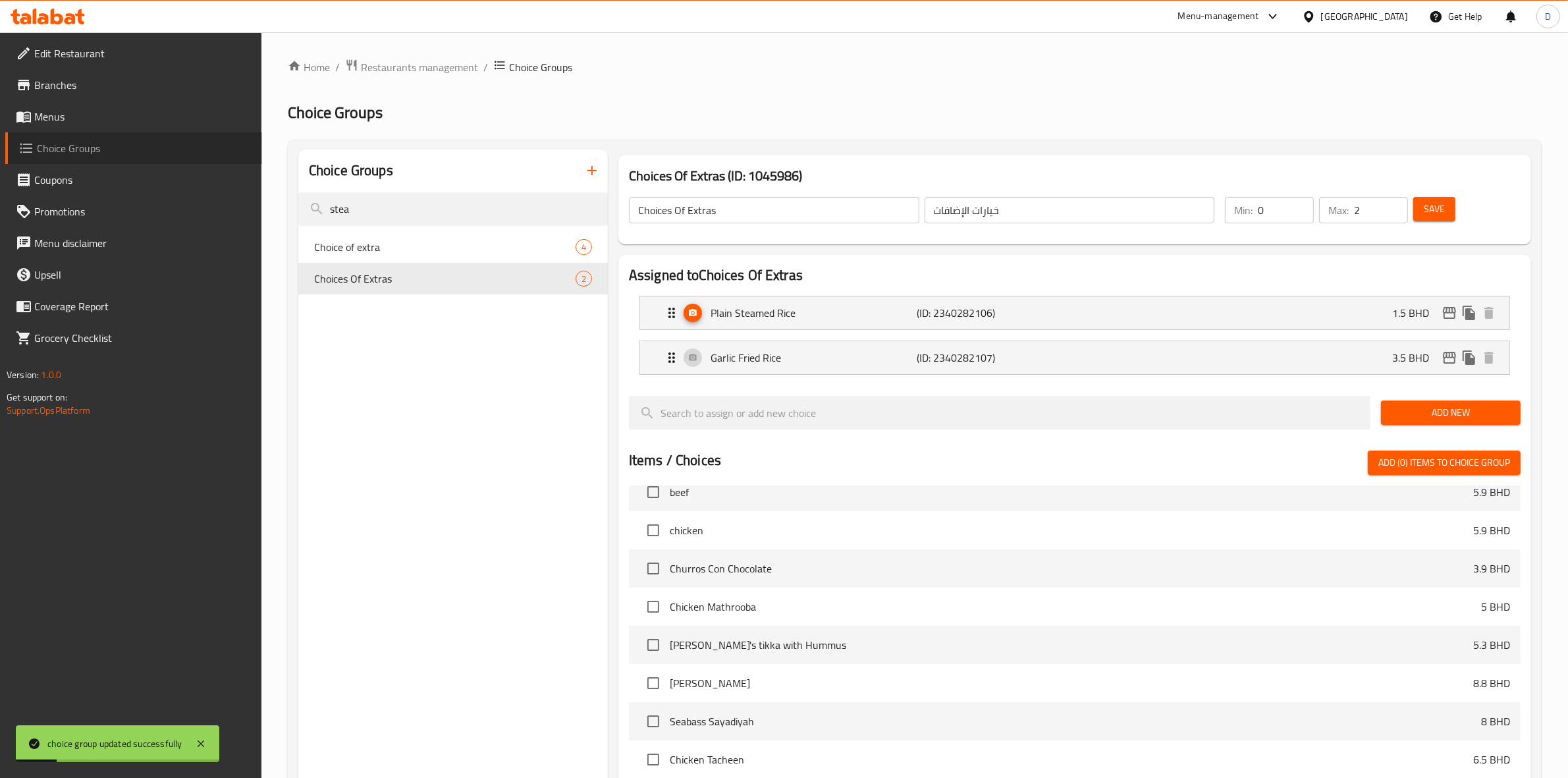
click at [81, 134] on link "Choice Groups" at bounding box center [134, 148] width 257 height 32
click at [422, 60] on span "Restaurants management" at bounding box center [419, 67] width 117 height 16
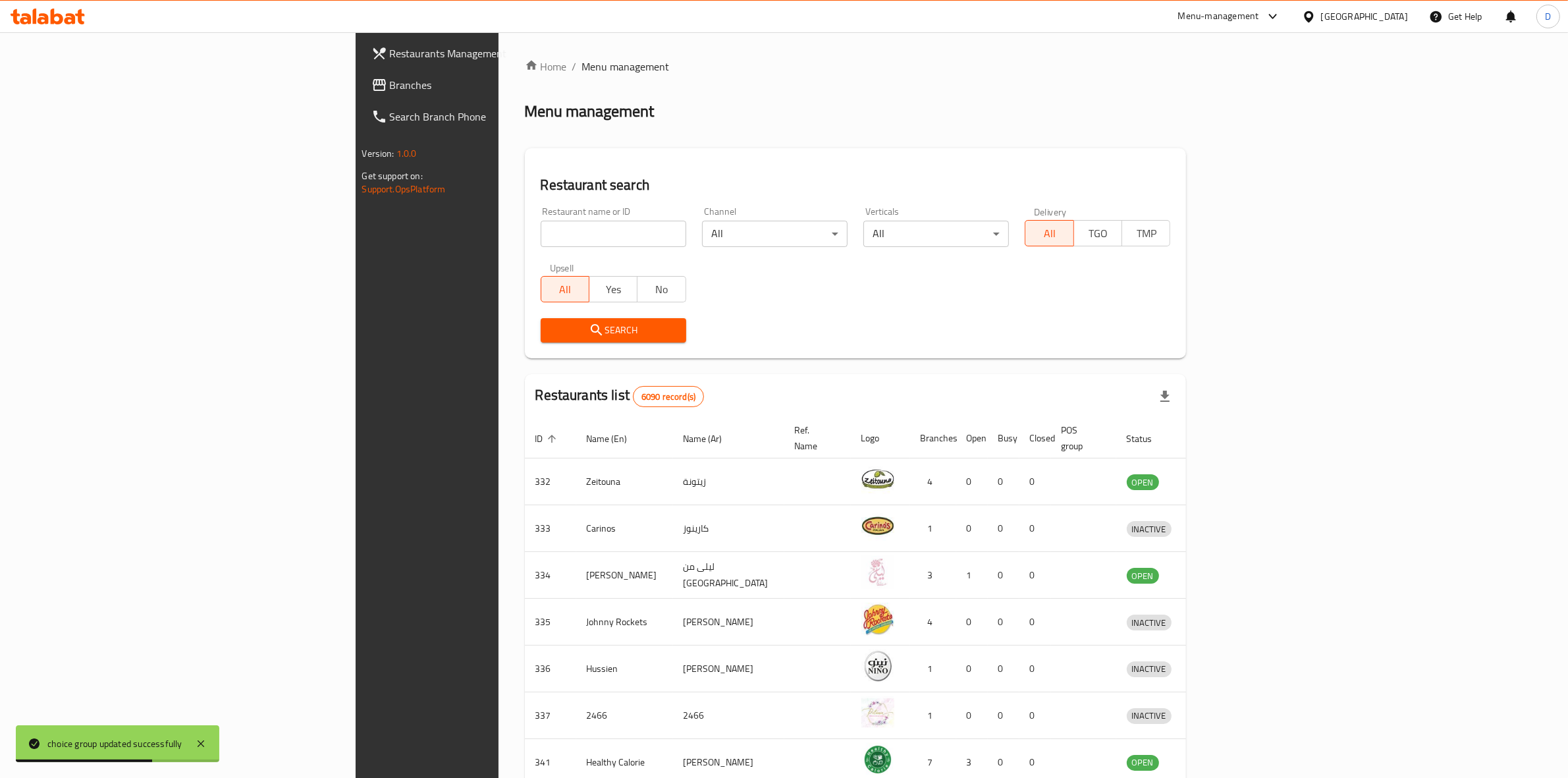
click at [547, 232] on input "search" at bounding box center [614, 233] width 146 height 26
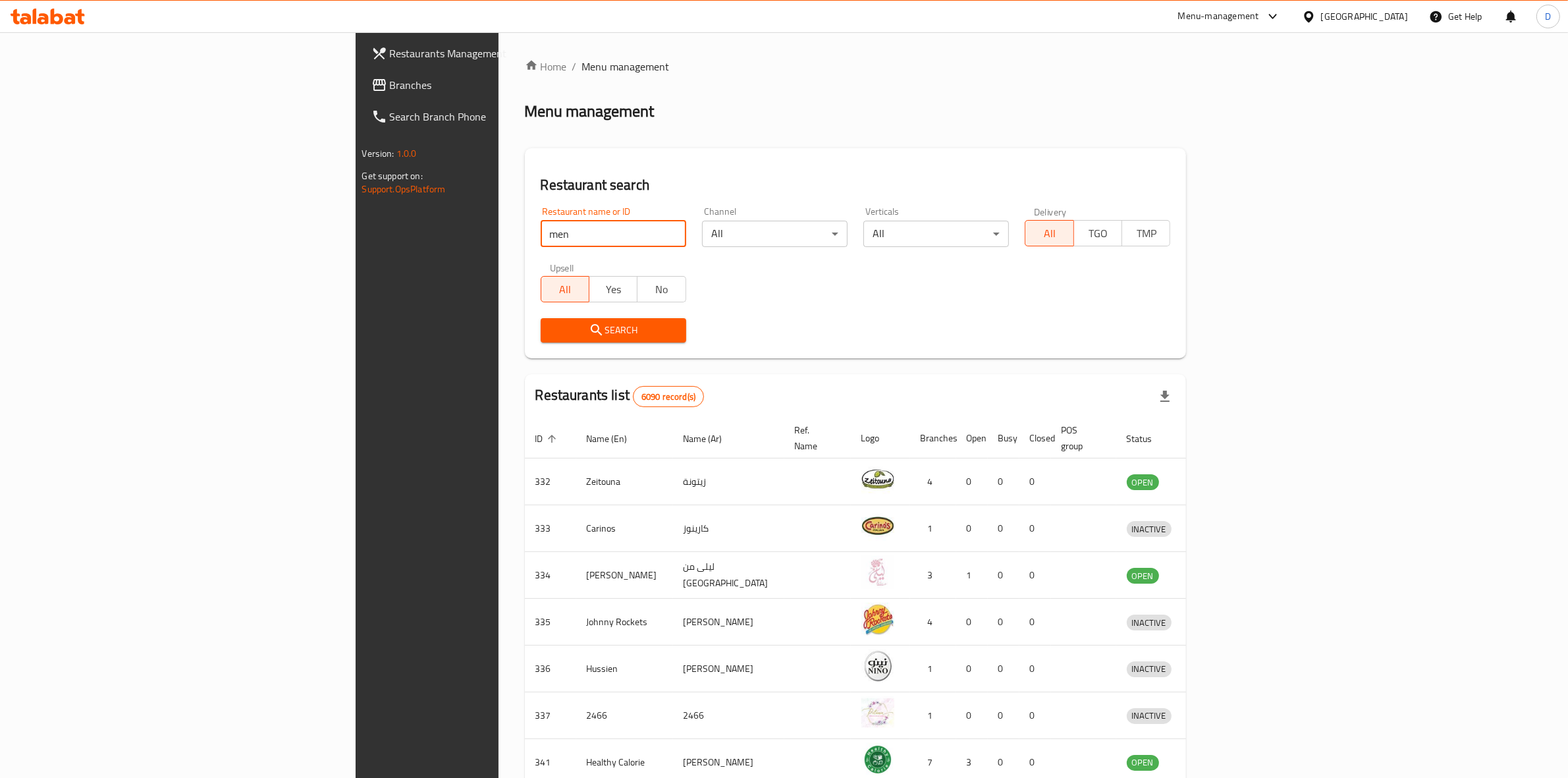
click at [541, 236] on input "men" at bounding box center [614, 233] width 146 height 26
type input "healthy lab"
click button "Search" at bounding box center [614, 330] width 146 height 25
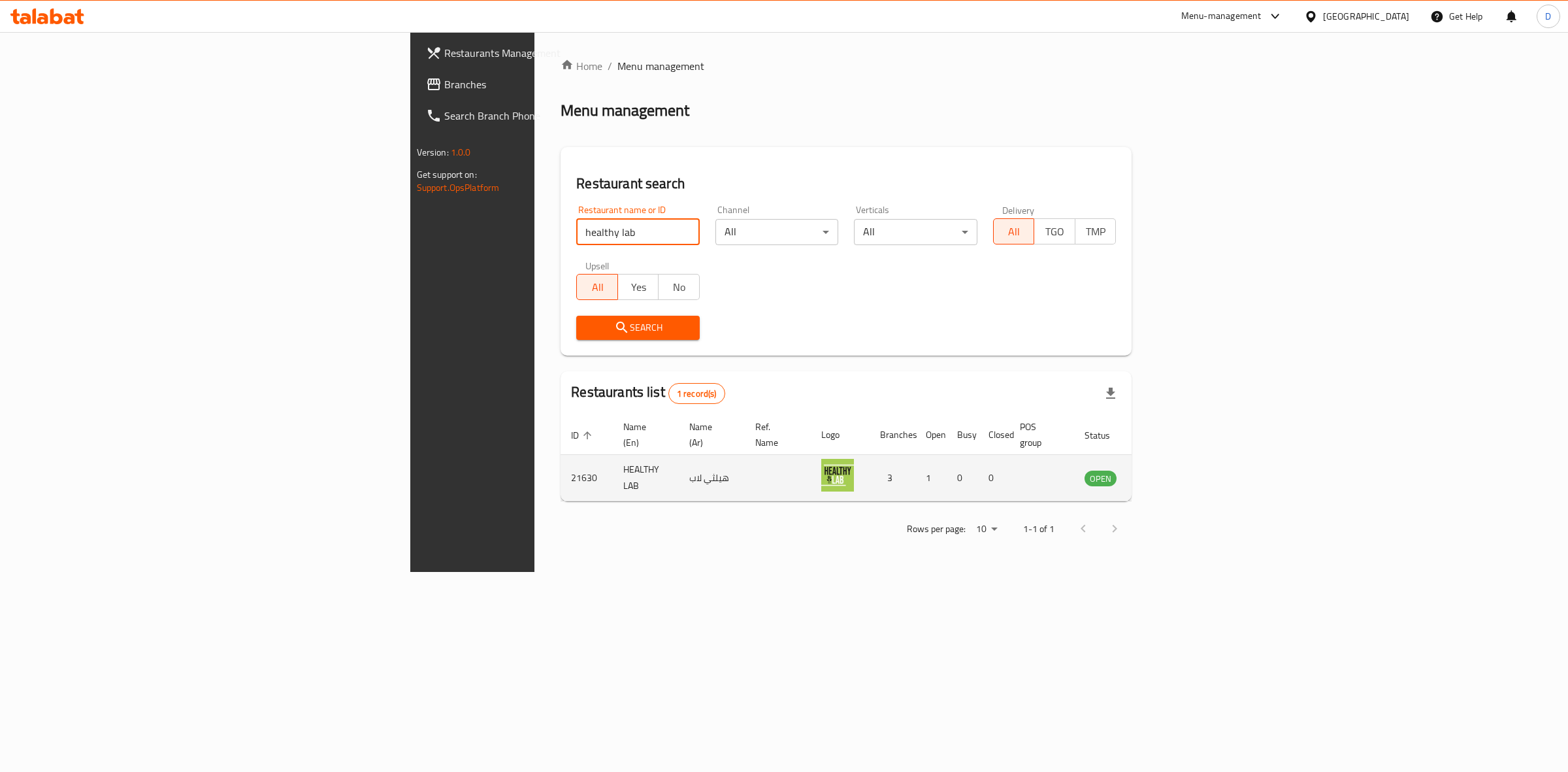
click at [1168, 473] on icon "enhanced table" at bounding box center [1161, 478] width 14 height 11
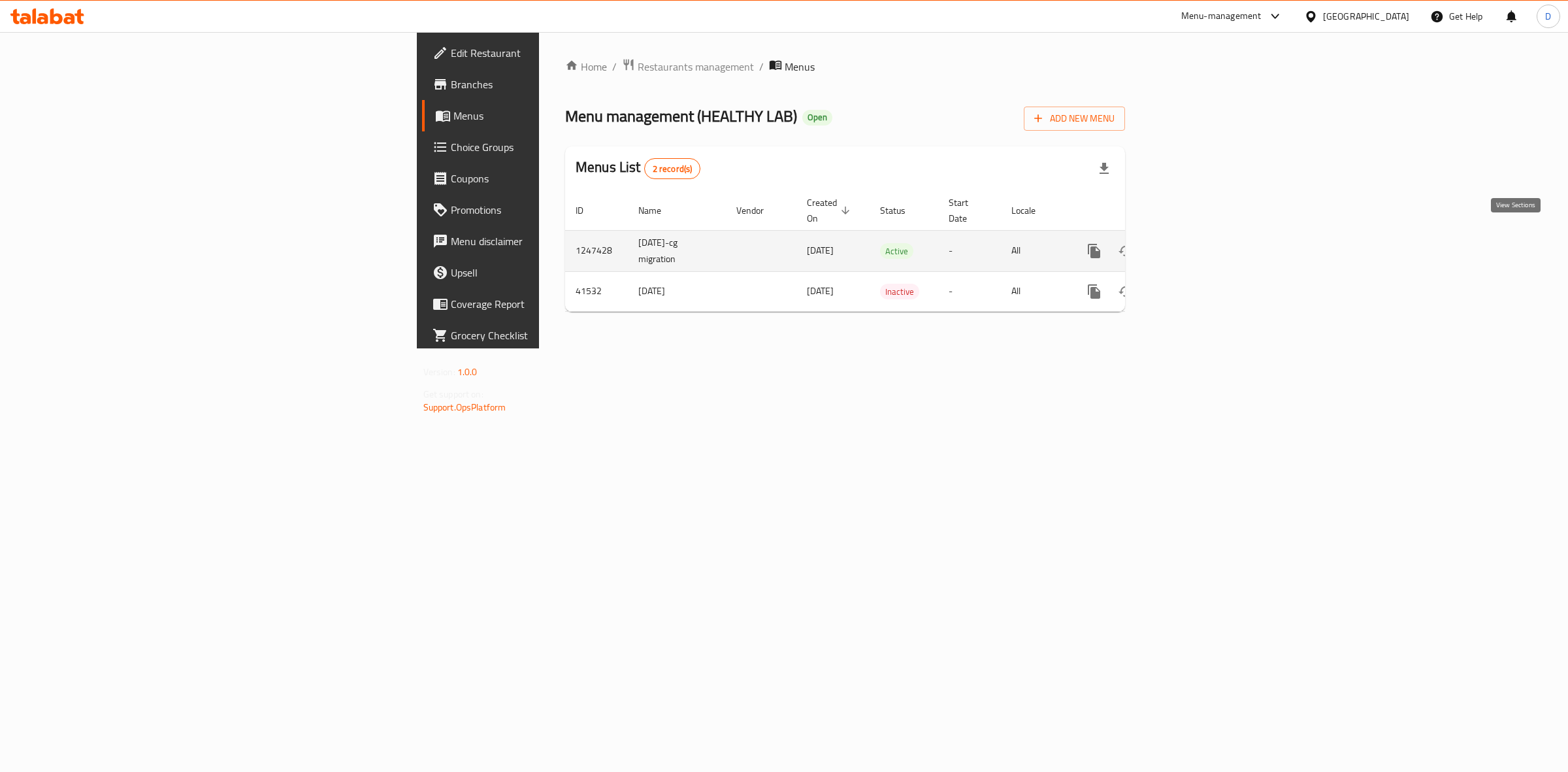
click at [1205, 243] on link "enhanced table" at bounding box center [1189, 251] width 31 height 31
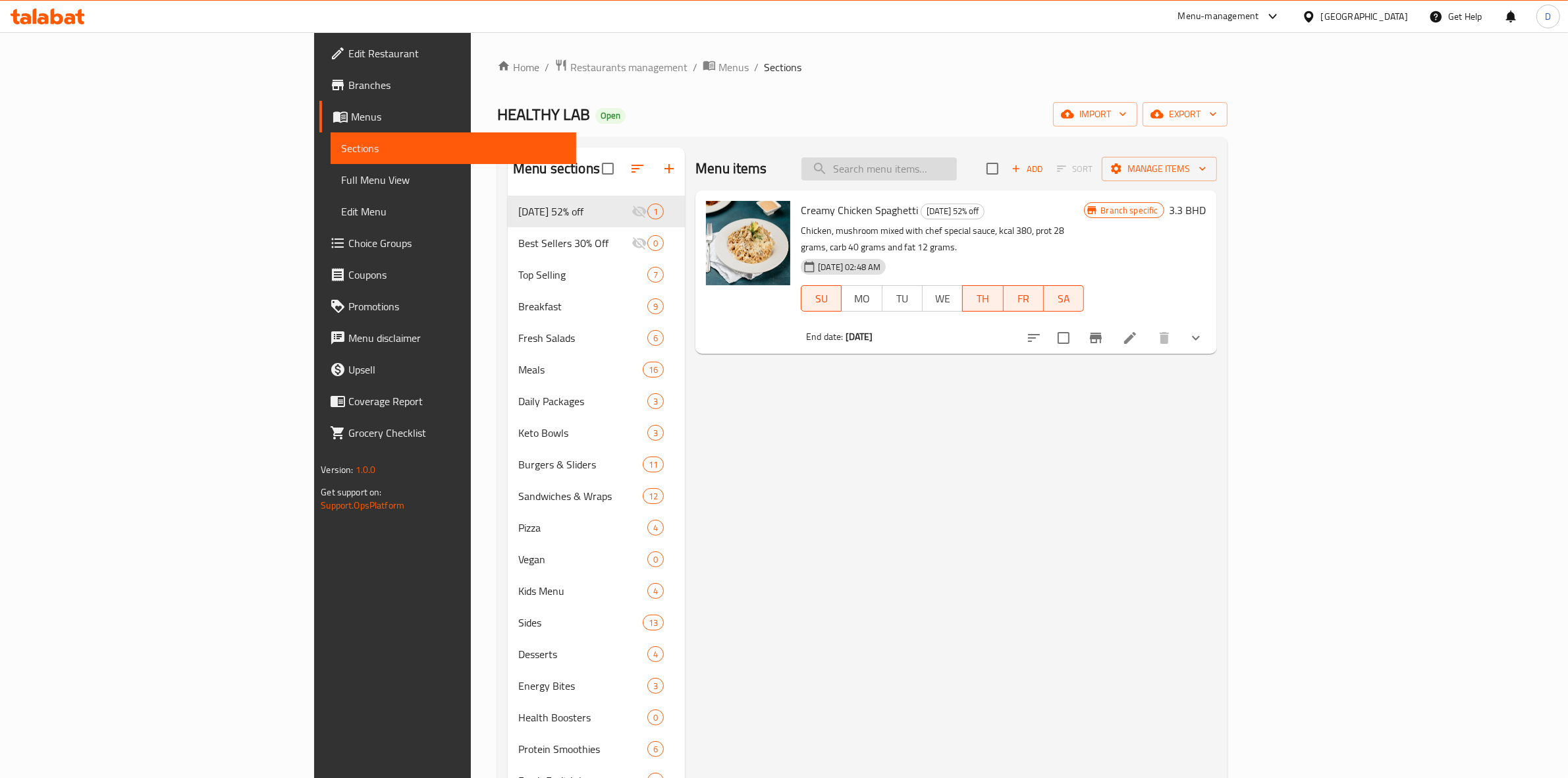
click at [957, 171] on input "search" at bounding box center [879, 169] width 155 height 23
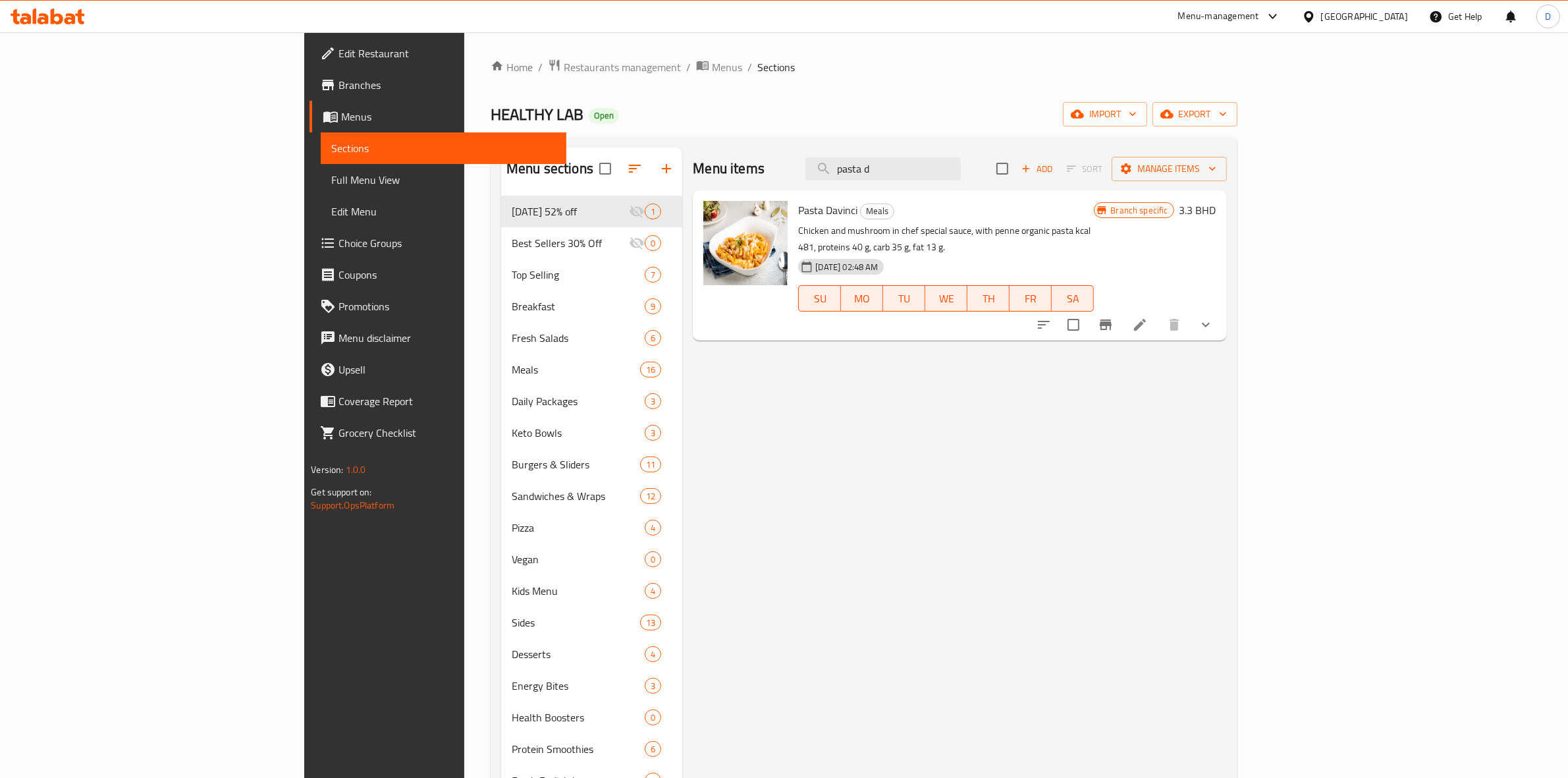
type input "pasta d"
click at [1158, 318] on li at bounding box center [1140, 325] width 37 height 24
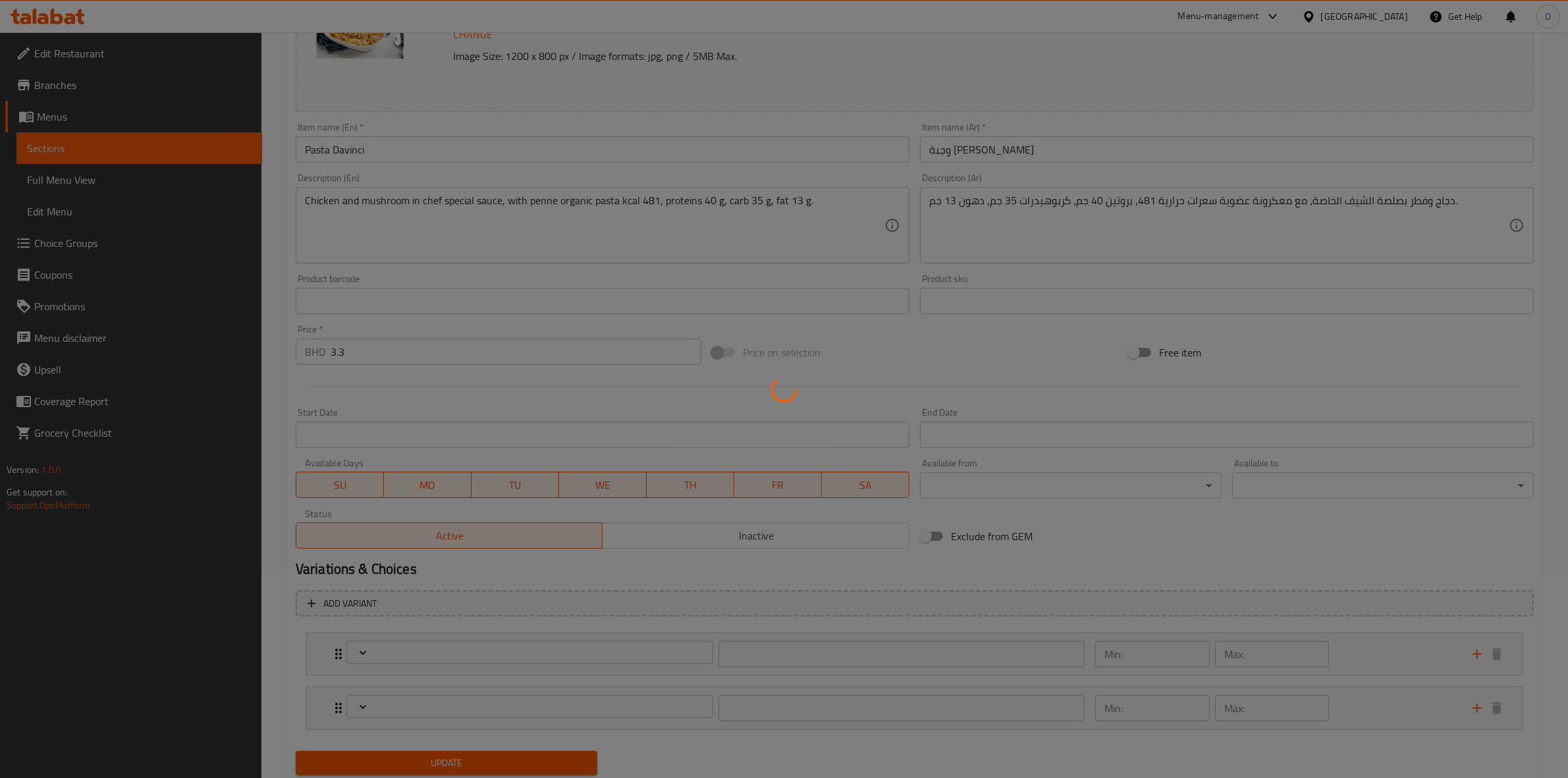
type input "نوع الباستا"
type input "0"
type input "1"
type input "إضافات:"
type input "0"
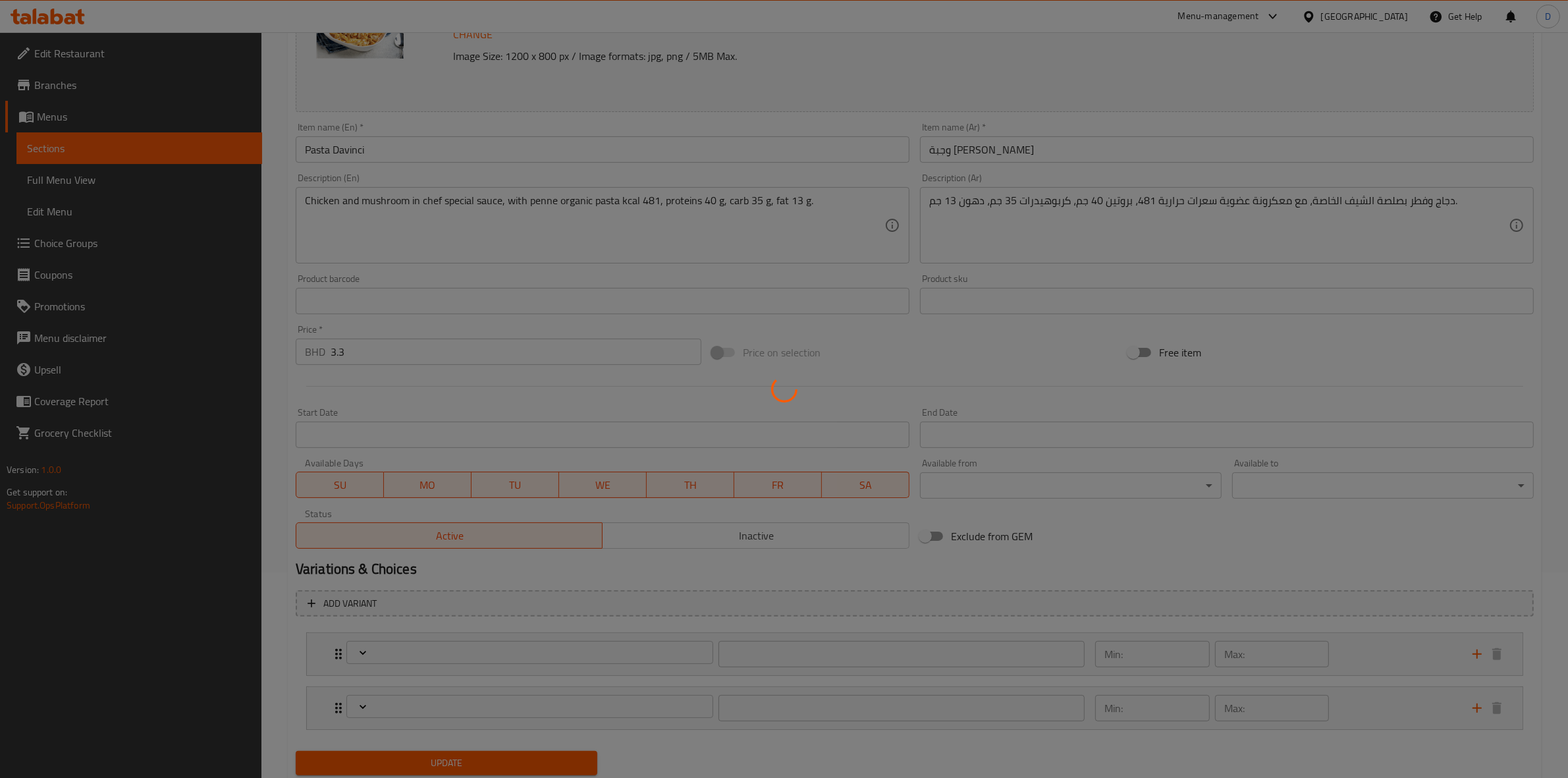
type input "3"
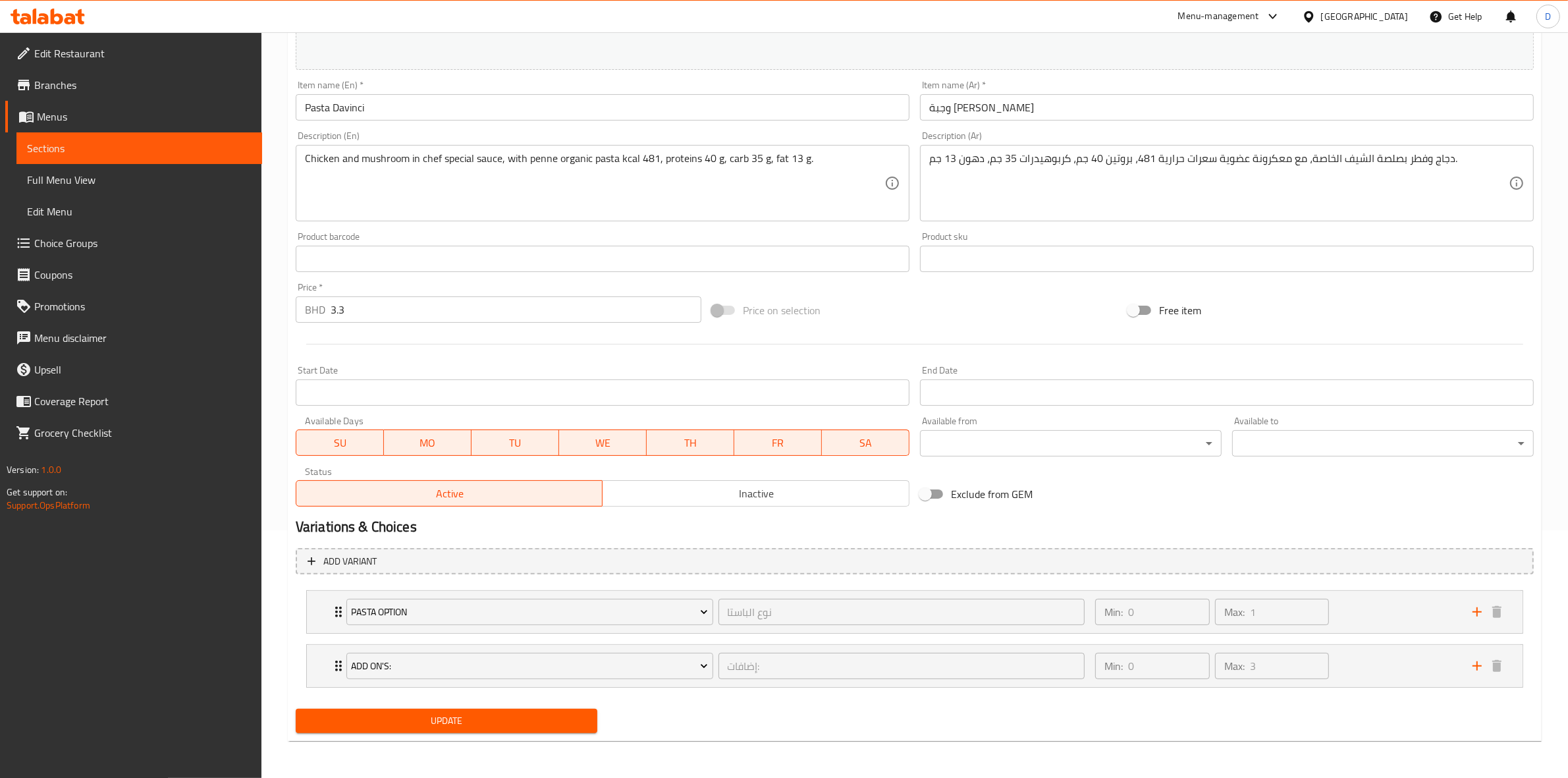
click at [105, 237] on span "Choice Groups" at bounding box center [143, 243] width 217 height 16
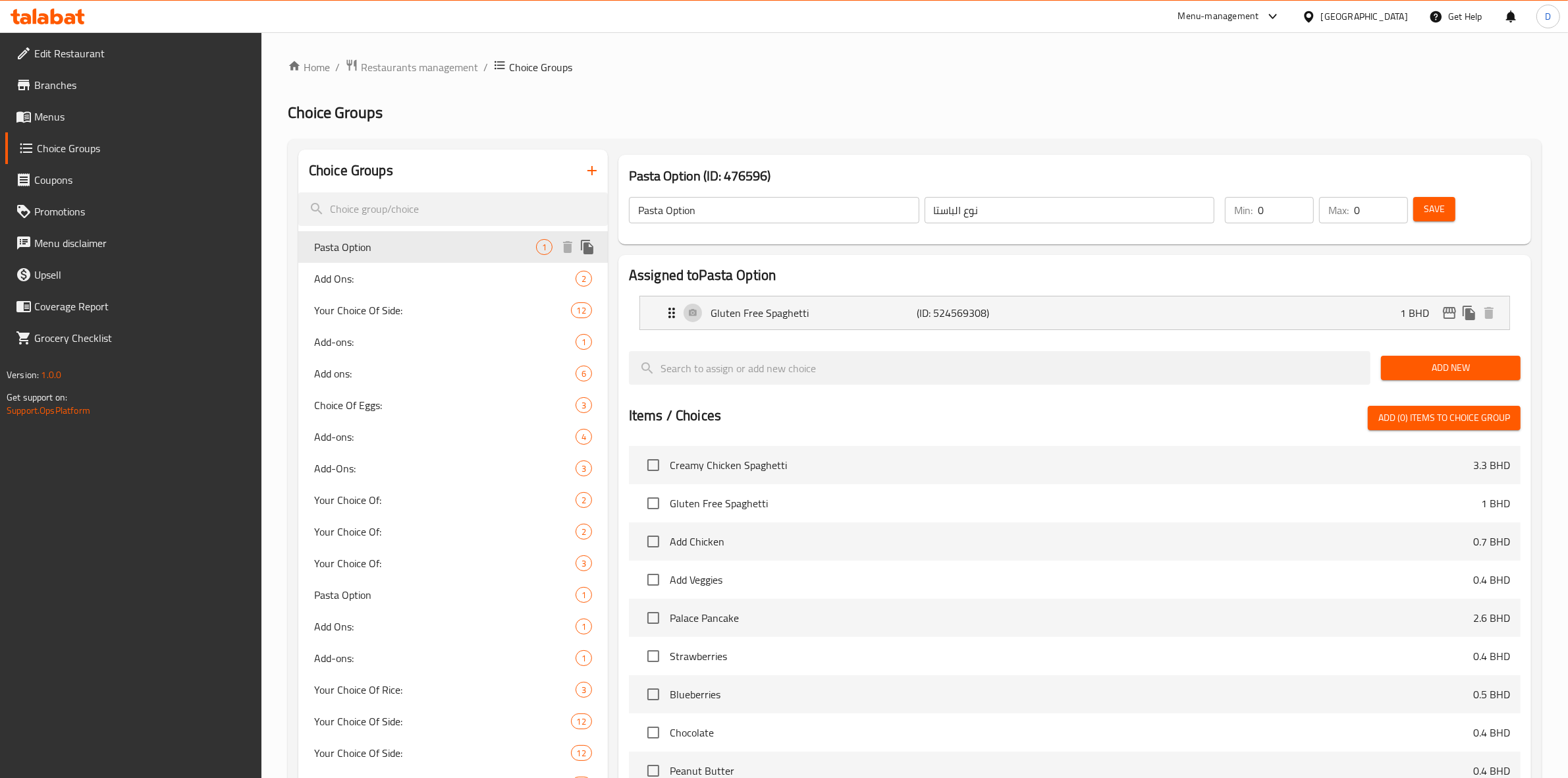
click at [456, 246] on span "Pasta Option" at bounding box center [425, 247] width 222 height 16
click at [1222, 317] on div "Gluten Free Spaghetti (ID: 524569308) 1 BHD" at bounding box center [1078, 313] width 830 height 33
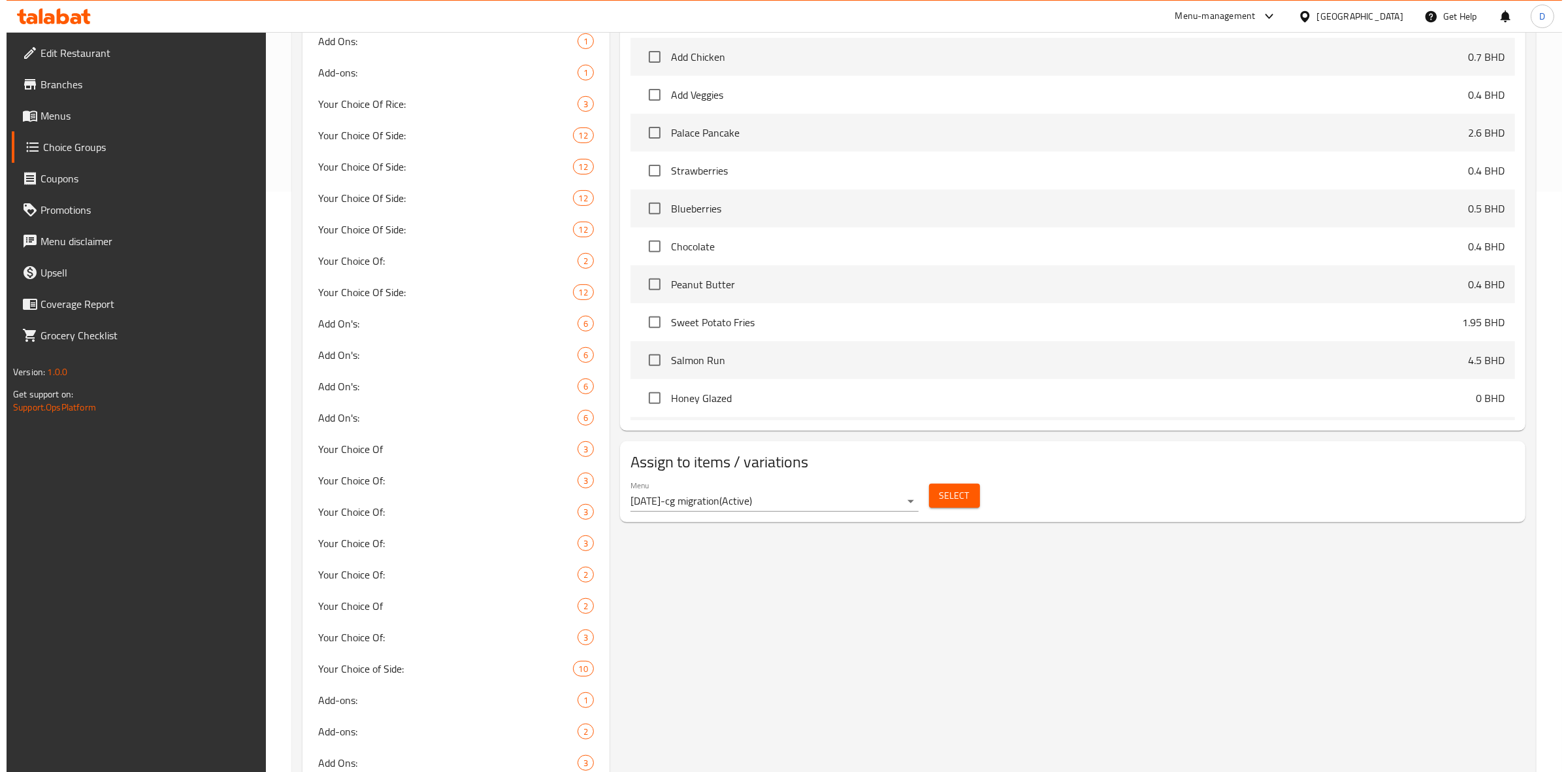
scroll to position [735, 0]
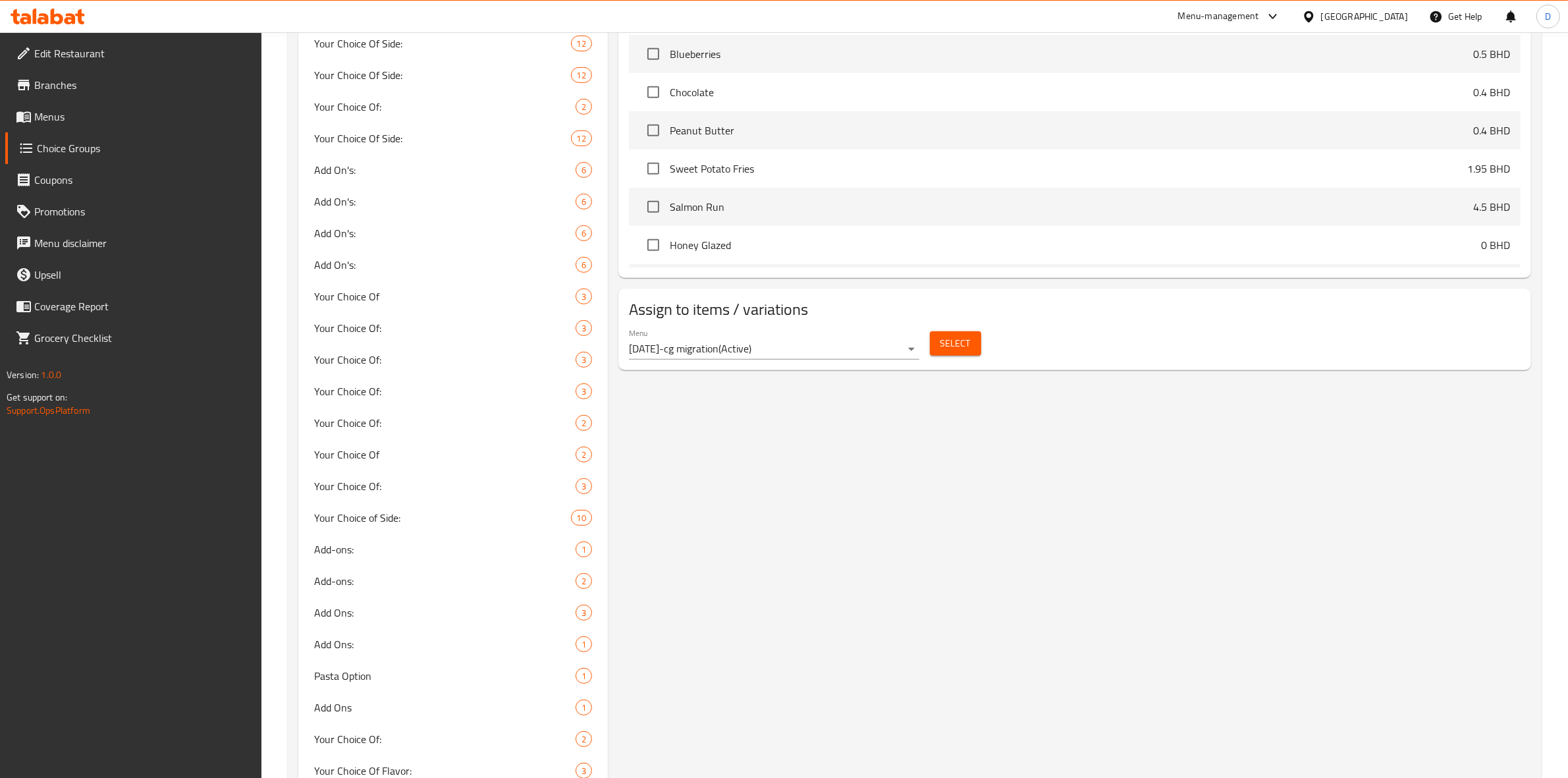
click at [936, 340] on button "Select" at bounding box center [955, 343] width 52 height 25
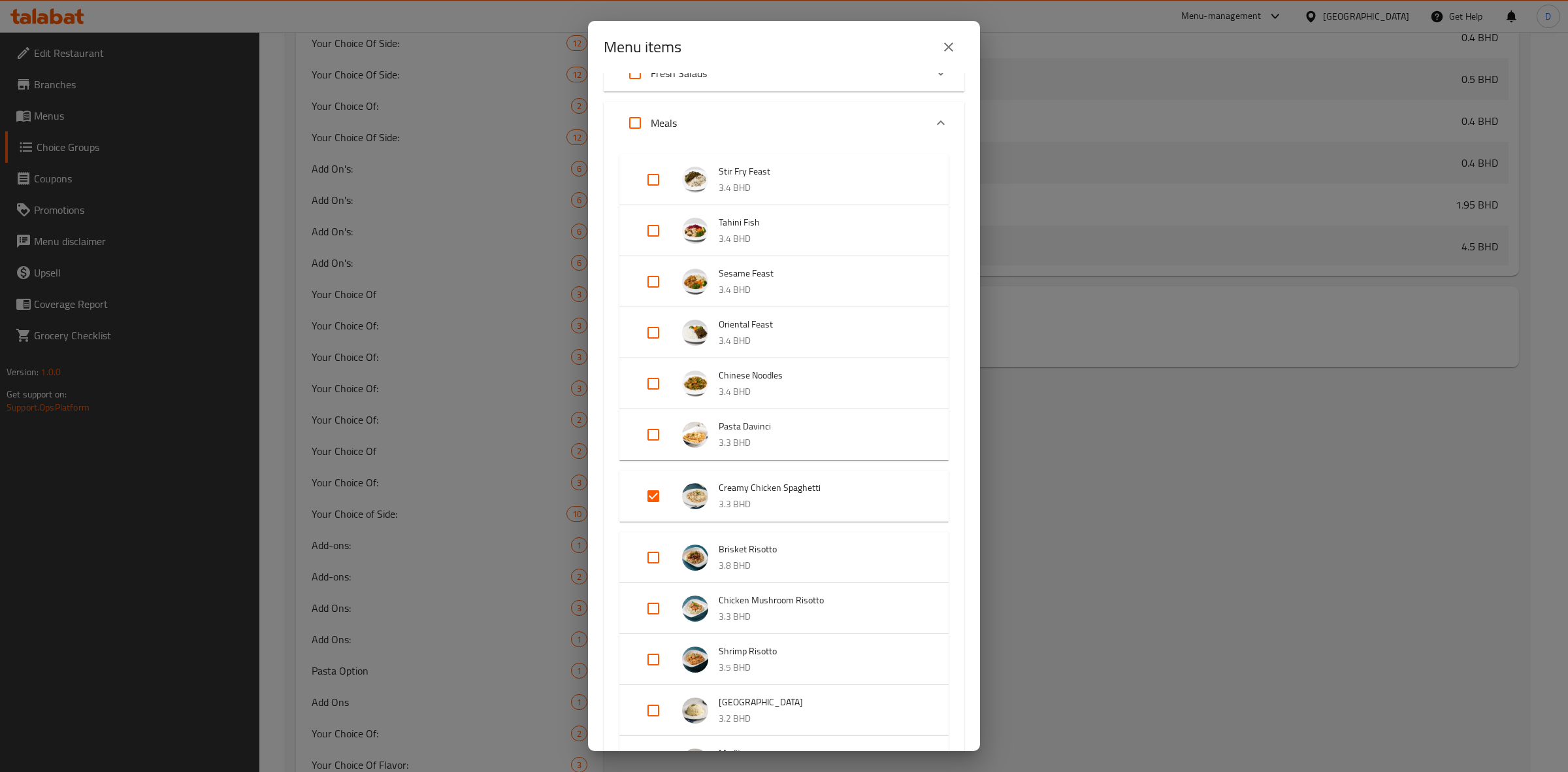
scroll to position [327, 0]
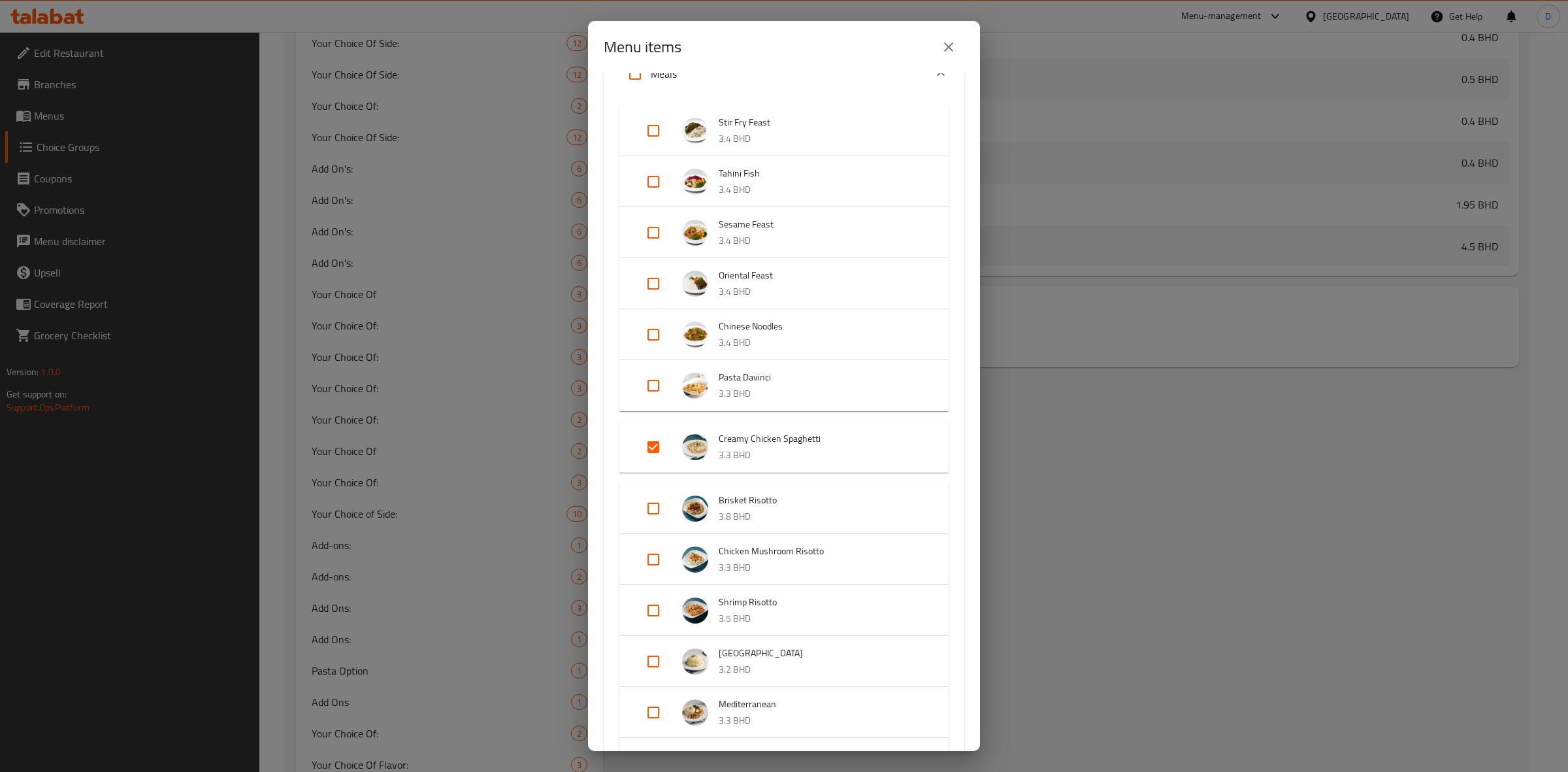
click at [647, 382] on input "Expand" at bounding box center [654, 386] width 31 height 31
checkbox input "true"
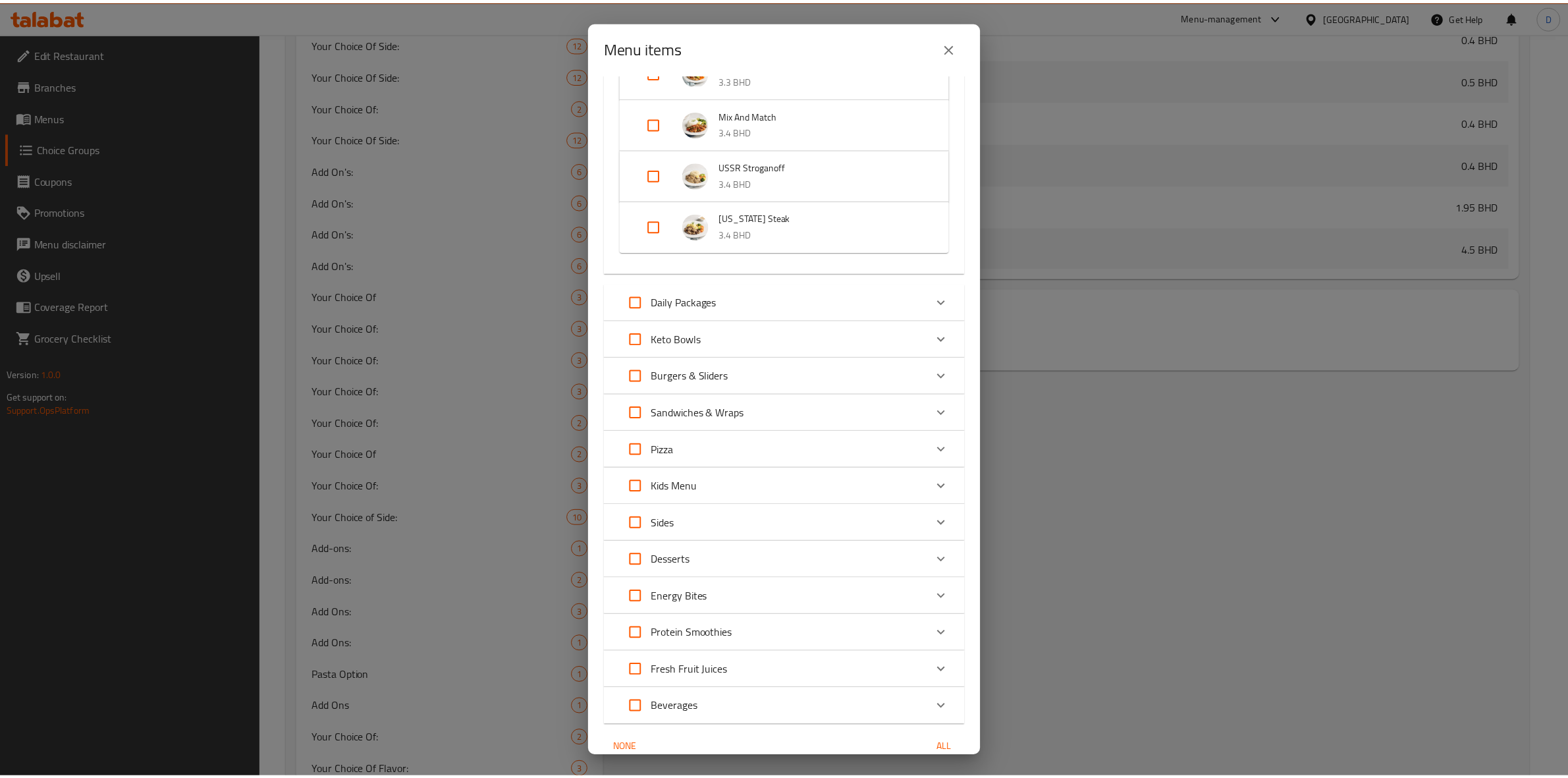
scroll to position [1095, 0]
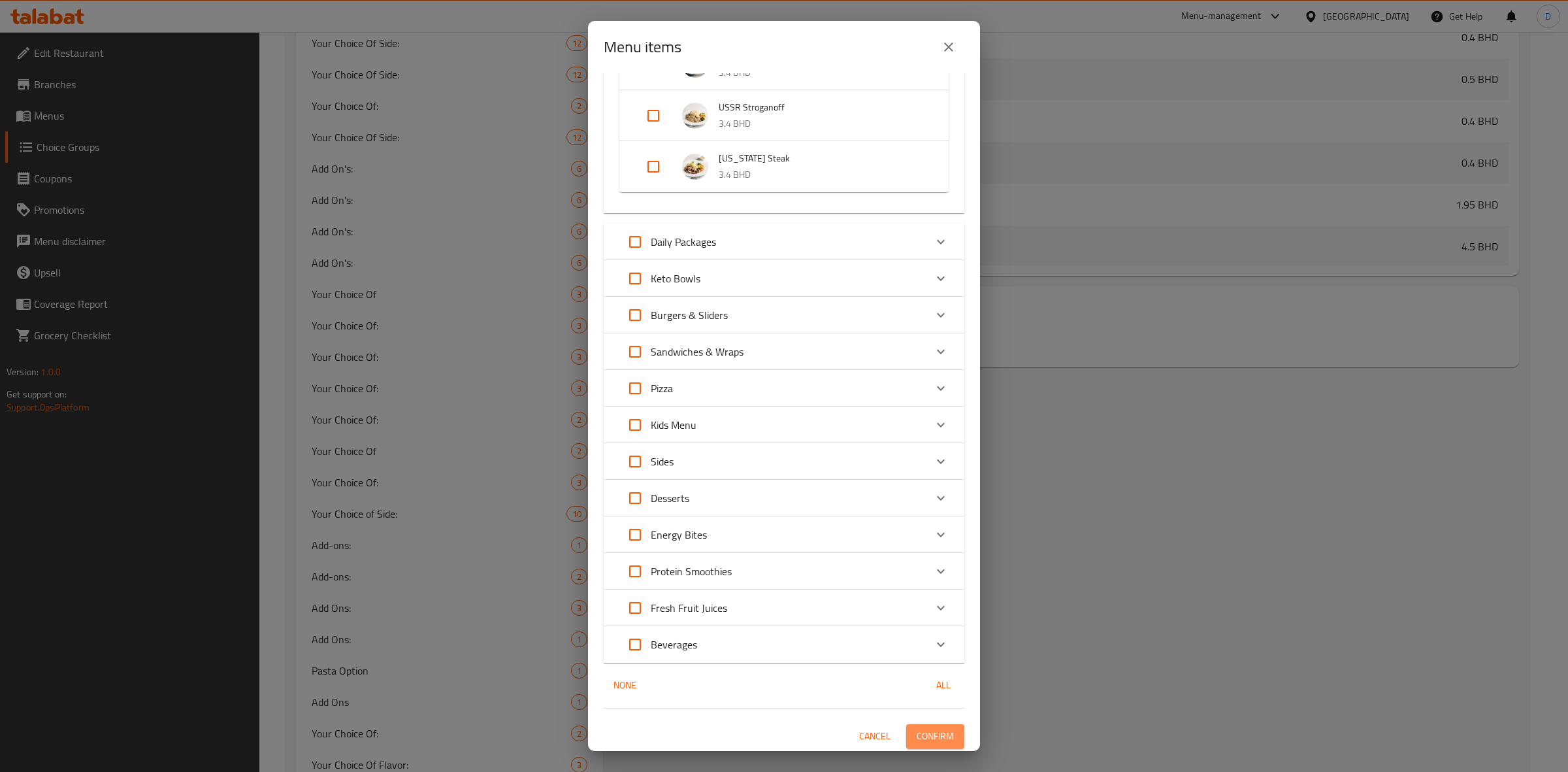
click at [933, 732] on span "Confirm" at bounding box center [935, 736] width 37 height 17
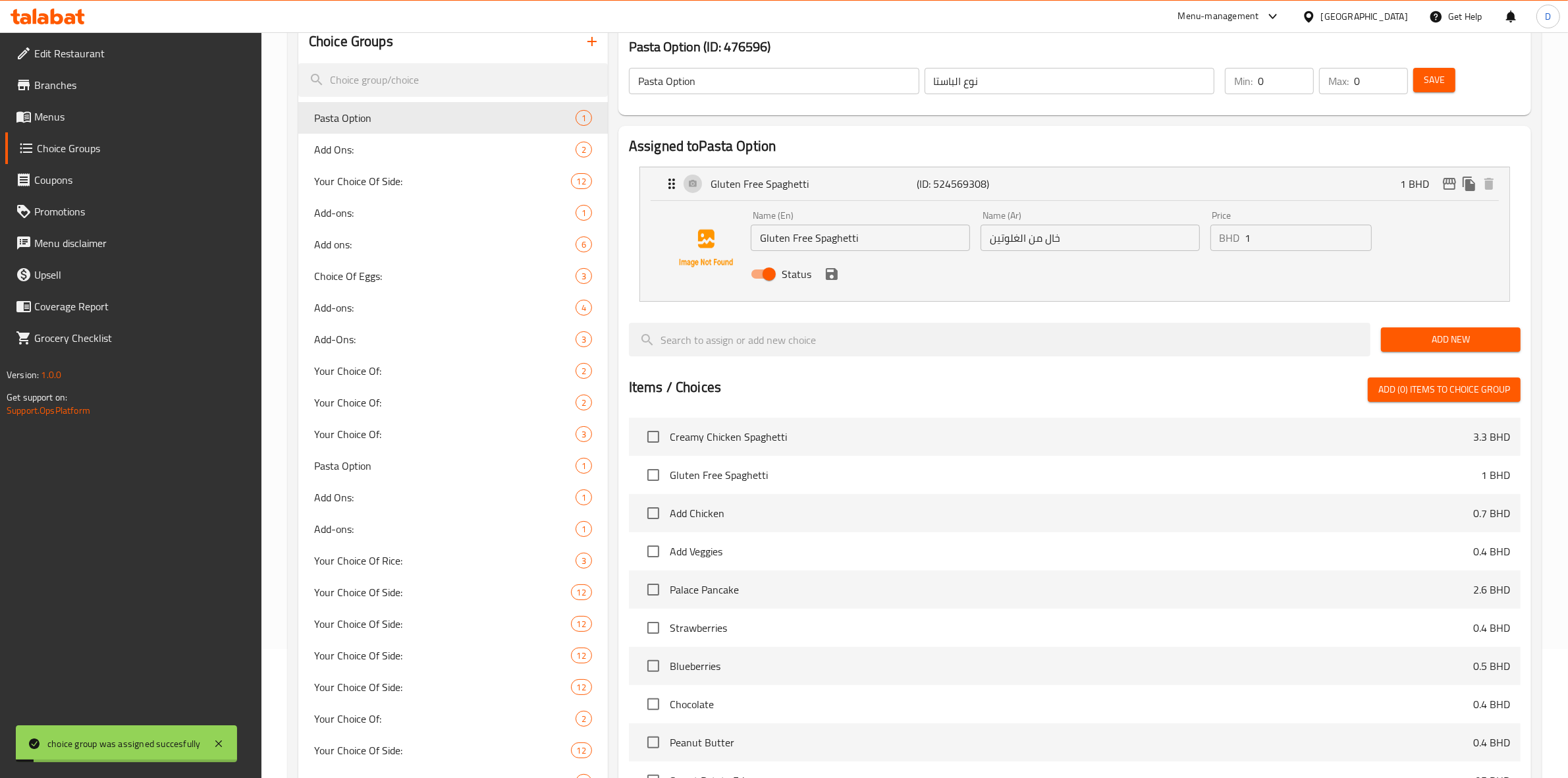
scroll to position [0, 0]
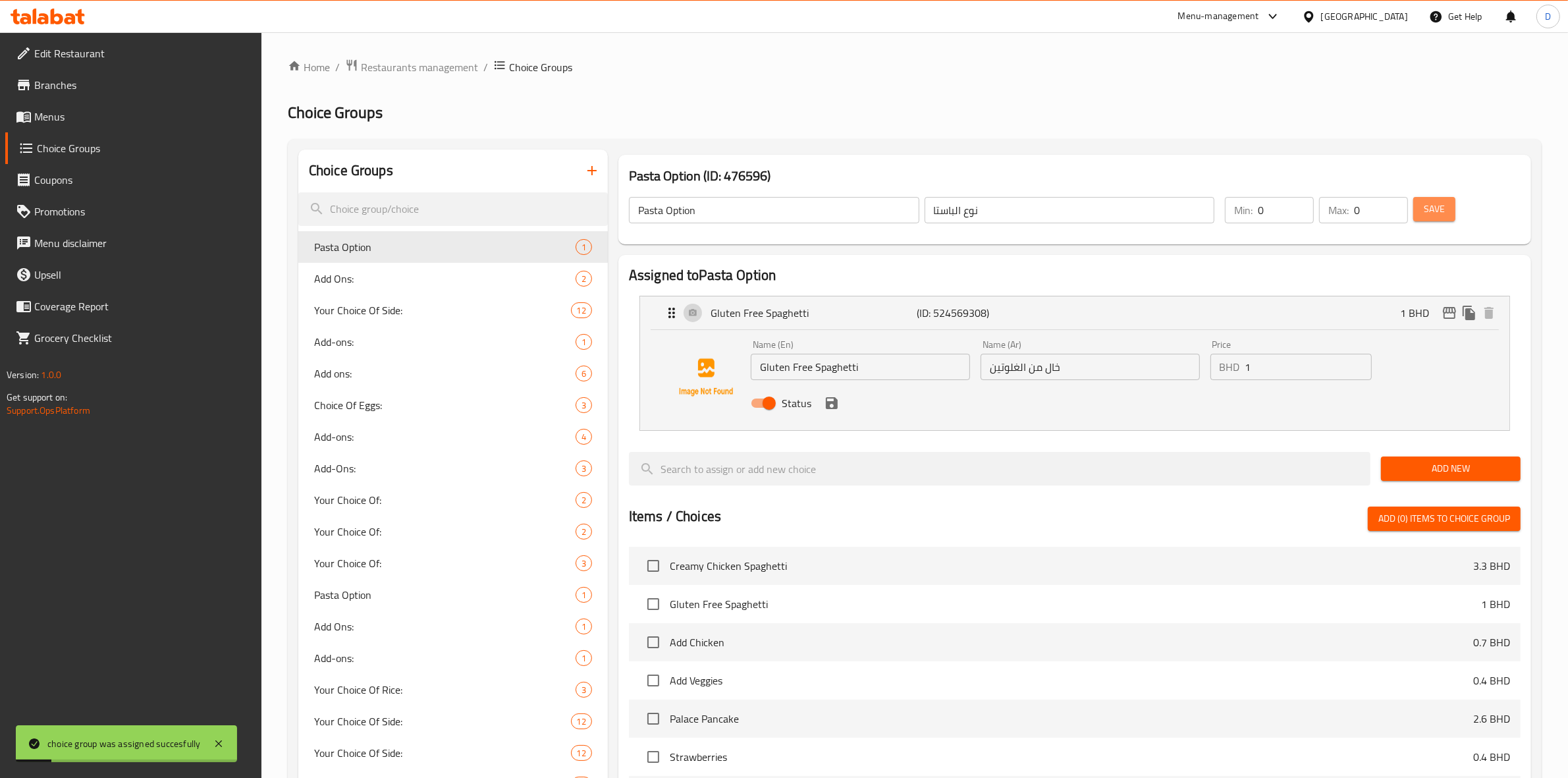
click at [1432, 215] on span "Save" at bounding box center [1434, 209] width 21 height 17
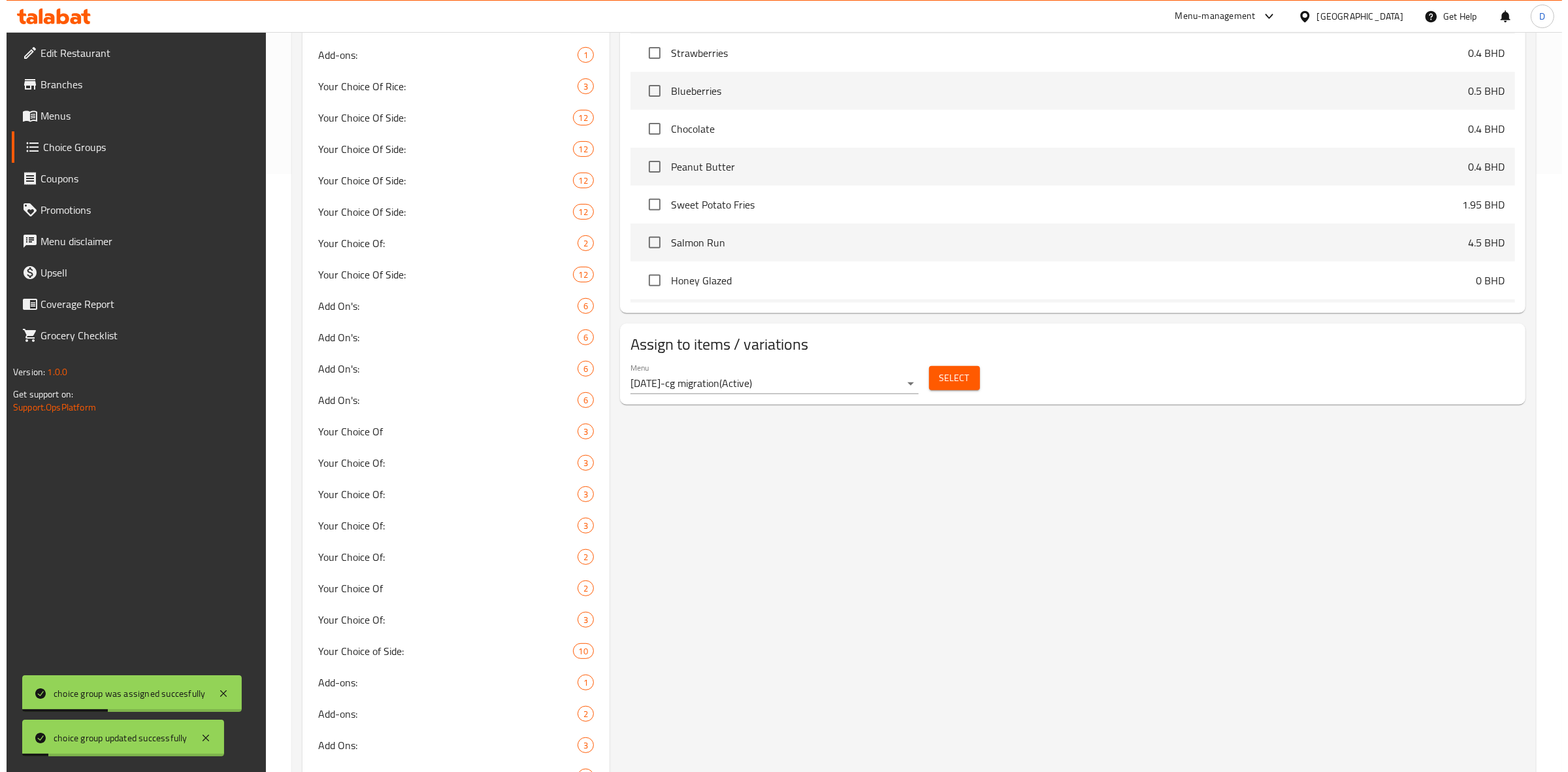
scroll to position [654, 0]
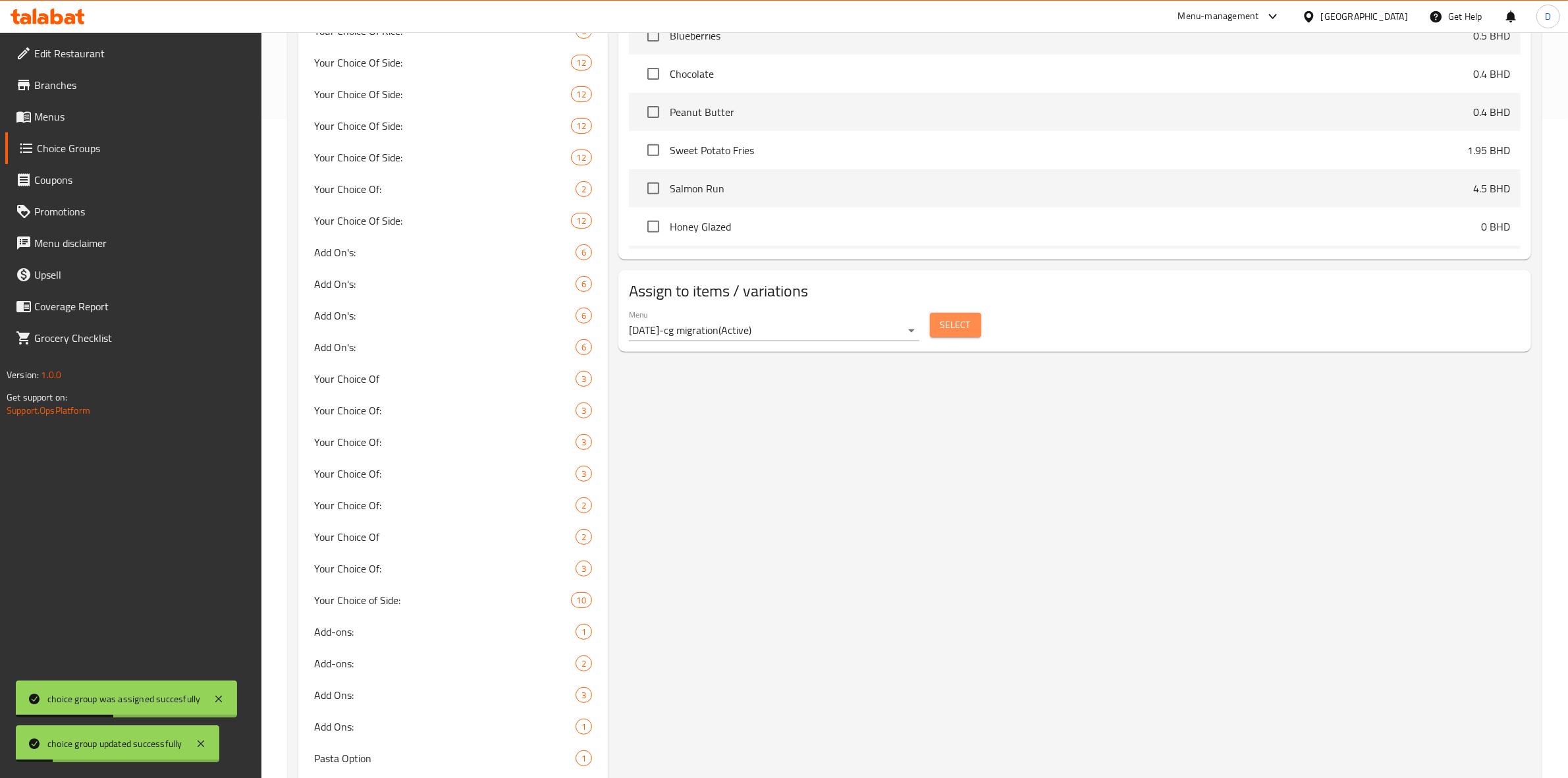
click at [952, 323] on span "Select" at bounding box center [955, 325] width 30 height 17
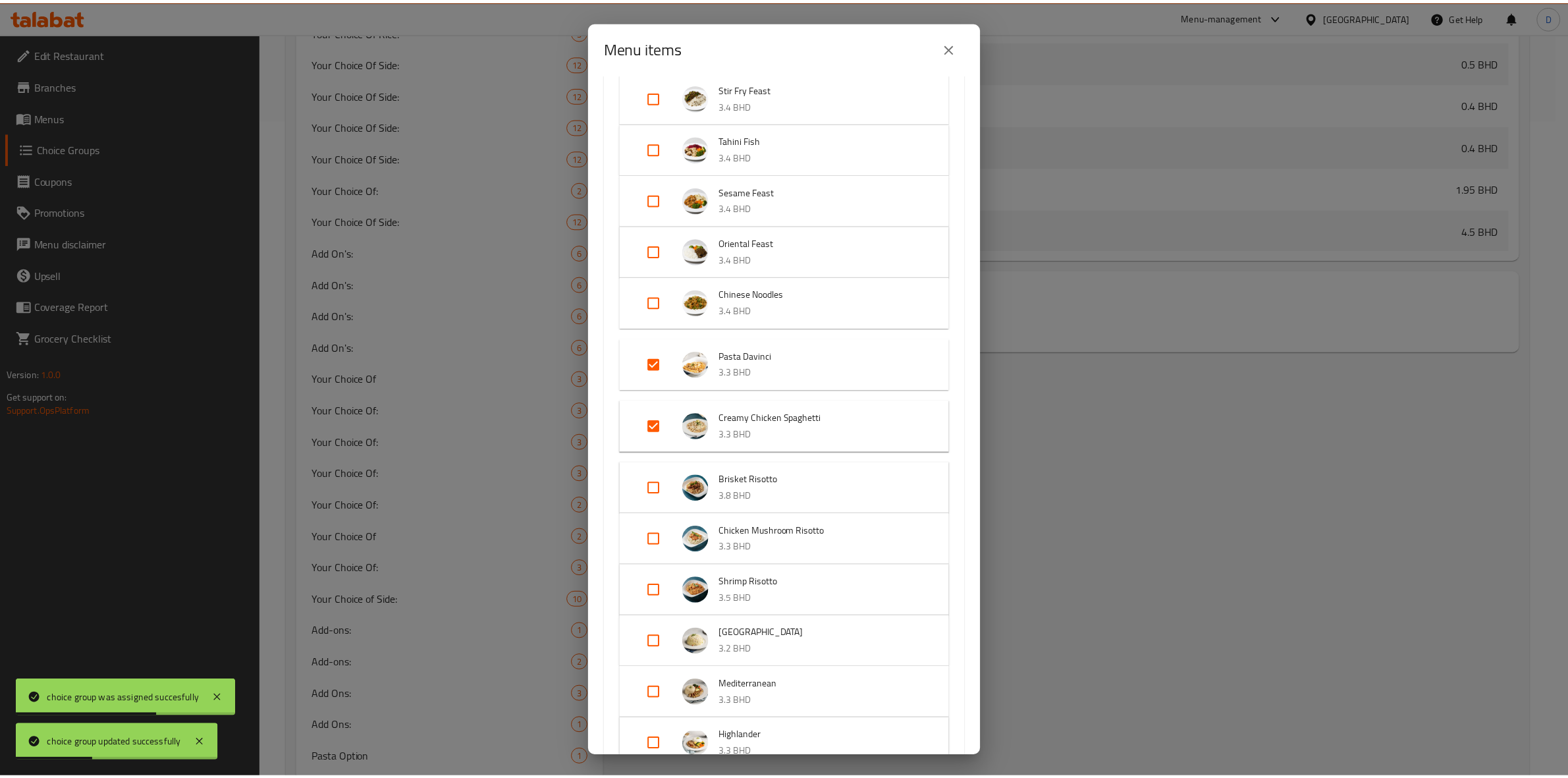
scroll to position [412, 0]
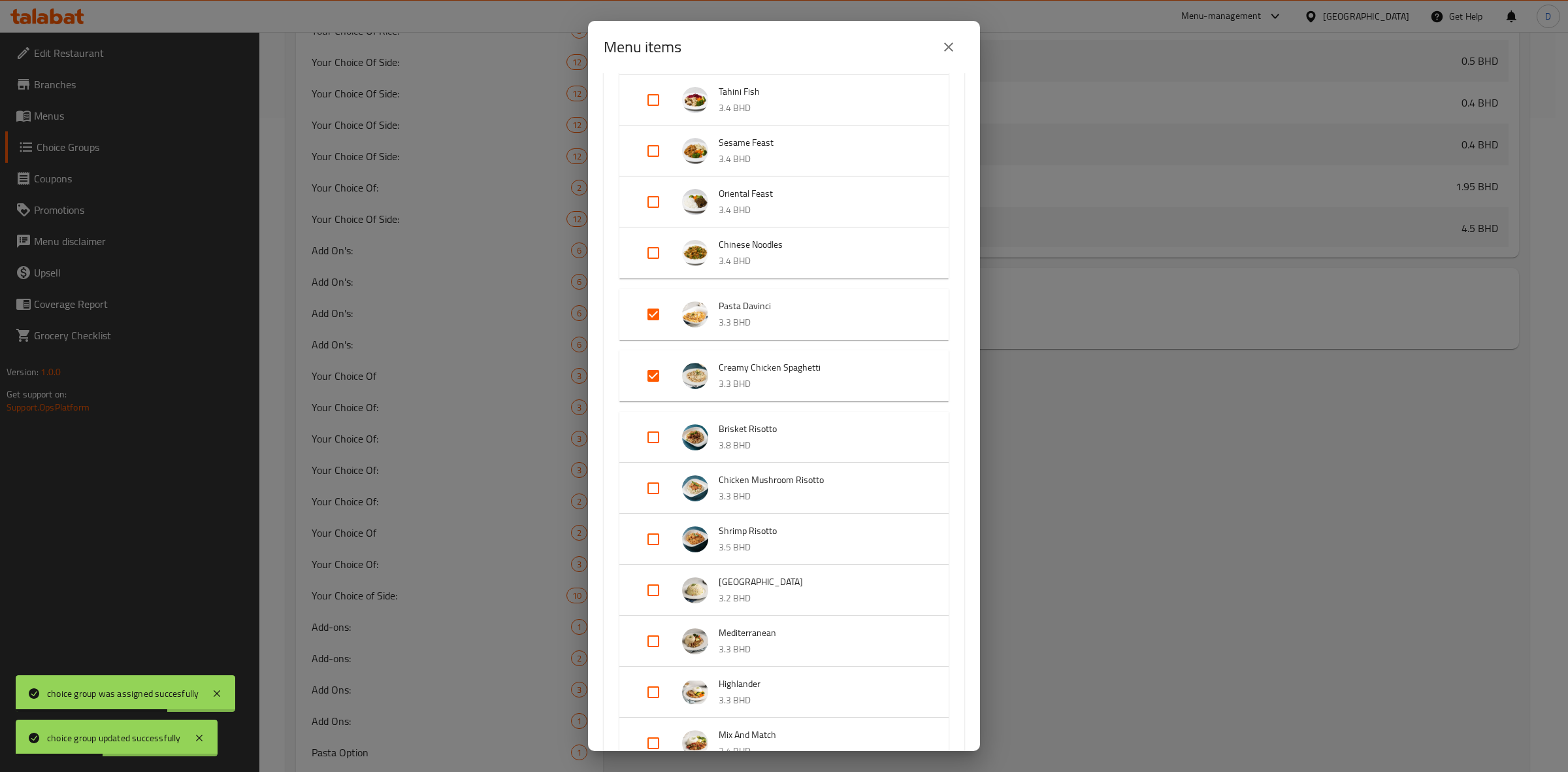
click at [1098, 572] on div "Menu items 3 / 123 items selected ​ [DATE] 52% off Creamy Chicken Spaghetti 3.3…" at bounding box center [784, 386] width 1568 height 772
click at [941, 53] on icon "close" at bounding box center [949, 47] width 16 height 16
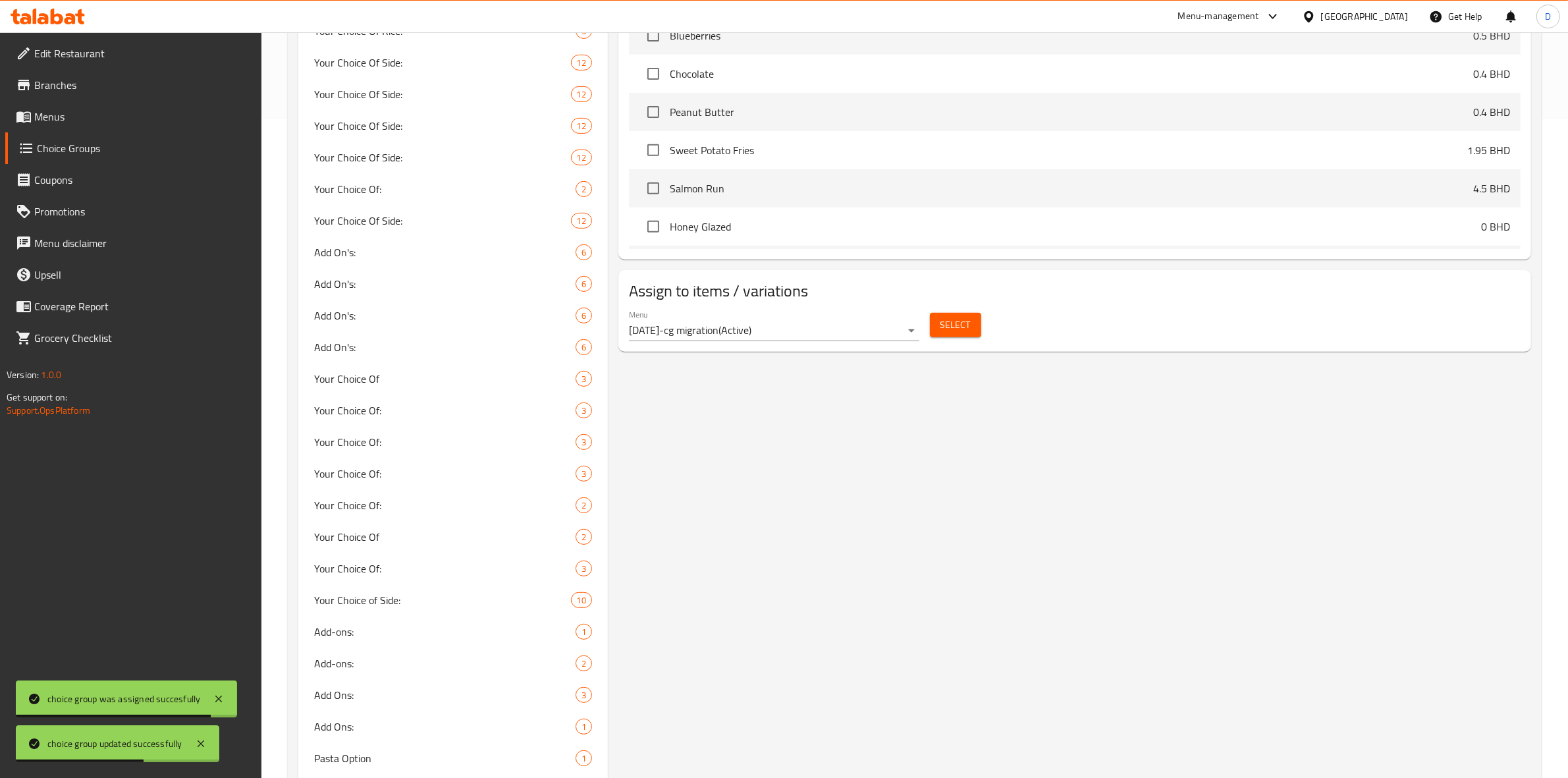
click at [942, 445] on div "Pasta Option (ID: 476596) Pasta Option ​ نوع الباستا ​ Min: 0 ​ Max: 0 ​ Save A…" at bounding box center [1072, 767] width 928 height 2553
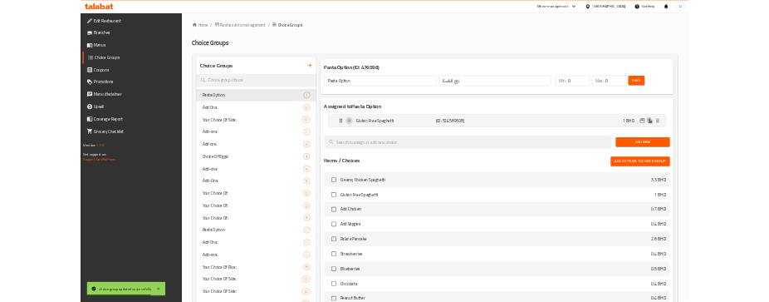
scroll to position [0, 0]
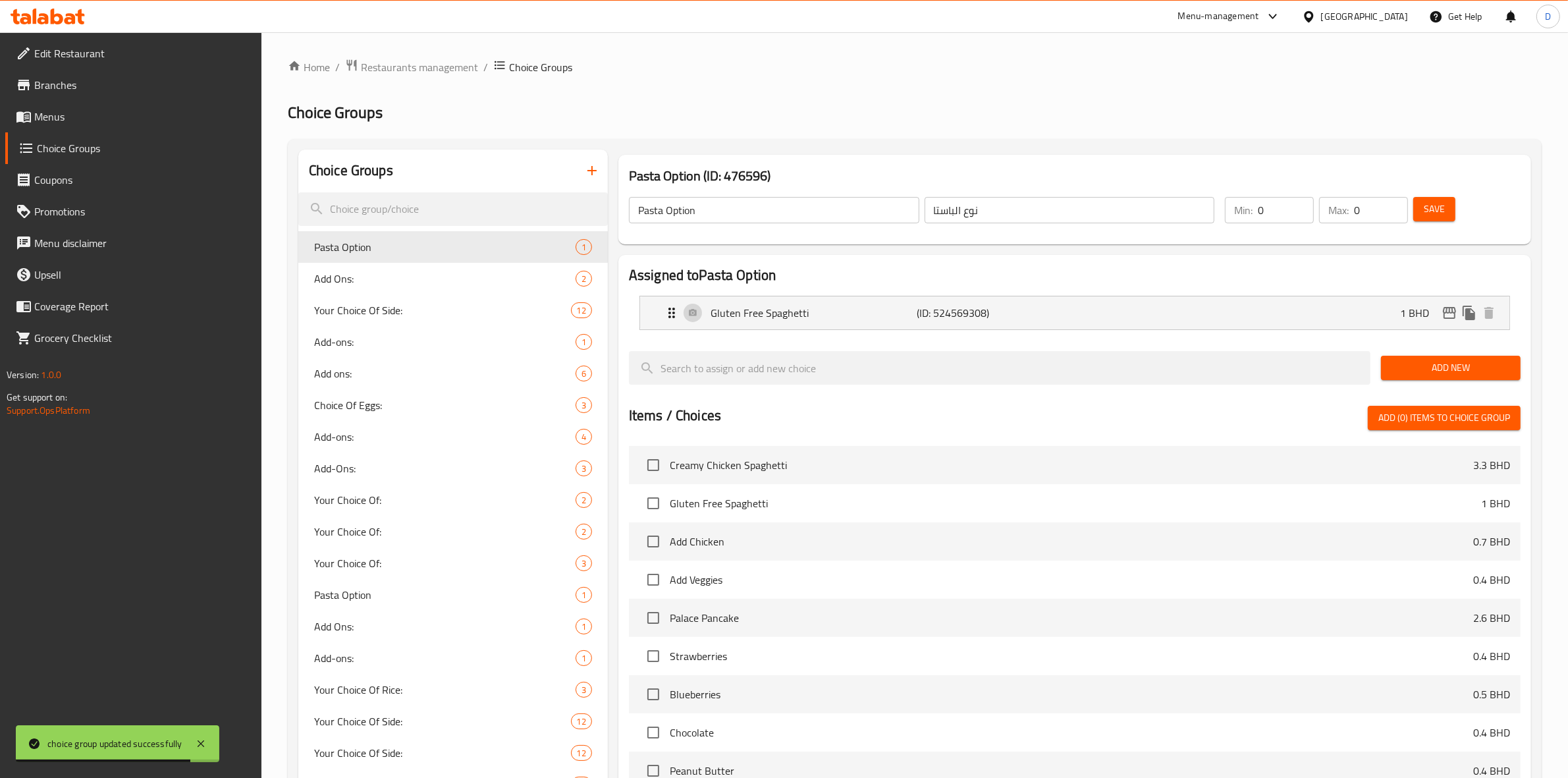
click at [1449, 205] on button "Save" at bounding box center [1434, 209] width 42 height 25
